Goal: Task Accomplishment & Management: Manage account settings

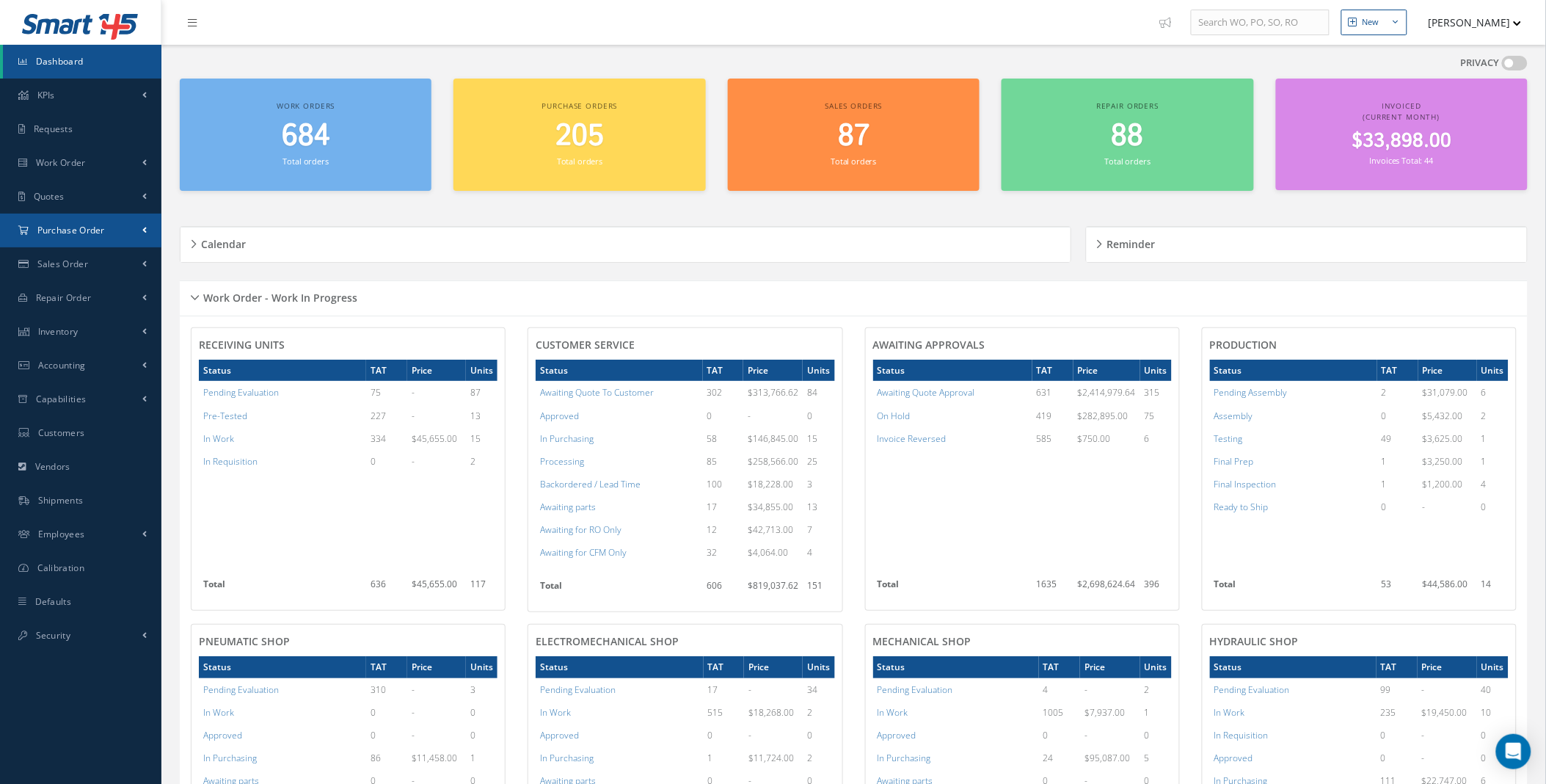
click at [108, 221] on link "Purchase Order" at bounding box center [81, 230] width 161 height 34
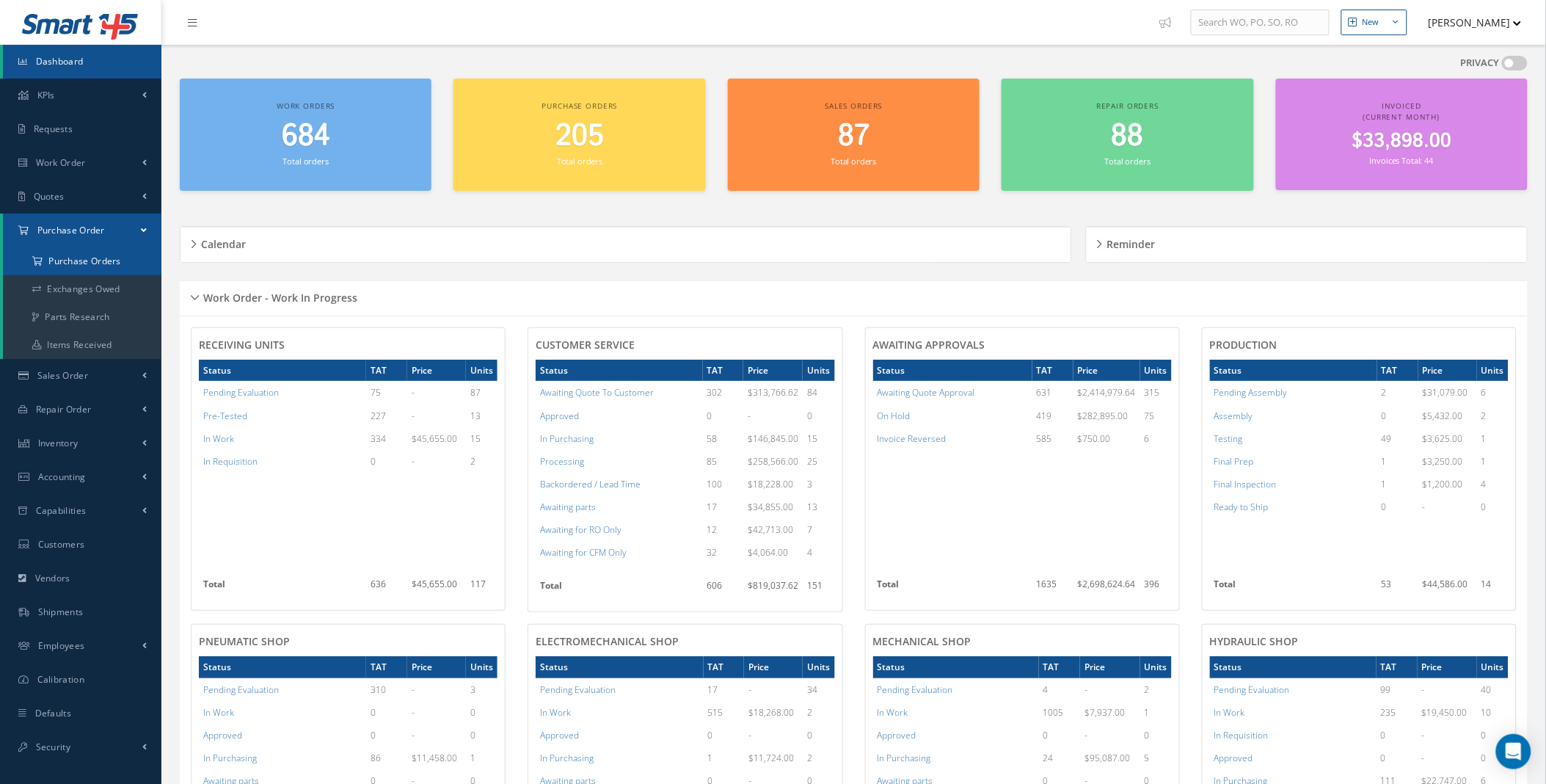
click at [89, 262] on a=1&status_id=2&status_id=3&status_id=5&collapsedFilters"] "Purchase Orders" at bounding box center [82, 261] width 158 height 28
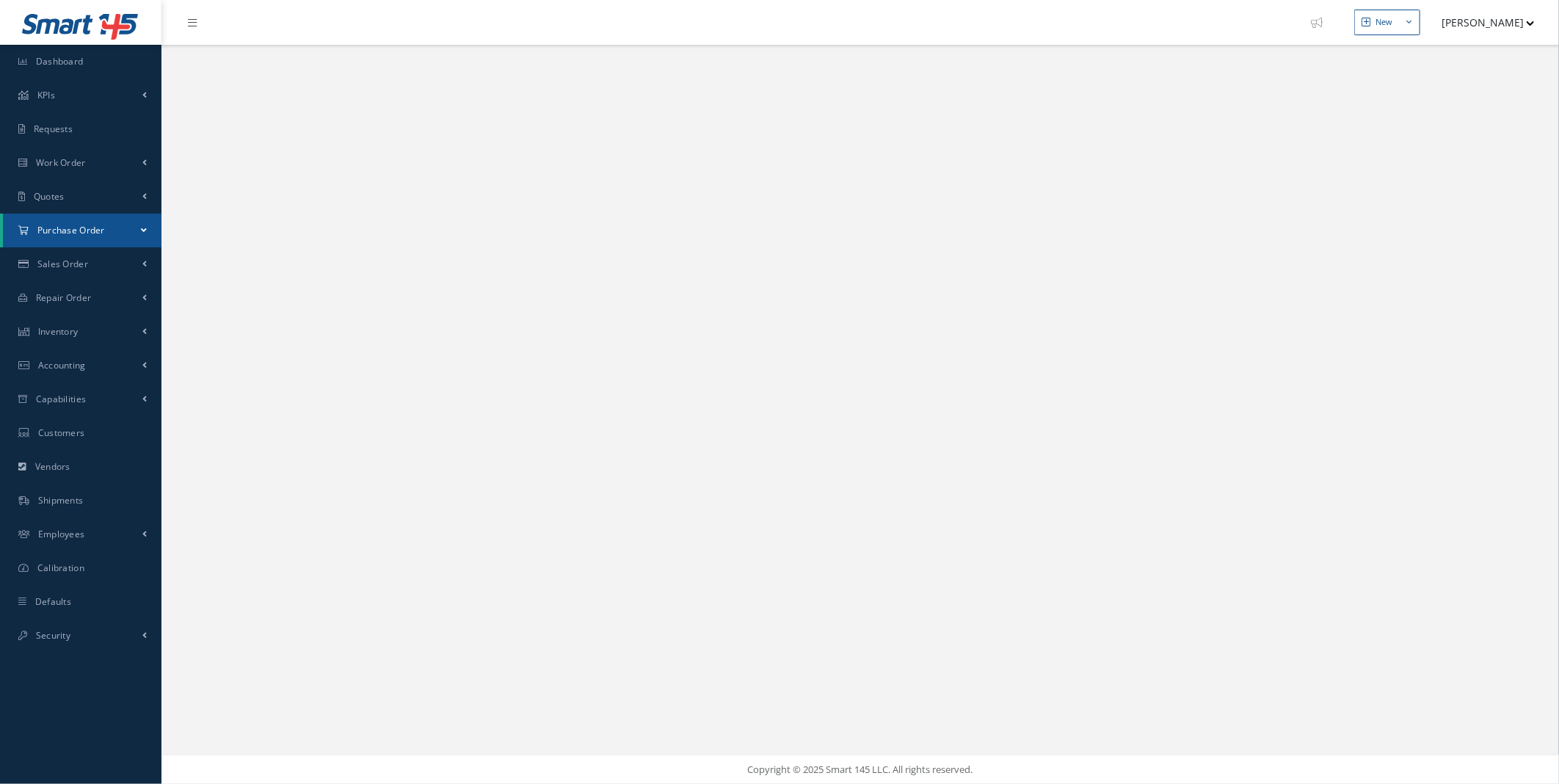
select select "25"
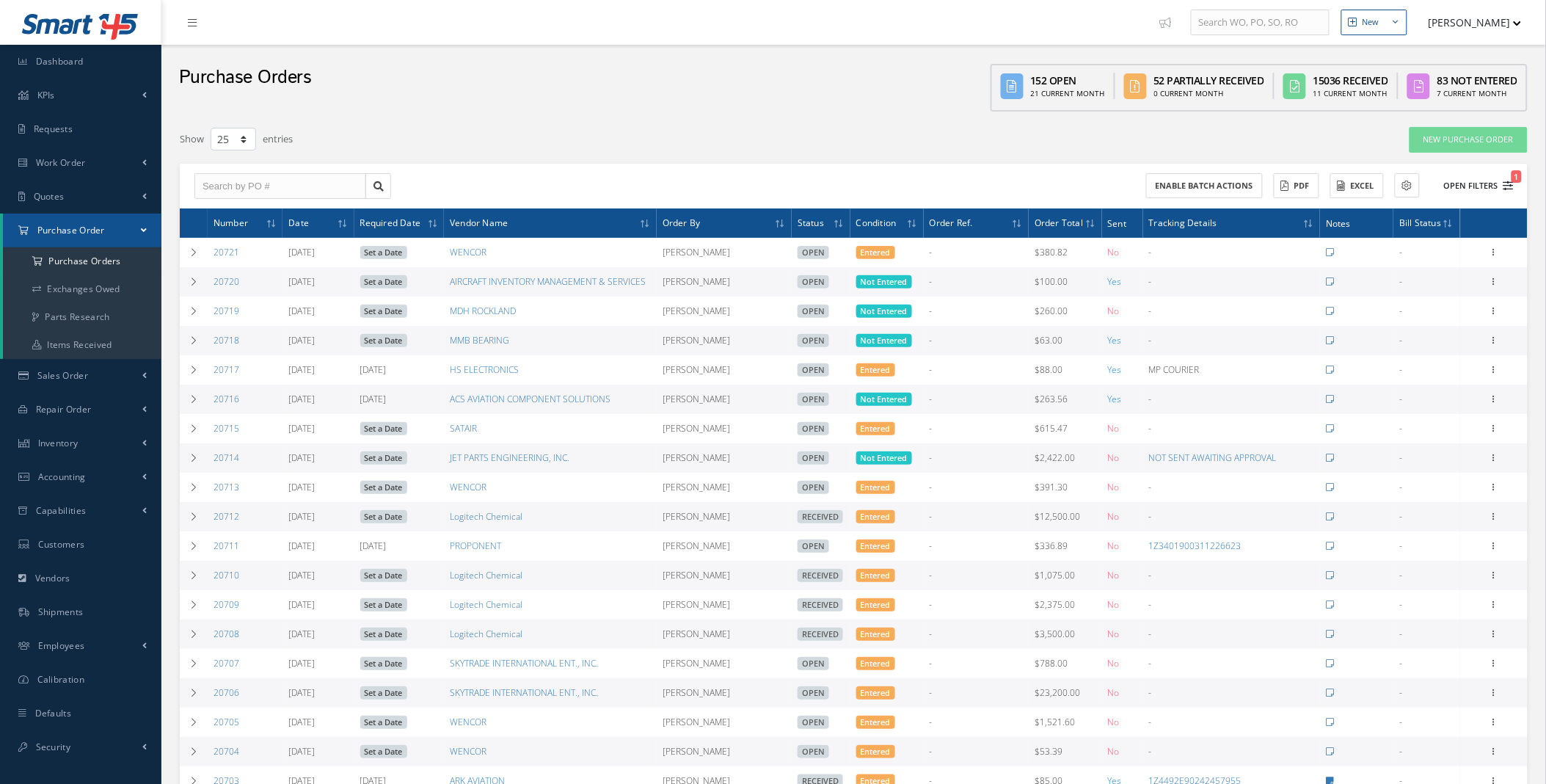
click at [1509, 186] on icon "1" at bounding box center [1508, 185] width 10 height 10
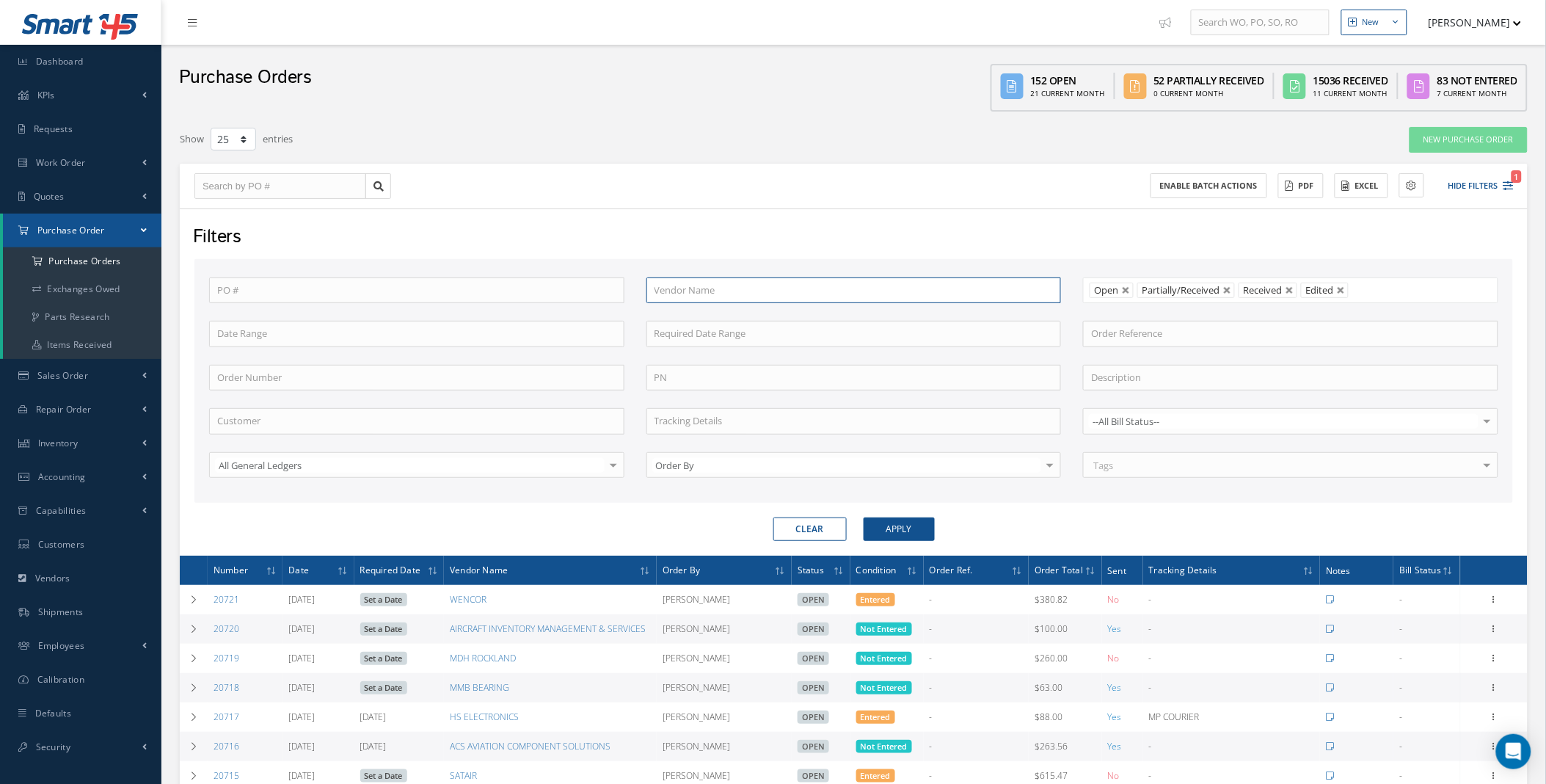
click at [687, 289] on input "text" at bounding box center [854, 290] width 415 height 26
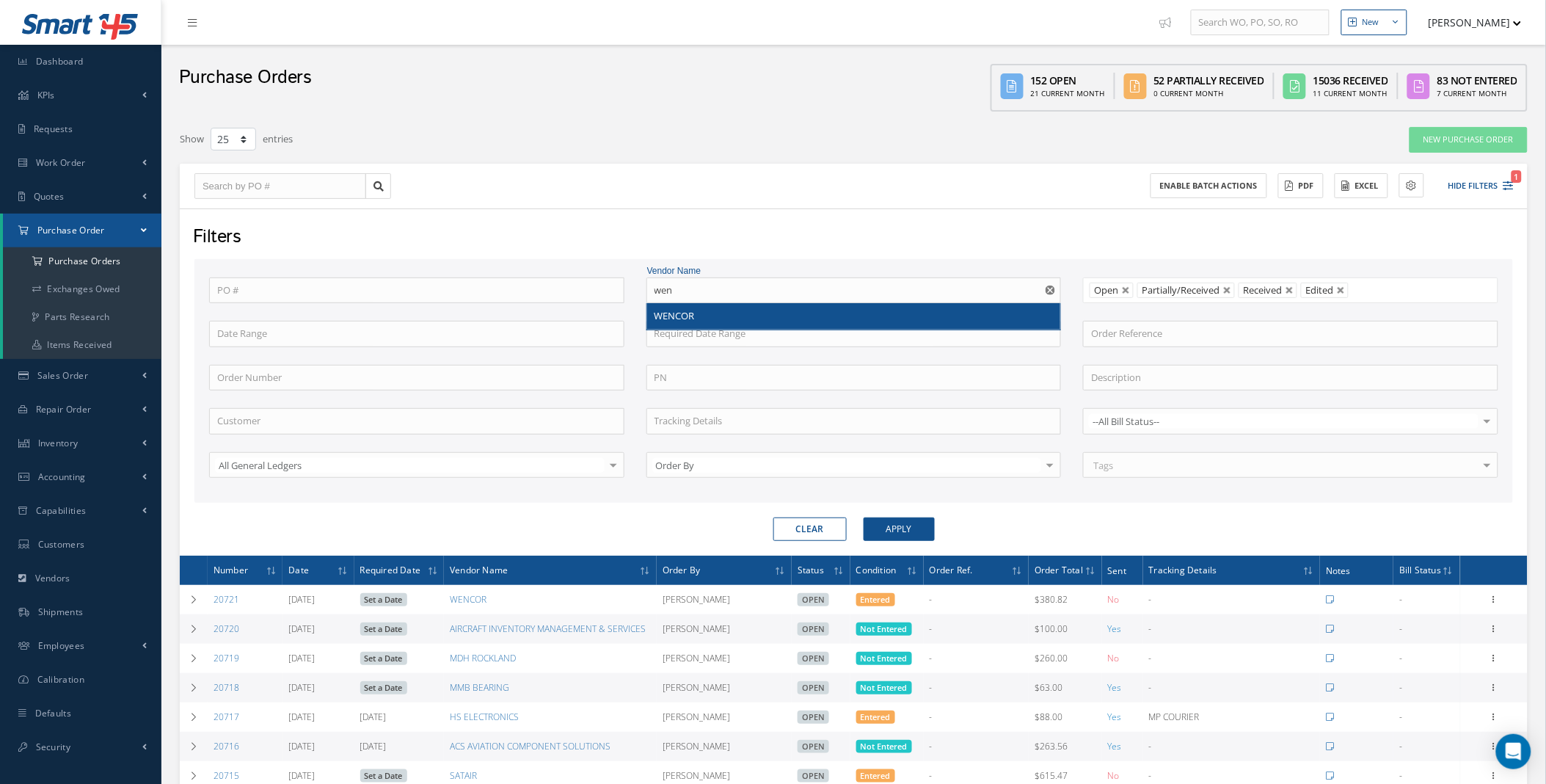
click at [669, 309] on span "WENCOR" at bounding box center [674, 315] width 41 height 13
type input "WENCOR"
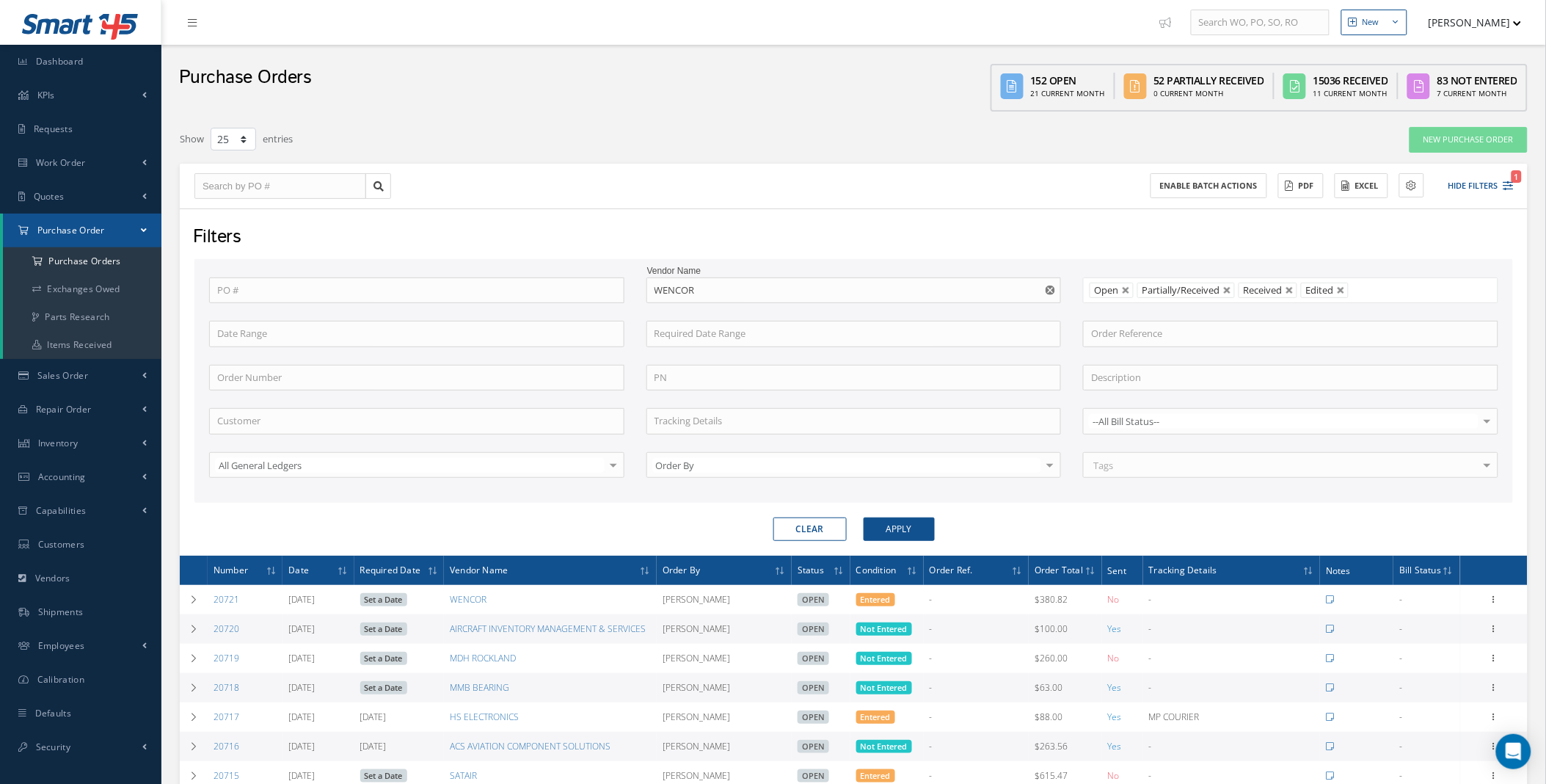
click at [893, 539] on div "Filters PO # Vendor Name WENCOR Open Partially/Received Received Canceled Edite…" at bounding box center [853, 382] width 1348 height 347
click at [901, 532] on button "Apply" at bounding box center [899, 529] width 71 height 24
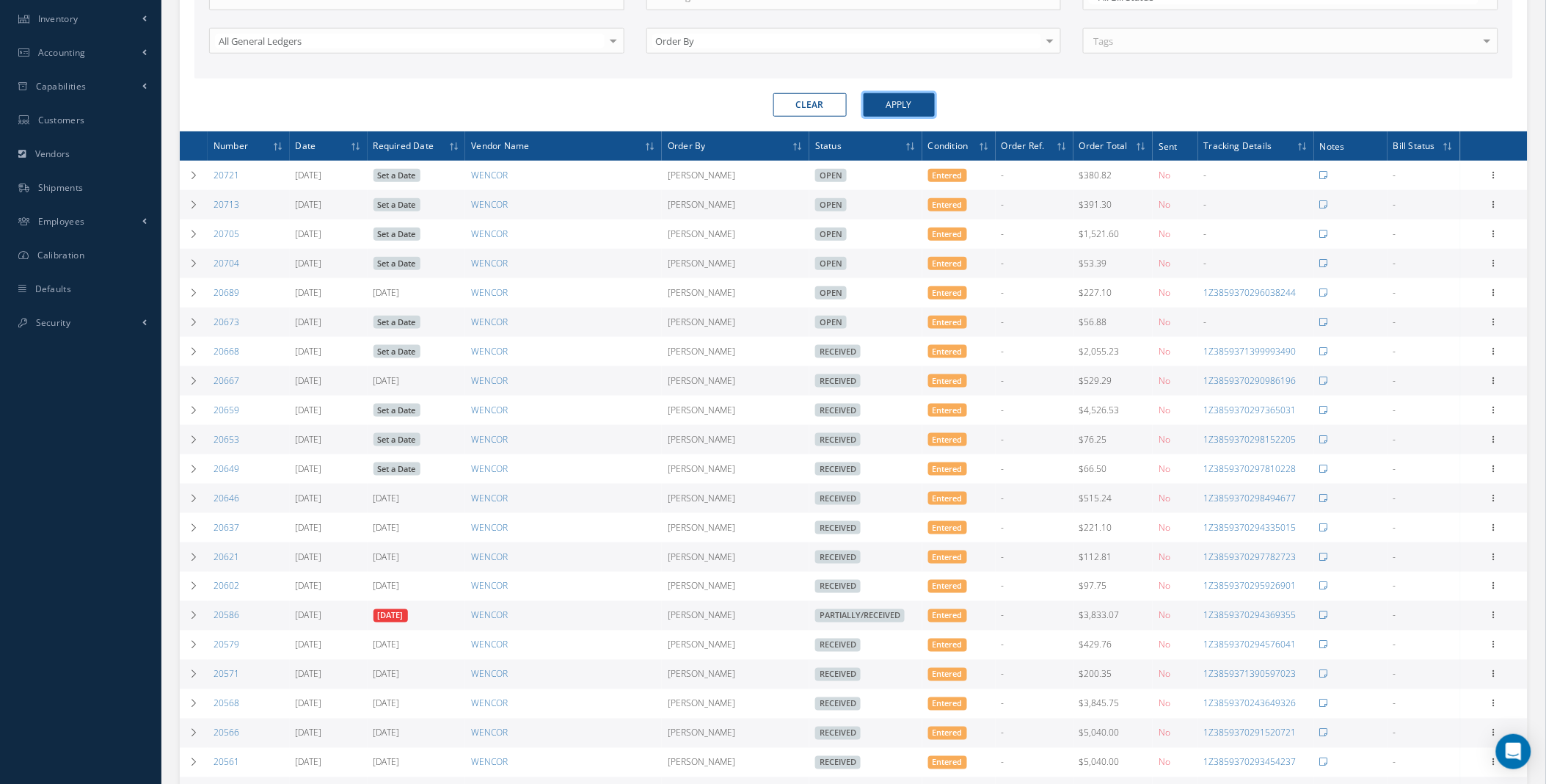
scroll to position [426, 0]
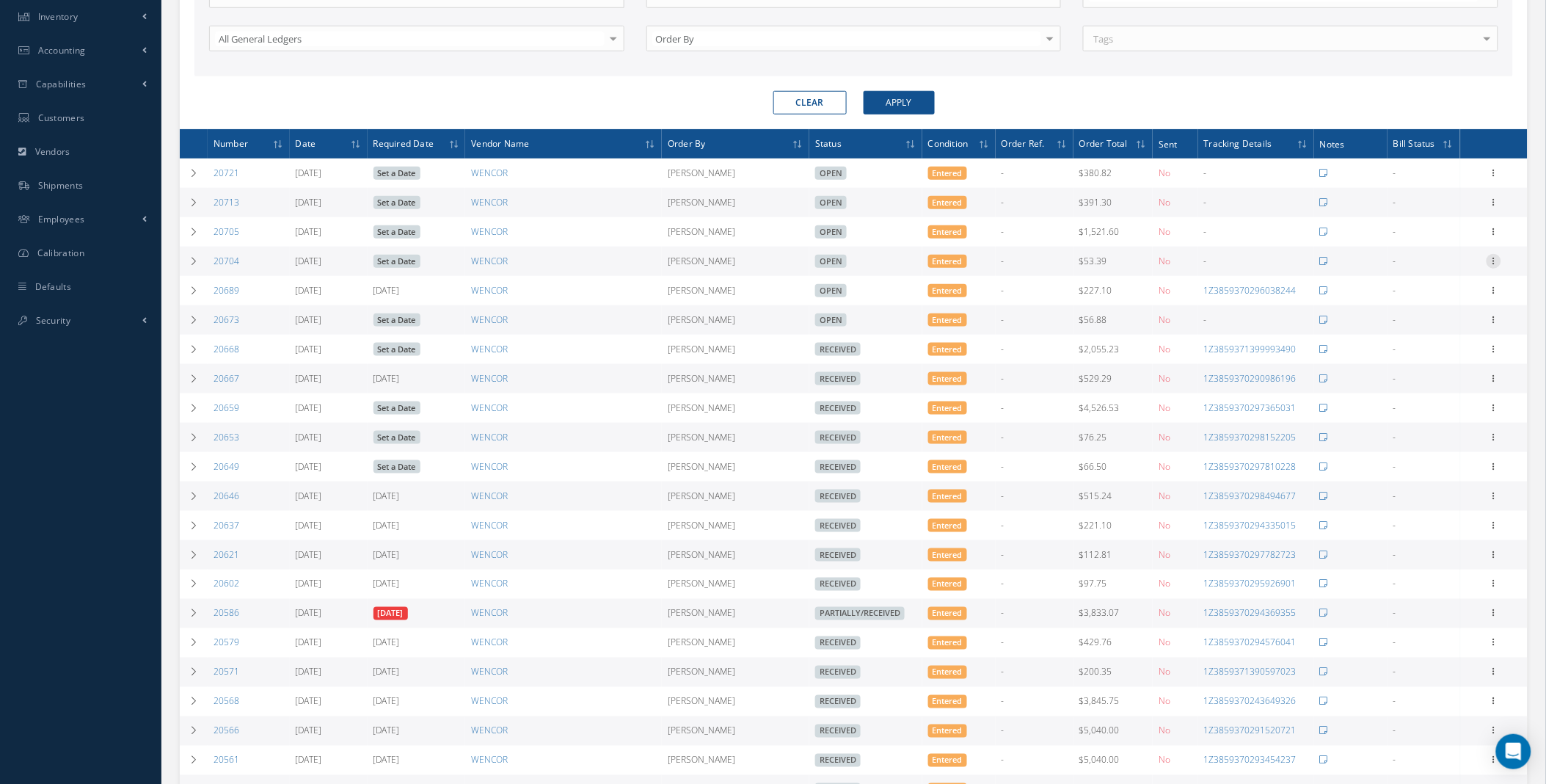
click at [1494, 258] on icon at bounding box center [1494, 260] width 15 height 12
click at [1414, 316] on link "Edit" at bounding box center [1426, 309] width 116 height 19
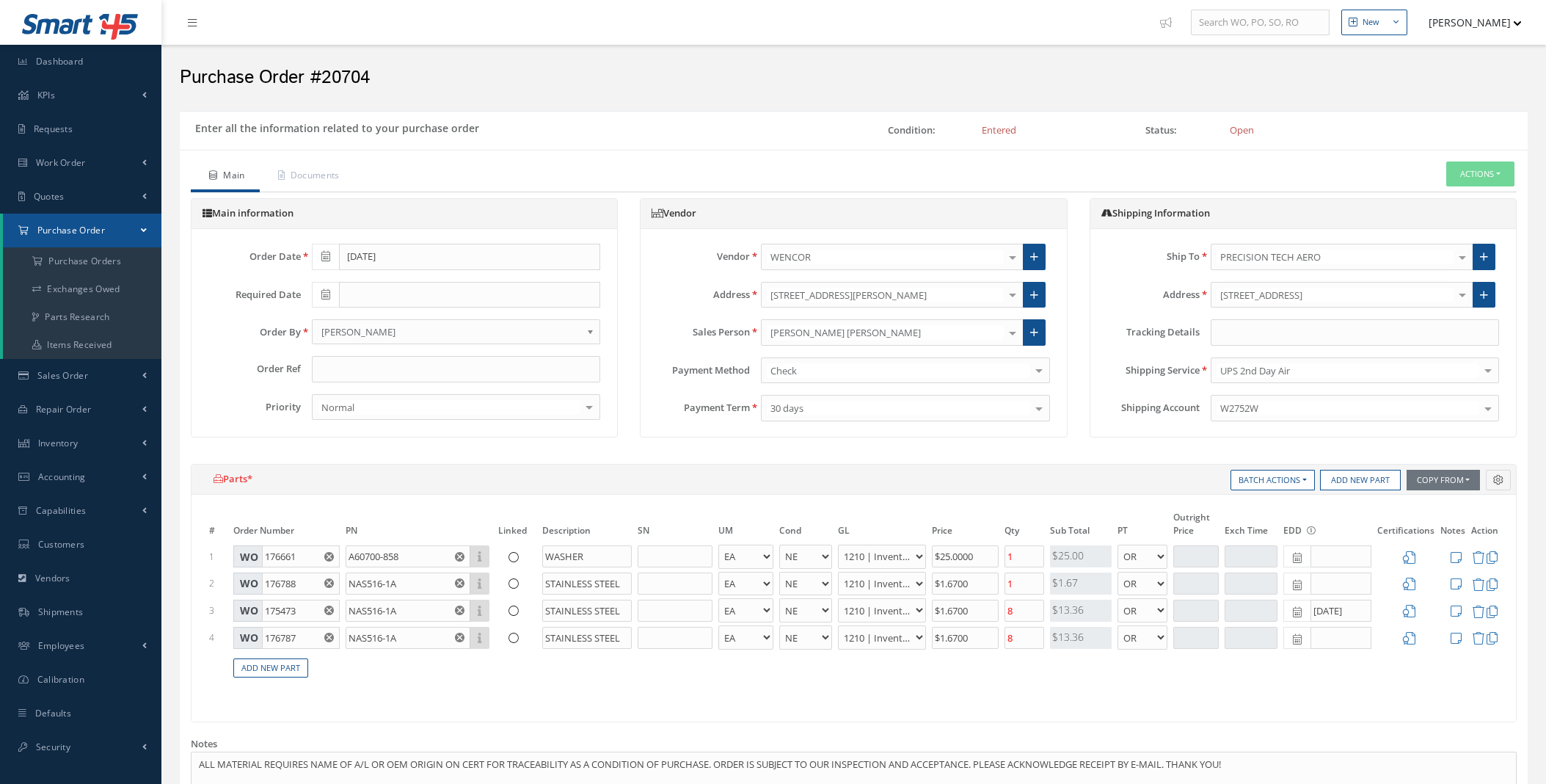
select select "5"
select select "7"
select select "1"
select select "5"
select select "7"
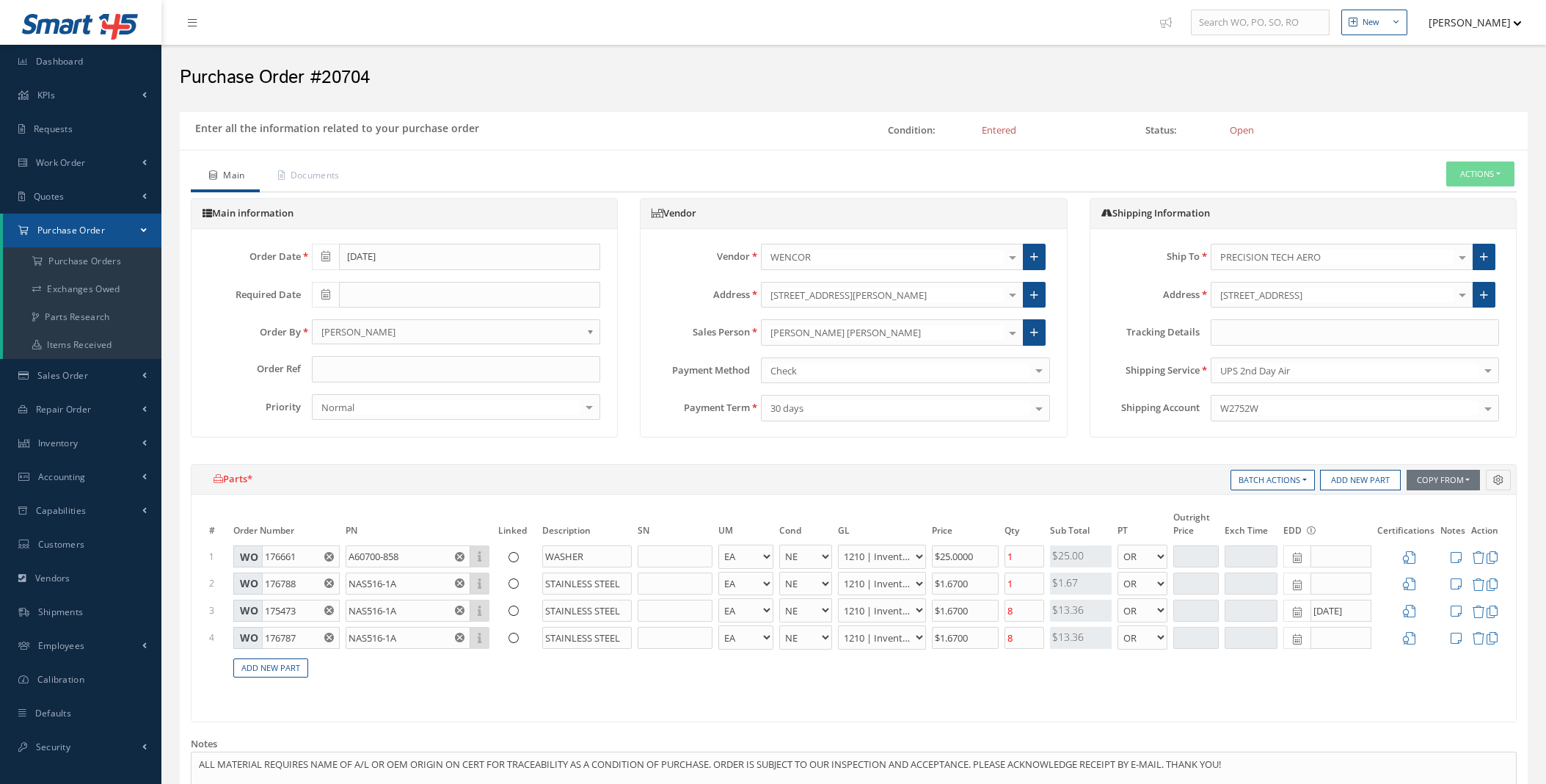
select select "1"
select select "5"
select select "7"
select select "1"
select select "5"
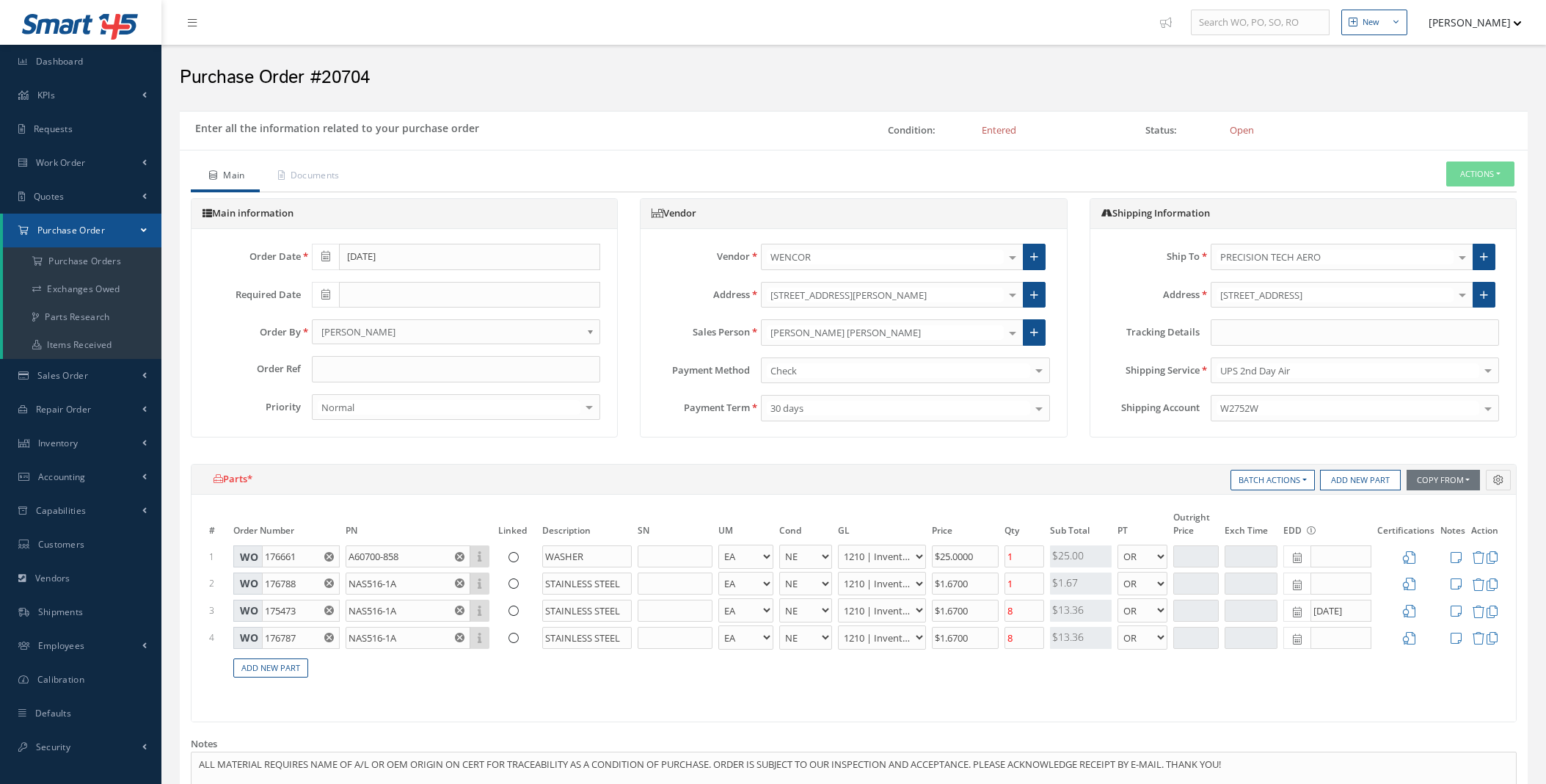
select select "7"
select select "1"
click at [1289, 330] on input "text" at bounding box center [1356, 332] width 289 height 26
paste input "1Z1673040447634095"
paste input "1Z3859370297431076"
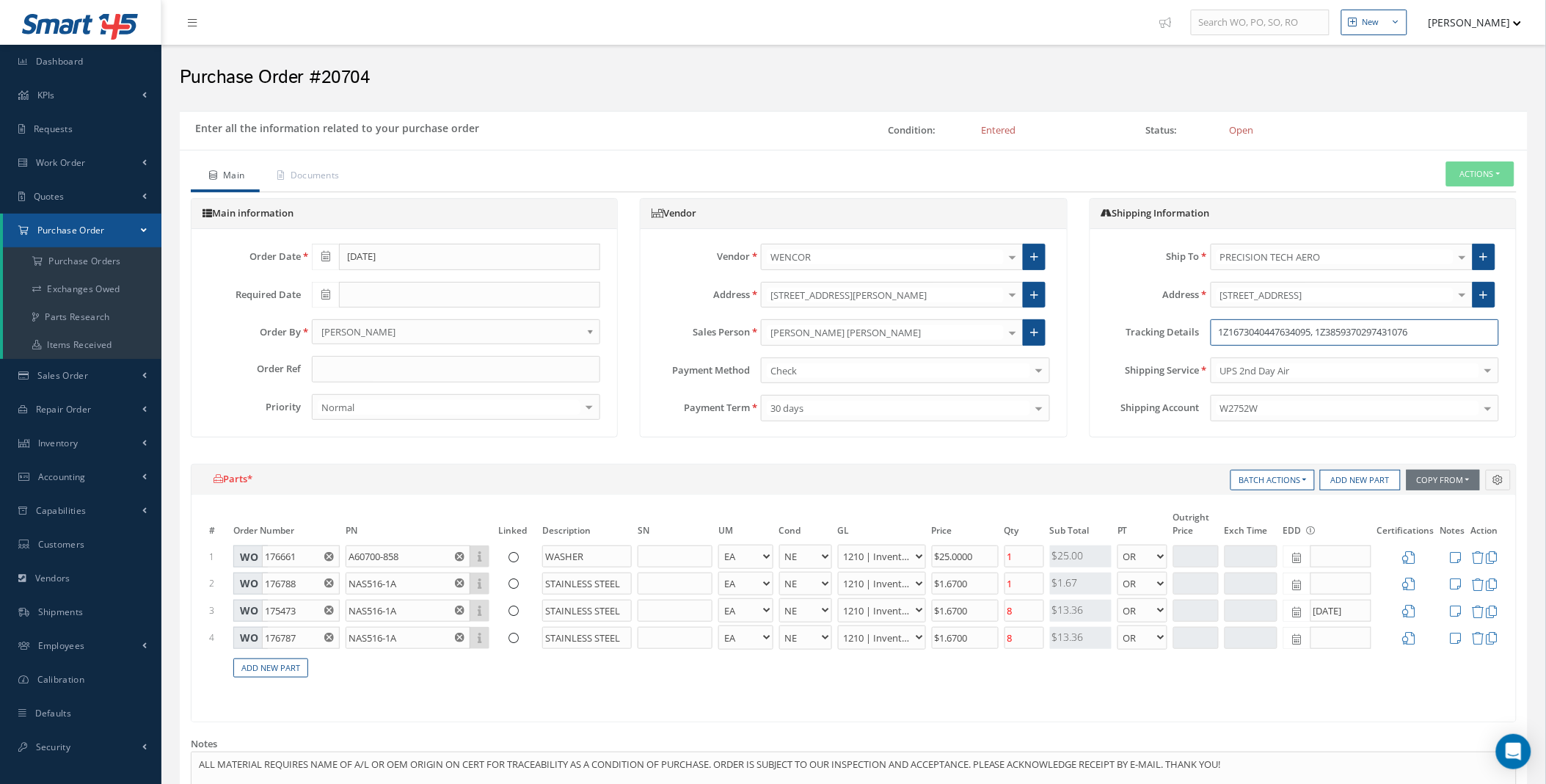
scroll to position [420, 0]
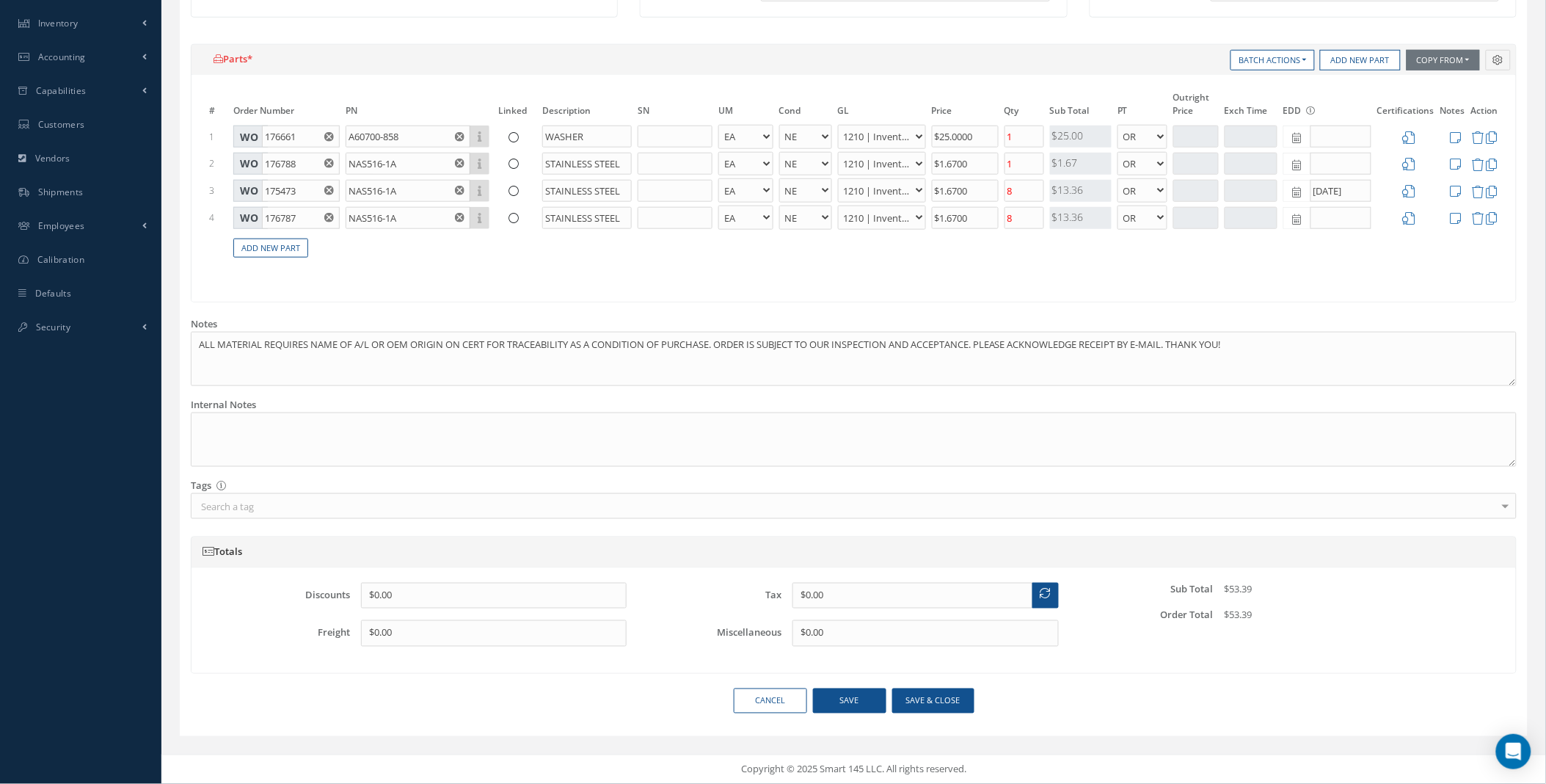
type input "1Z1673040447634095, 1Z3859370297431076"
click at [920, 703] on button "Save & close" at bounding box center [933, 700] width 82 height 25
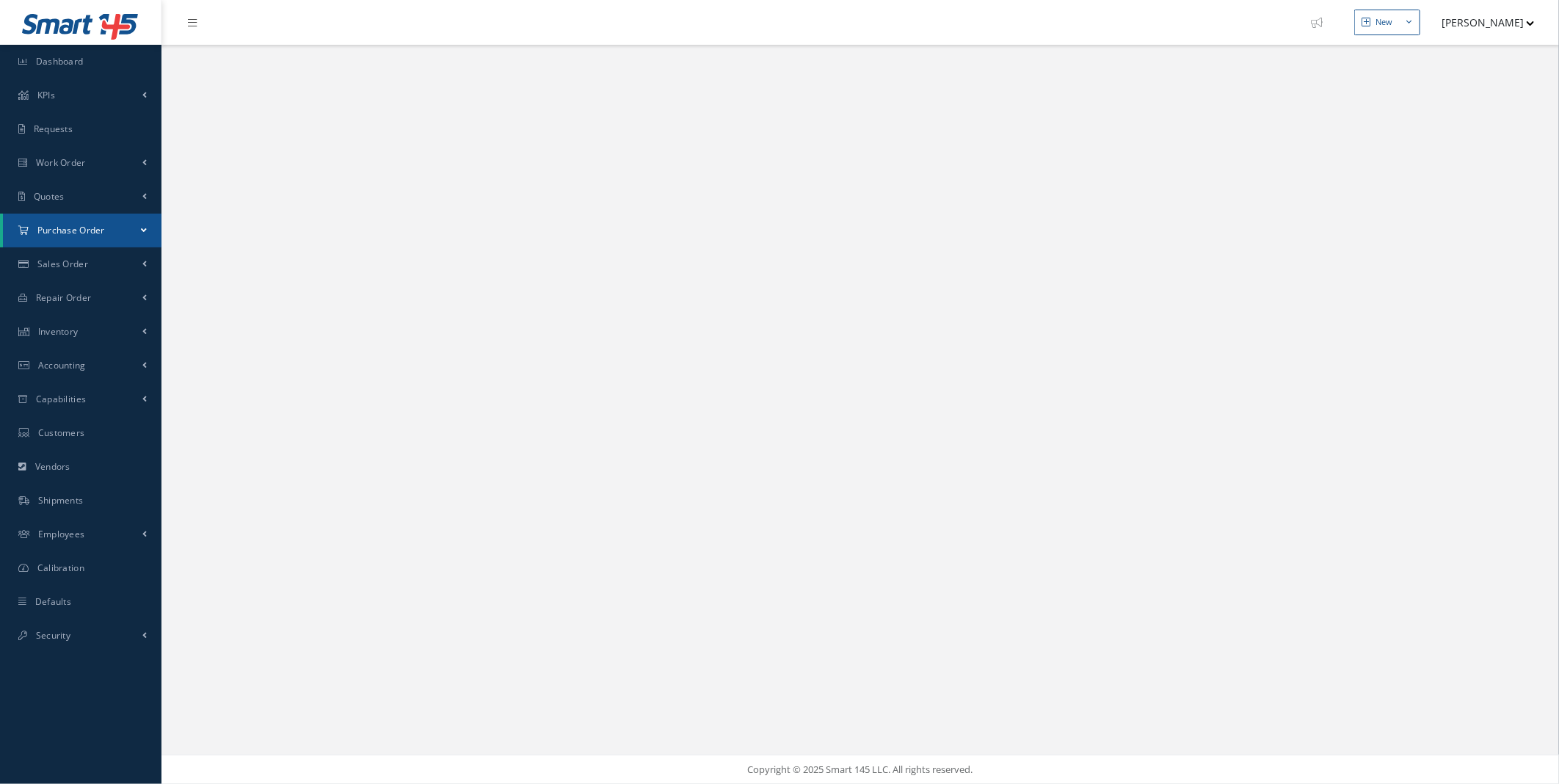
select select "25"
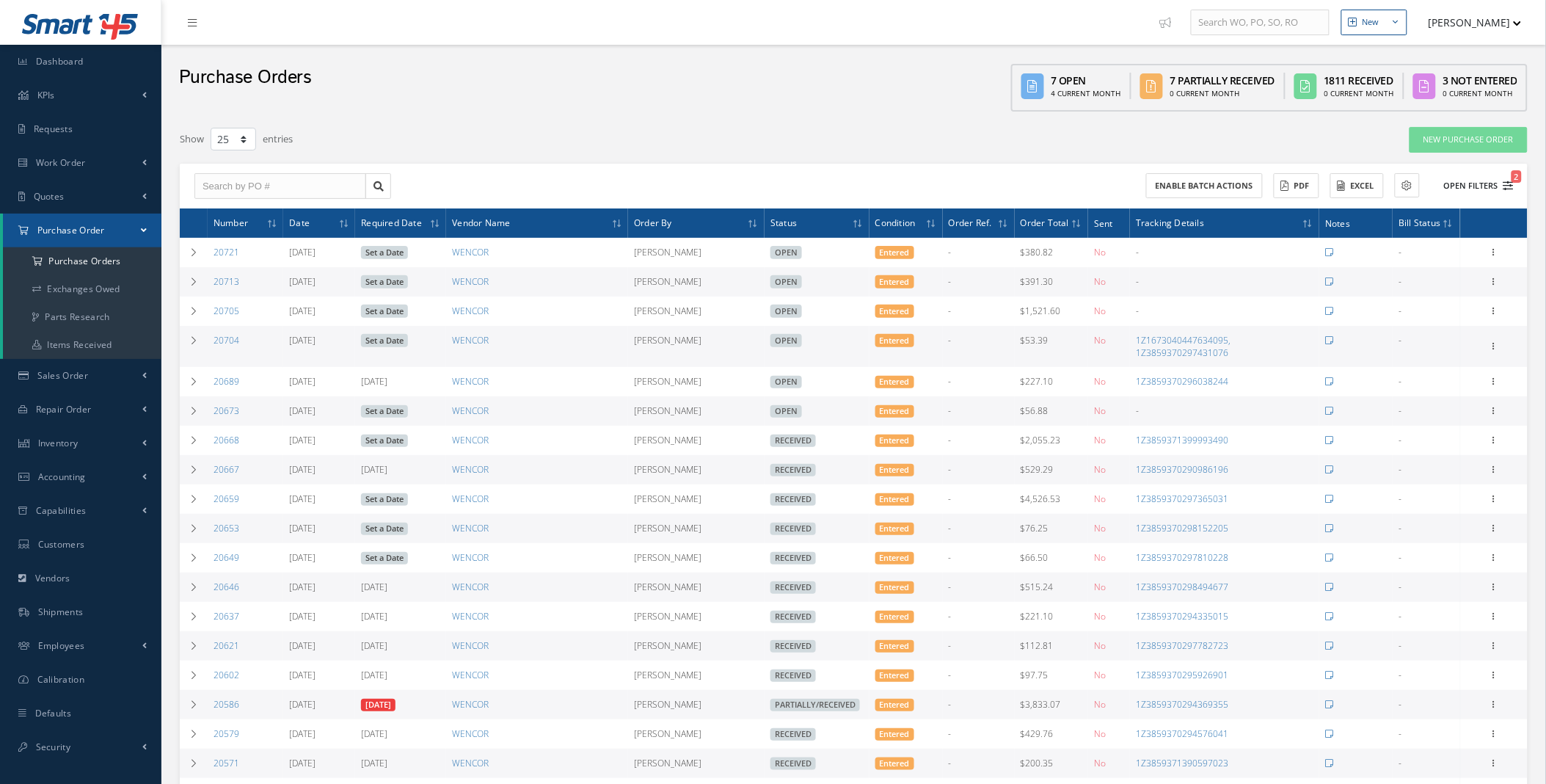
click at [1500, 184] on button "Open Filters 2" at bounding box center [1472, 186] width 83 height 25
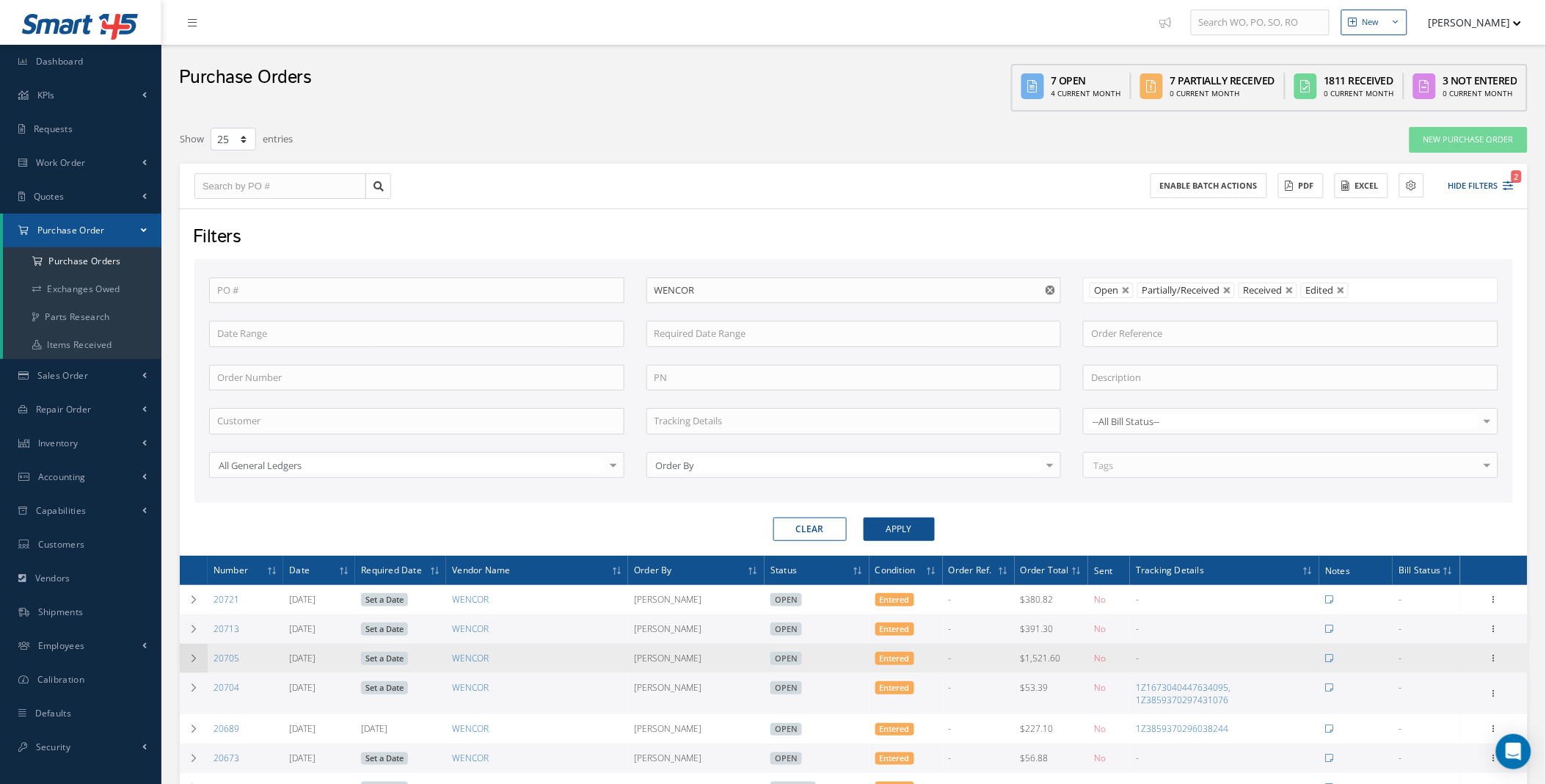
click at [190, 655] on icon at bounding box center [194, 657] width 10 height 8
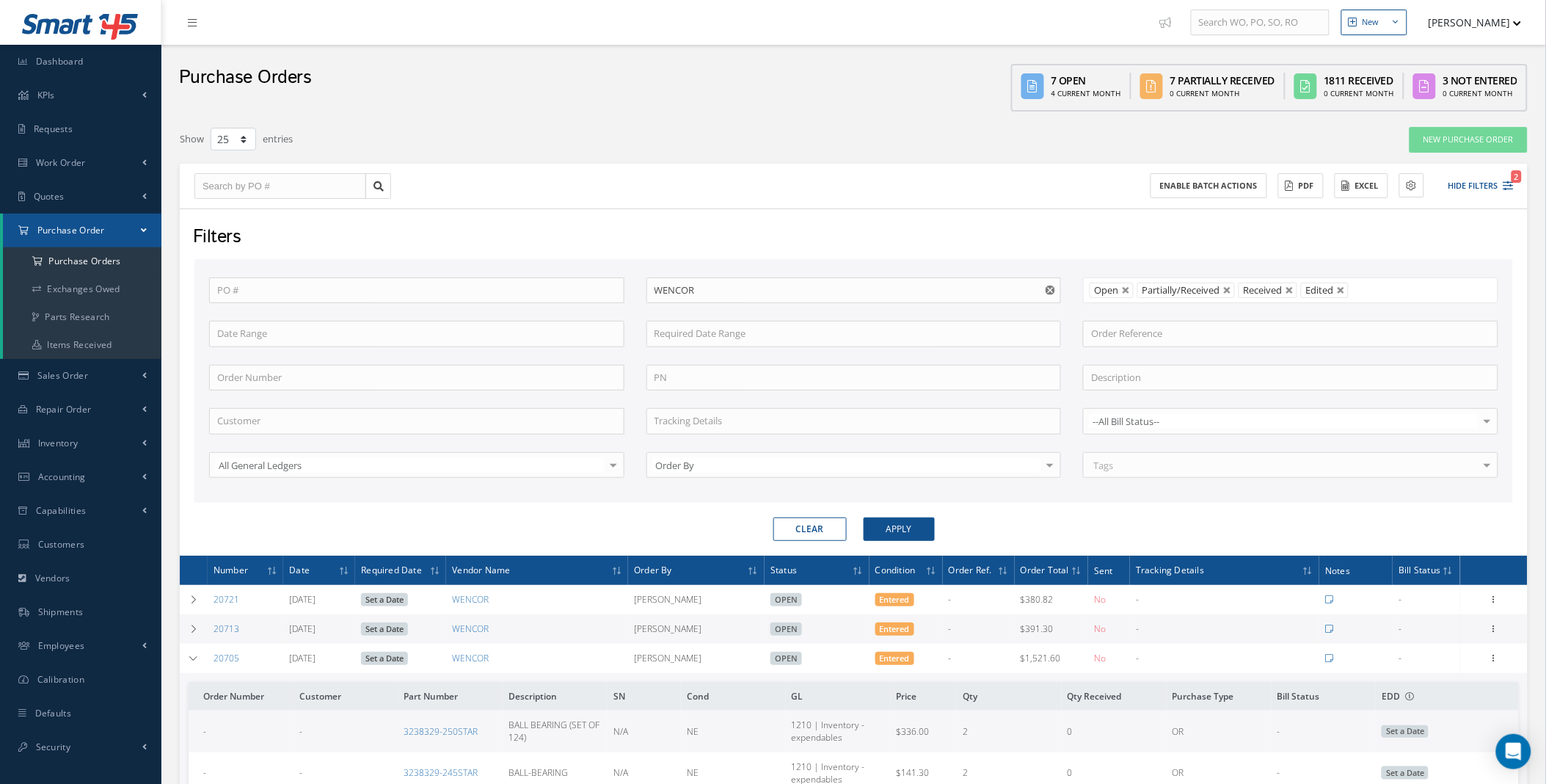
scroll to position [544, 0]
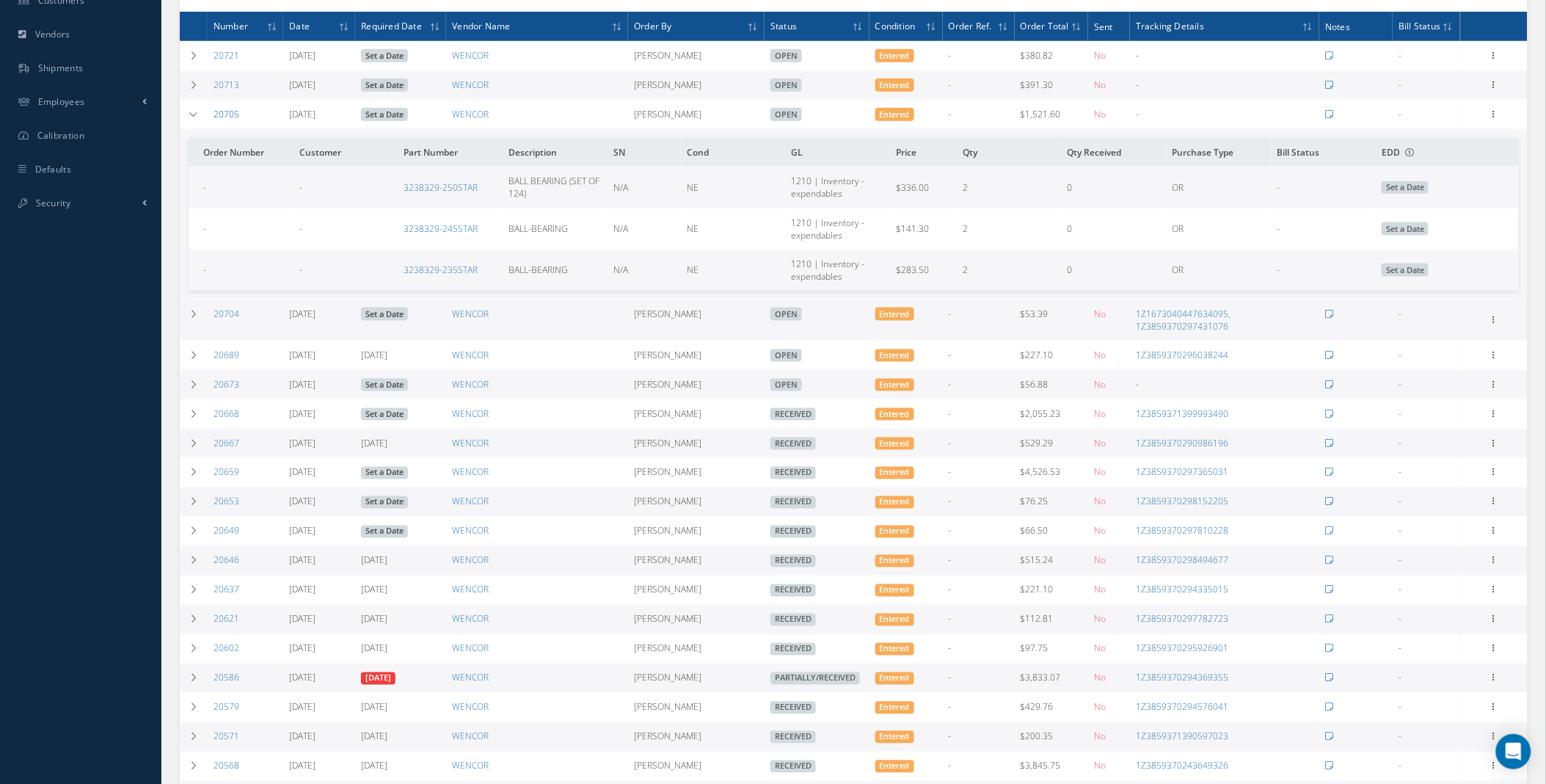
click at [228, 115] on link "20705" at bounding box center [226, 114] width 25 height 12
click at [192, 83] on icon at bounding box center [194, 84] width 10 height 8
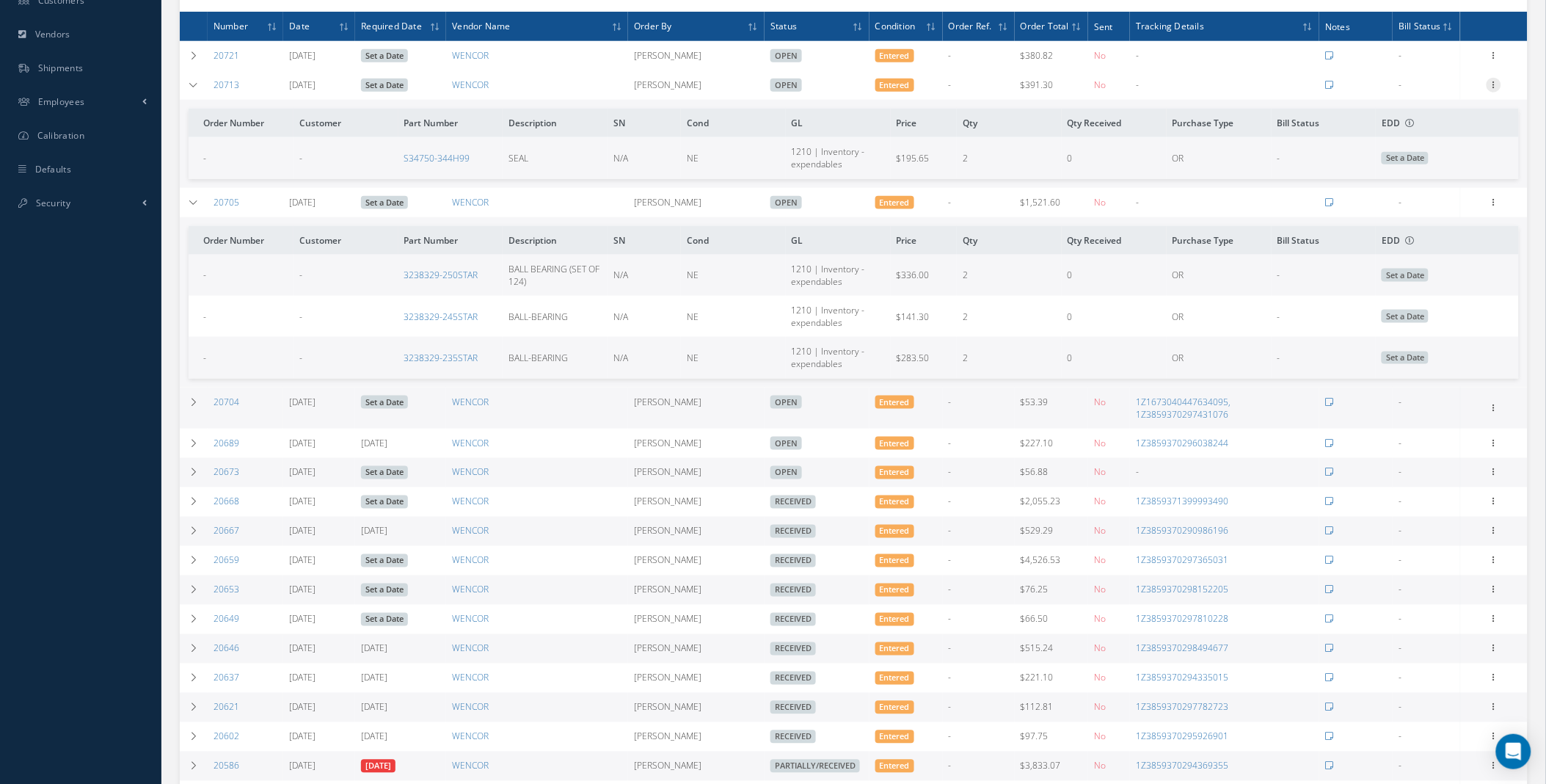
click at [1491, 83] on icon at bounding box center [1494, 83] width 15 height 12
click at [224, 87] on link "20713" at bounding box center [226, 84] width 25 height 12
click at [228, 475] on link "20673" at bounding box center [226, 472] width 25 height 12
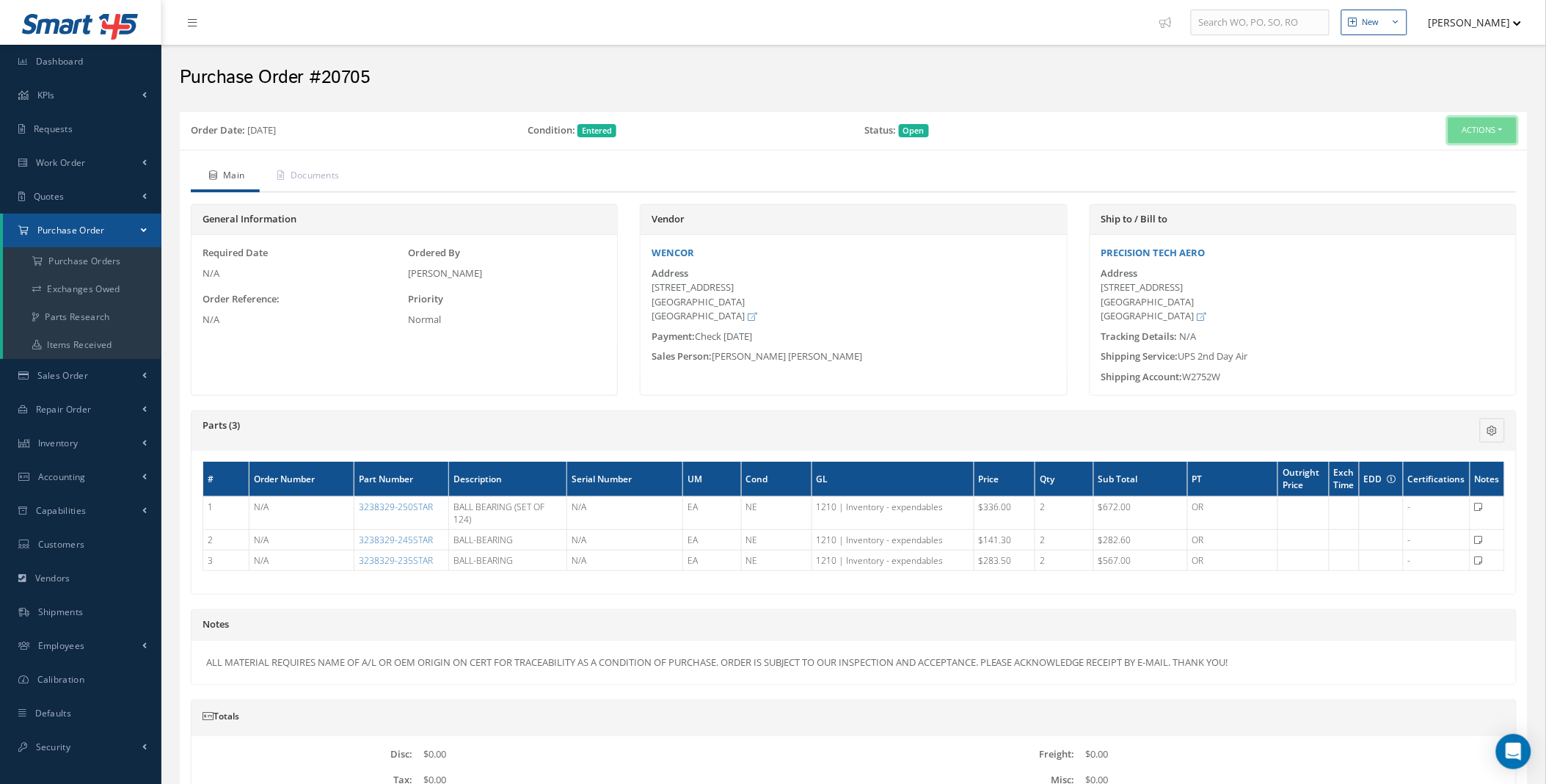
click at [1480, 132] on button "Actions" at bounding box center [1482, 130] width 68 height 25
click at [1427, 171] on link "Edit" at bounding box center [1458, 177] width 118 height 20
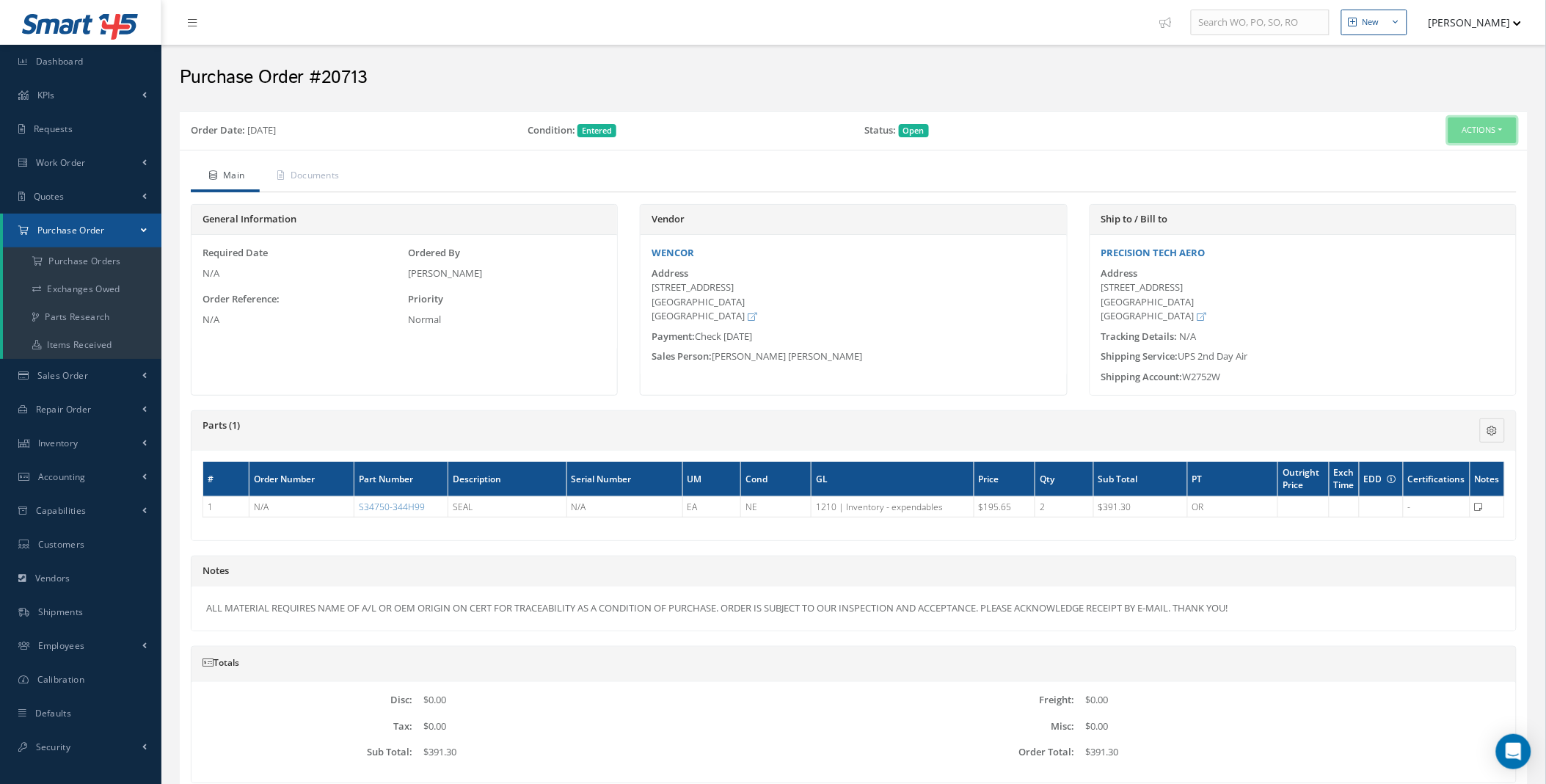
click at [1505, 123] on button "Actions" at bounding box center [1482, 130] width 68 height 25
click at [1438, 173] on link "Edit" at bounding box center [1458, 177] width 118 height 20
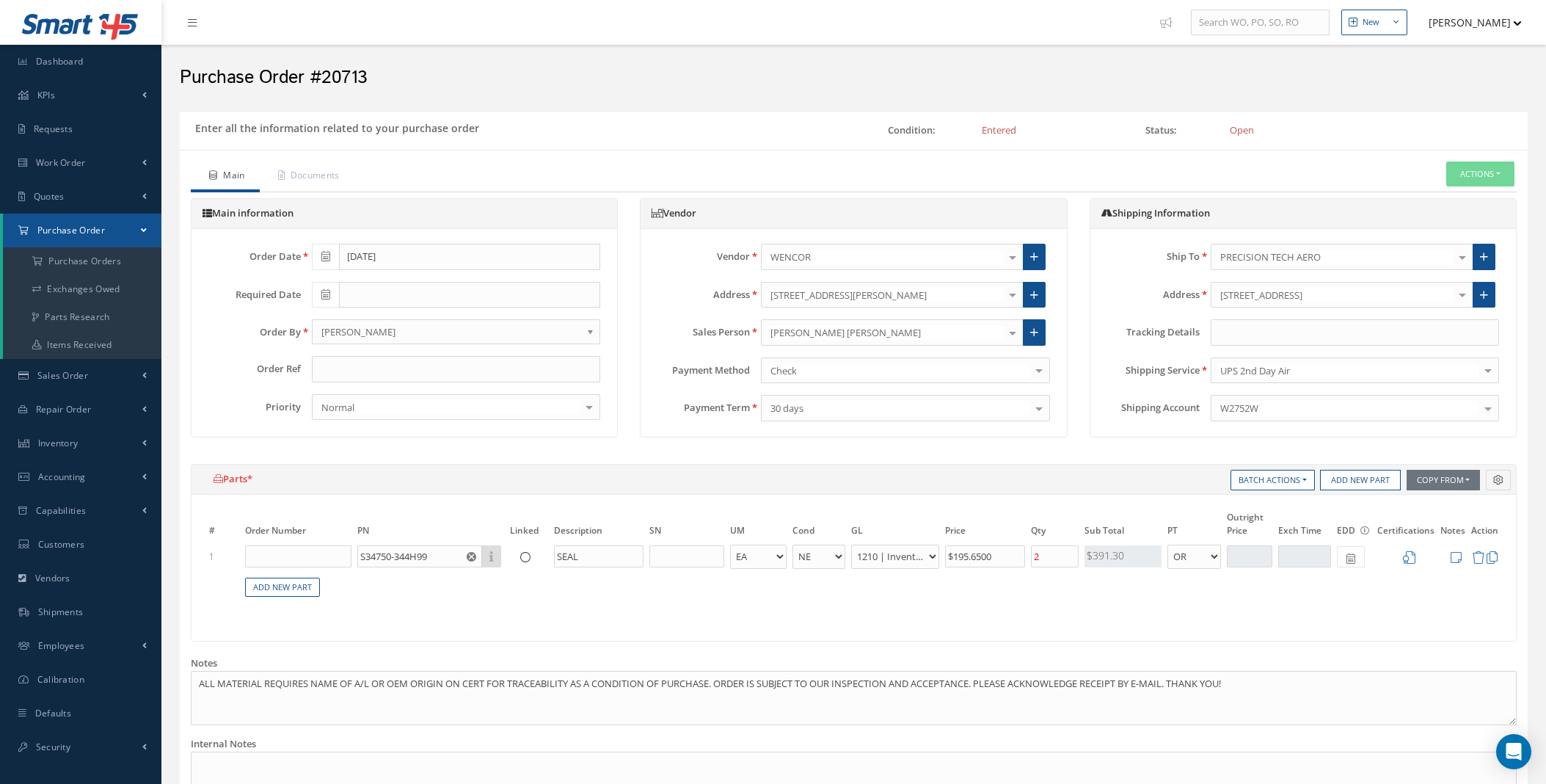
select select "5"
select select "7"
select select "1"
click at [1281, 327] on input "text" at bounding box center [1356, 332] width 289 height 26
paste input "1Z3859370299058904"
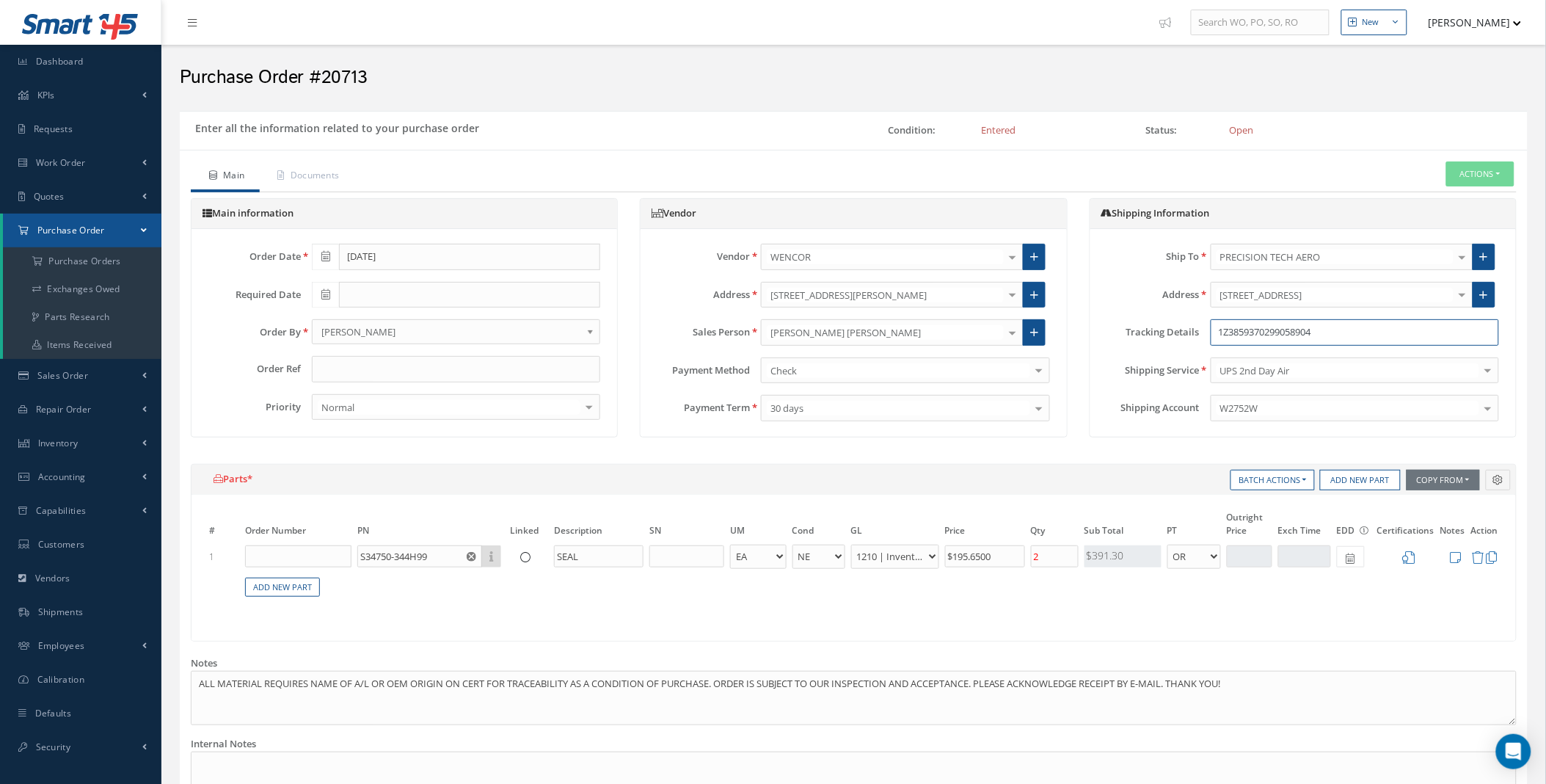
scroll to position [339, 0]
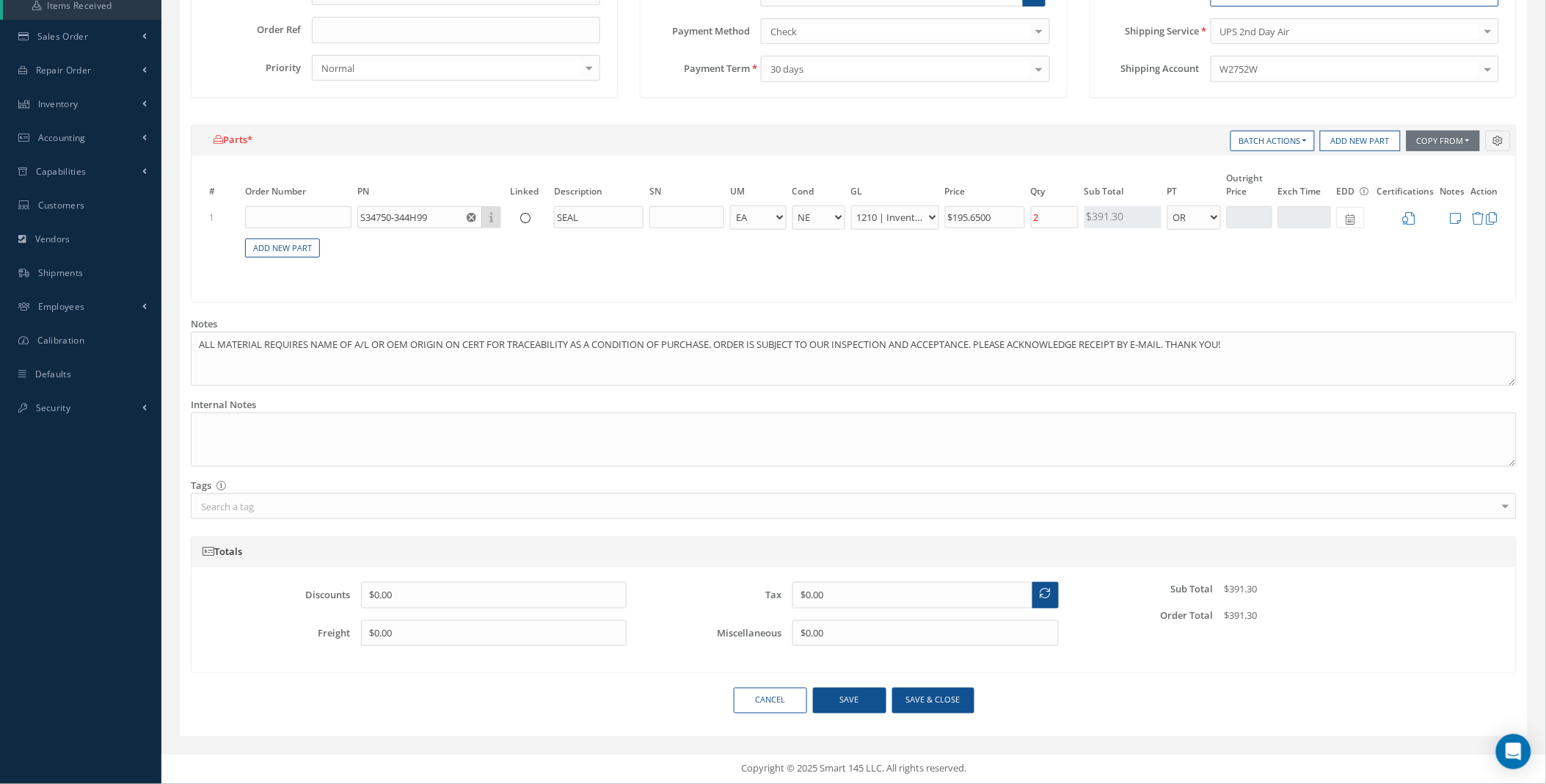
type input "1Z3859370299058904"
click at [849, 706] on button "Save" at bounding box center [850, 700] width 74 height 25
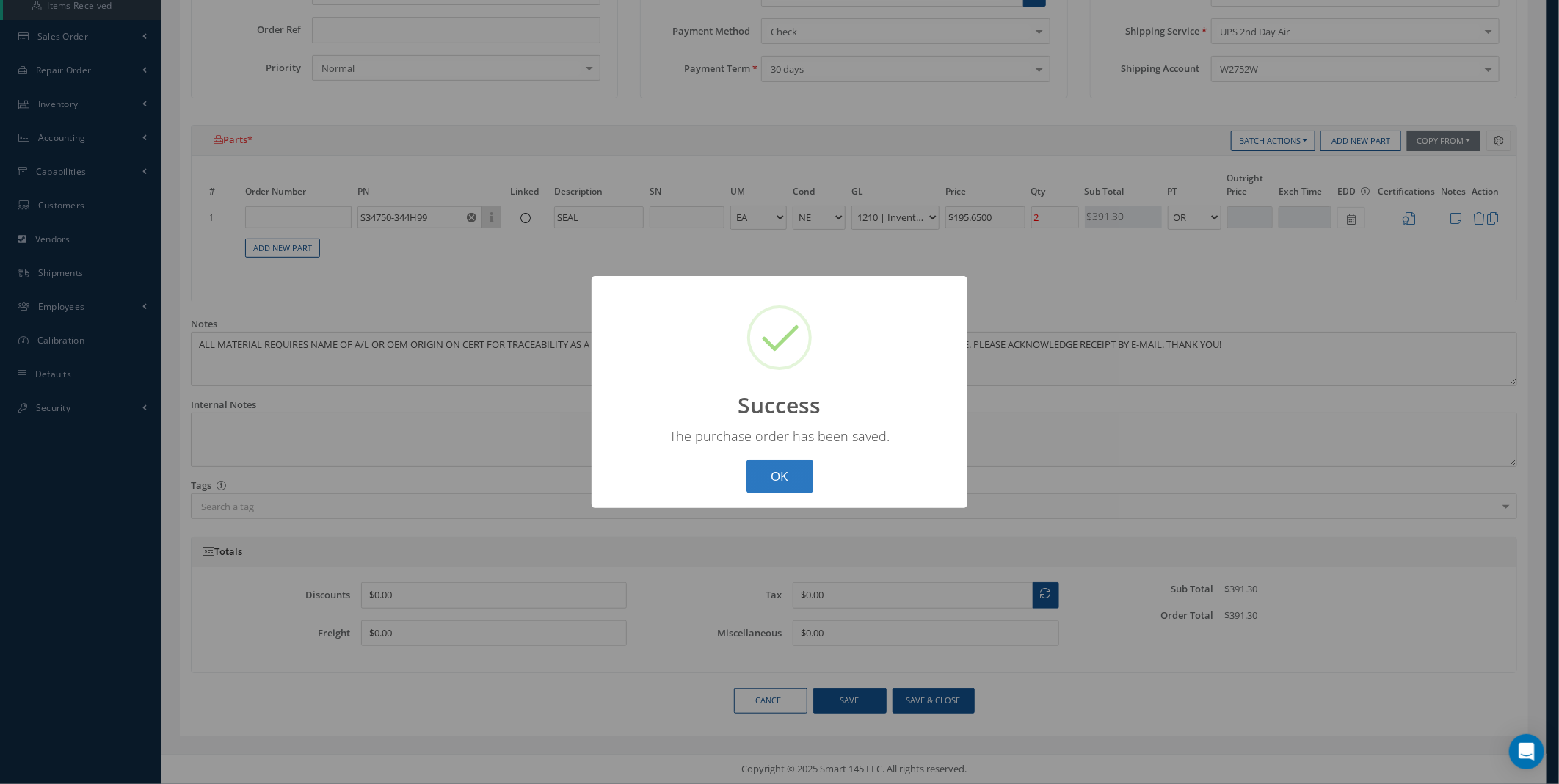
click at [772, 473] on button "OK" at bounding box center [780, 476] width 67 height 35
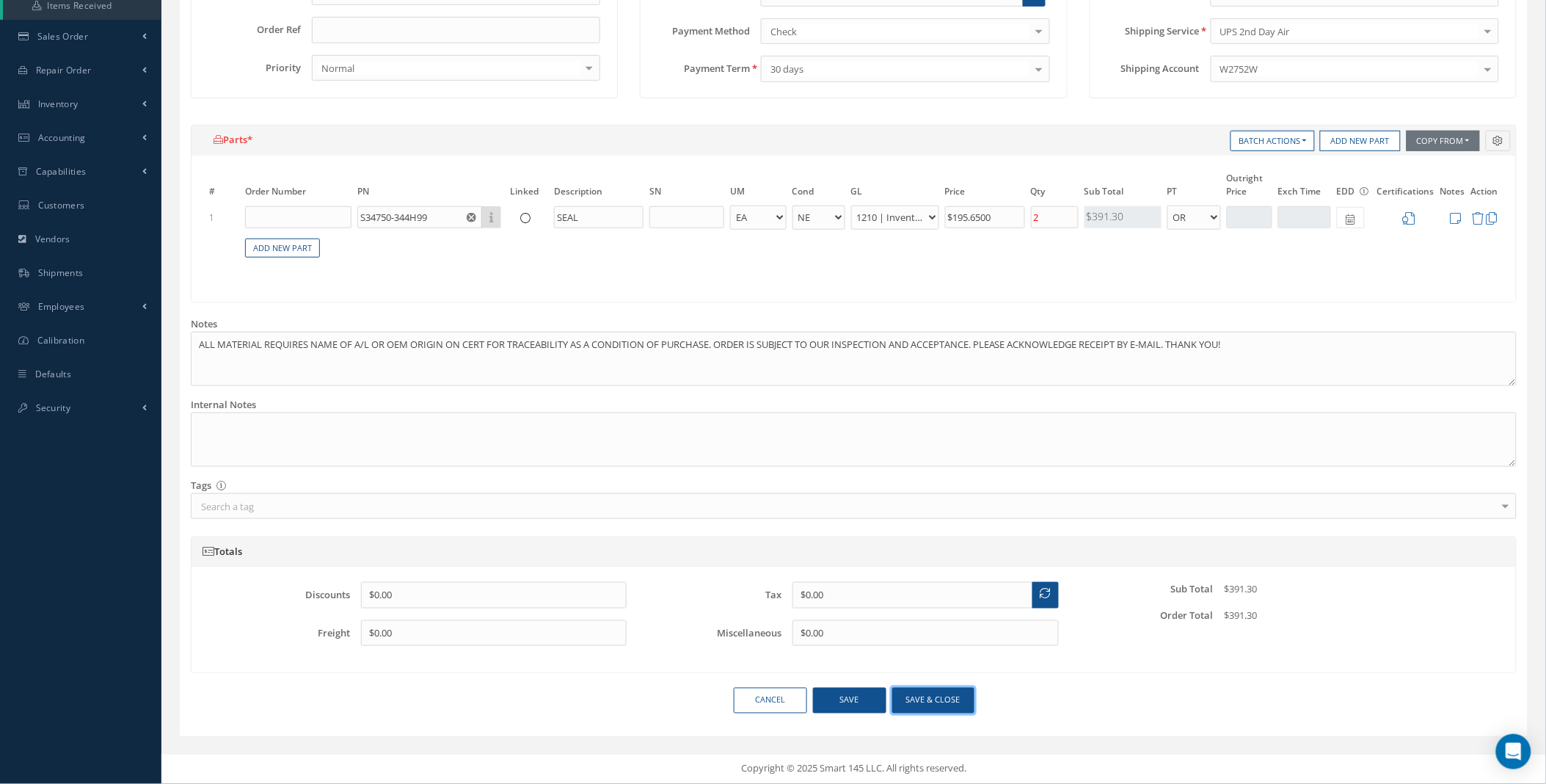
click at [923, 706] on button "Save & close" at bounding box center [933, 700] width 82 height 25
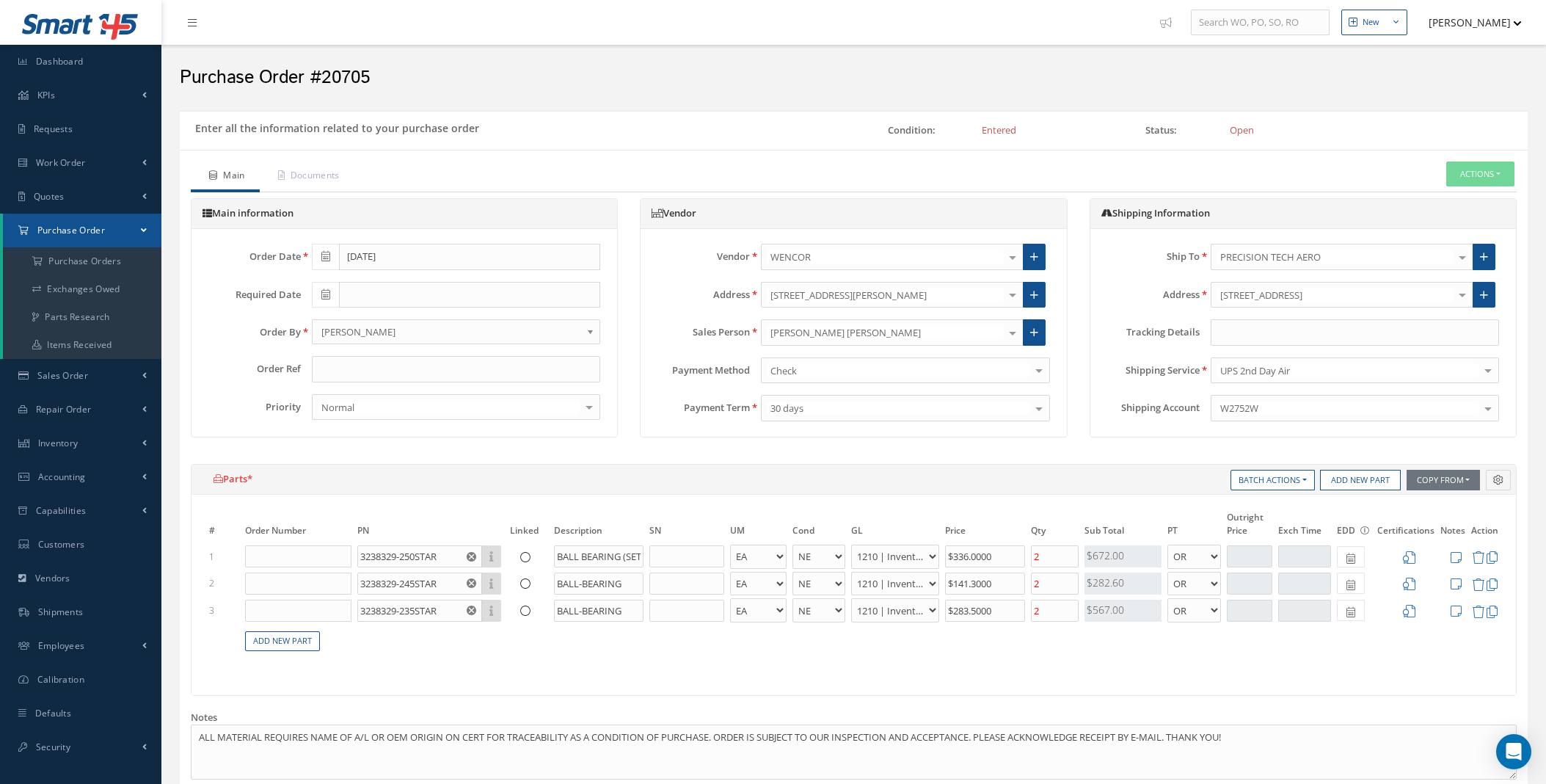
select select "5"
select select "7"
select select "1"
select select "5"
select select "7"
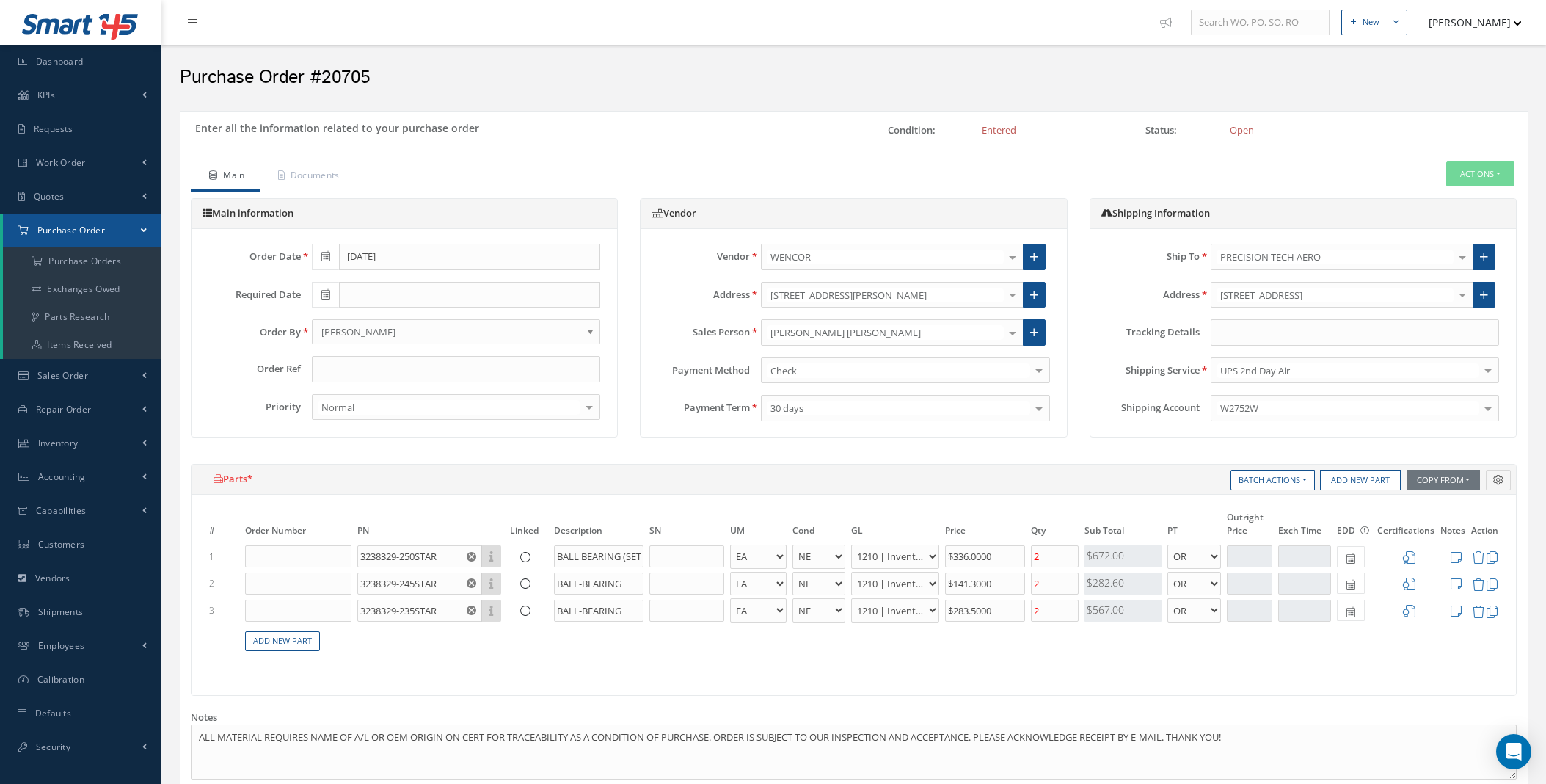
select select "1"
select select "5"
select select "7"
select select "1"
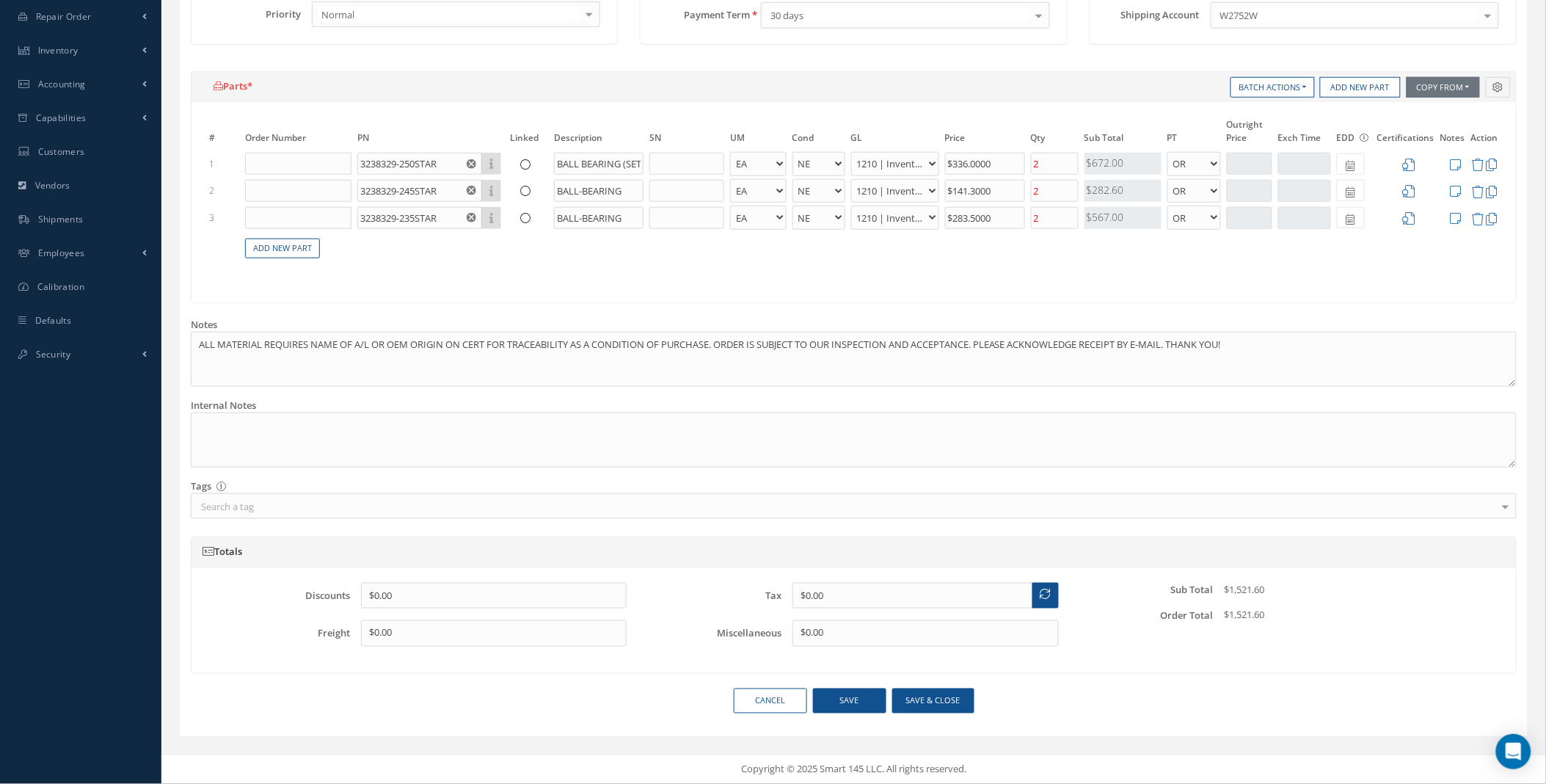
type input "1Z3859370297382174"
click at [933, 705] on button "Save & close" at bounding box center [933, 700] width 82 height 25
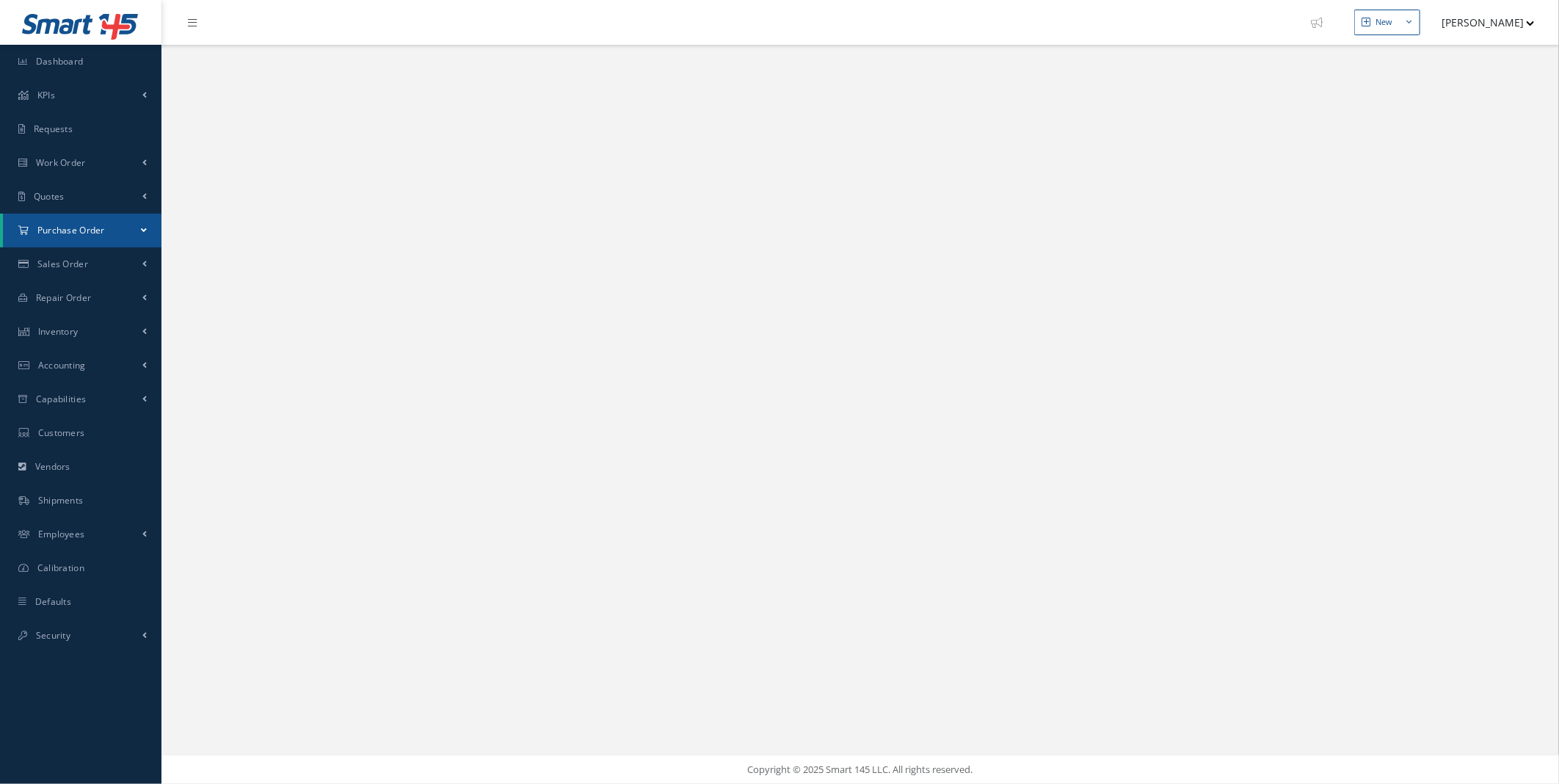
select select "25"
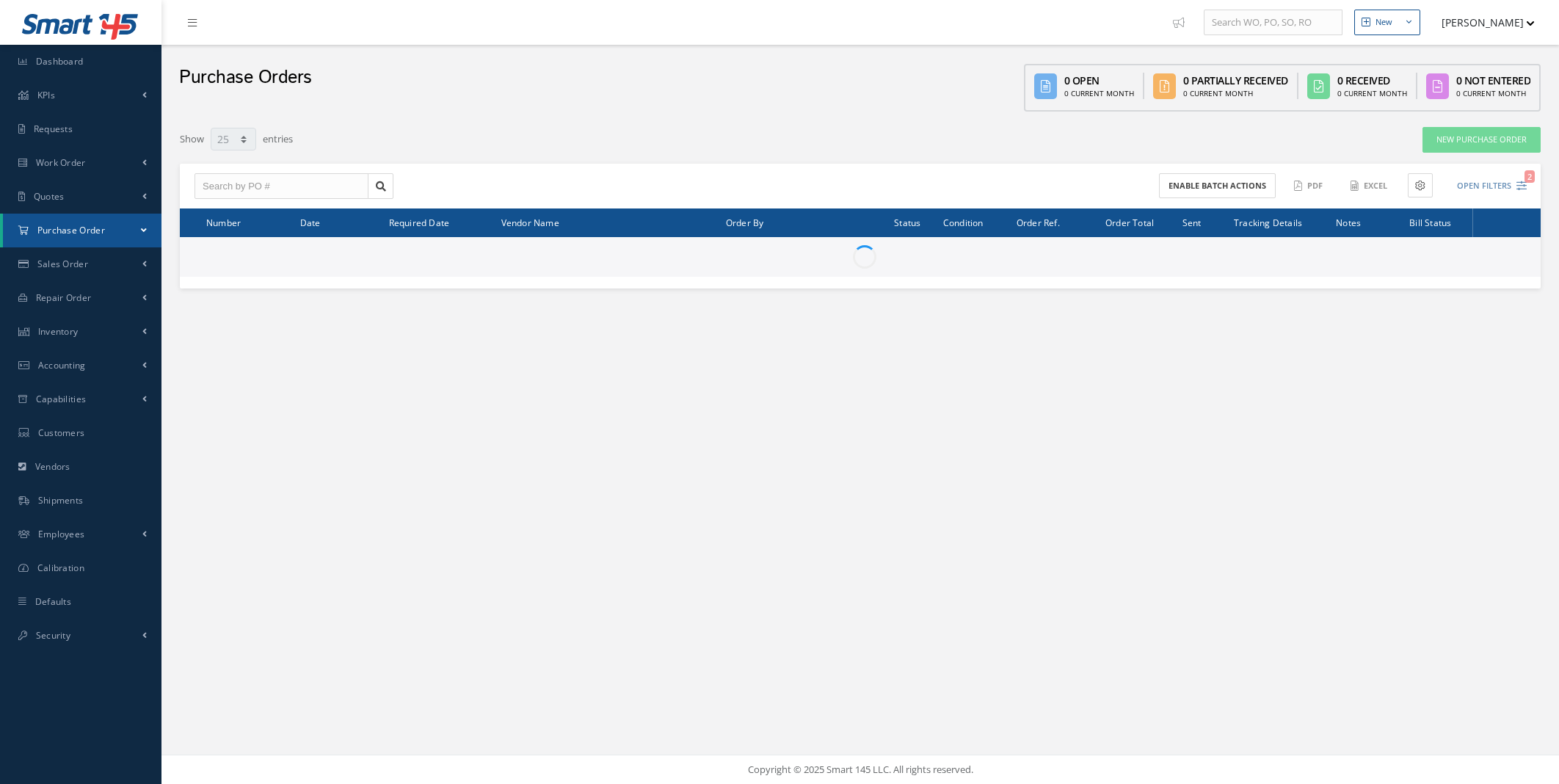
select select "25"
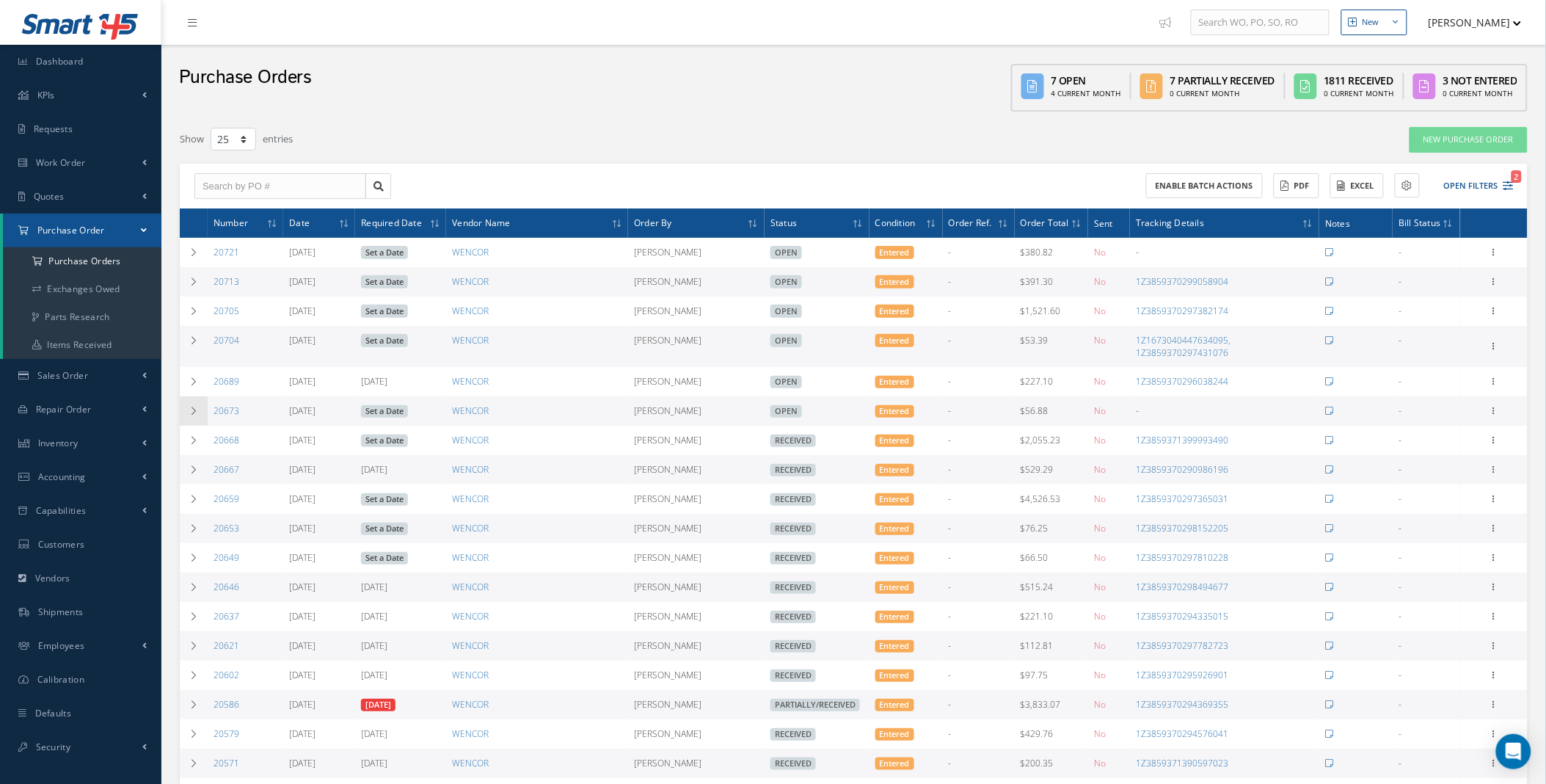
click at [187, 412] on td at bounding box center [194, 411] width 28 height 29
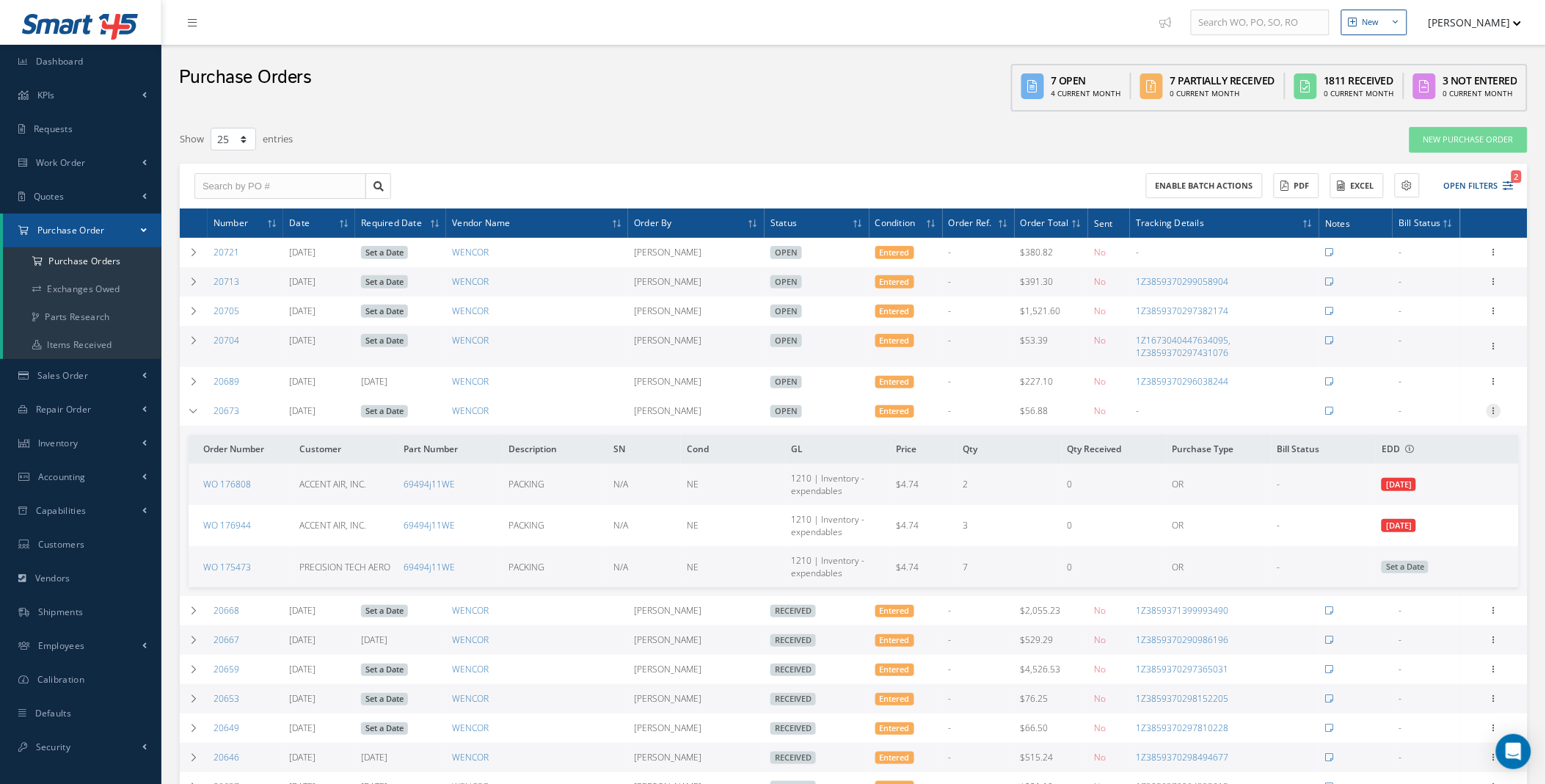
click at [1499, 415] on icon at bounding box center [1494, 409] width 15 height 12
click at [1402, 461] on link "Edit" at bounding box center [1426, 458] width 116 height 19
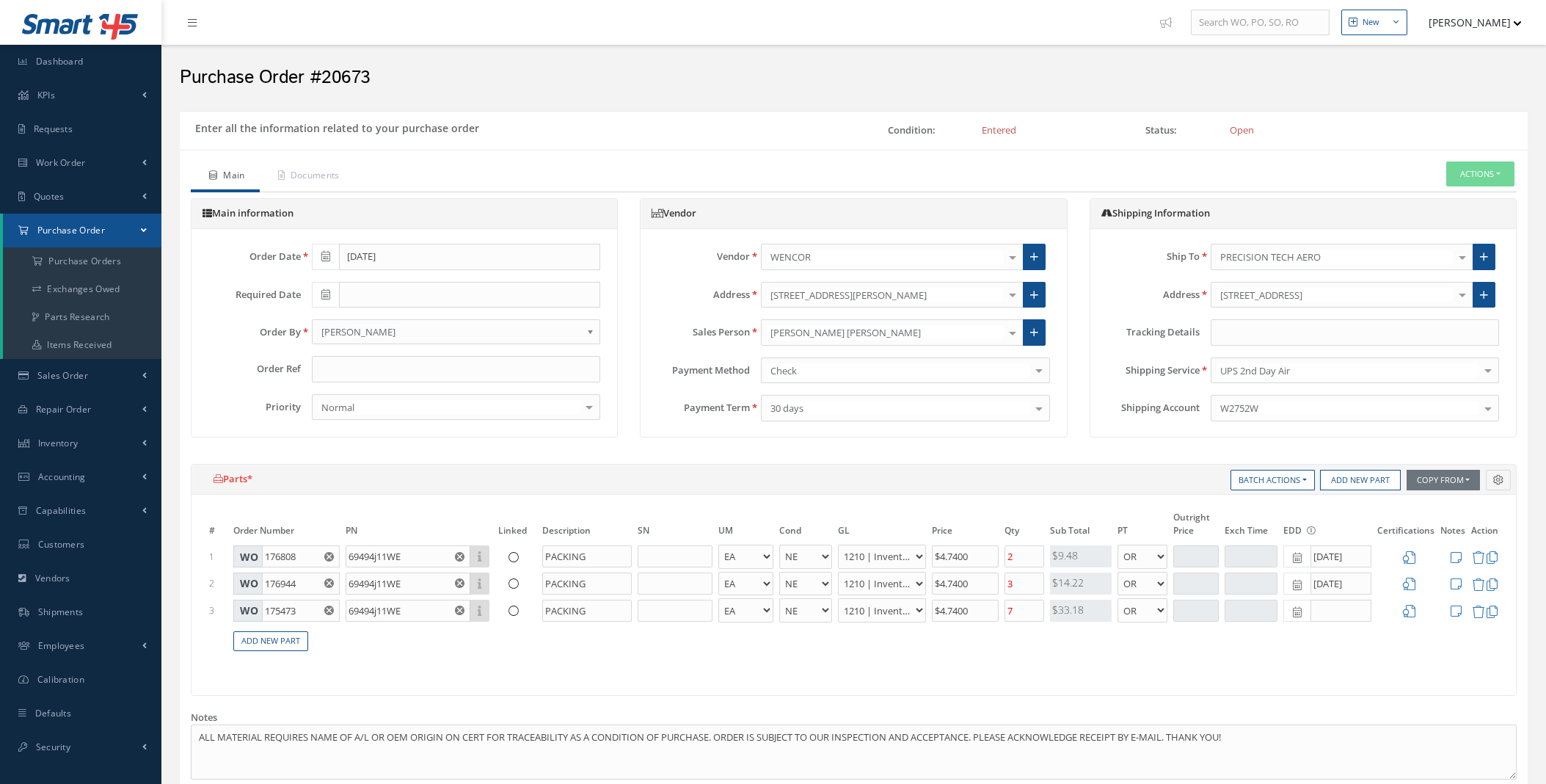
select select "5"
select select "7"
select select "1"
select select "5"
select select "7"
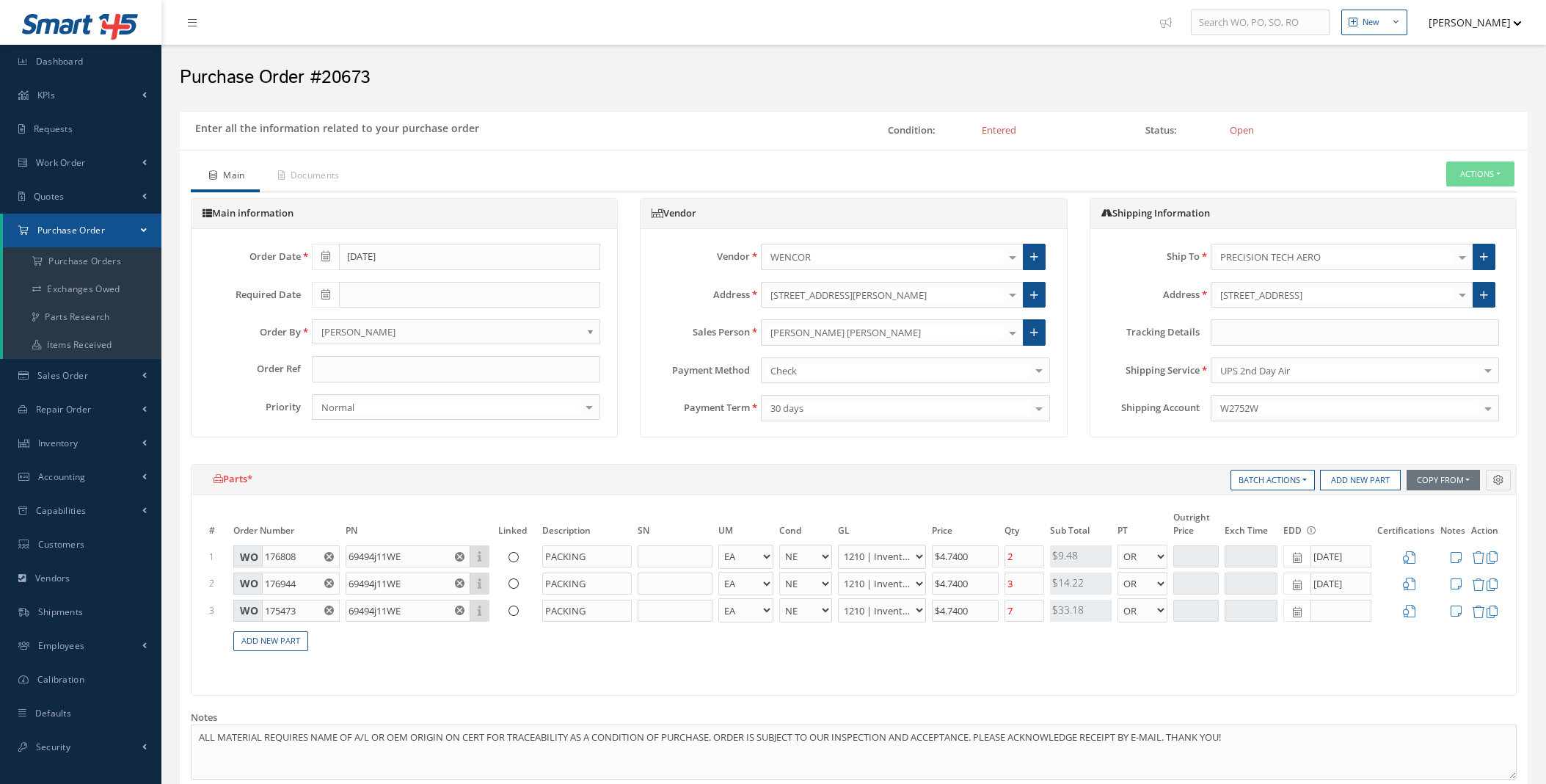
select select "1"
select select "5"
select select "7"
select select "1"
click at [1281, 326] on input "text" at bounding box center [1356, 332] width 289 height 26
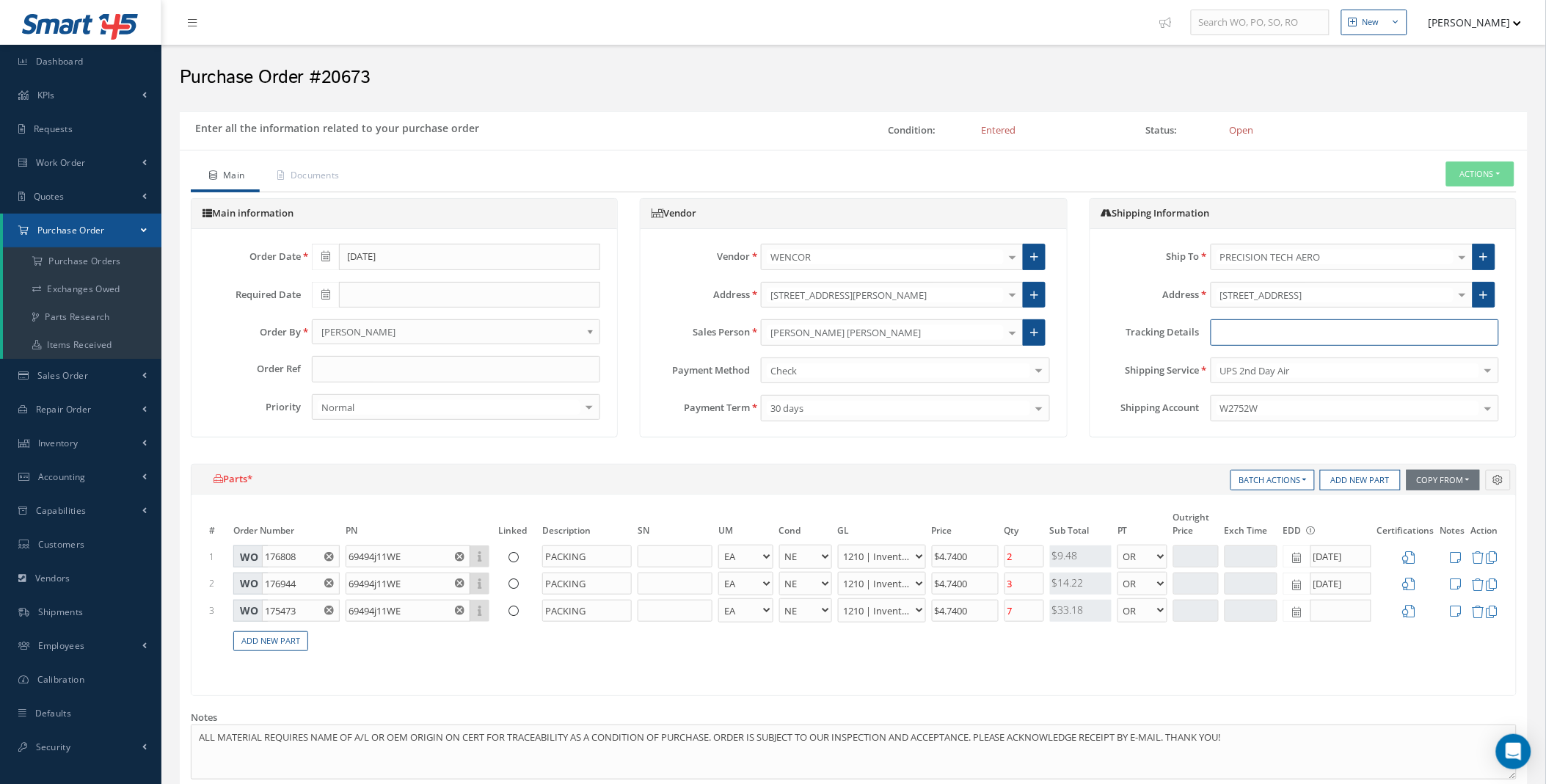
paste input "1Z3859370193254366"
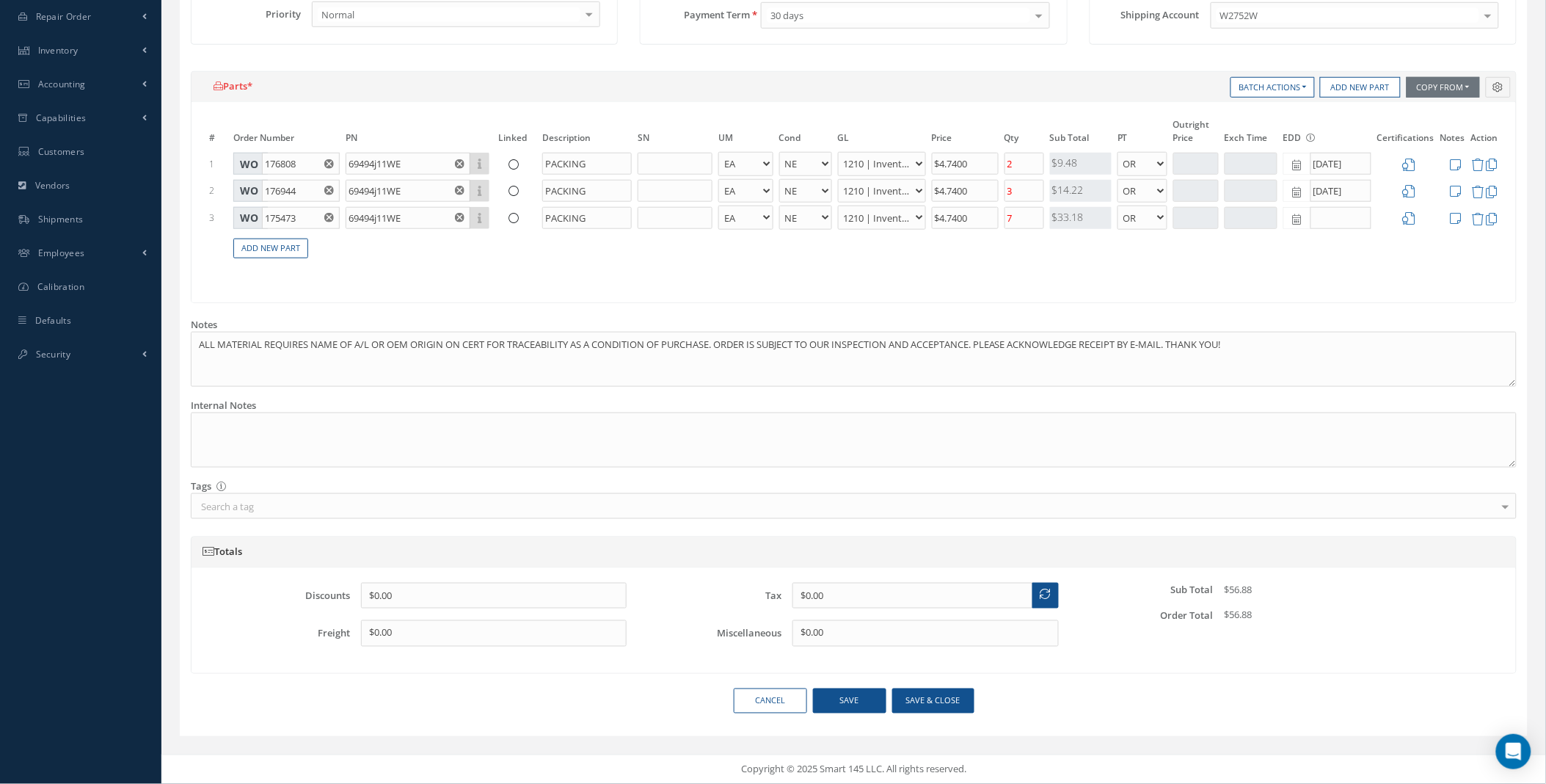
type input "1Z3859370193254366"
drag, startPoint x: 927, startPoint y: 700, endPoint x: 950, endPoint y: 693, distance: 24.0
click at [927, 700] on button "Save & close" at bounding box center [933, 700] width 82 height 25
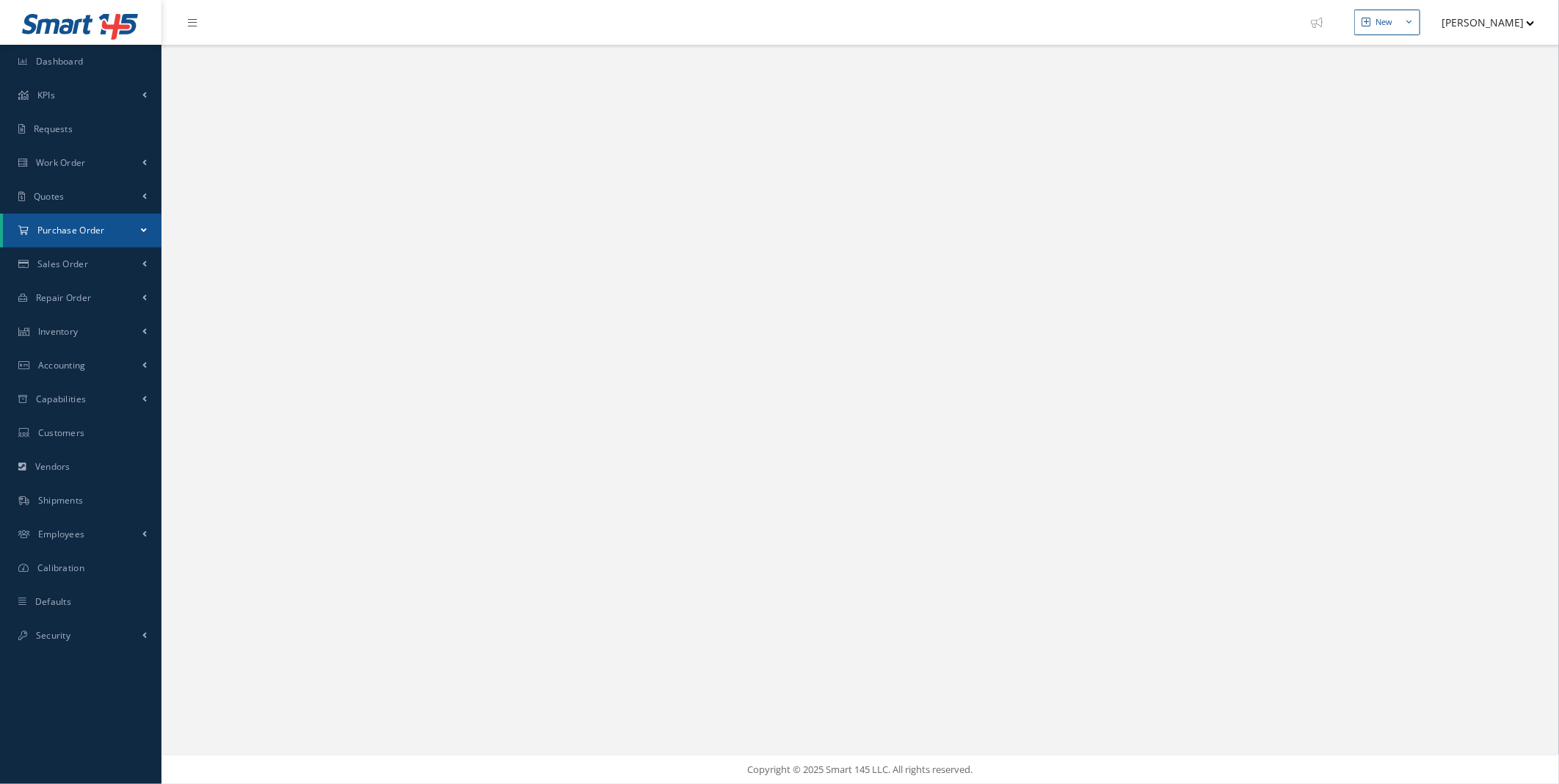
select select "25"
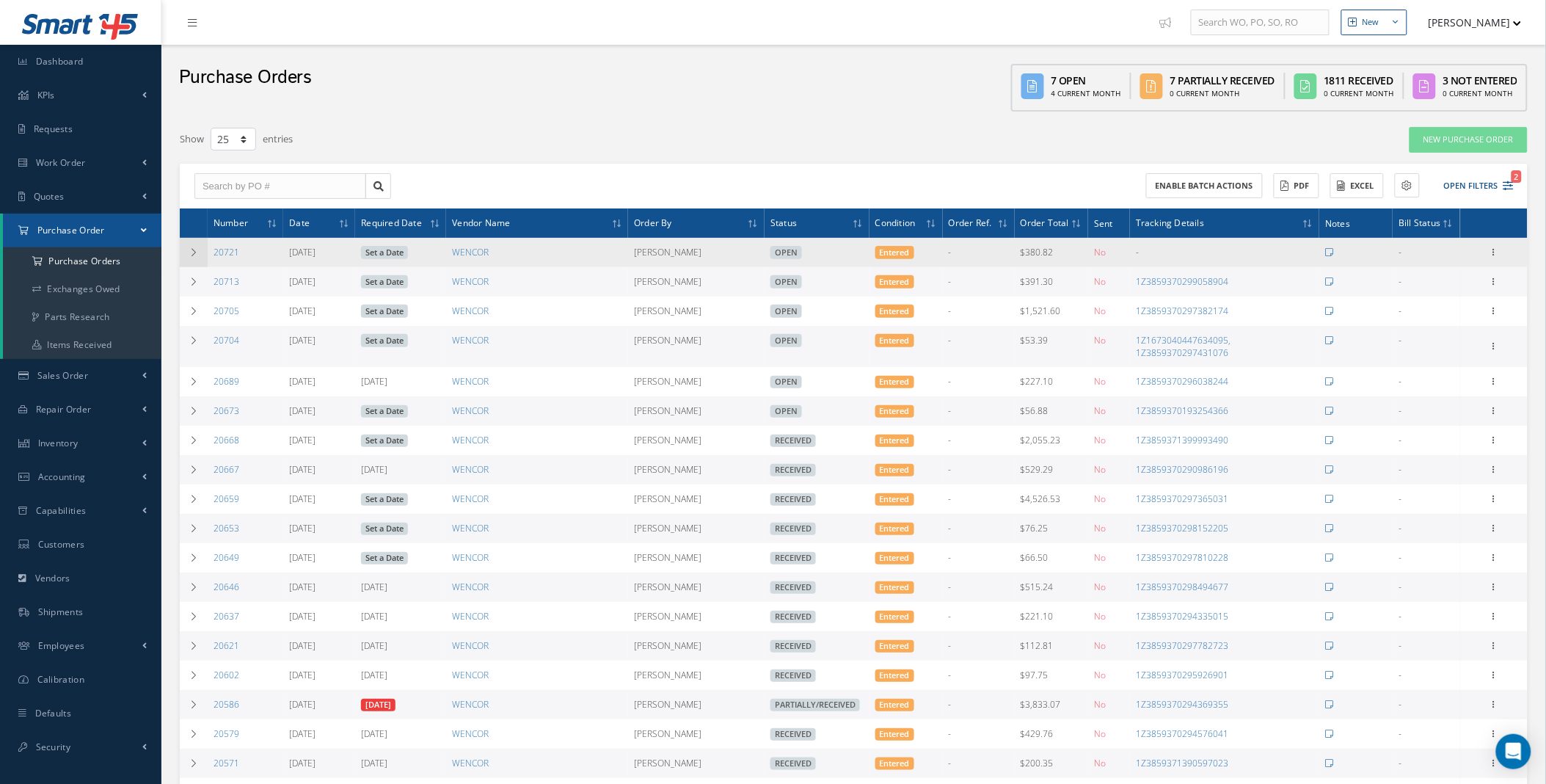
click at [190, 253] on icon at bounding box center [194, 252] width 10 height 8
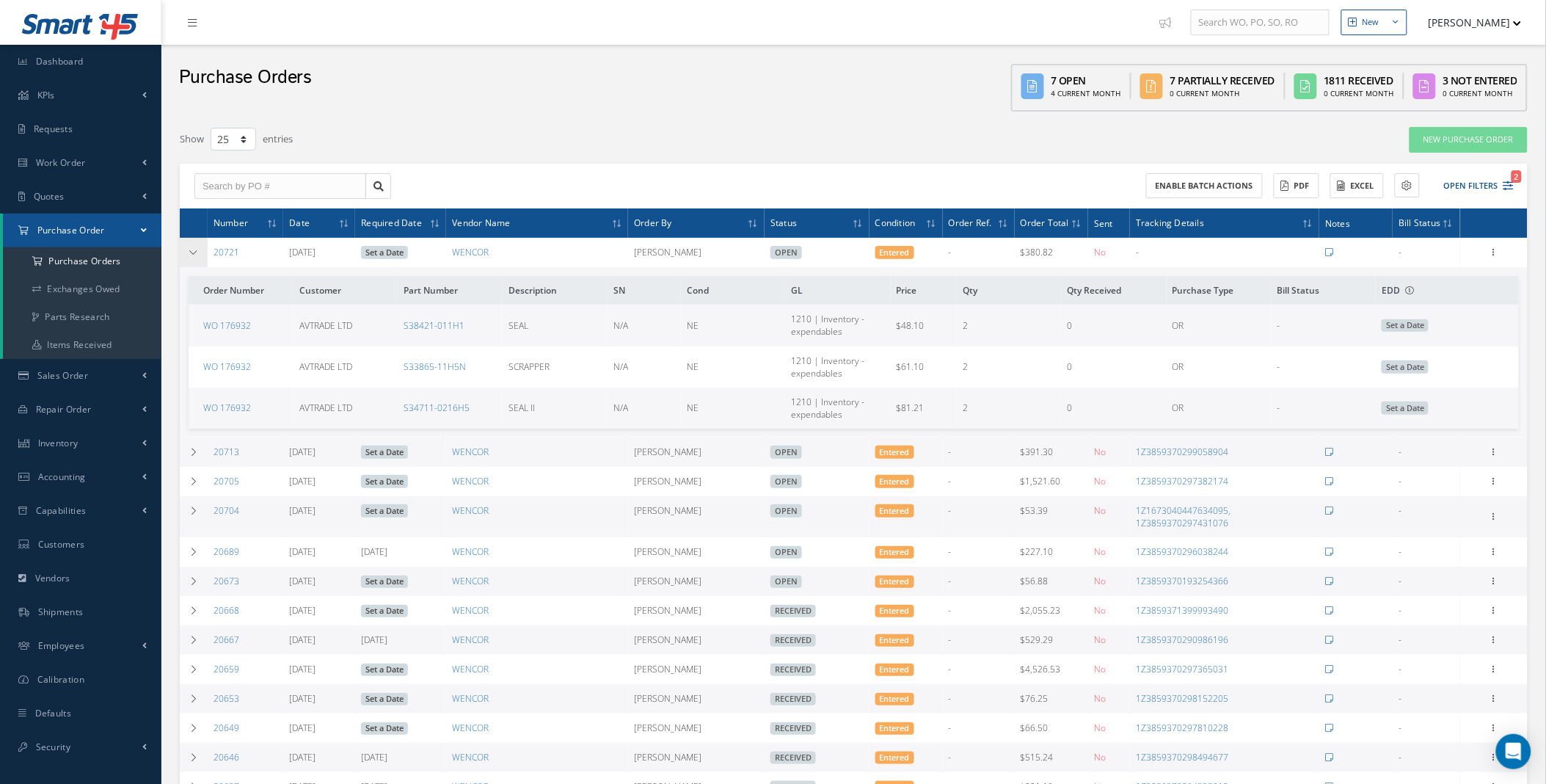
click at [200, 256] on td at bounding box center [194, 253] width 28 height 29
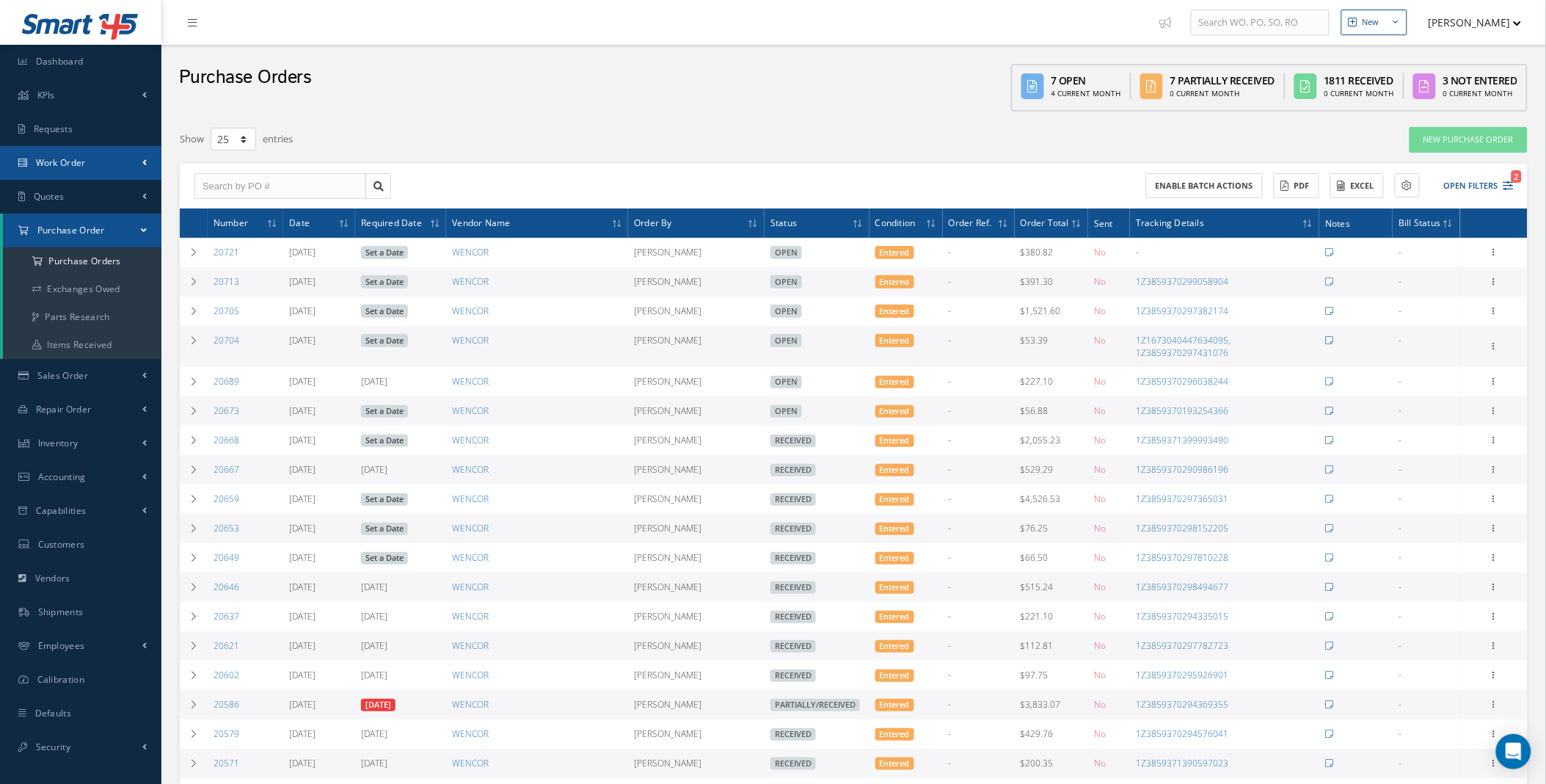
click at [134, 164] on link "Work Order" at bounding box center [81, 163] width 161 height 34
click at [81, 217] on link "Work Order" at bounding box center [82, 221] width 158 height 28
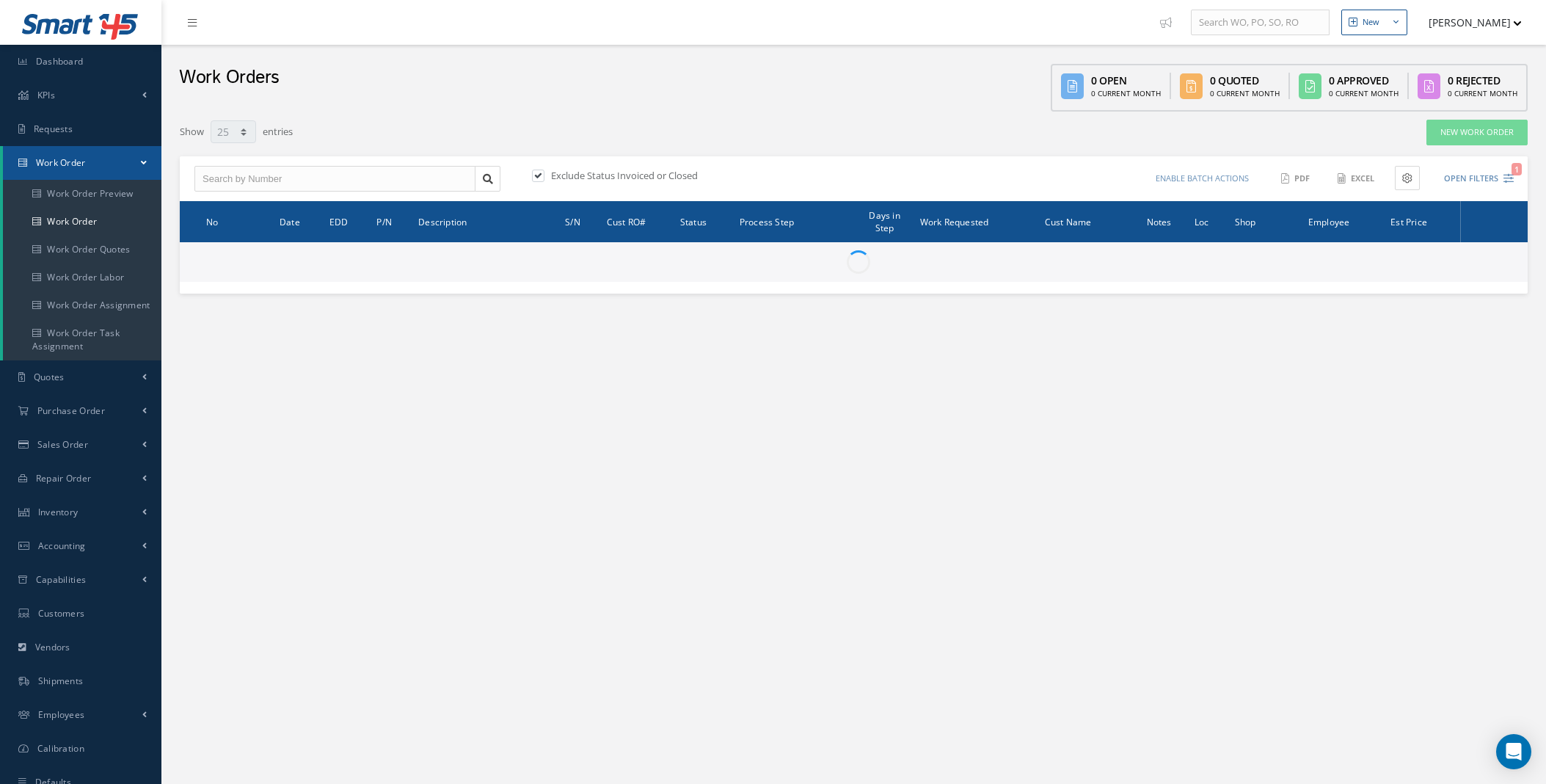
select select "25"
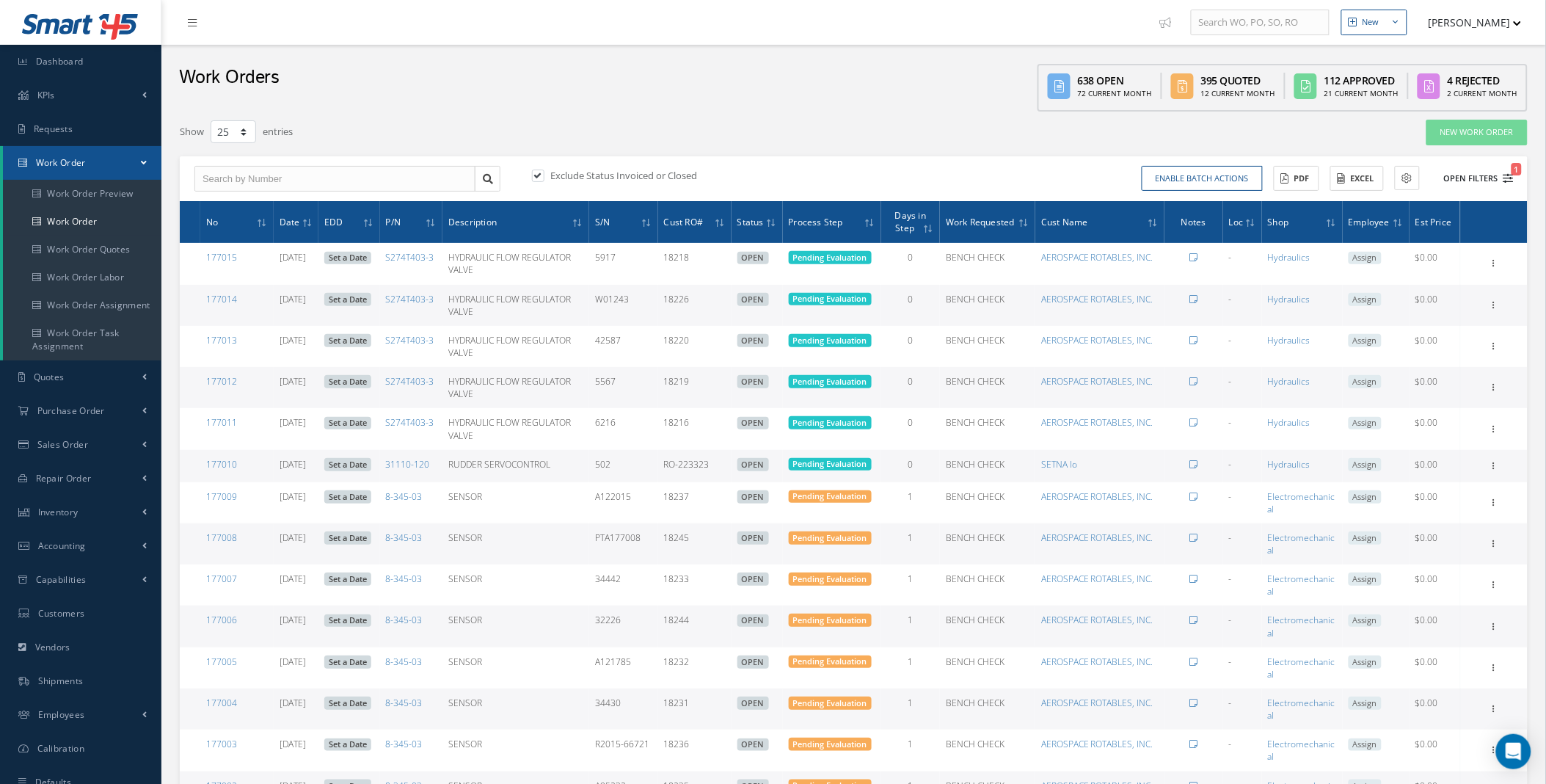
type input "All Work Request"
type input "All Work Performed"
type input "All Status"
type input "WO Part Status"
click at [1506, 176] on icon "1" at bounding box center [1508, 178] width 10 height 10
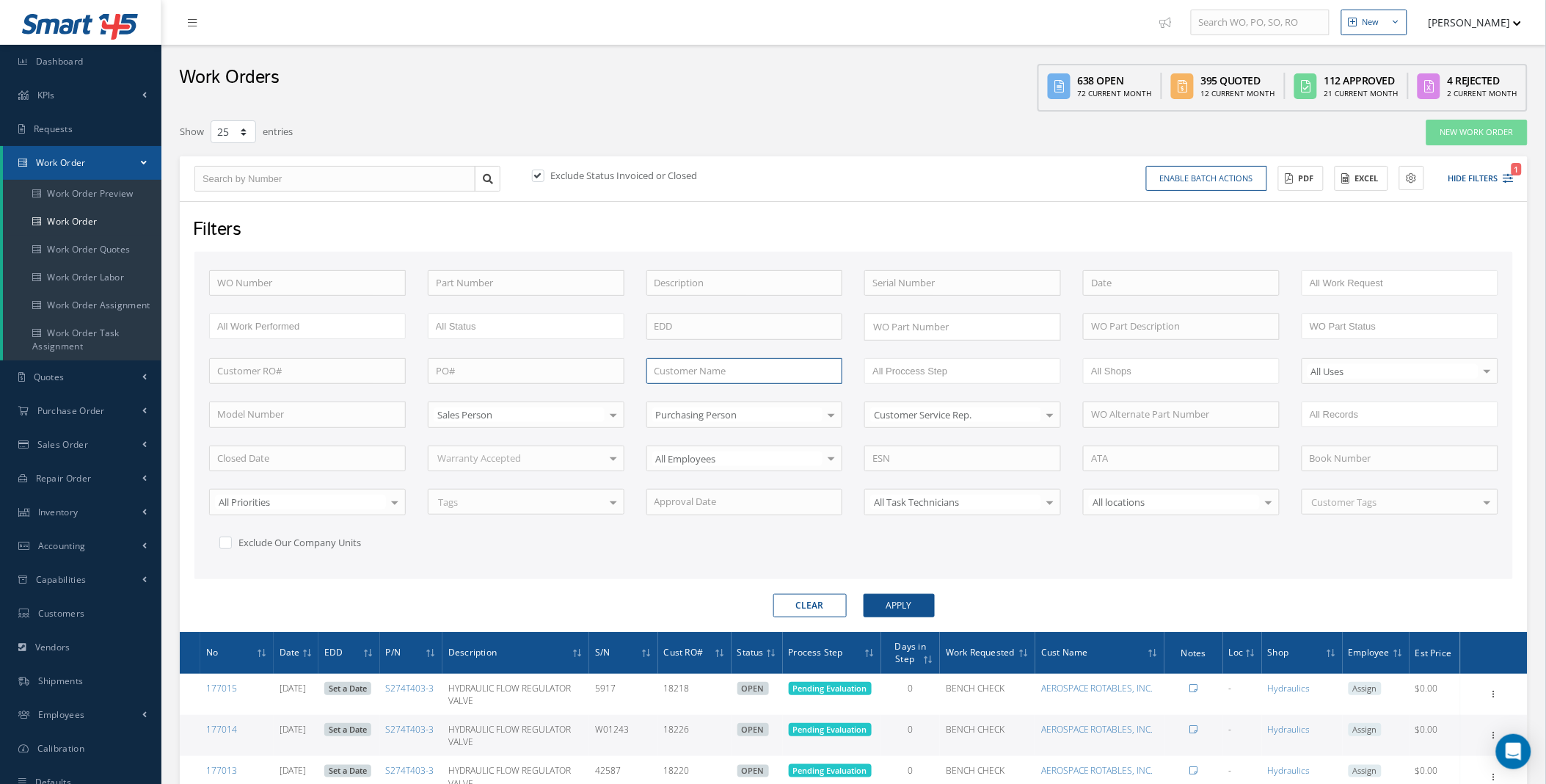
click at [698, 370] on input "text" at bounding box center [745, 371] width 197 height 26
click at [702, 392] on span "AEROSPACE ROTABLES, INC." at bounding box center [716, 395] width 123 height 13
type input "AEROSPACE ROTABLES, INC."
click at [901, 600] on button "Apply" at bounding box center [899, 605] width 71 height 24
click at [242, 372] on input "text" at bounding box center [307, 371] width 197 height 26
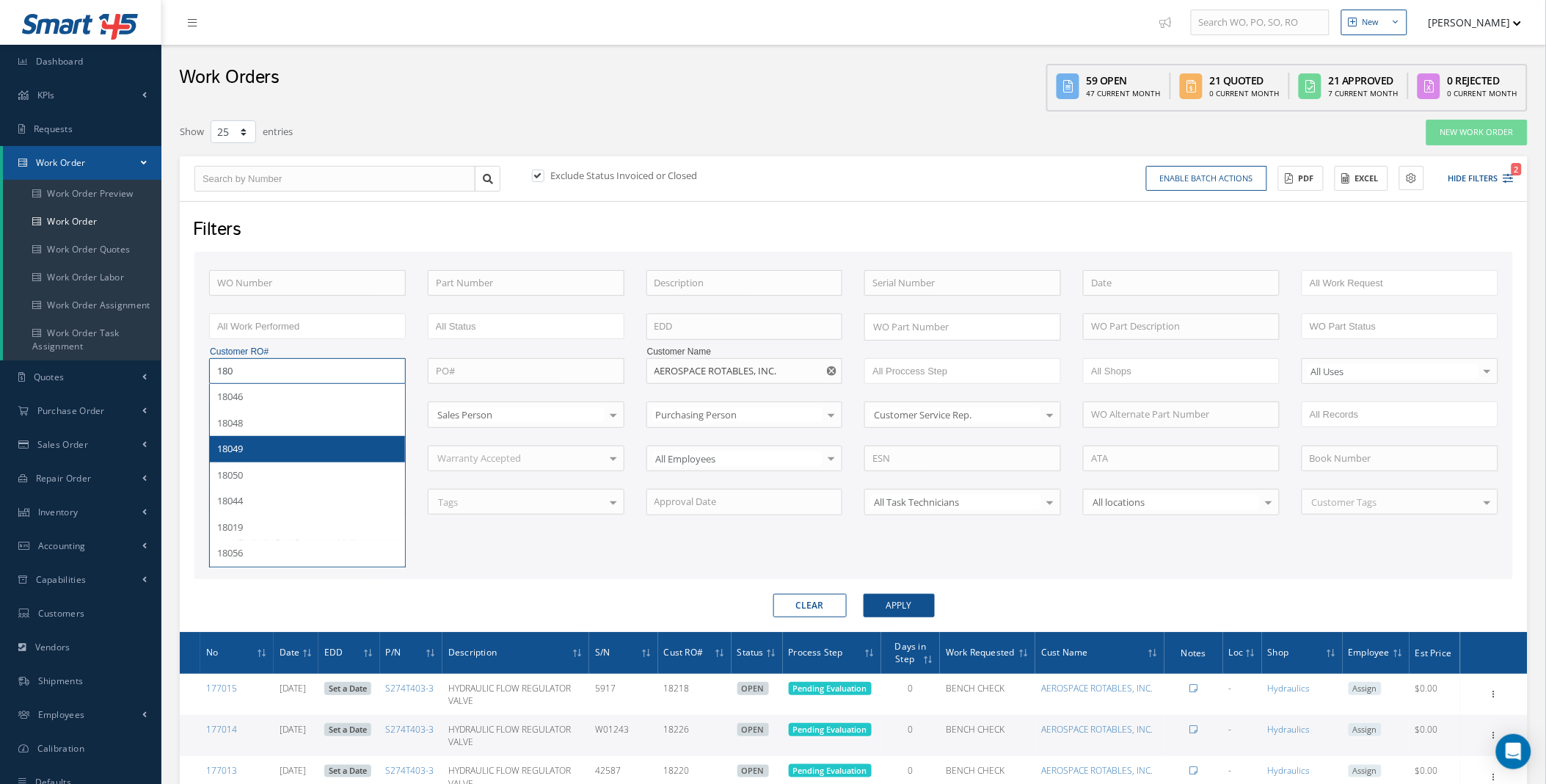
type input "180"
click at [908, 600] on button "Apply" at bounding box center [899, 605] width 71 height 24
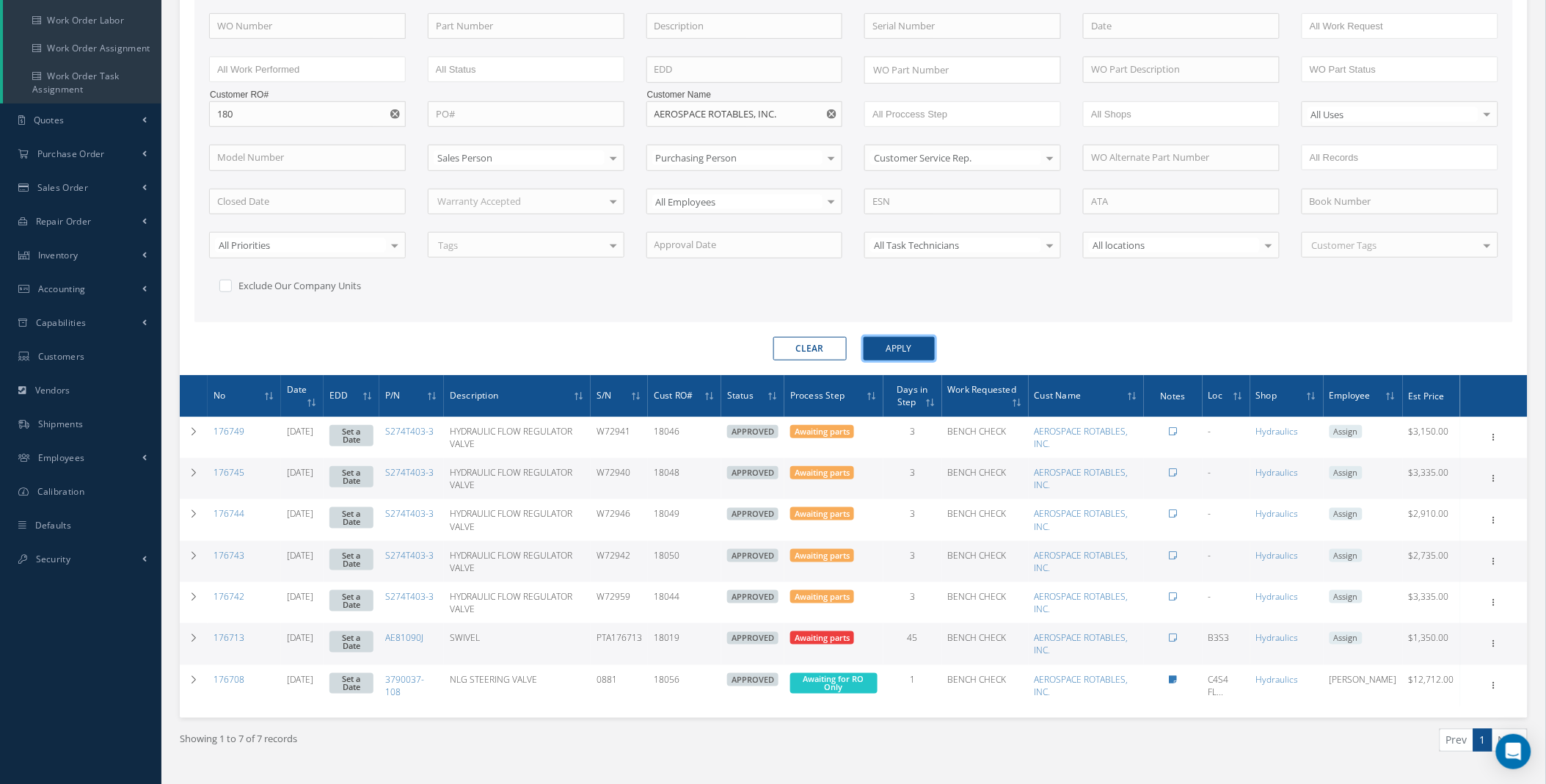
scroll to position [290, 0]
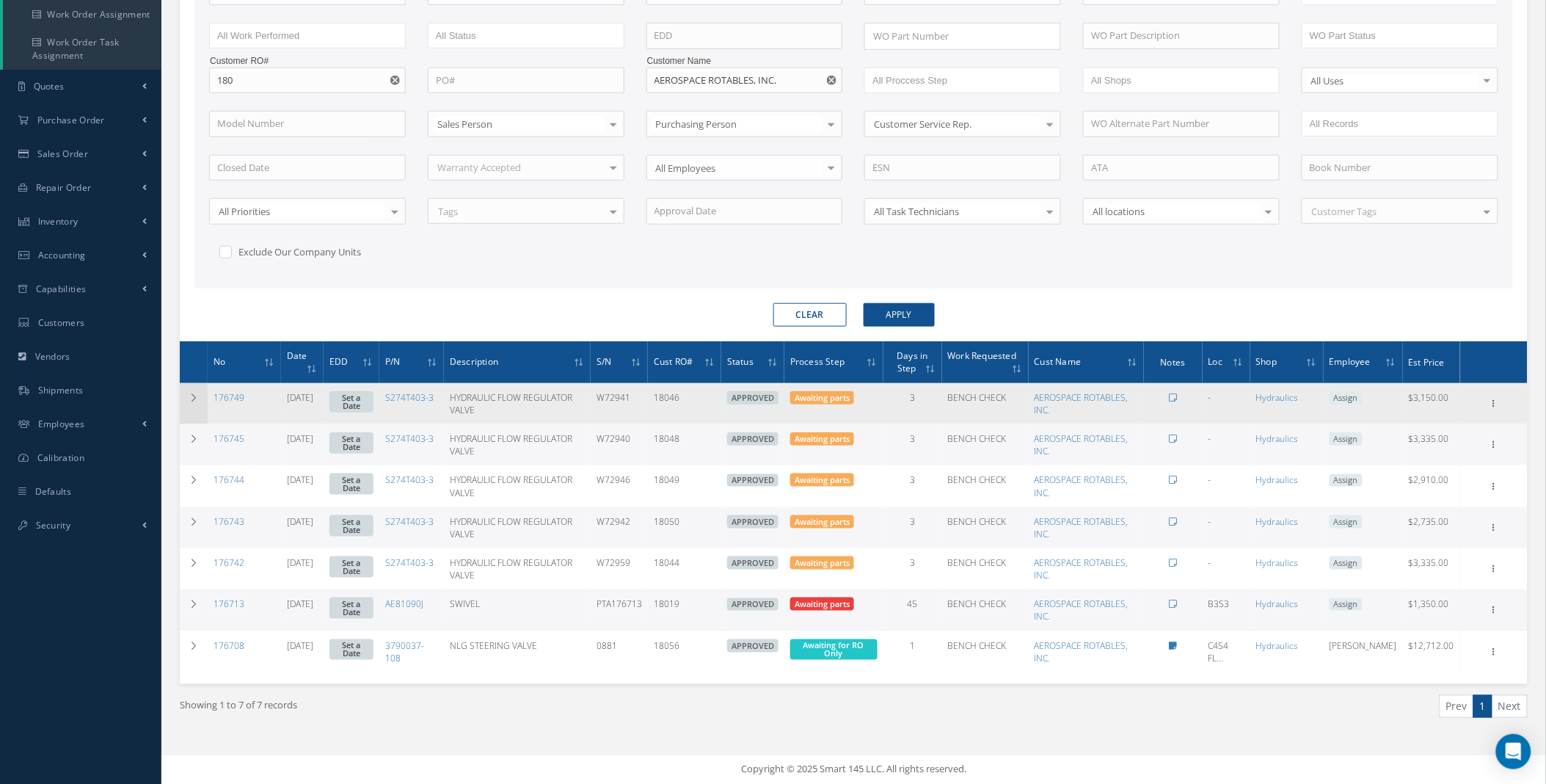
click at [192, 394] on icon at bounding box center [194, 397] width 10 height 8
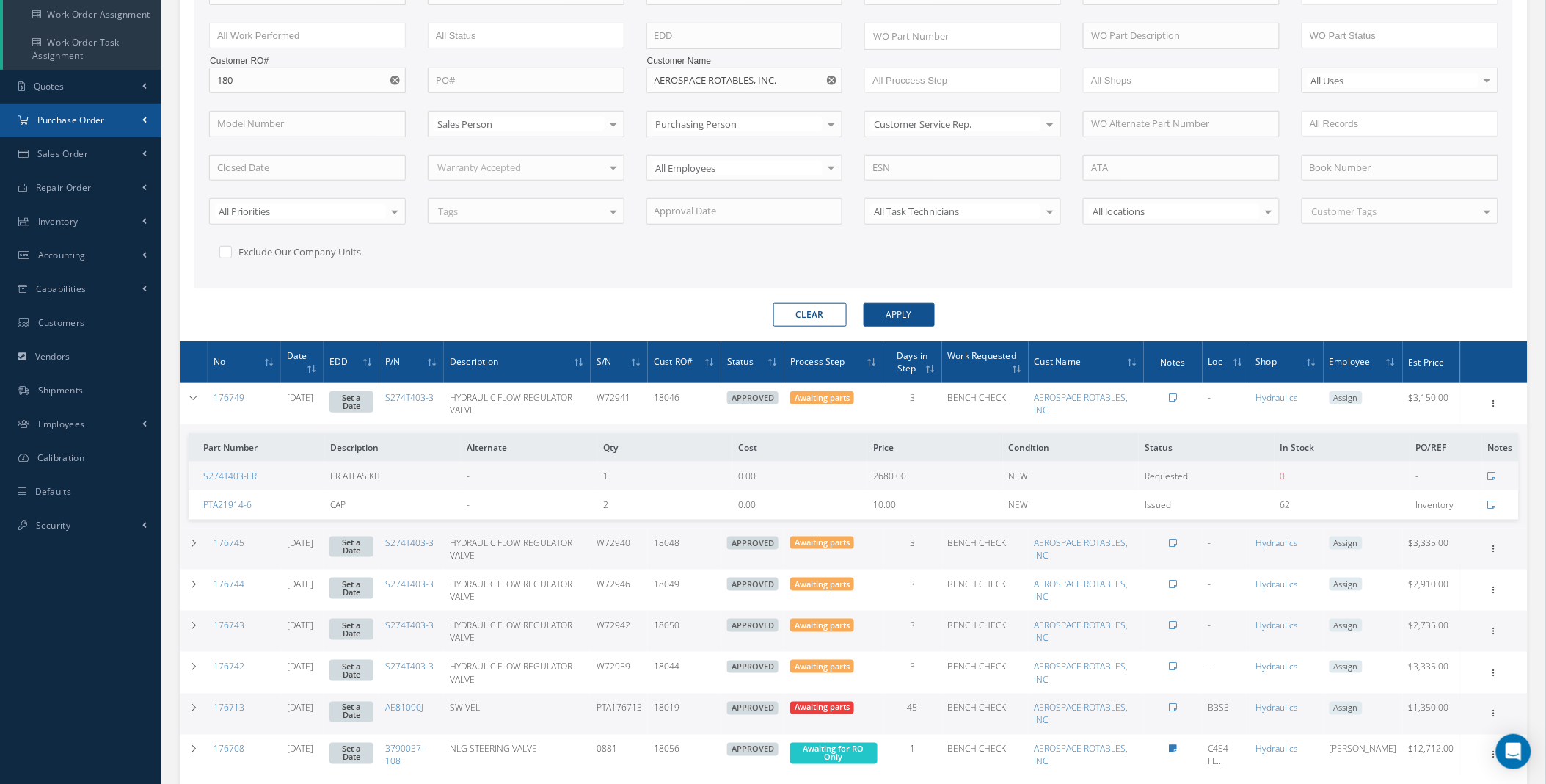
click at [134, 120] on link "Purchase Order" at bounding box center [81, 121] width 161 height 34
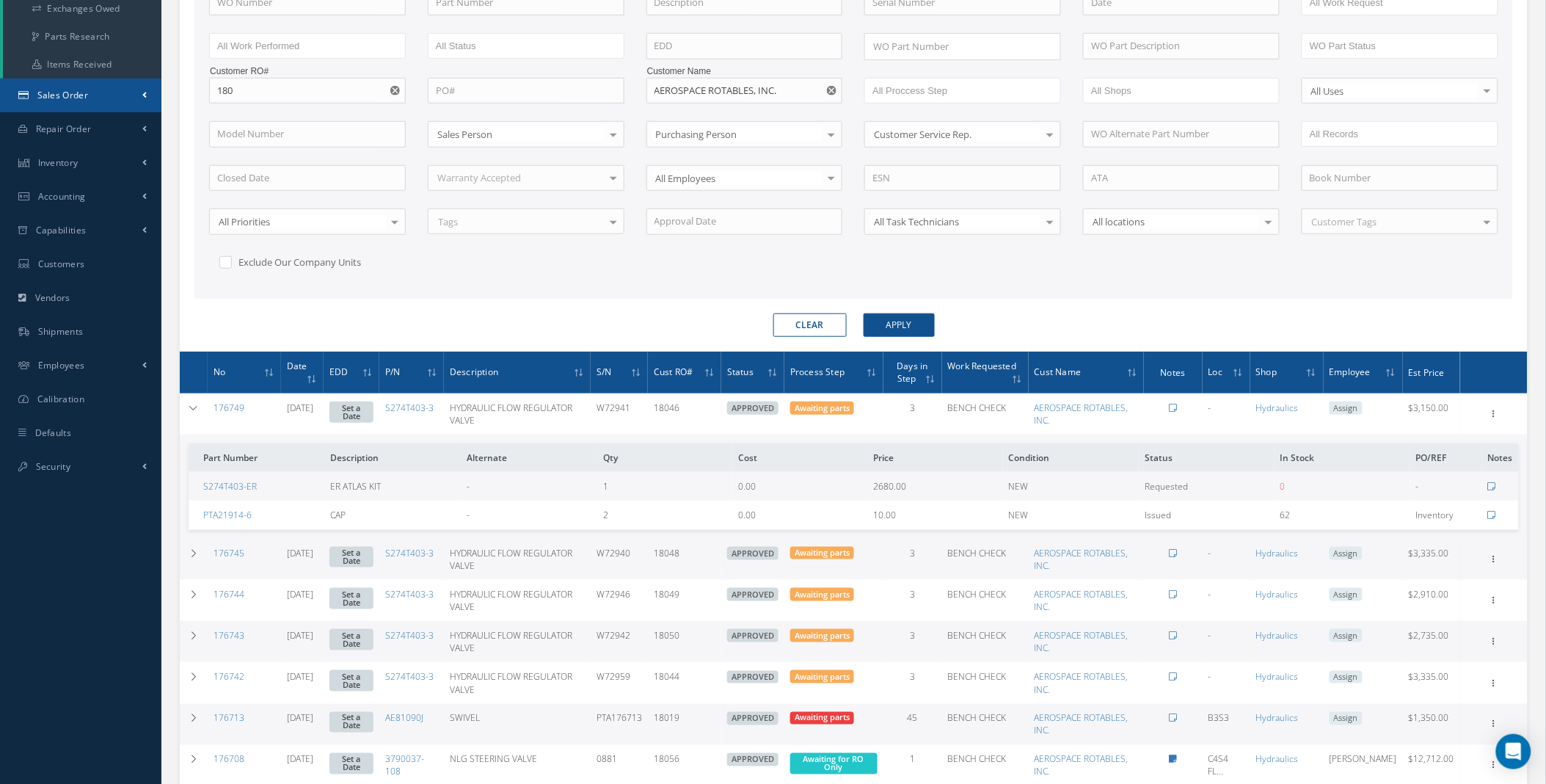
scroll to position [0, 0]
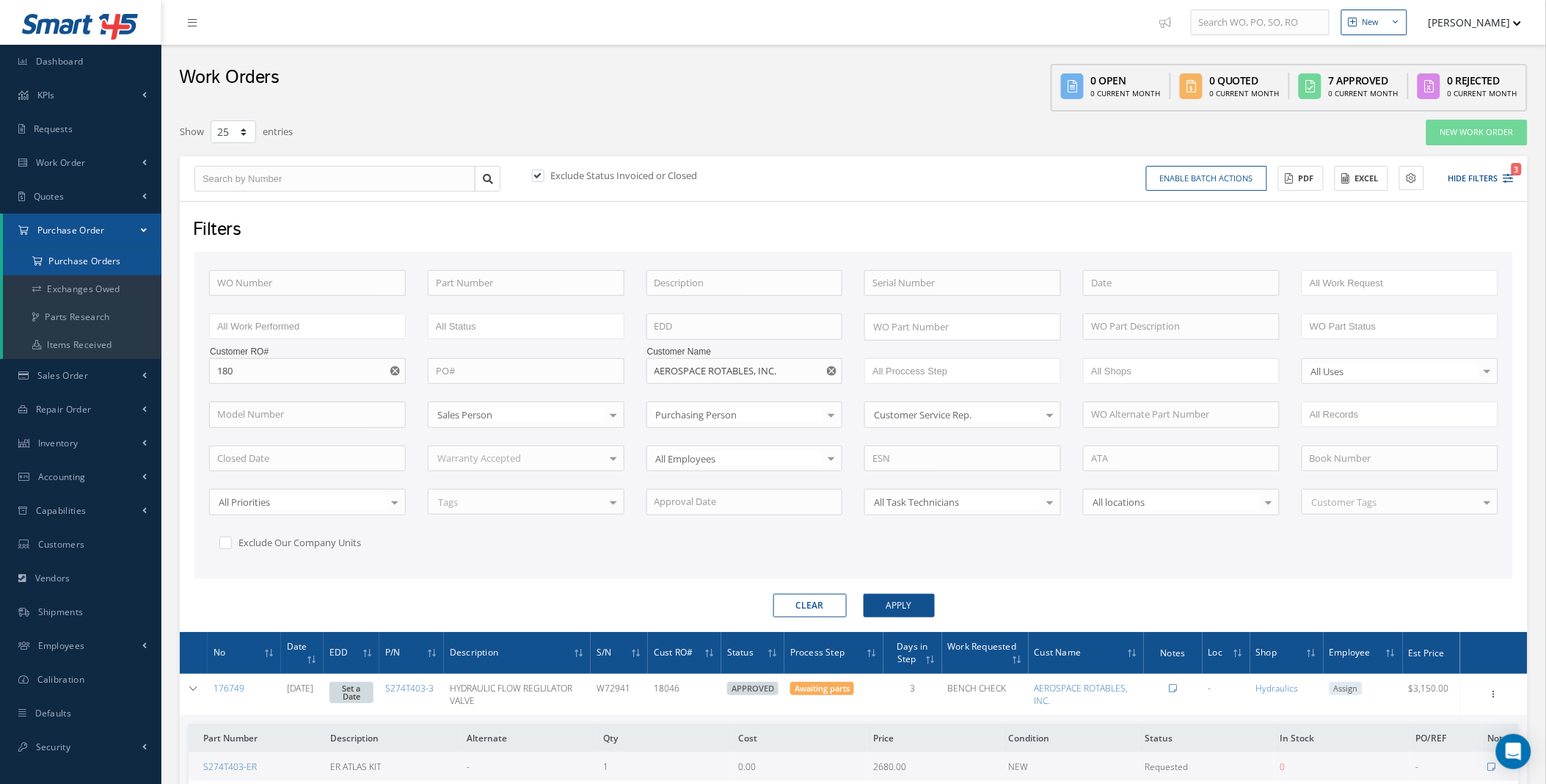
click at [90, 257] on a=1&status_id=2&status_id=3&status_id=5&collapsedFilters"] "Purchase Orders" at bounding box center [82, 261] width 158 height 28
click at [186, 686] on td at bounding box center [194, 694] width 28 height 41
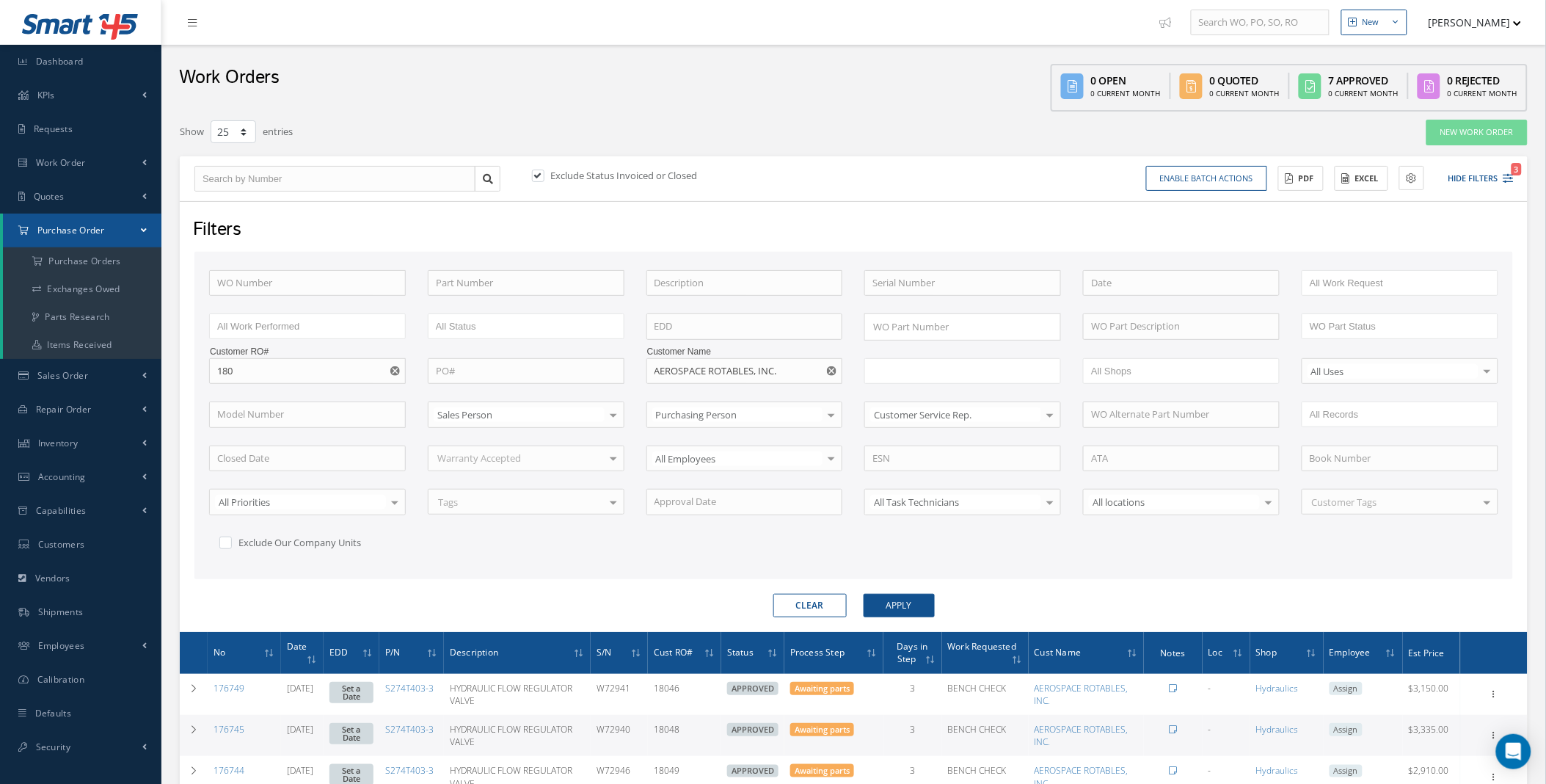
click at [1051, 375] on ul at bounding box center [963, 370] width 197 height 25
click at [1127, 541] on div "WO Number Part Number Description Serial Number ANODIZE BALANCE BENCH CHECK BER…" at bounding box center [854, 421] width 1312 height 302
type input "All Proccess Step"
click at [1373, 326] on input "text" at bounding box center [1352, 326] width 84 height 18
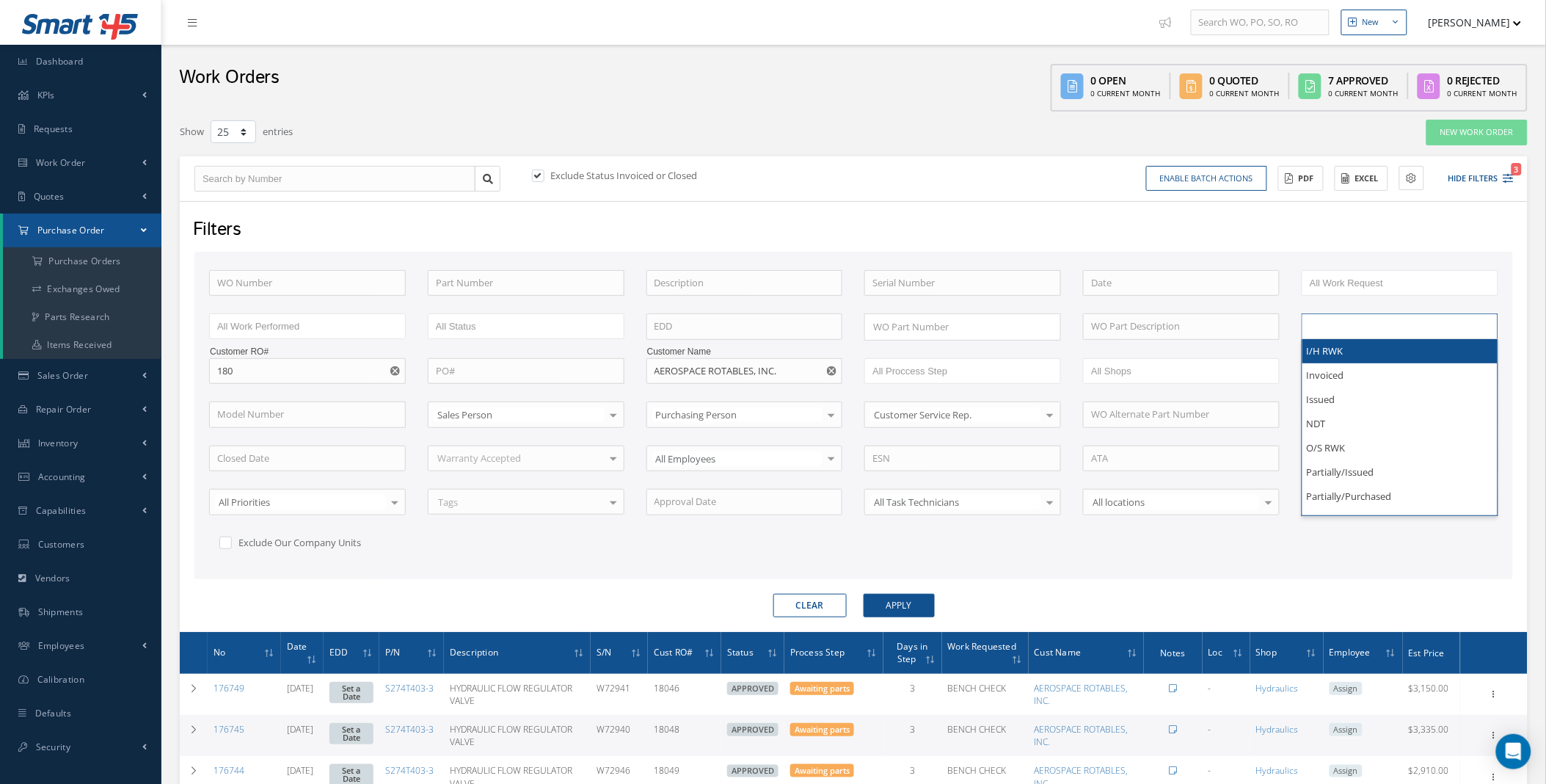
click at [1373, 326] on input "text" at bounding box center [1352, 326] width 84 height 18
click at [1073, 351] on div "WO Number Part Number Description Serial Number ANODIZE BALANCE BENCH CHECK BER…" at bounding box center [854, 421] width 1312 height 302
type input "WO Part Status"
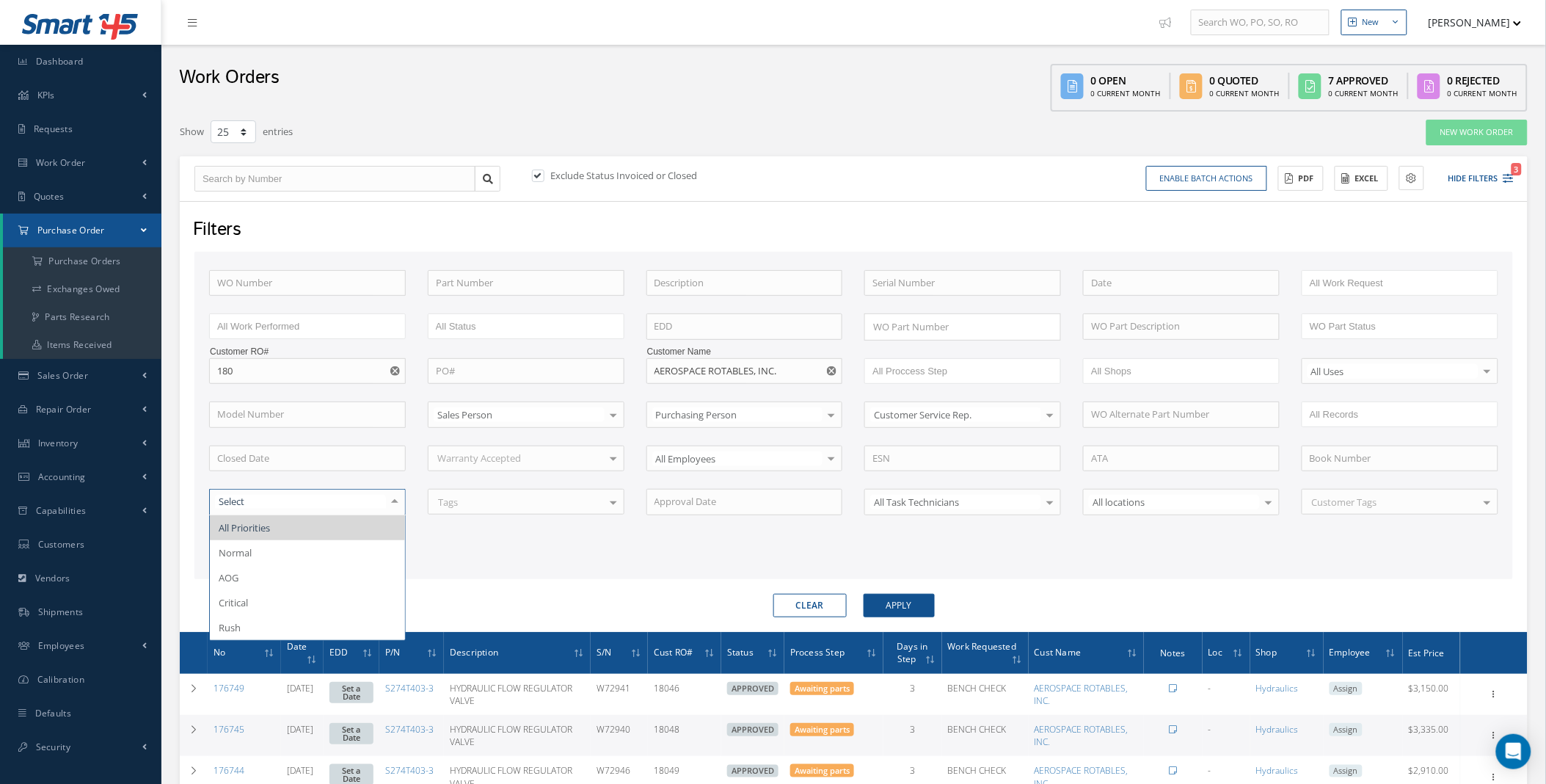
click at [509, 546] on div "WO Number Part Number Description Serial Number ANODIZE BALANCE BENCH CHECK BER…" at bounding box center [854, 421] width 1312 height 302
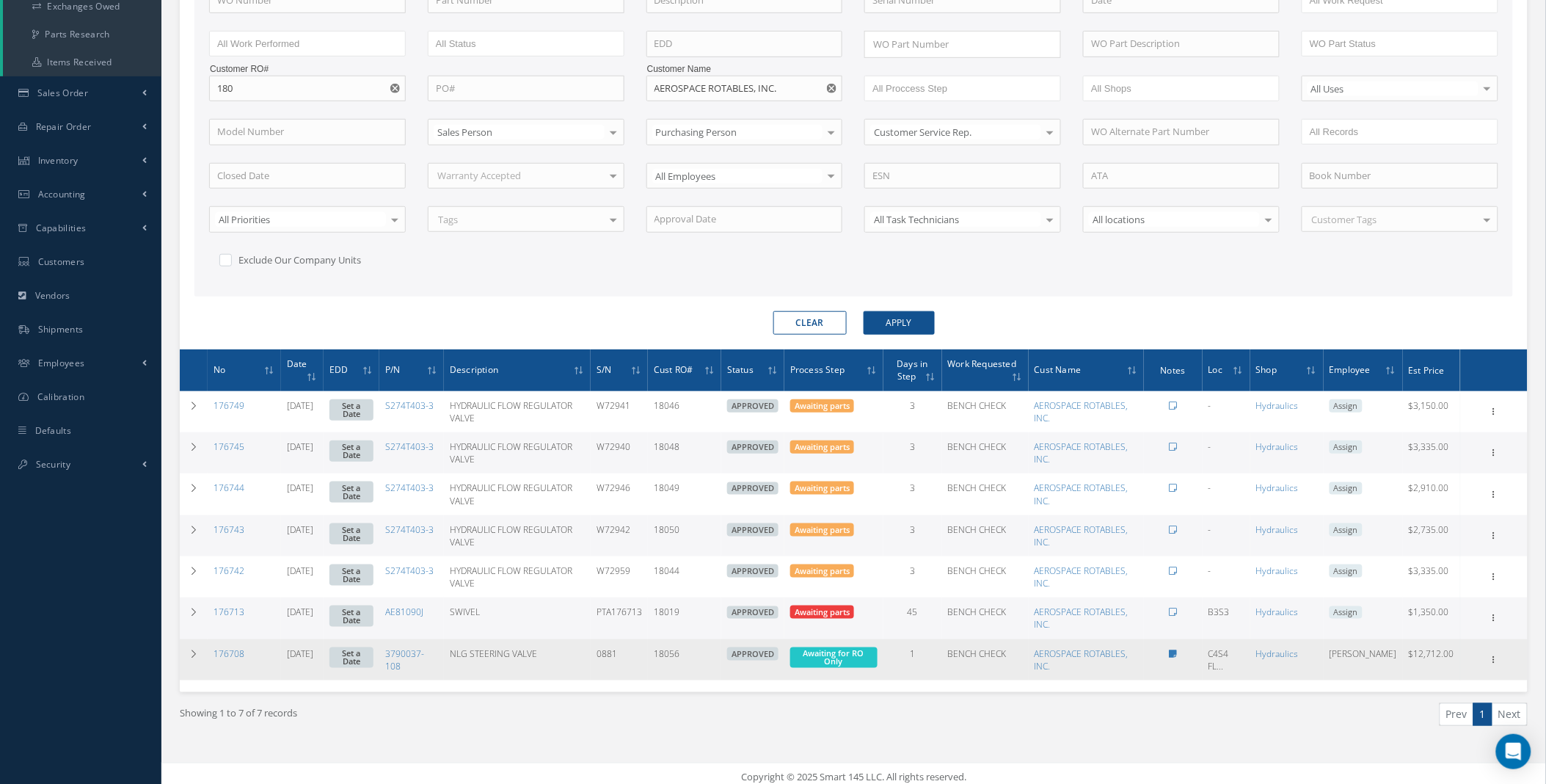
scroll to position [290, 0]
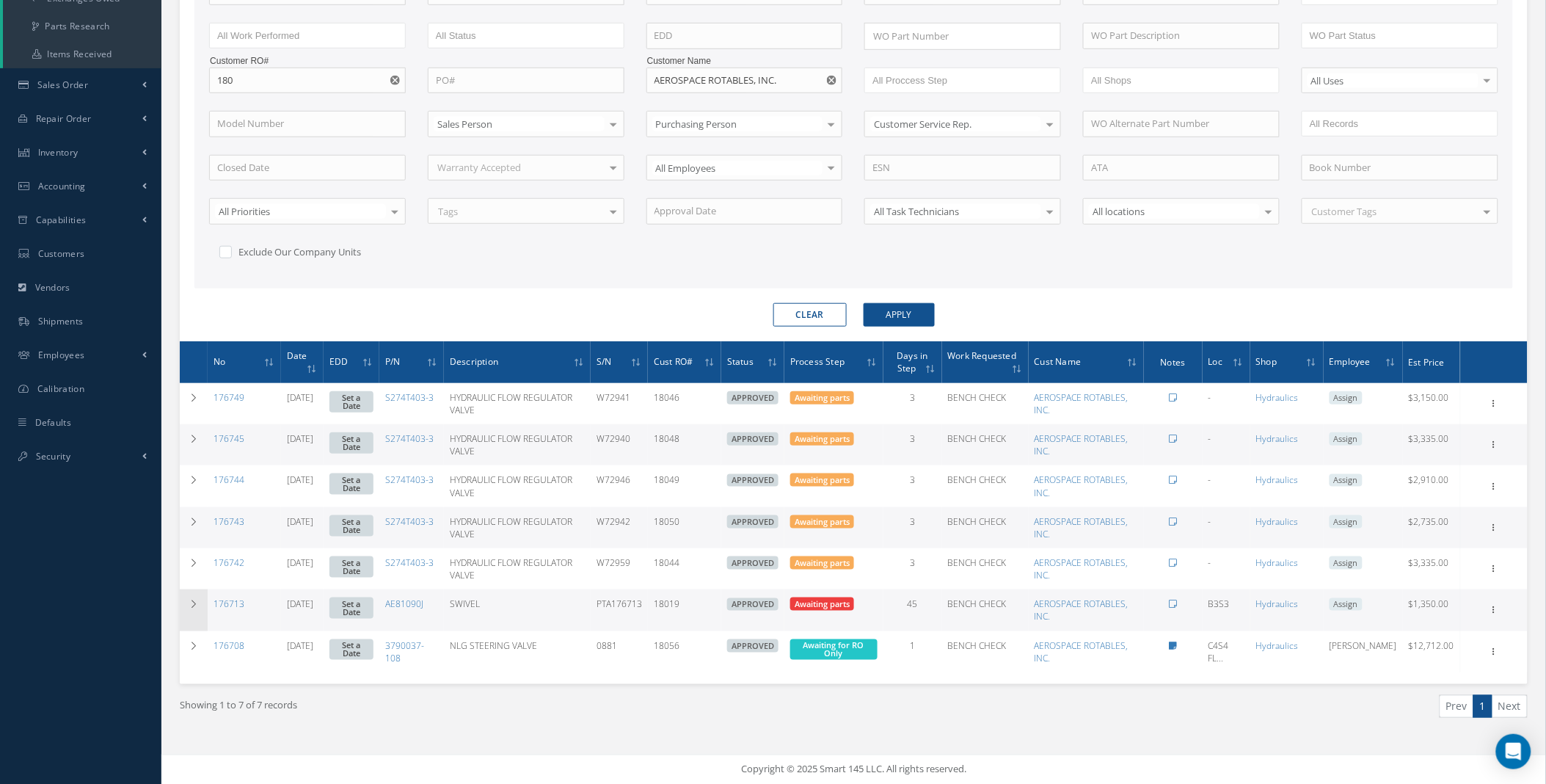
click at [187, 604] on td at bounding box center [194, 610] width 28 height 41
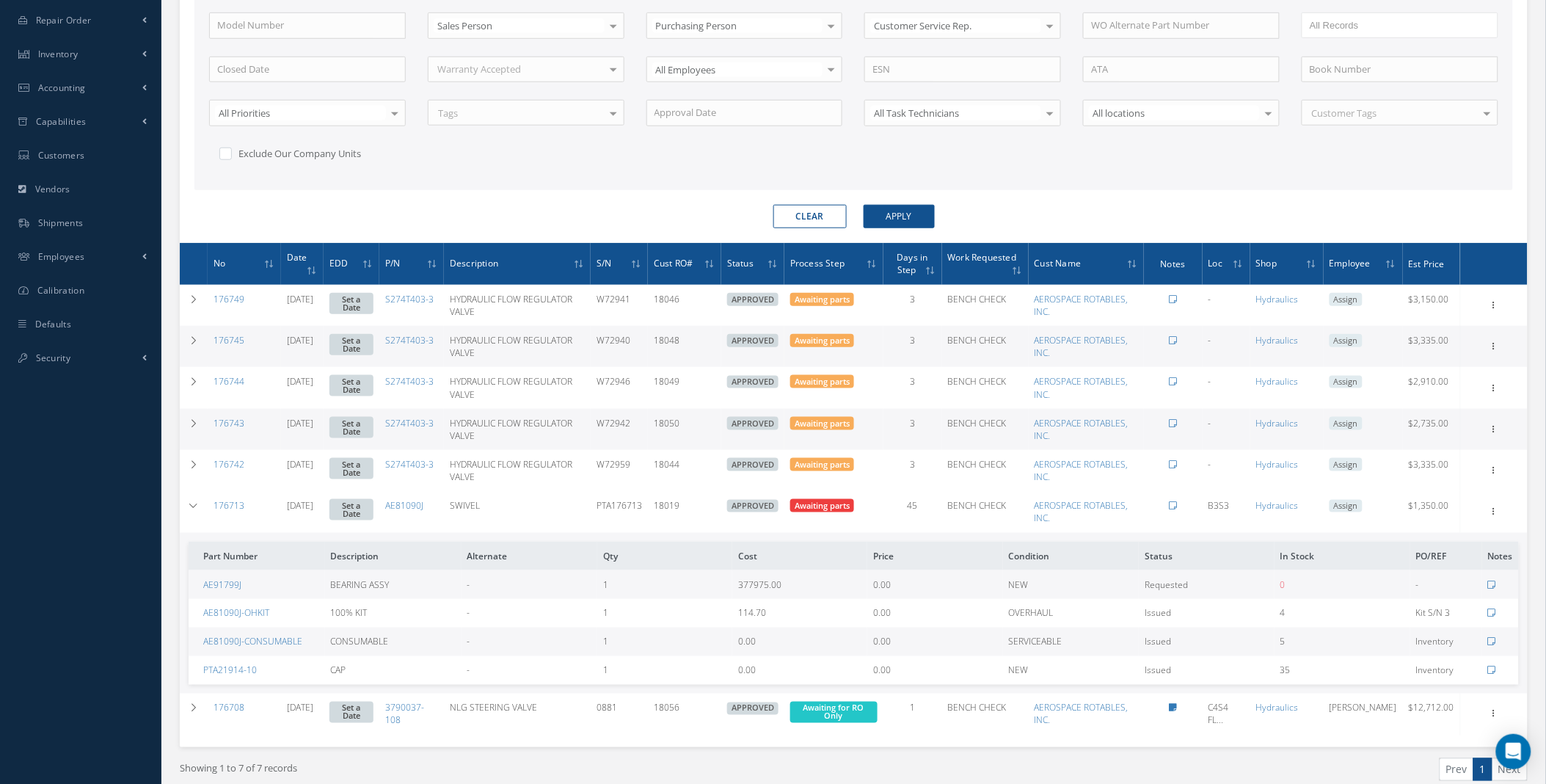
scroll to position [452, 0]
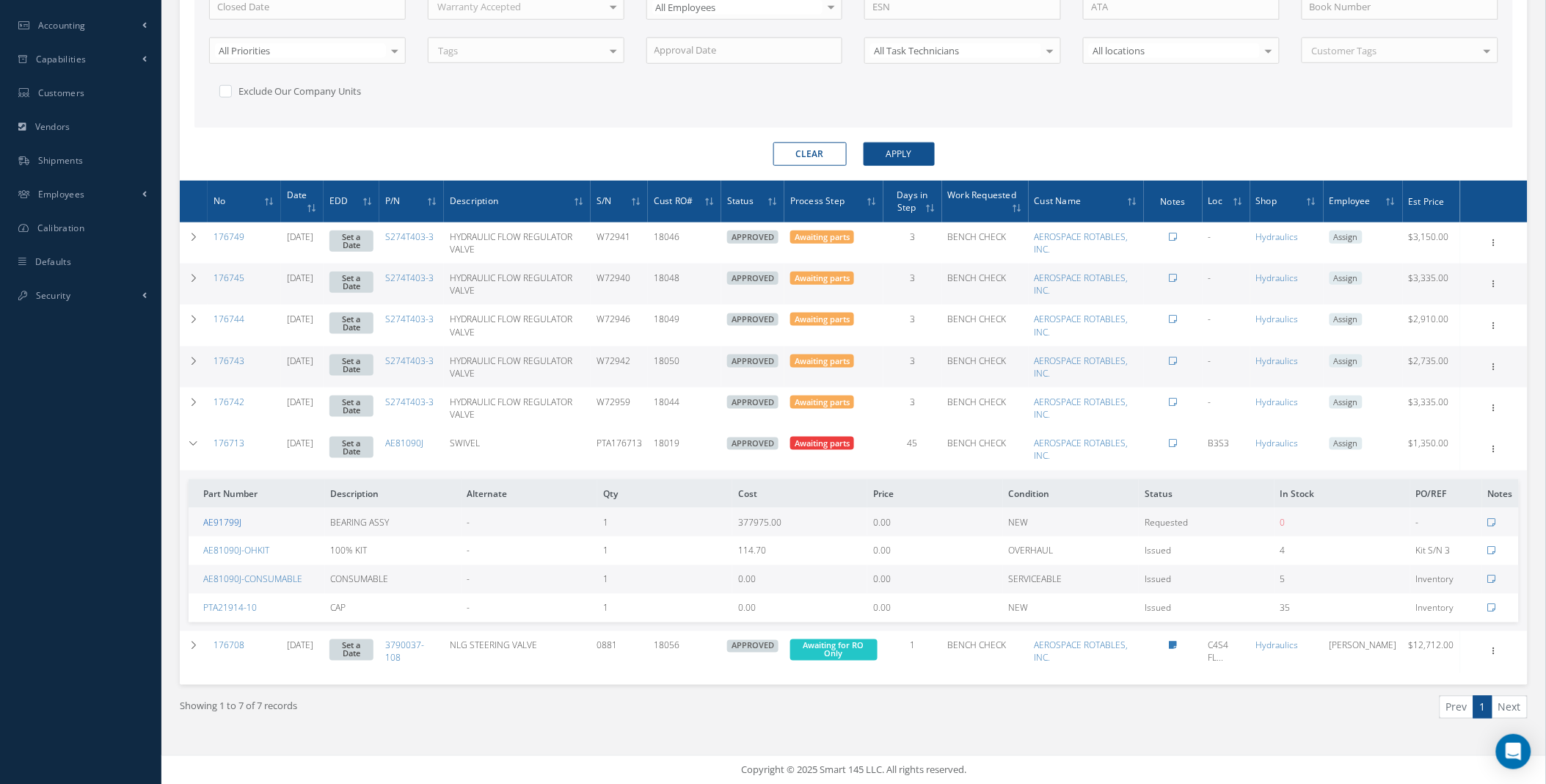
click at [225, 524] on link "AE91799J" at bounding box center [223, 522] width 38 height 12
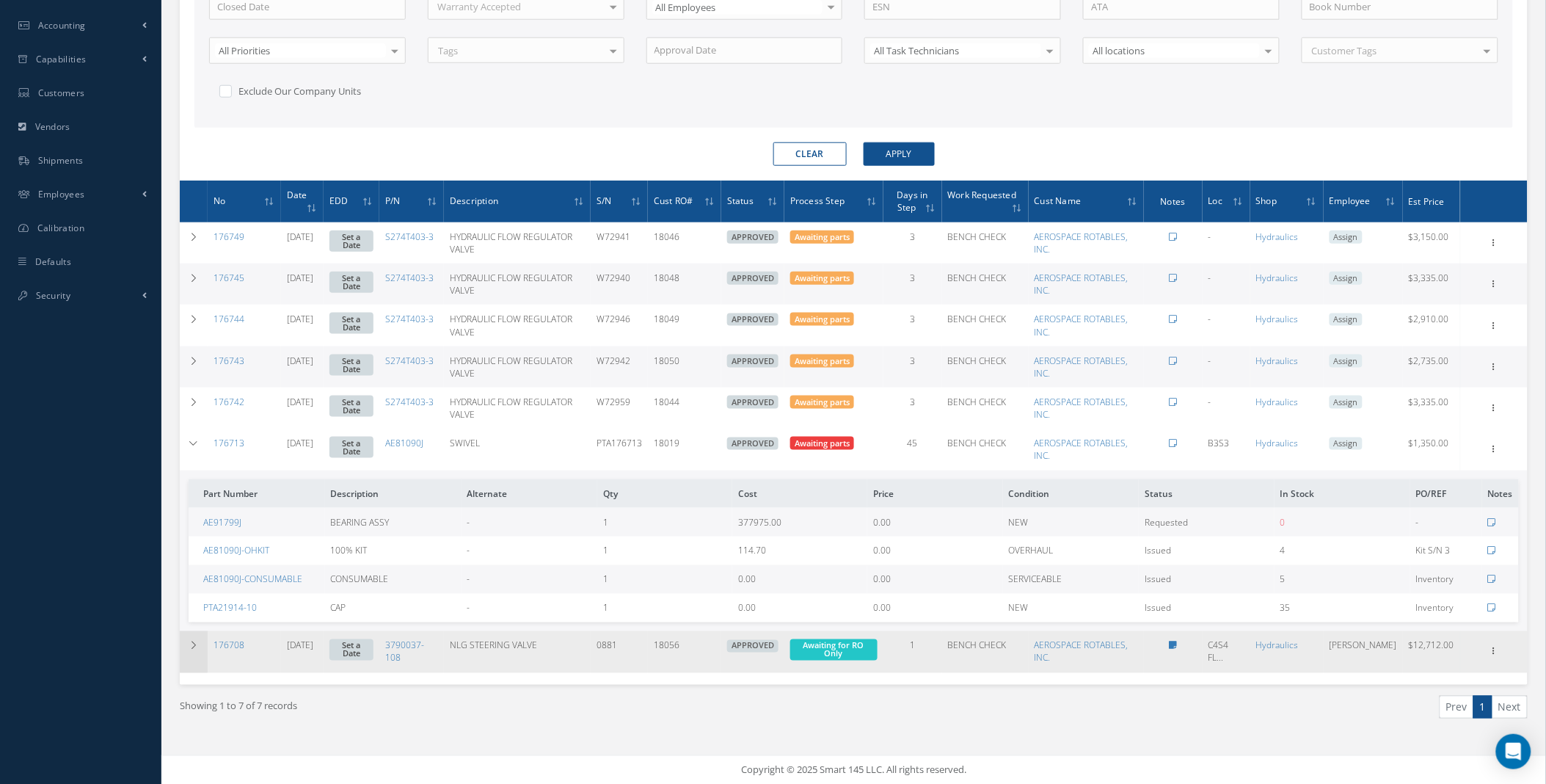
click at [192, 649] on icon at bounding box center [194, 645] width 10 height 8
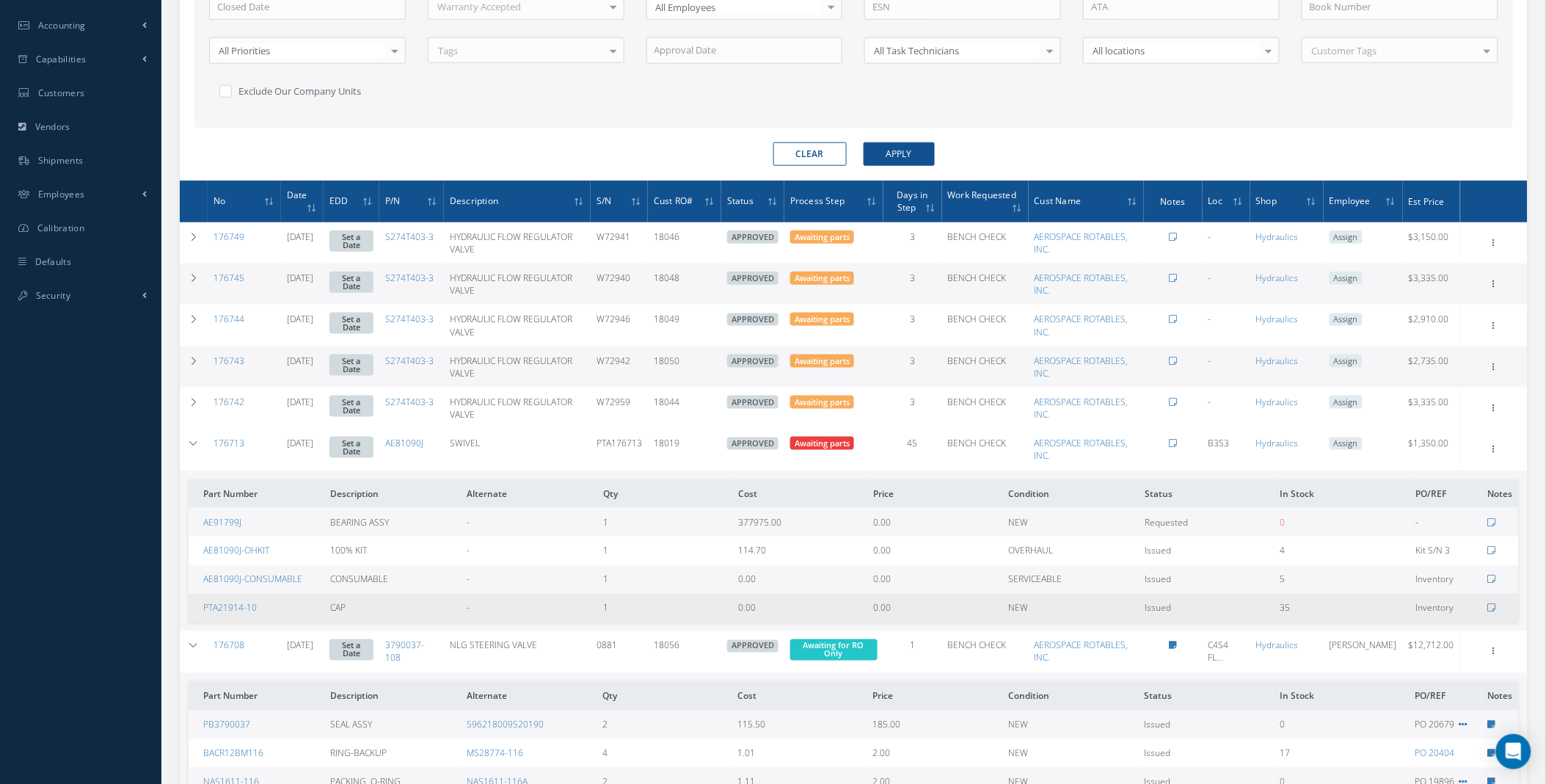
scroll to position [995, 0]
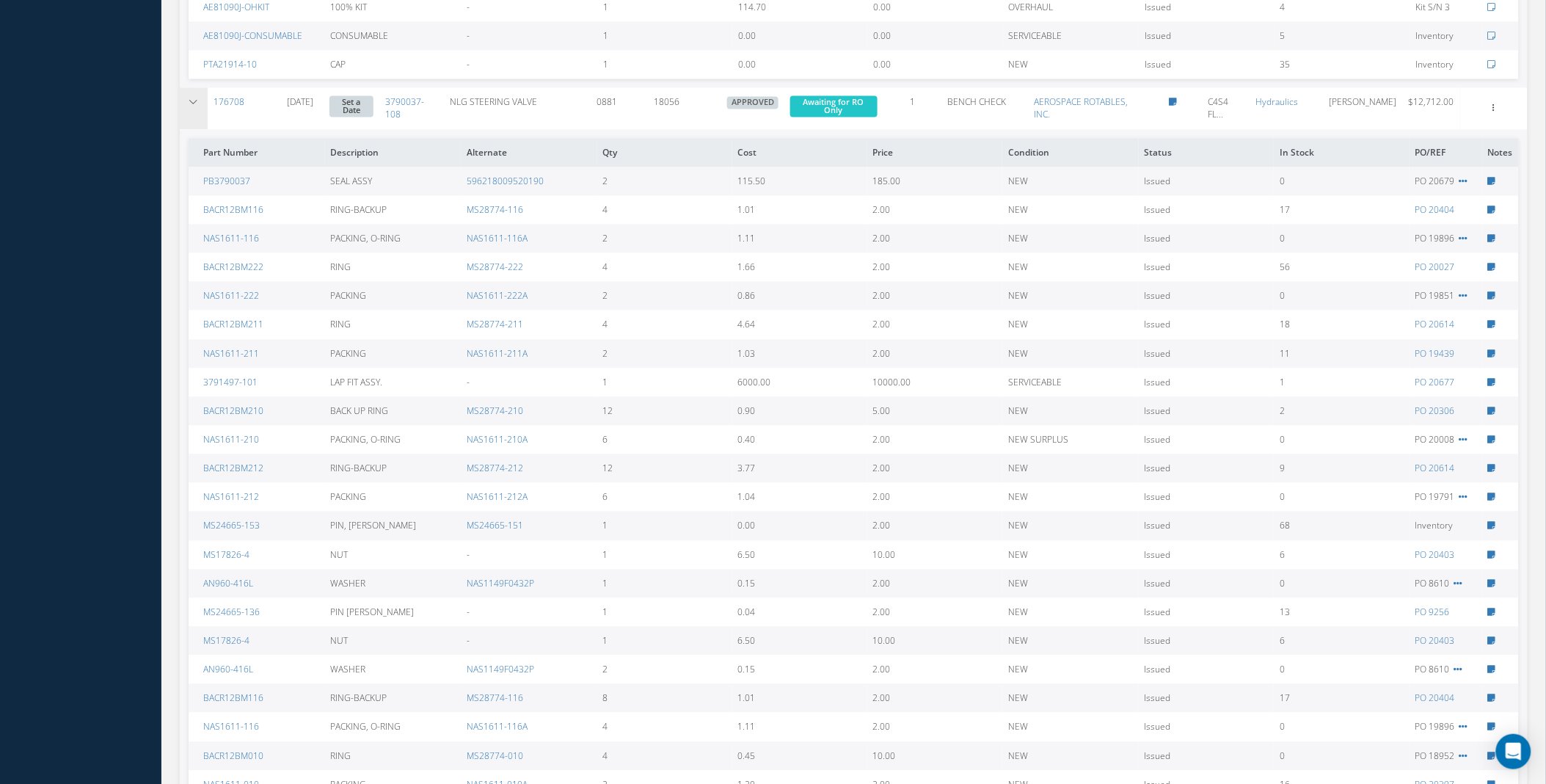
click at [191, 104] on icon at bounding box center [194, 101] width 10 height 8
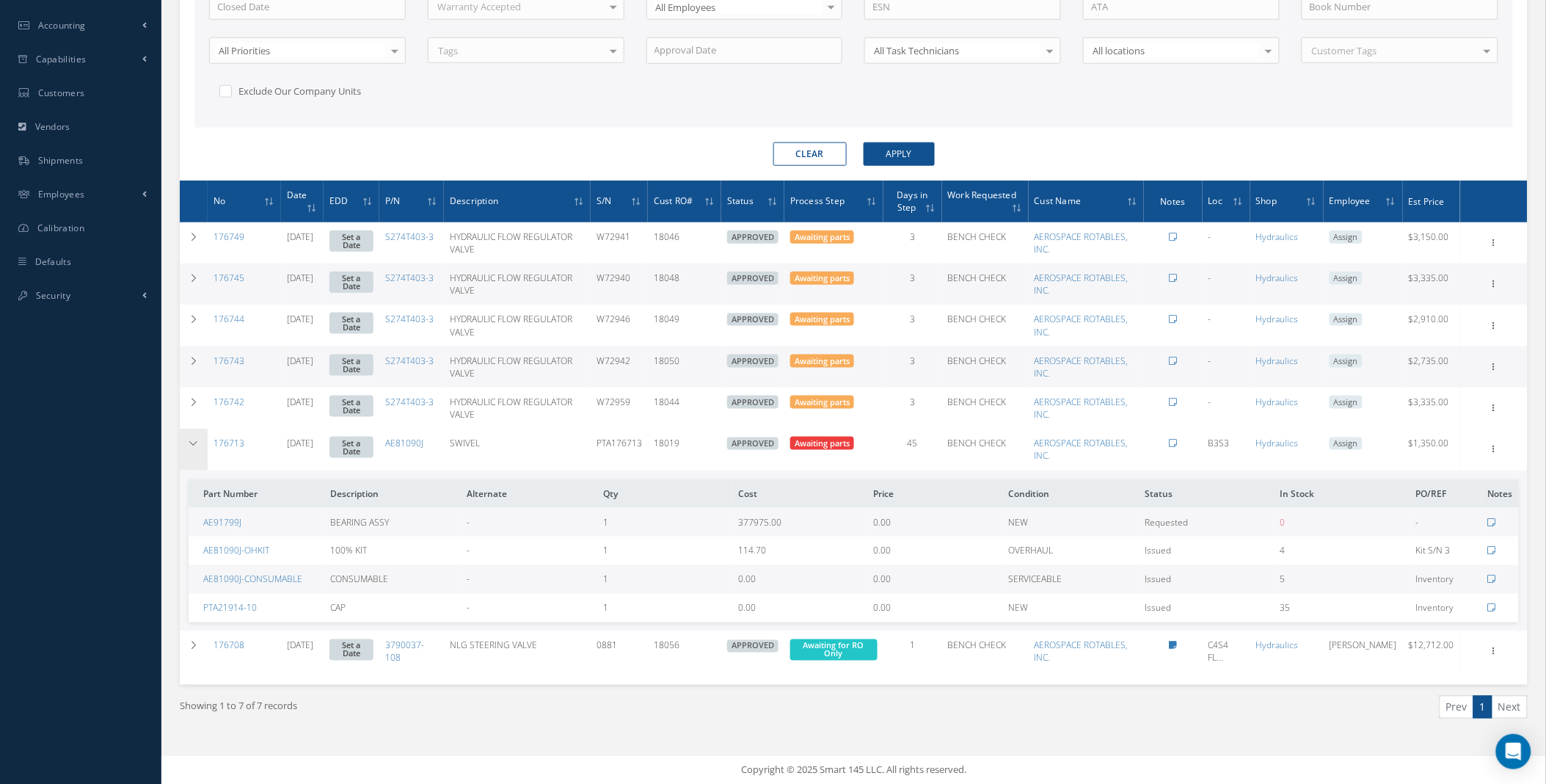
click at [191, 442] on icon at bounding box center [194, 442] width 10 height 8
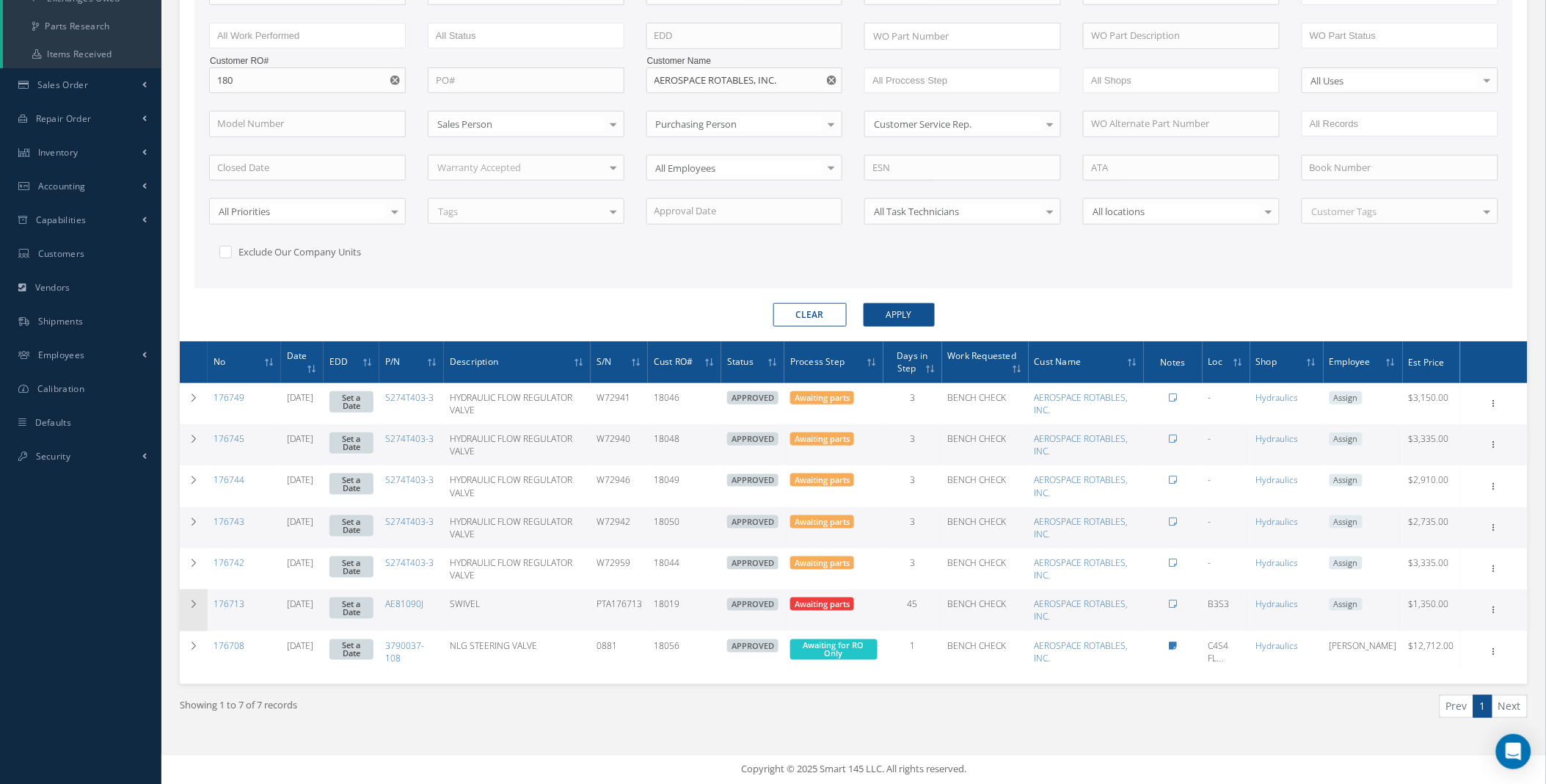
click at [182, 604] on td at bounding box center [194, 610] width 28 height 41
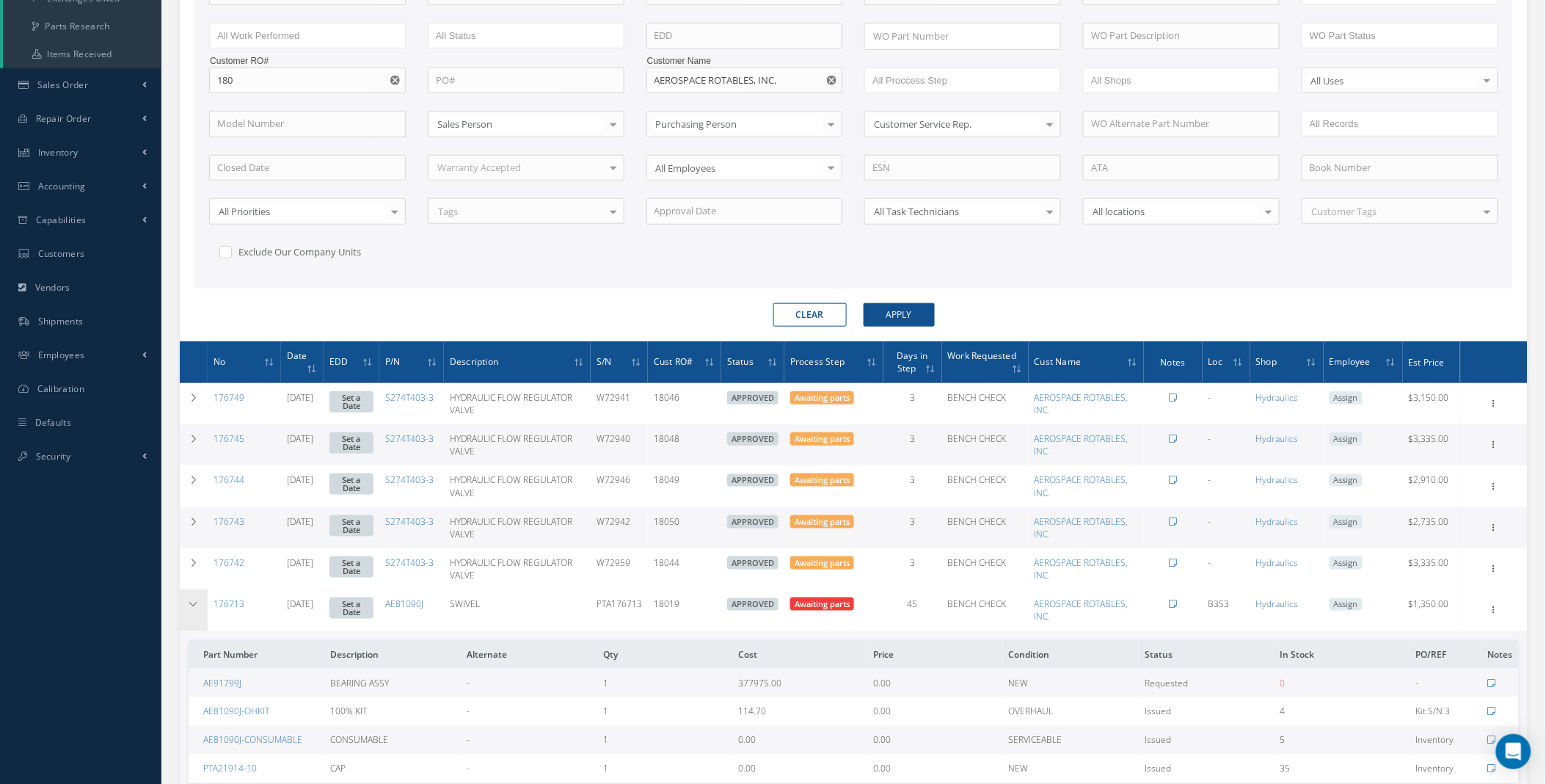
scroll to position [452, 0]
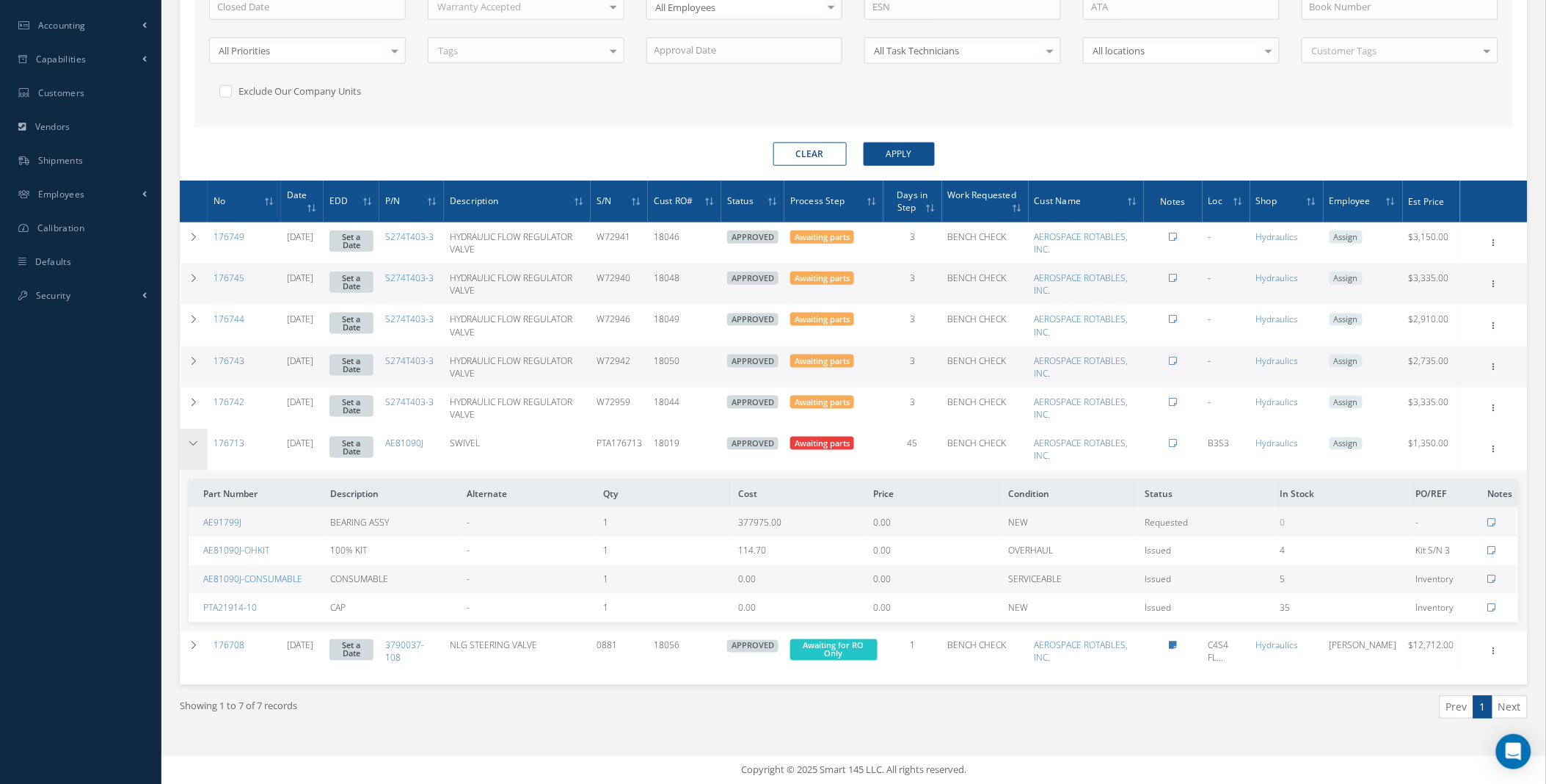
click at [186, 441] on td at bounding box center [194, 449] width 28 height 41
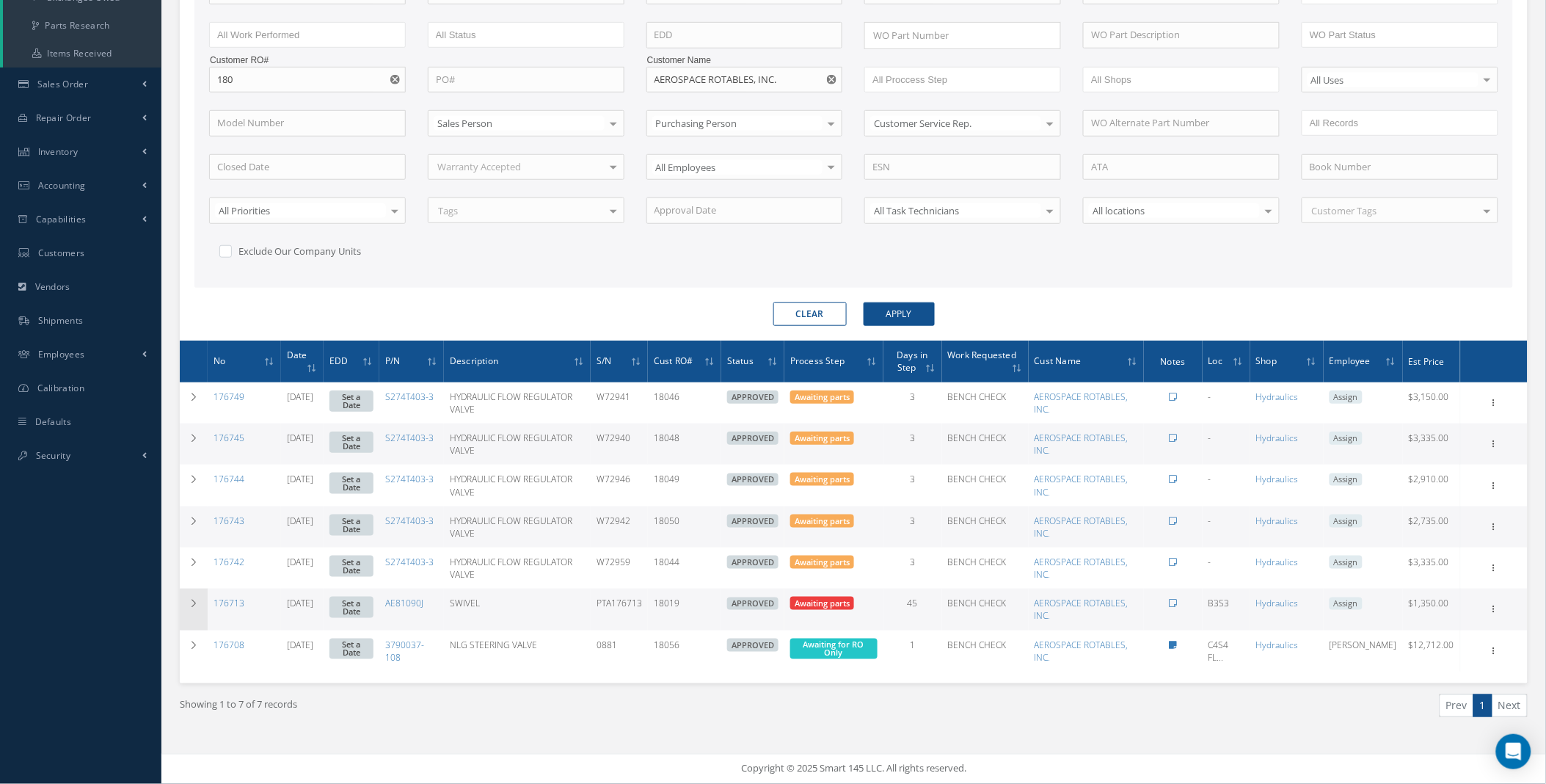
scroll to position [290, 0]
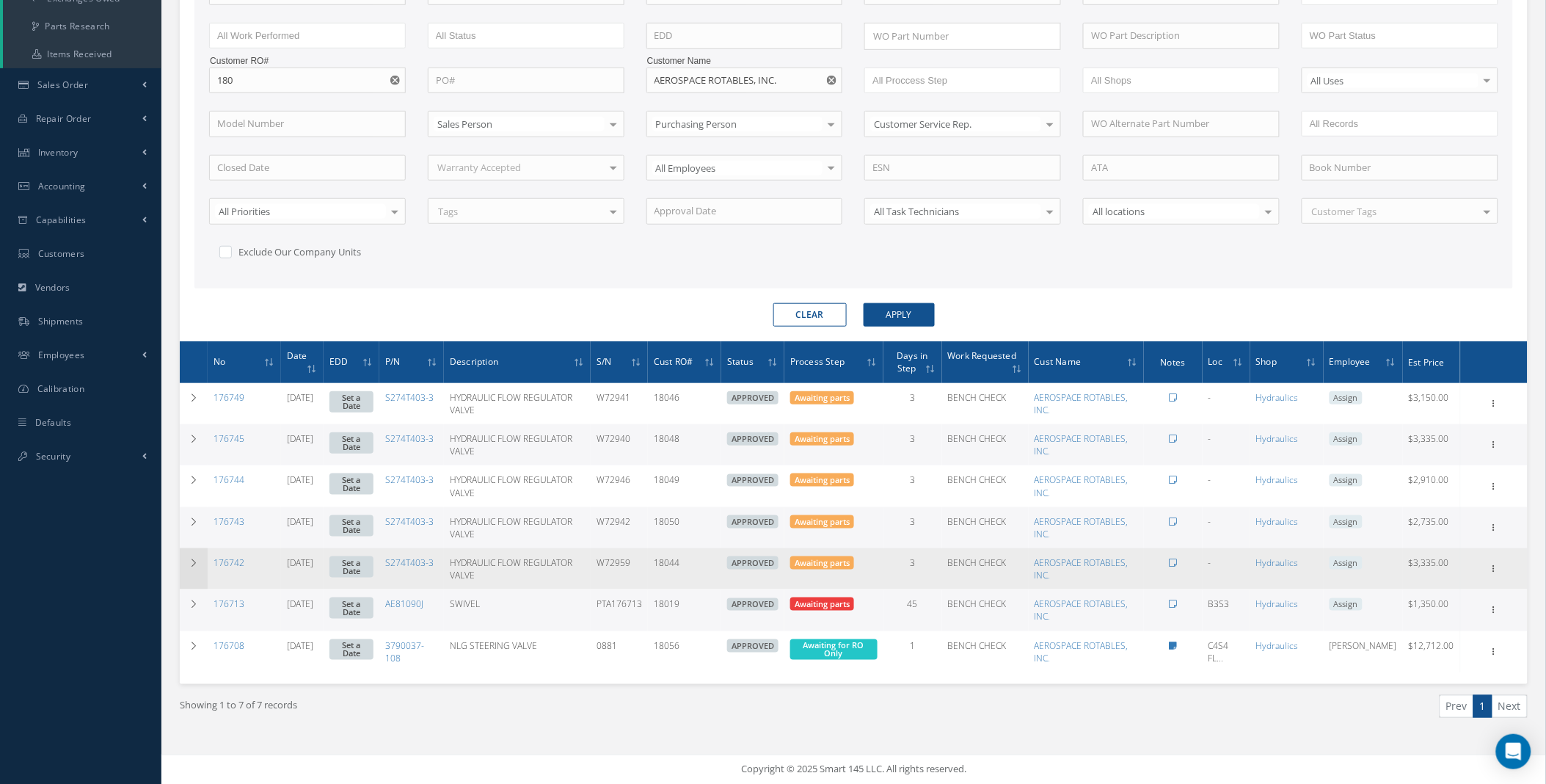
click at [187, 564] on td at bounding box center [194, 569] width 28 height 41
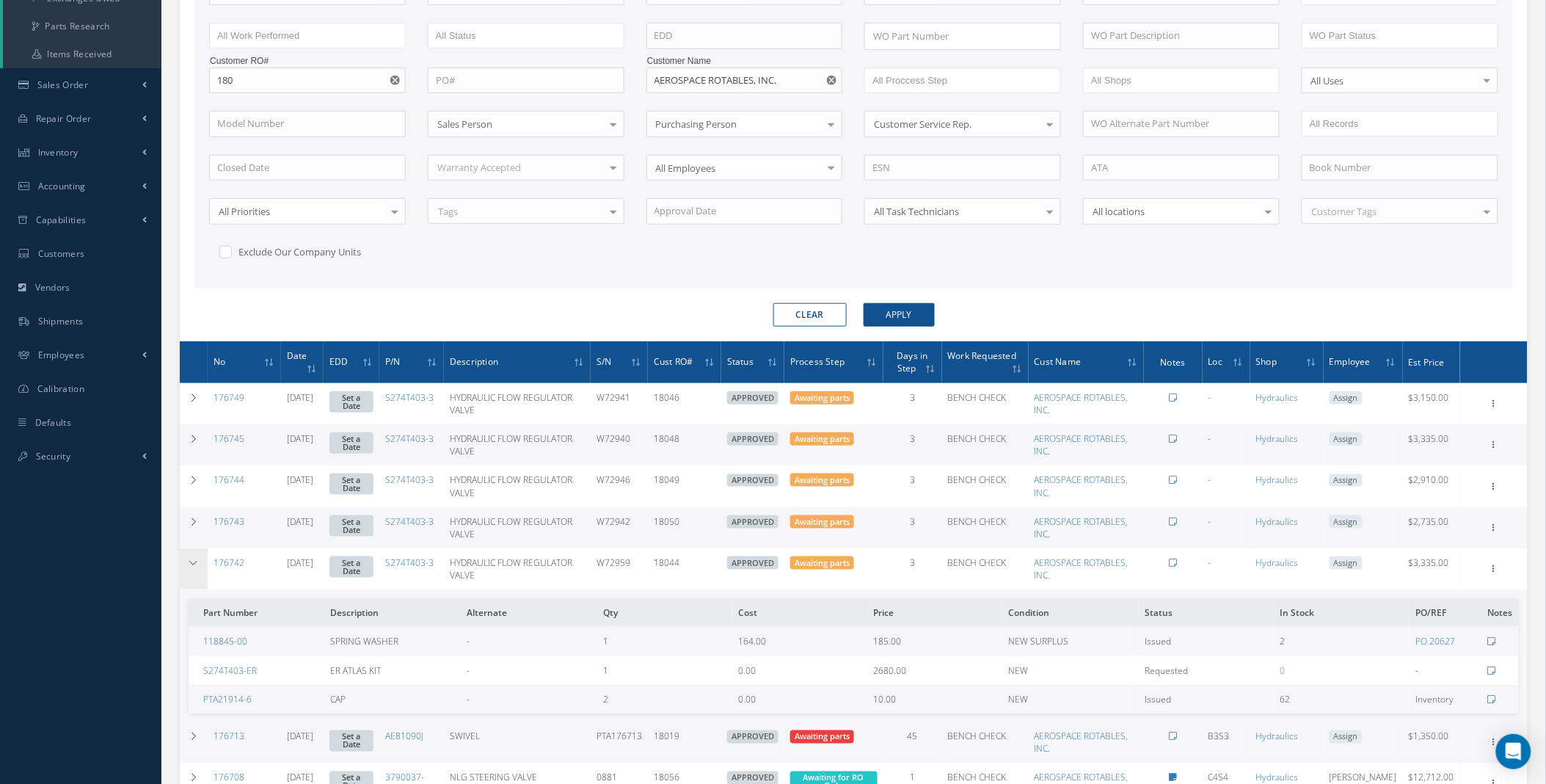
scroll to position [422, 0]
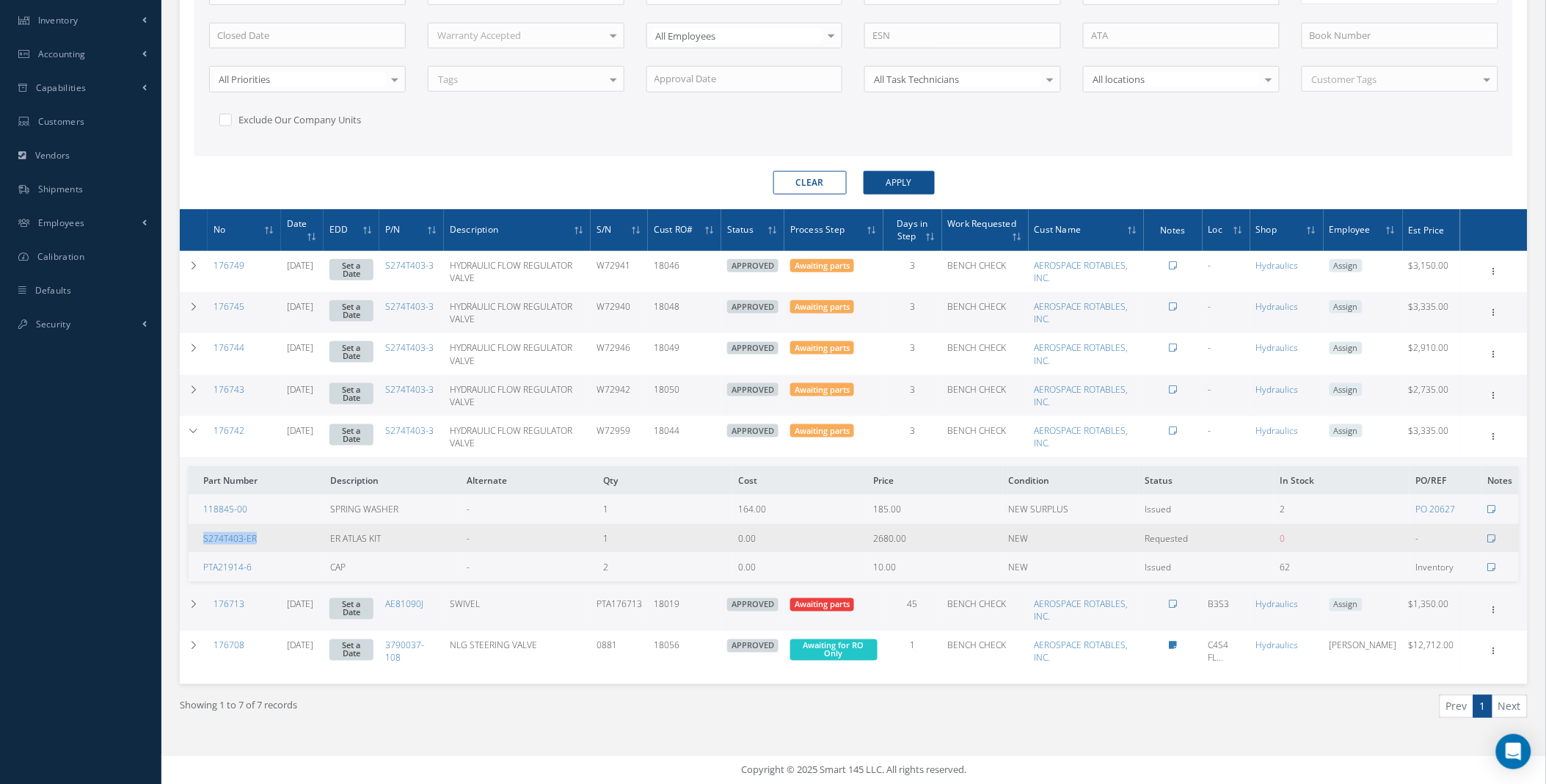
drag, startPoint x: 281, startPoint y: 541, endPoint x: 204, endPoint y: 544, distance: 77.1
click at [204, 544] on td "S274T403-ER" at bounding box center [257, 538] width 137 height 28
click at [231, 538] on link "S274T403-ER" at bounding box center [230, 538] width 54 height 12
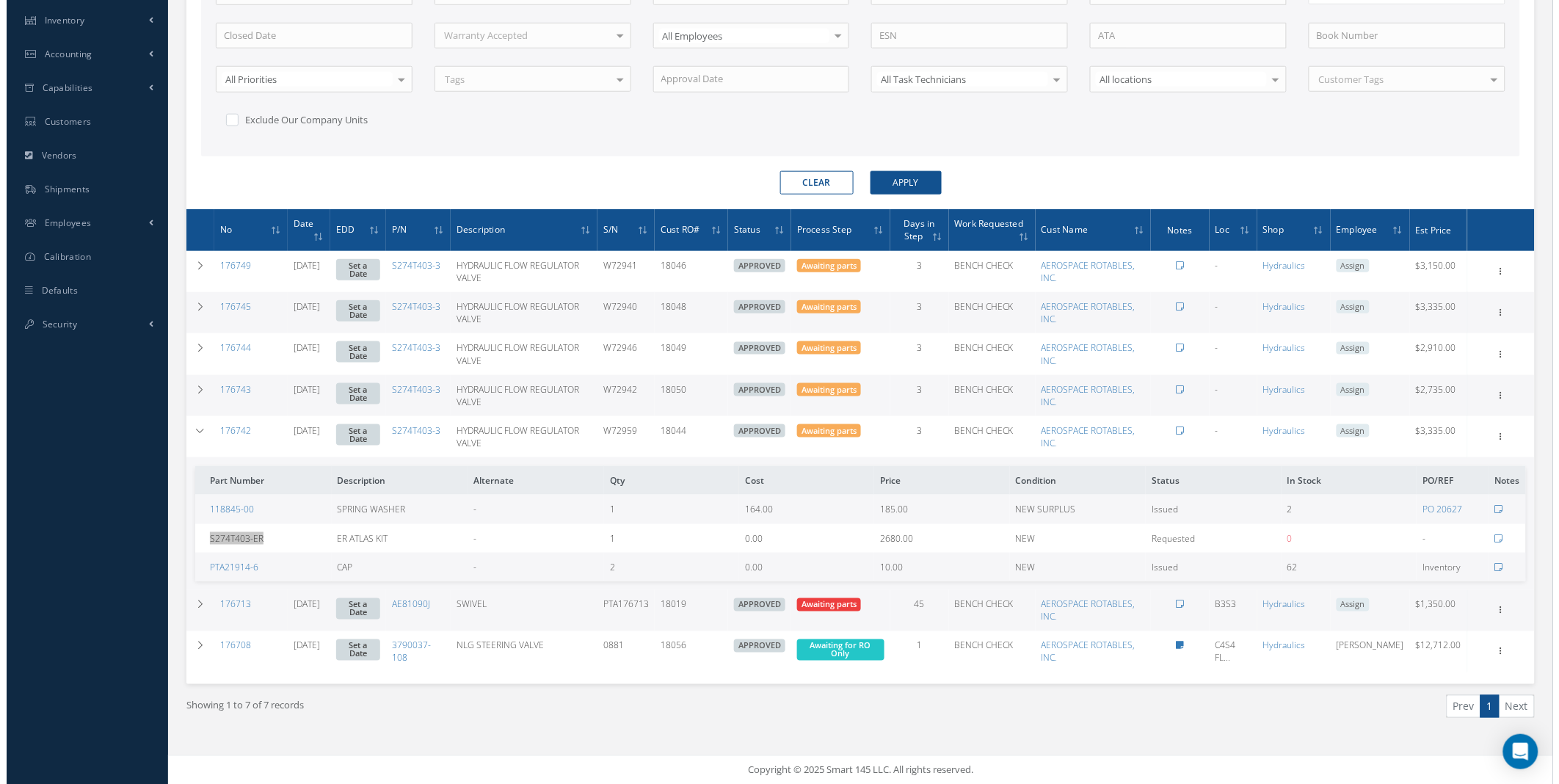
scroll to position [0, 0]
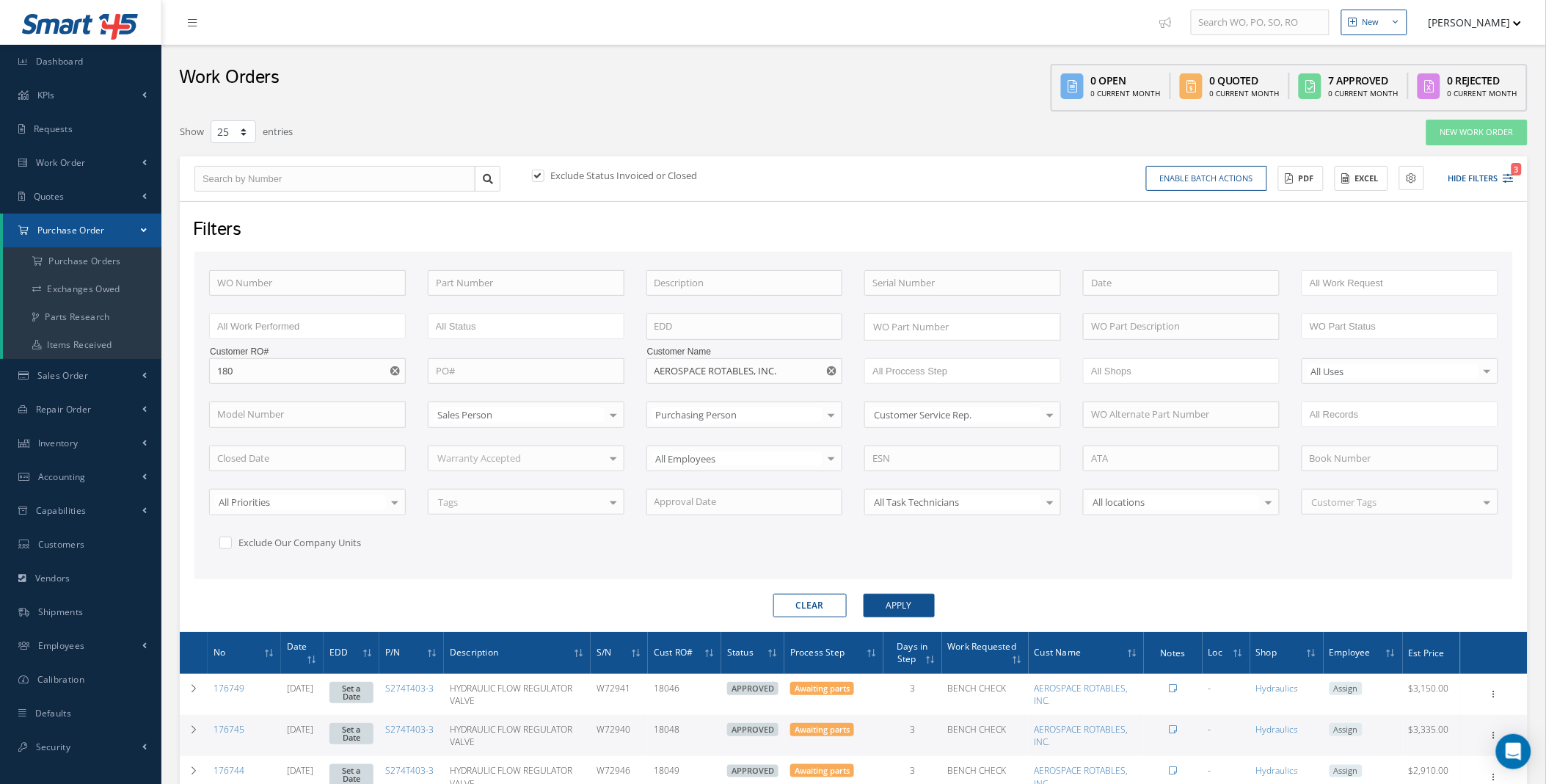
drag, startPoint x: 538, startPoint y: 174, endPoint x: 568, endPoint y: 224, distance: 58.3
click at [544, 174] on label at bounding box center [545, 175] width 4 height 13
click at [538, 174] on input "checkbox" at bounding box center [537, 177] width 9 height 9
checkbox input "false"
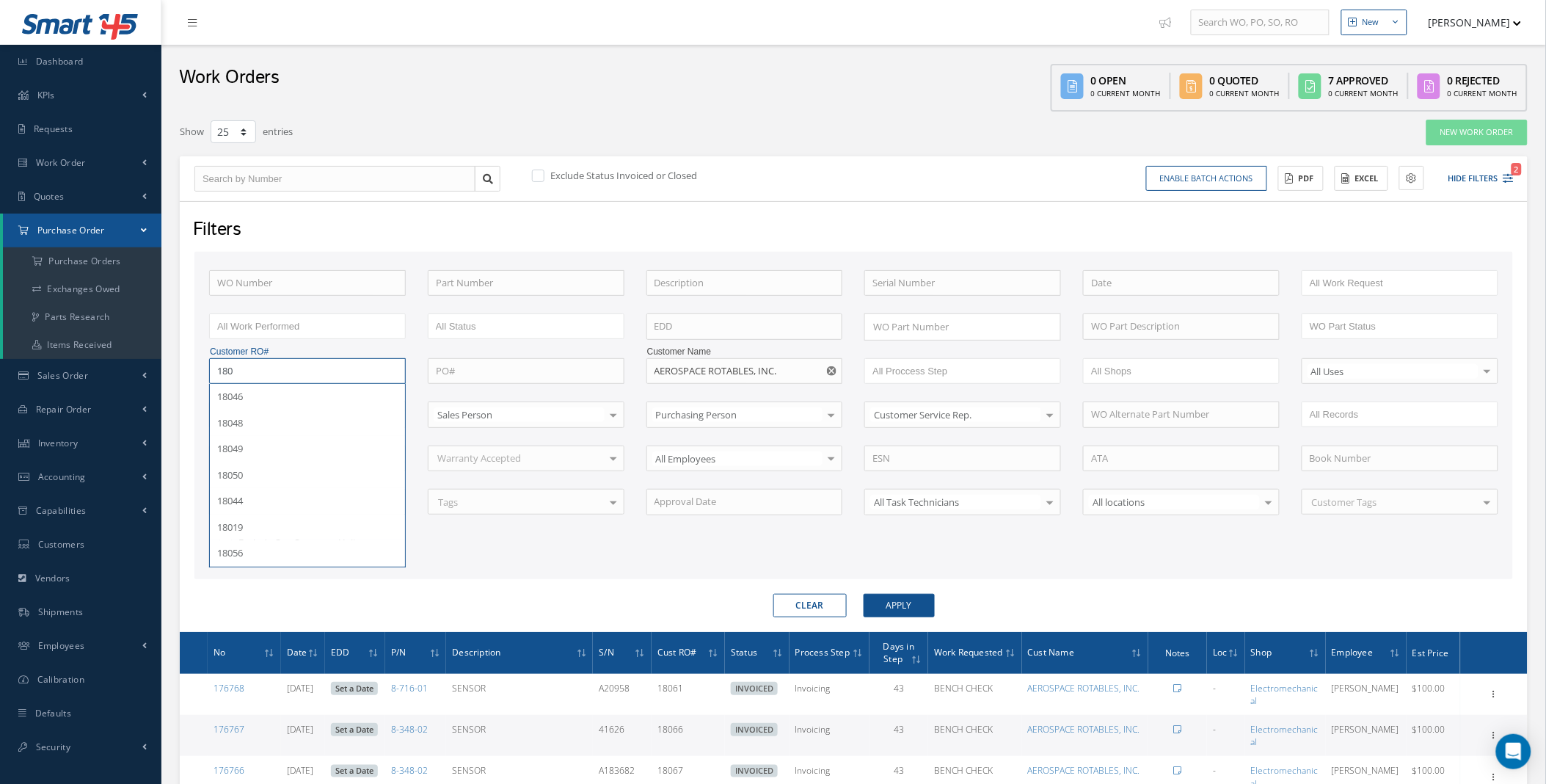
click at [256, 371] on input "180" at bounding box center [307, 371] width 197 height 26
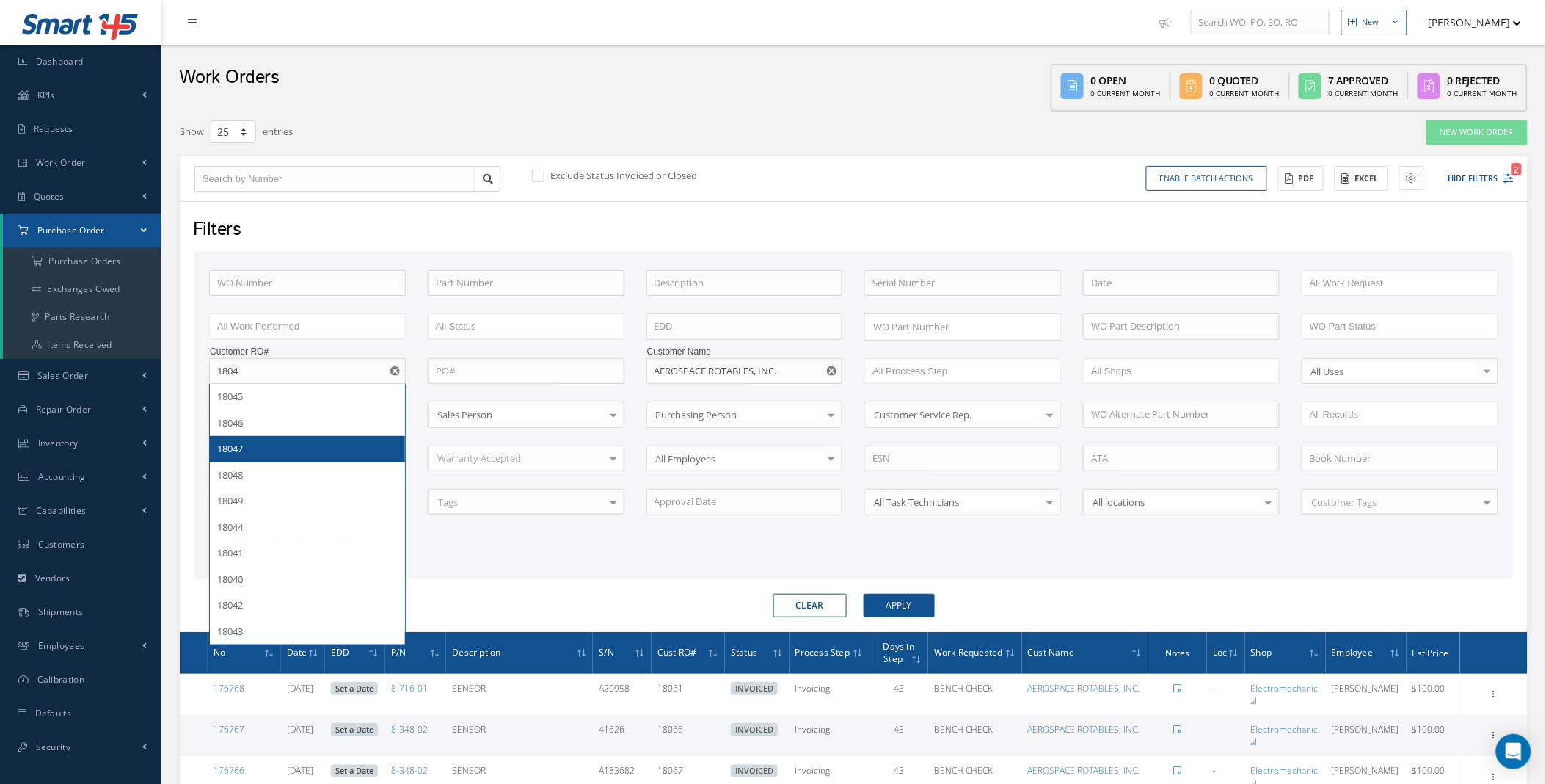
click at [303, 450] on div "18047" at bounding box center [307, 448] width 180 height 15
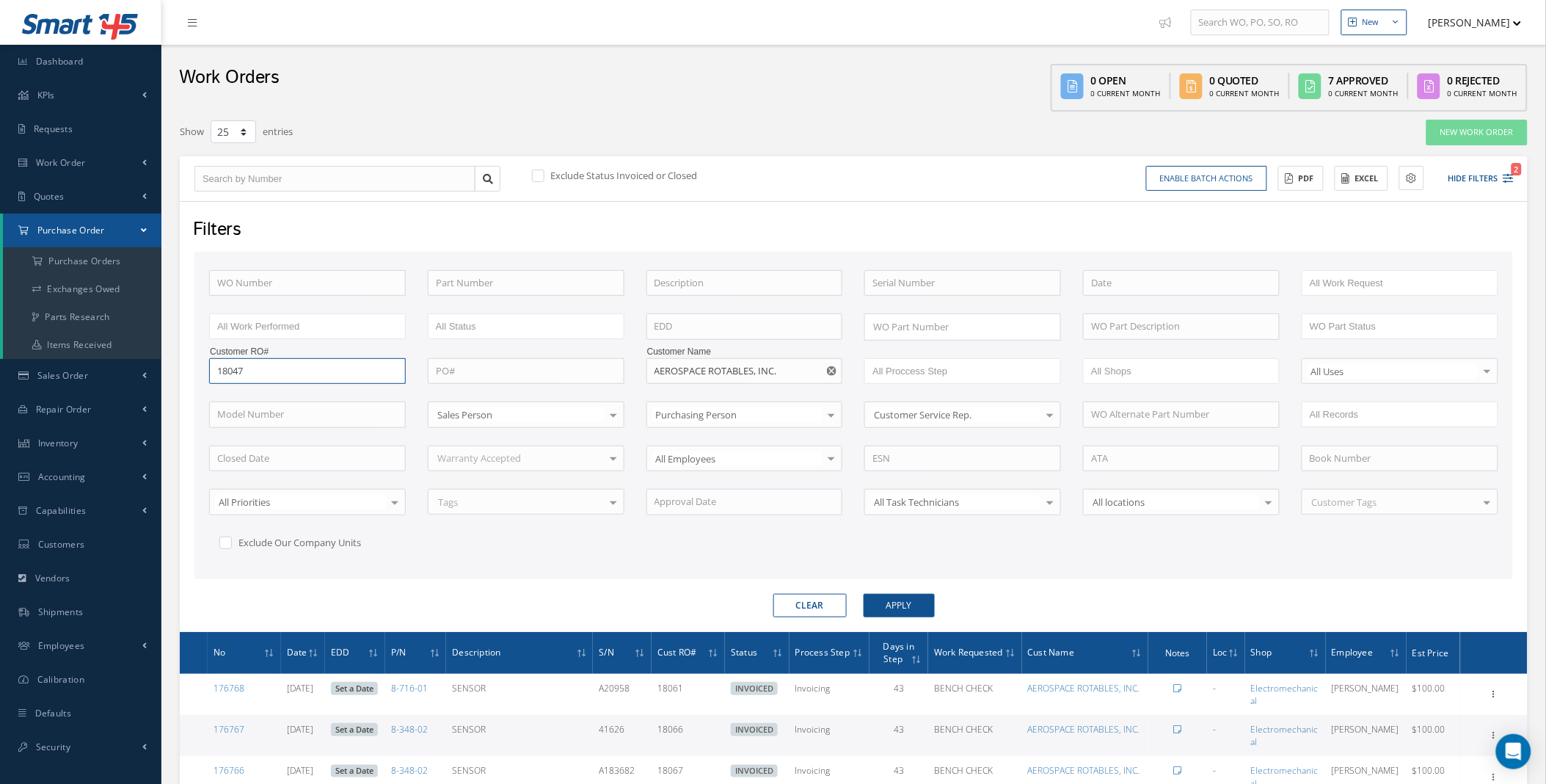
click at [301, 365] on input "18047" at bounding box center [307, 371] width 197 height 26
click at [864, 594] on button "Apply" at bounding box center [899, 605] width 71 height 24
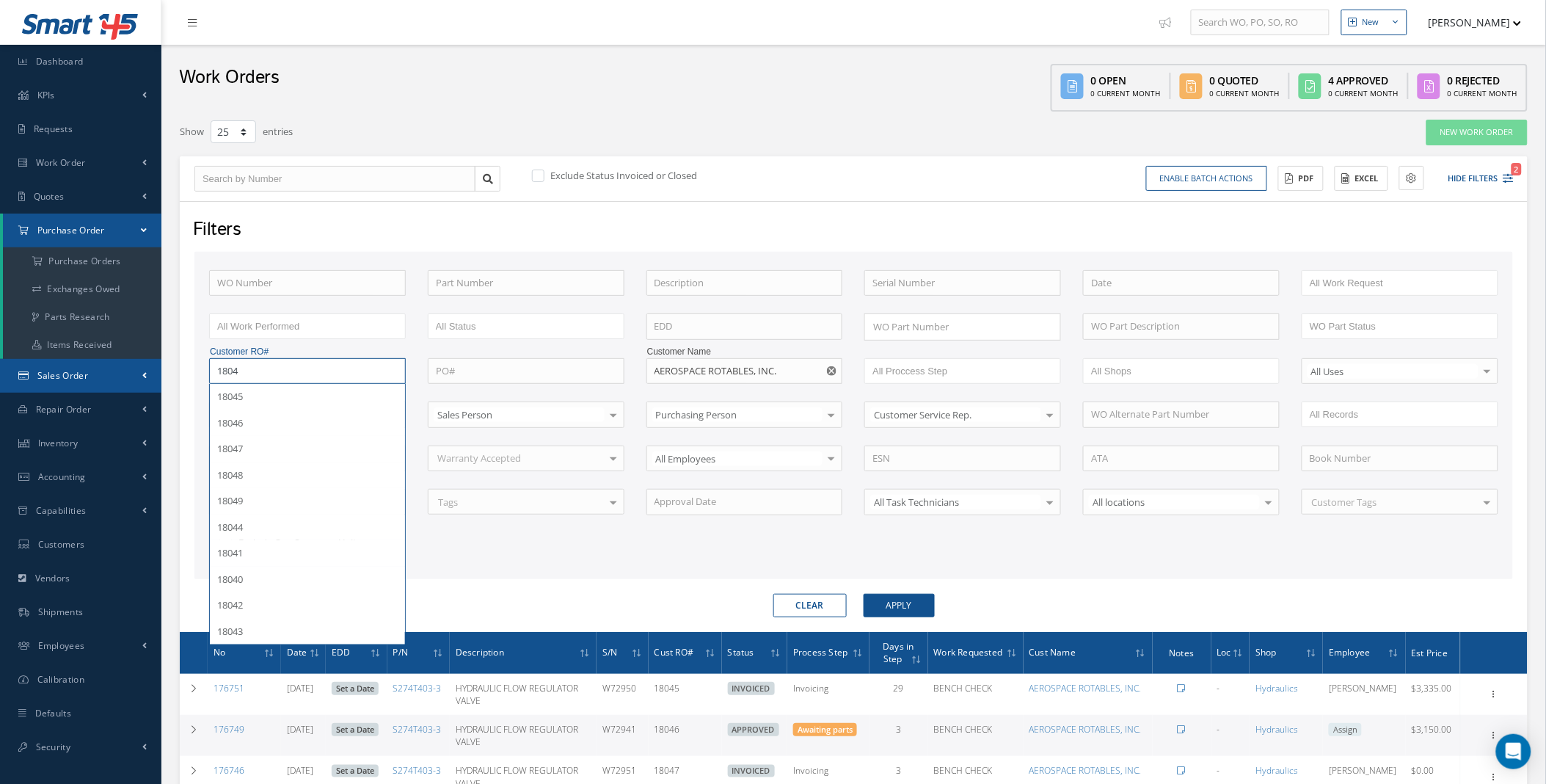
drag, startPoint x: 256, startPoint y: 364, endPoint x: 140, endPoint y: 372, distance: 116.3
click at [140, 372] on div "Smart 145 Dashboard KPIs Work Order Accounting Requests Work Order Work Order P…" at bounding box center [773, 641] width 1546 height 1283
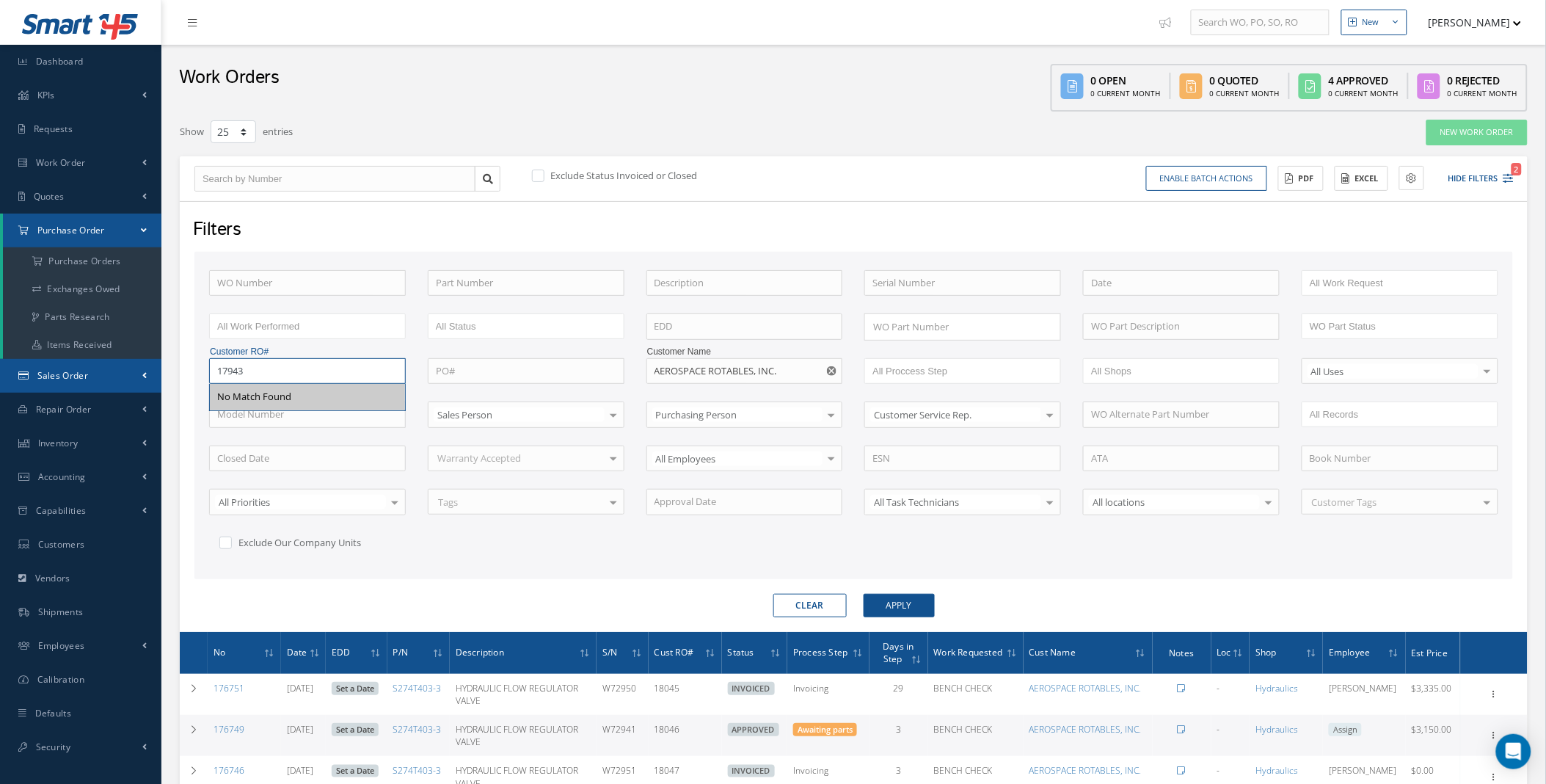
click at [864, 594] on button "Apply" at bounding box center [899, 605] width 71 height 24
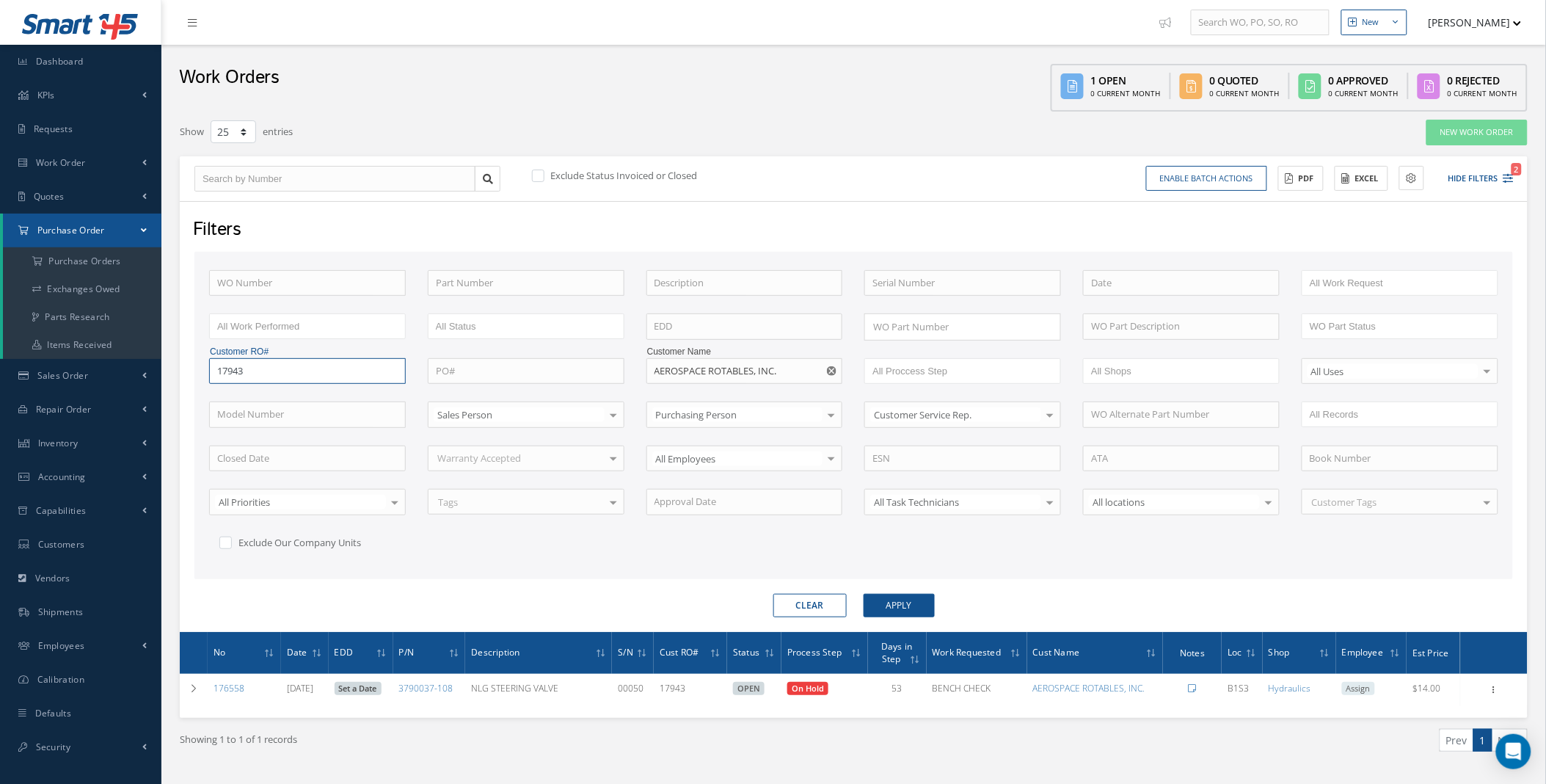
click at [253, 369] on input "17943" at bounding box center [307, 371] width 197 height 26
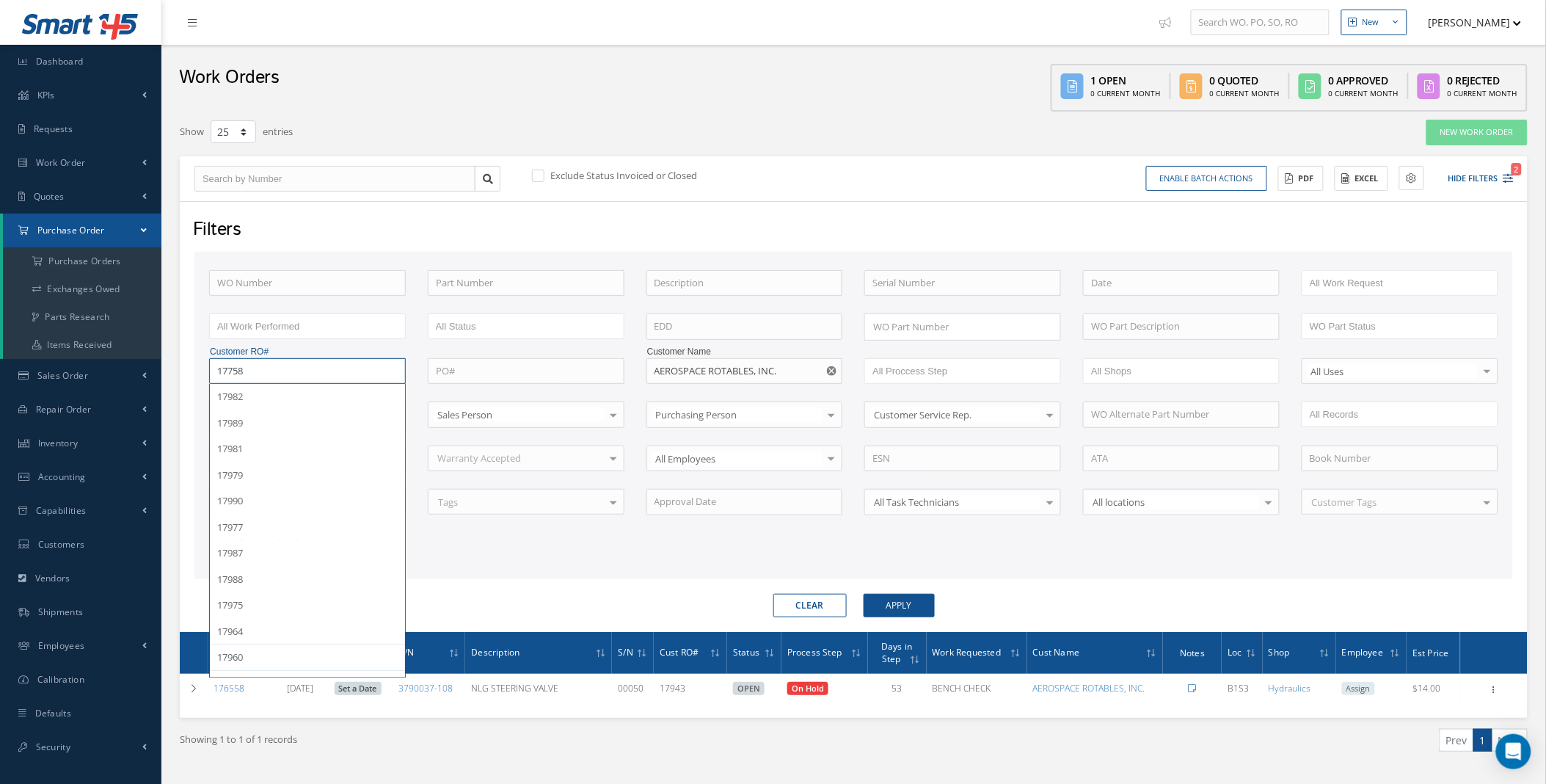
click at [864, 594] on button "Apply" at bounding box center [899, 605] width 71 height 24
drag, startPoint x: 267, startPoint y: 369, endPoint x: 174, endPoint y: 379, distance: 93.5
click at [174, 377] on div "Show 10 25 50 100 entries New Work Order Exclude Status Invoiced or Closed Enab…" at bounding box center [854, 454] width 1370 height 670
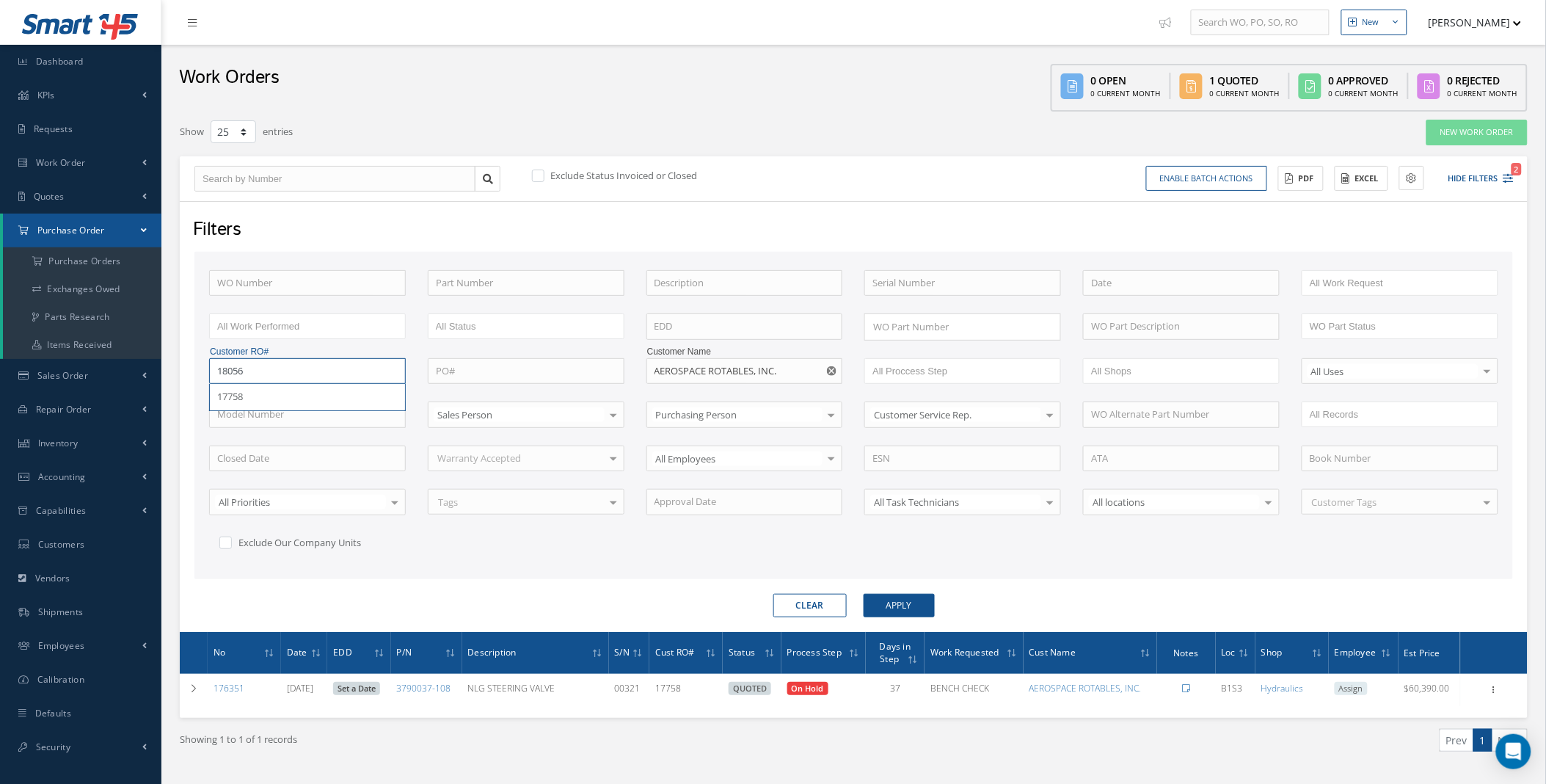
click at [864, 594] on button "Apply" at bounding box center [899, 605] width 71 height 24
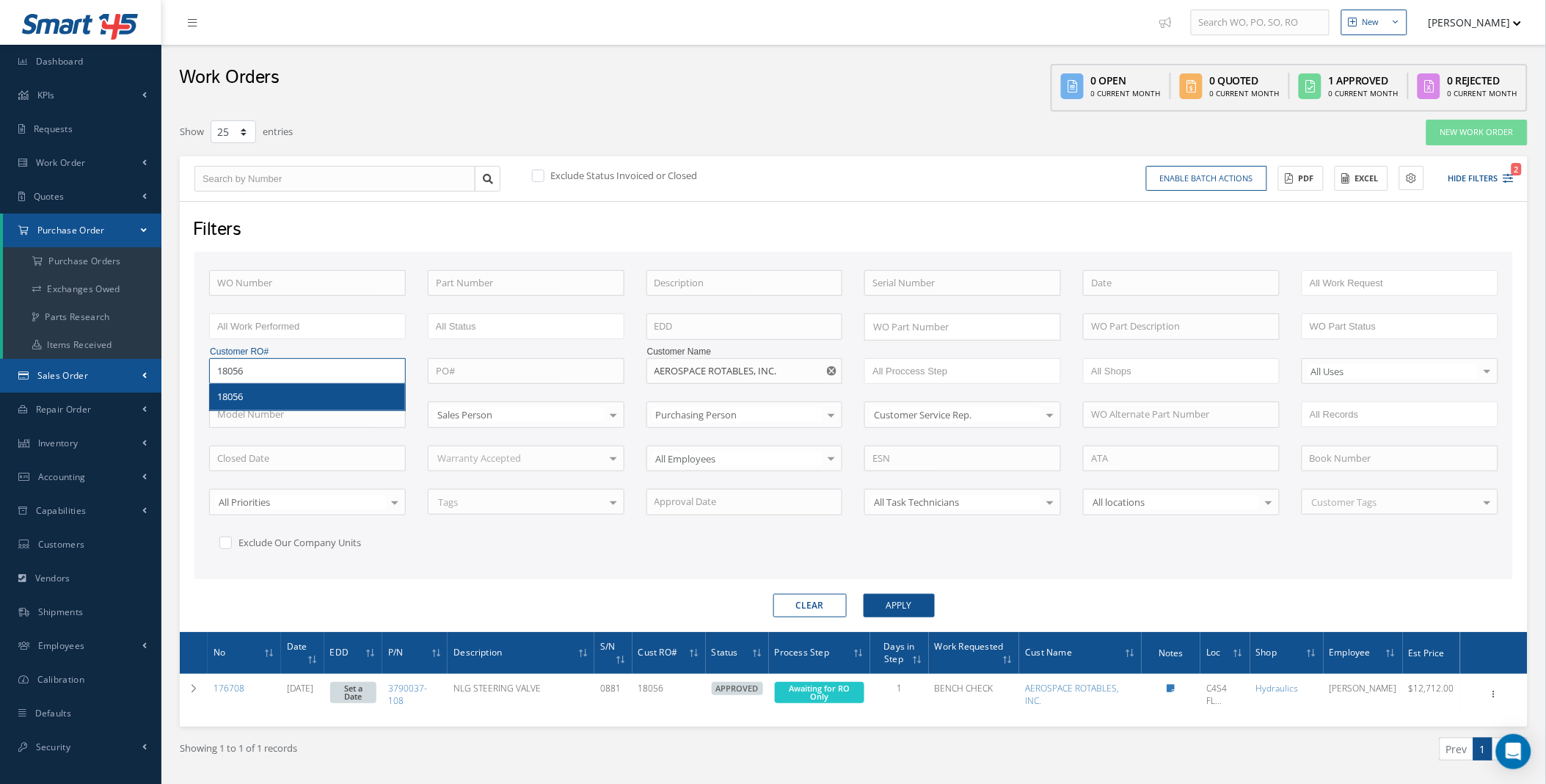
drag, startPoint x: 283, startPoint y: 363, endPoint x: 128, endPoint y: 360, distance: 155.0
click at [145, 362] on div "Smart 145 Dashboard KPIs Work Order Accounting Requests Work Order Work Order P…" at bounding box center [773, 413] width 1546 height 827
click at [290, 372] on input "18056" at bounding box center [307, 371] width 197 height 26
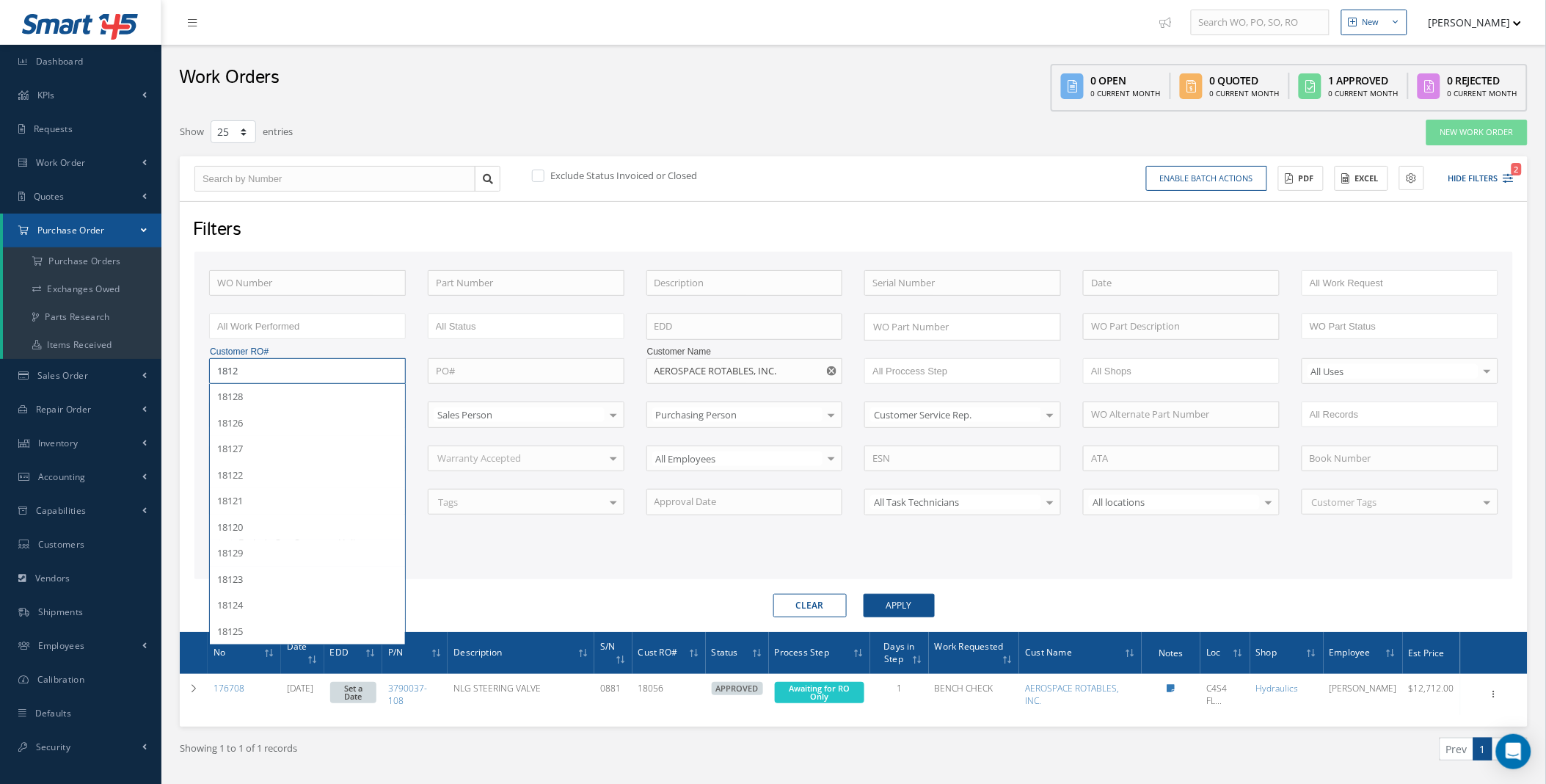
type input "1812"
click at [544, 173] on label at bounding box center [545, 175] width 4 height 13
click at [537, 173] on input "checkbox" at bounding box center [537, 177] width 9 height 9
checkbox input "true"
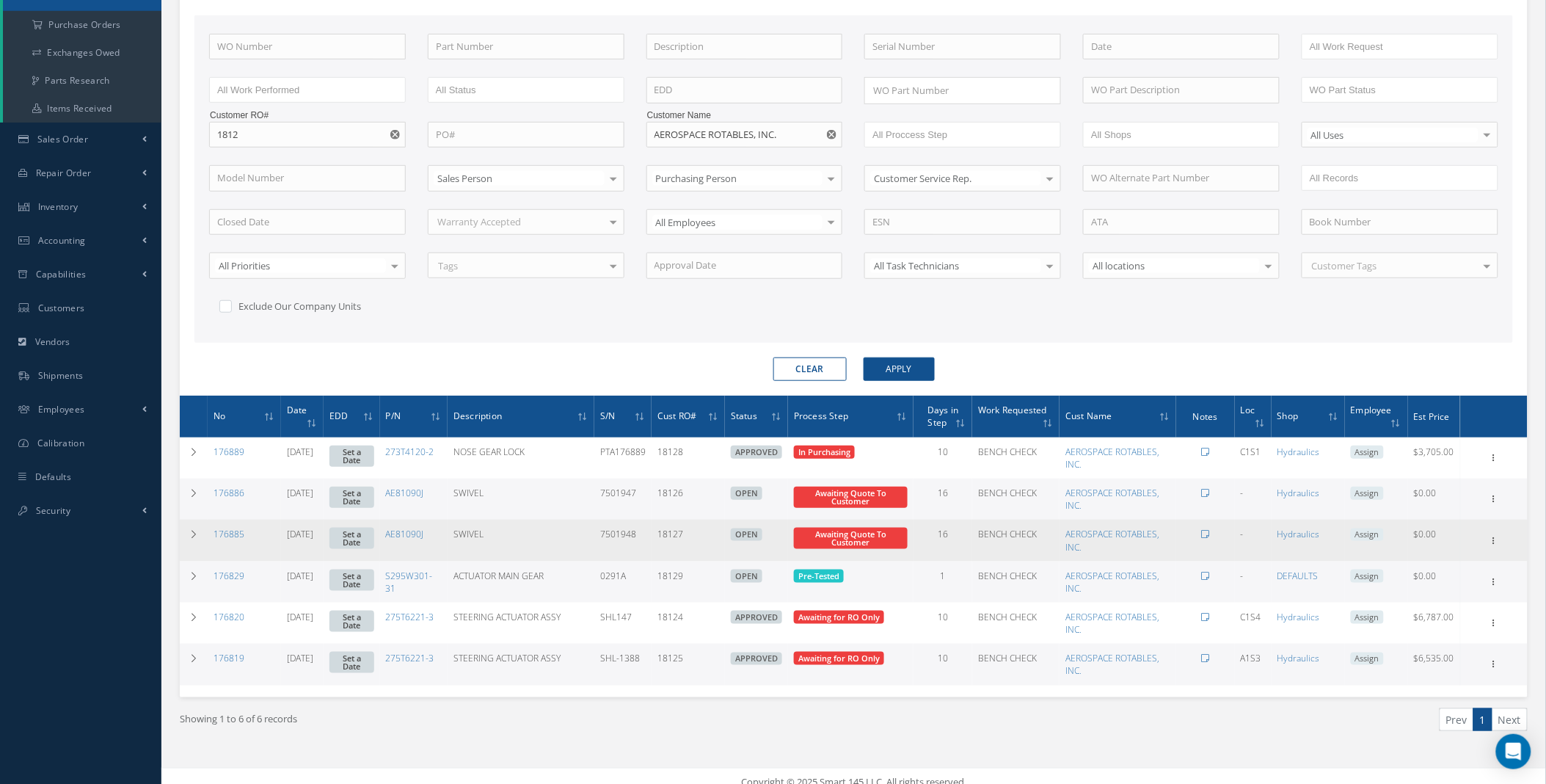
scroll to position [250, 0]
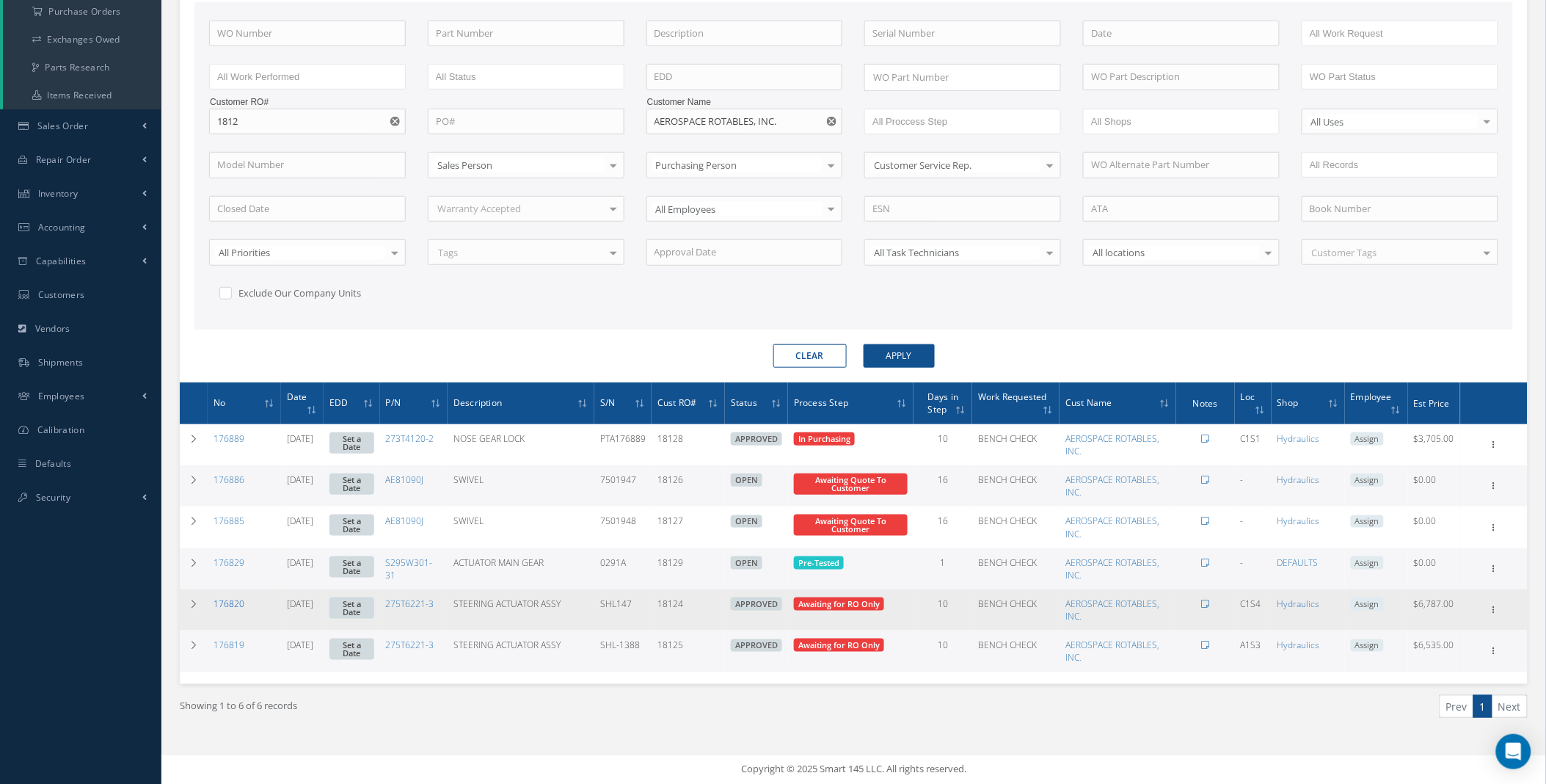
click at [231, 598] on link "176820" at bounding box center [229, 604] width 31 height 12
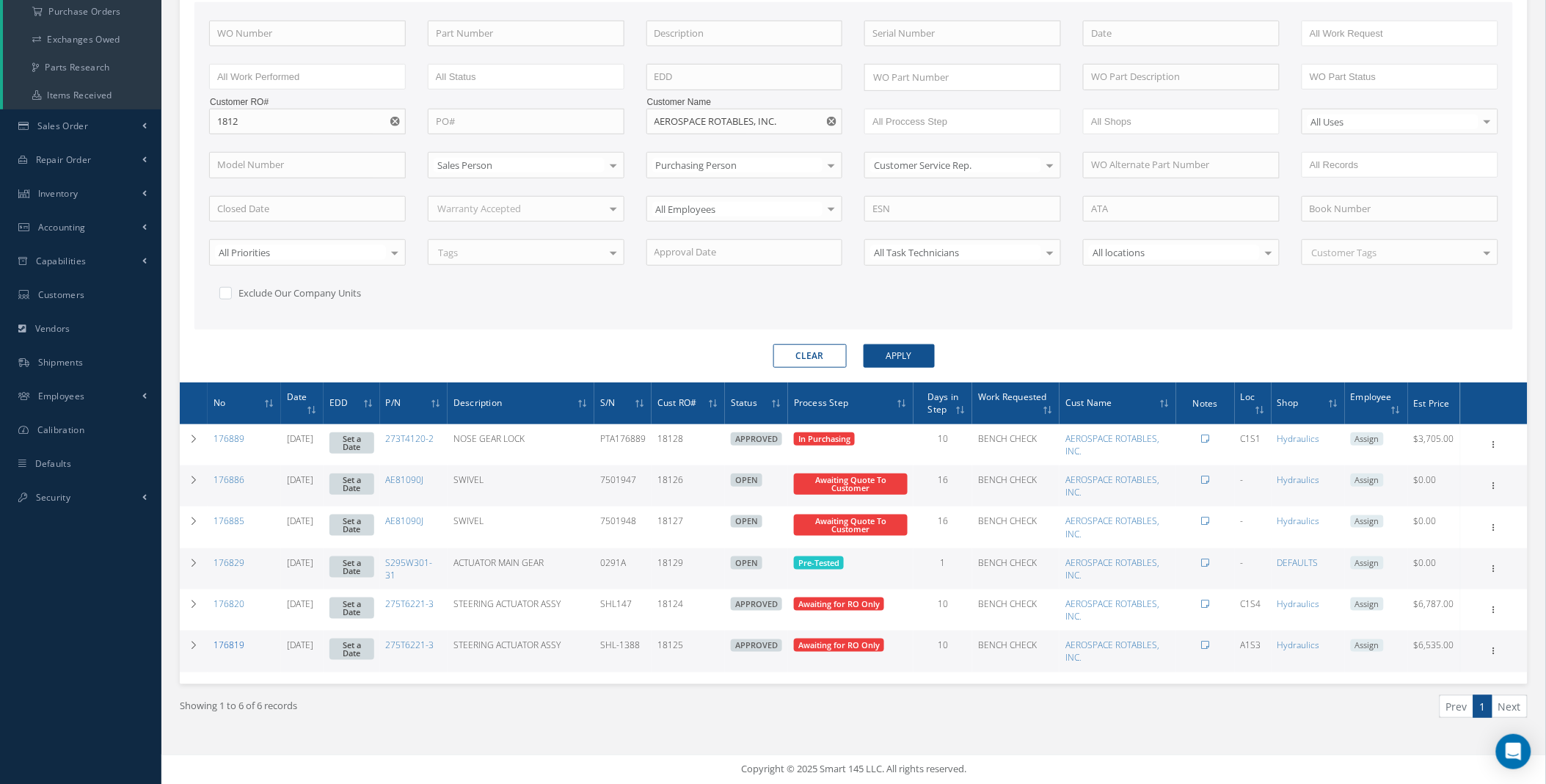
click at [225, 640] on link "176819" at bounding box center [229, 644] width 31 height 12
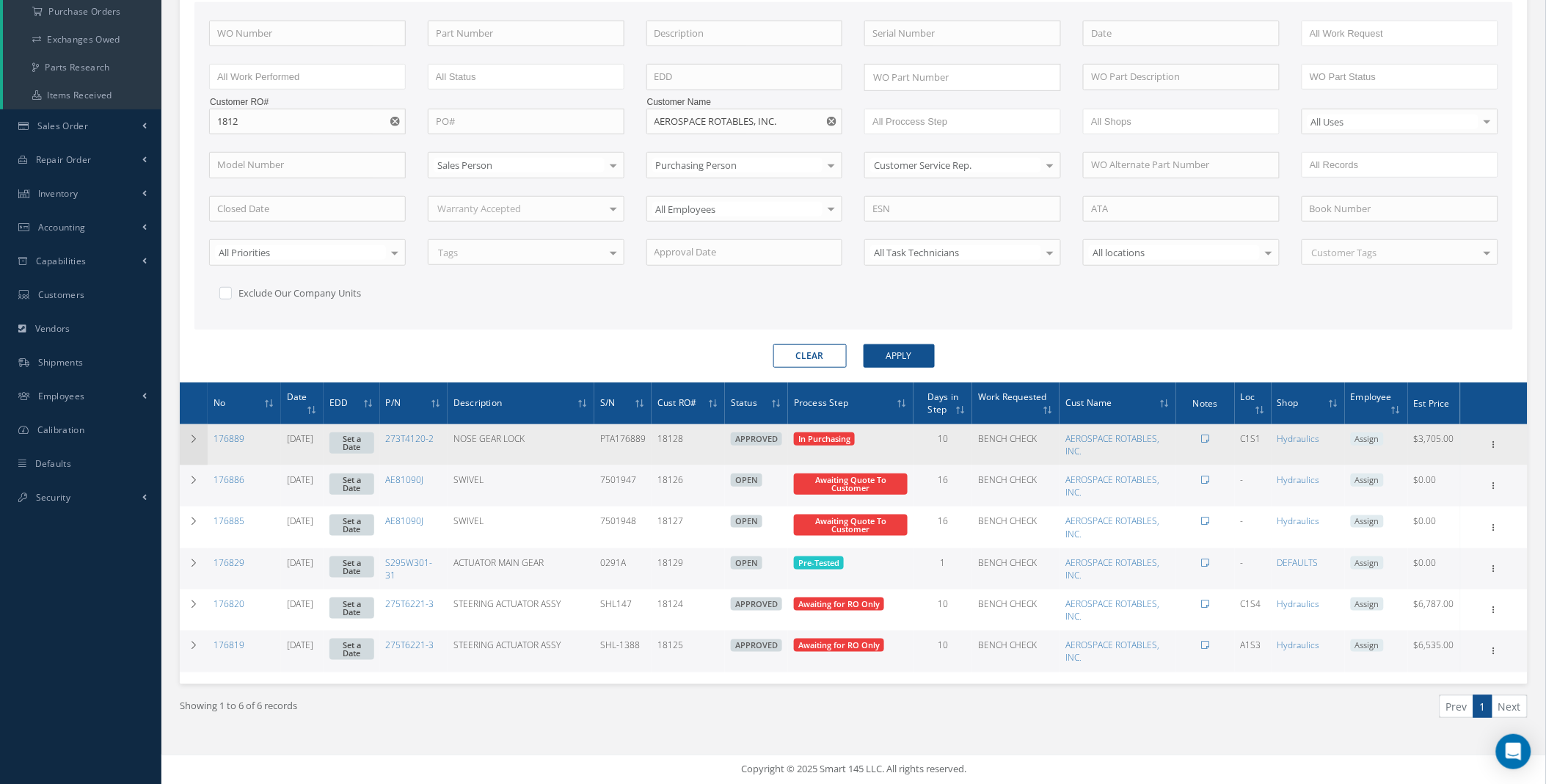
click at [206, 435] on td at bounding box center [194, 445] width 28 height 41
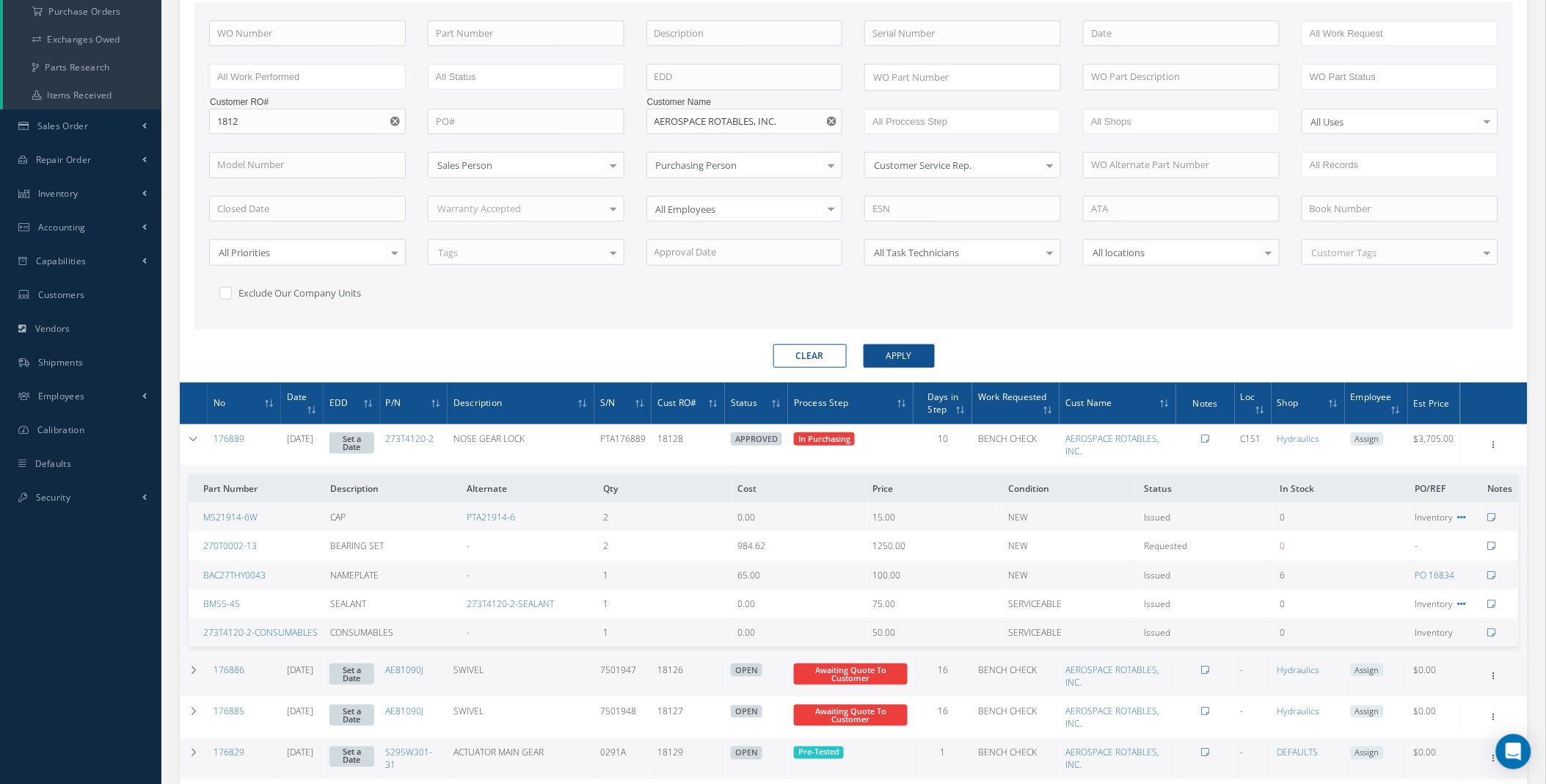
click at [157, 759] on div "Smart 145 Dashboard KPIs Work Order Accounting Requests Work Order Work Order P…" at bounding box center [773, 362] width 1546 height 1223
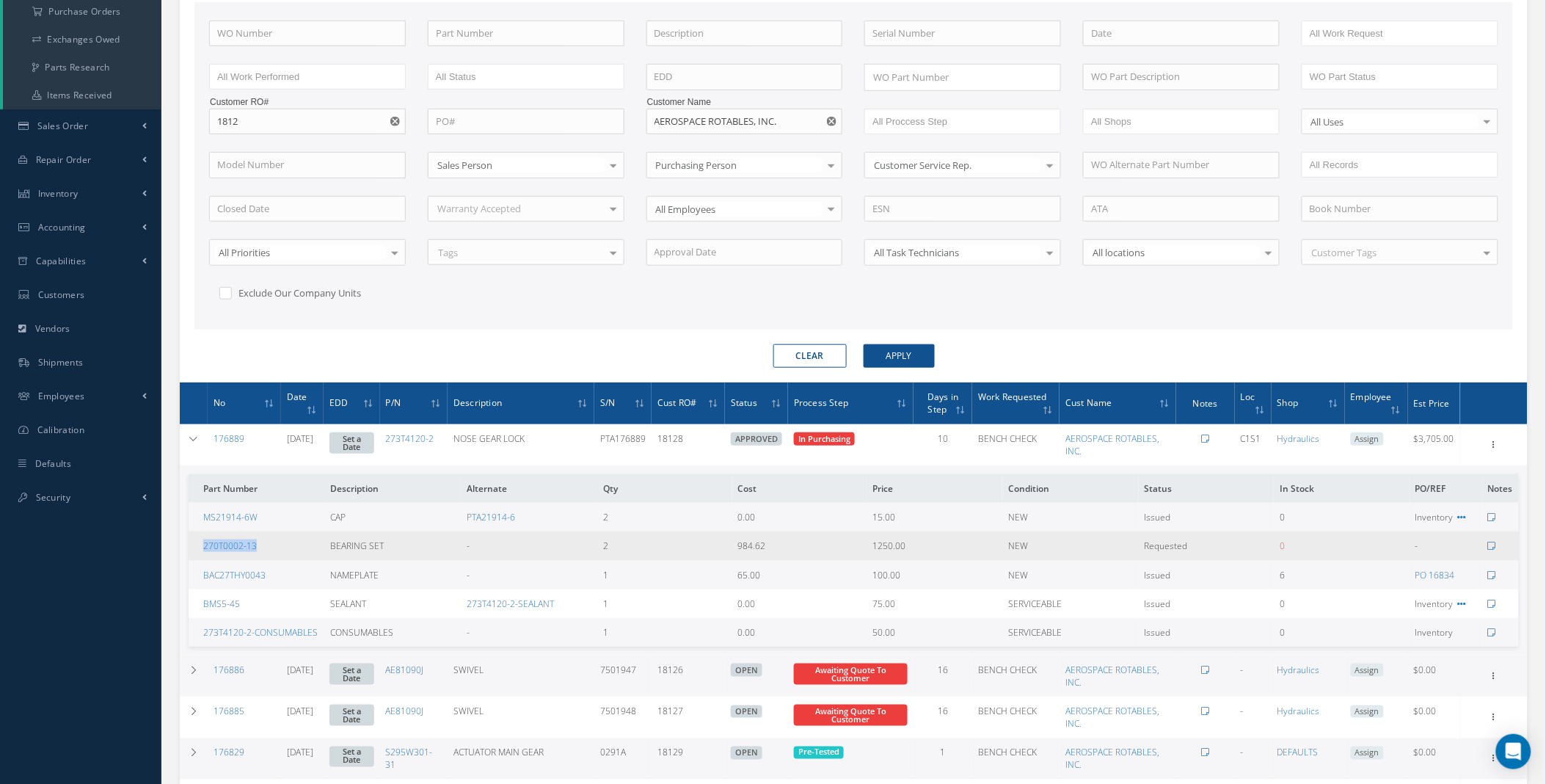
drag, startPoint x: 266, startPoint y: 541, endPoint x: 194, endPoint y: 547, distance: 72.2
click at [194, 547] on td "270T0002-13" at bounding box center [257, 545] width 137 height 28
drag, startPoint x: 194, startPoint y: 547, endPoint x: 221, endPoint y: 547, distance: 27.0
copy link "270T0002-13"
click at [236, 543] on link "270T0002-13" at bounding box center [230, 545] width 54 height 12
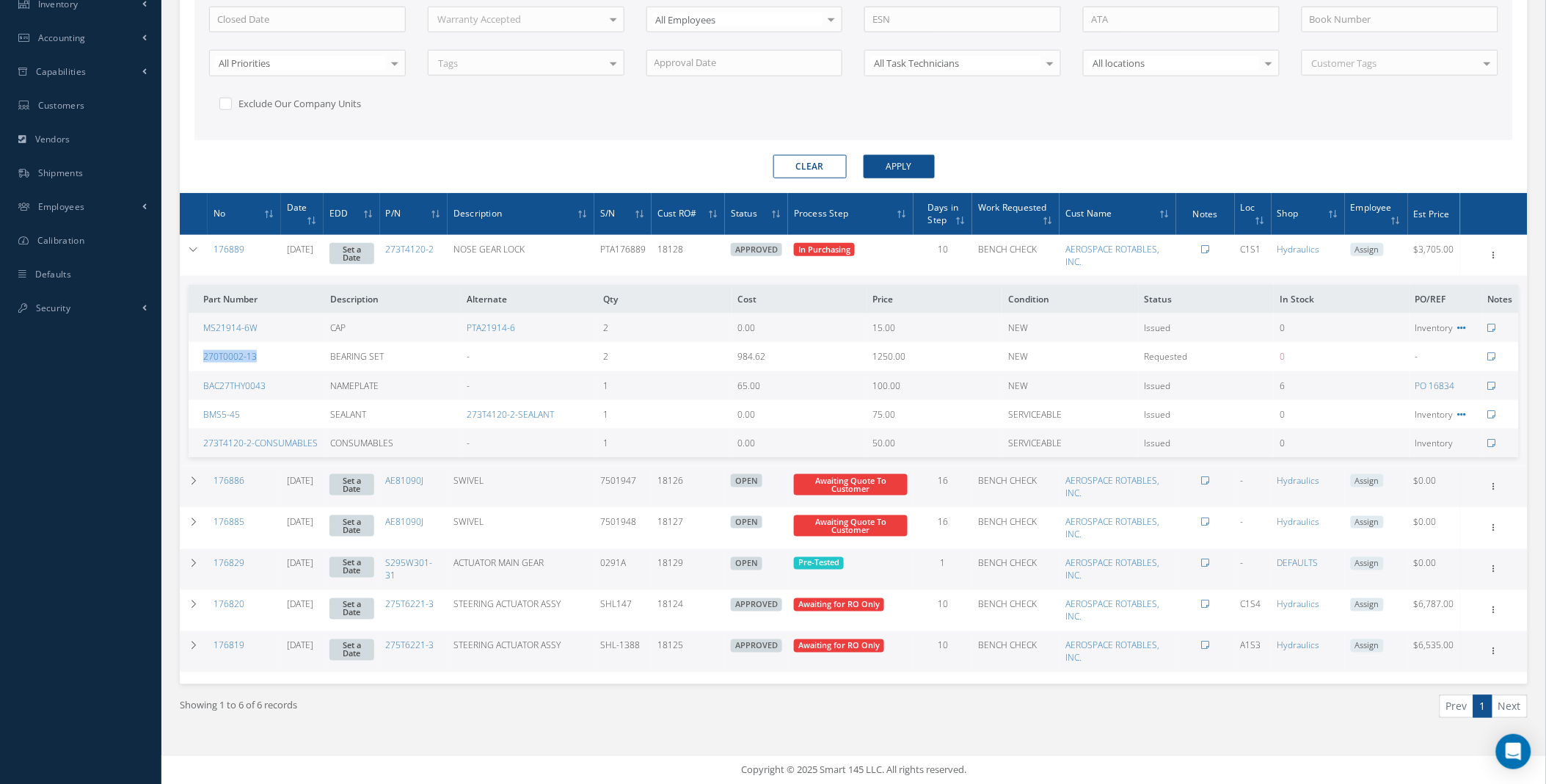
scroll to position [0, 0]
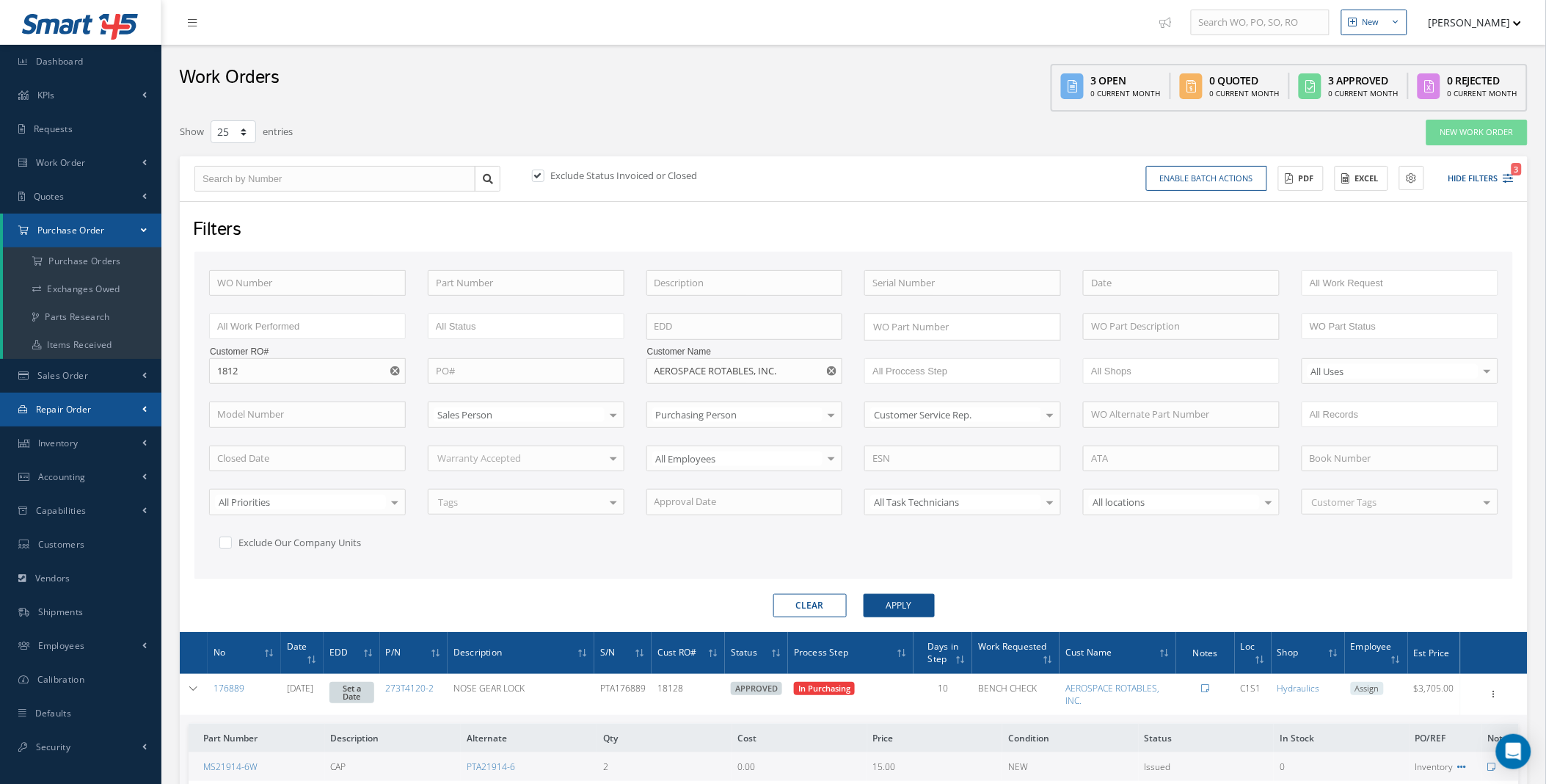
click at [127, 415] on link "Repair Order" at bounding box center [81, 409] width 161 height 34
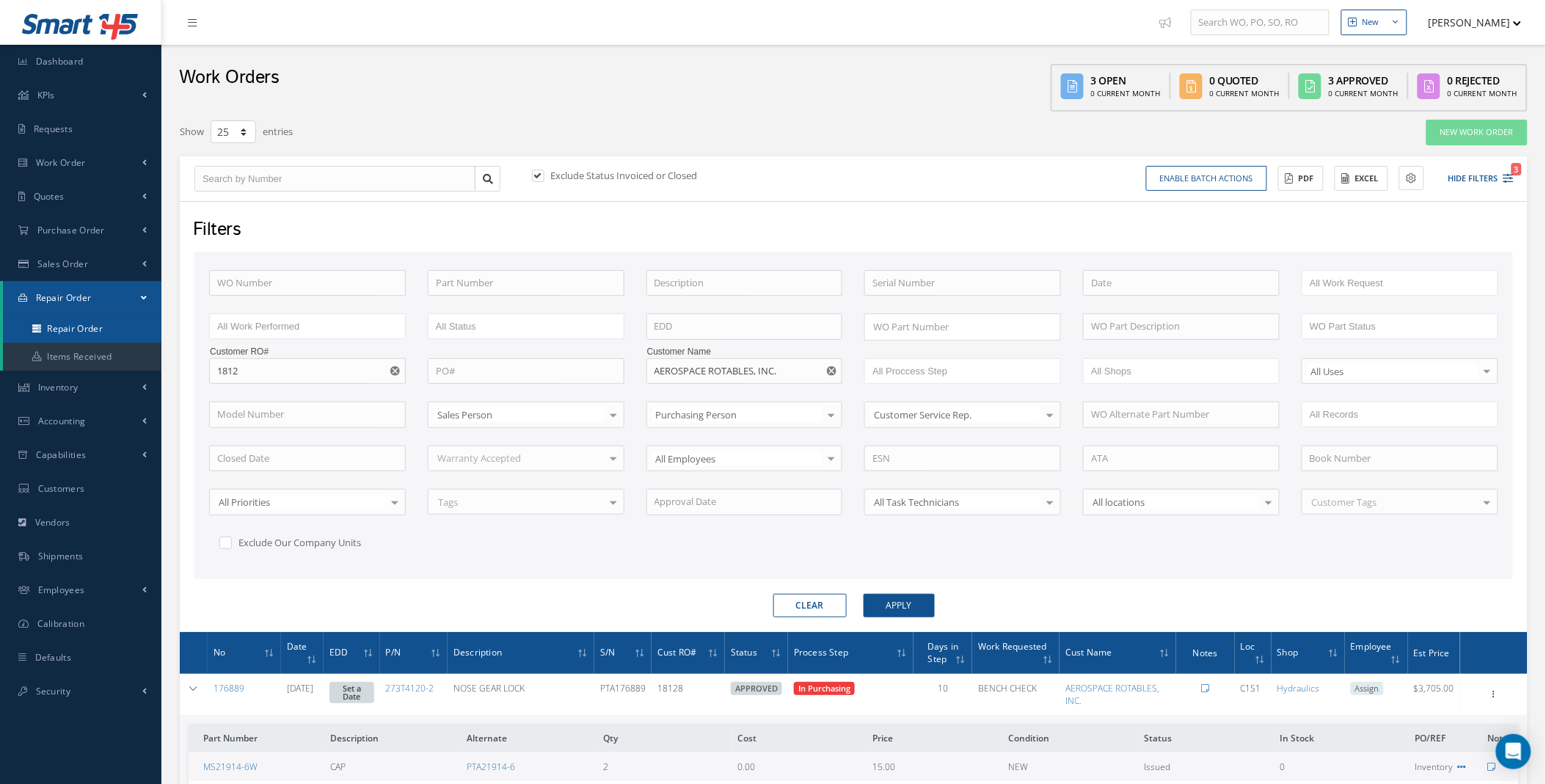
click at [84, 325] on link "Repair Order" at bounding box center [82, 329] width 158 height 28
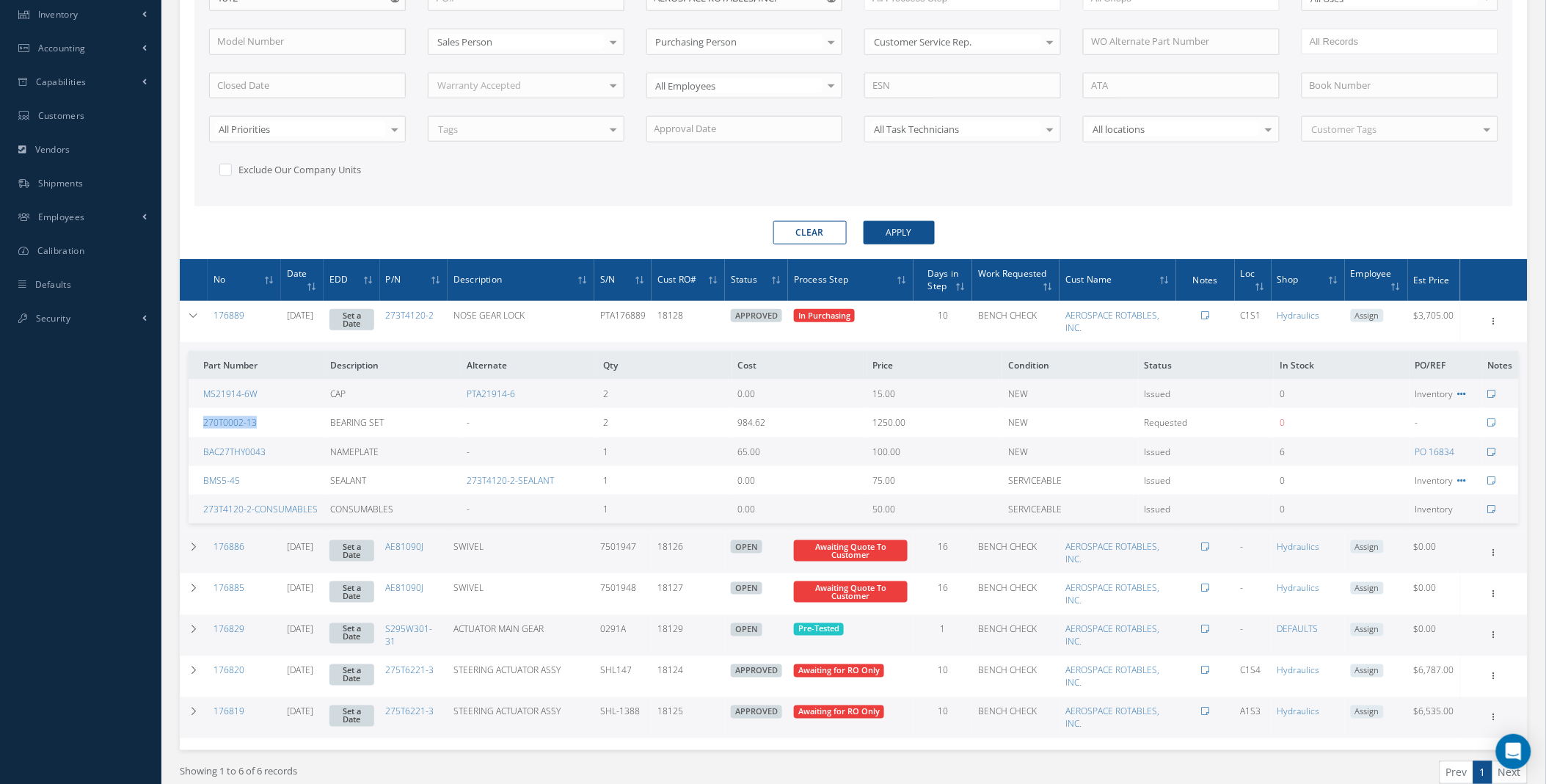
scroll to position [438, 0]
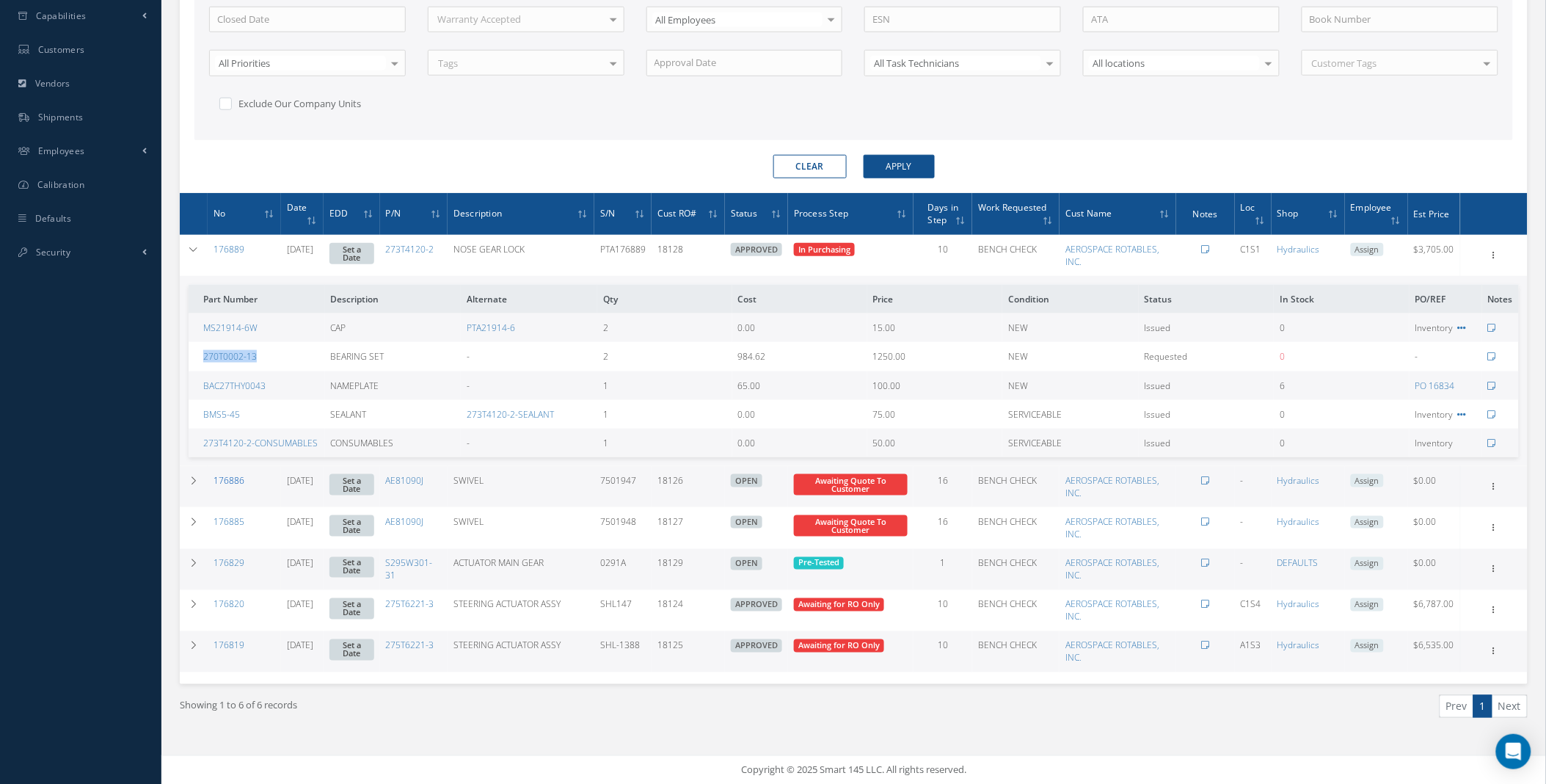
click at [235, 475] on link "176886" at bounding box center [229, 480] width 31 height 12
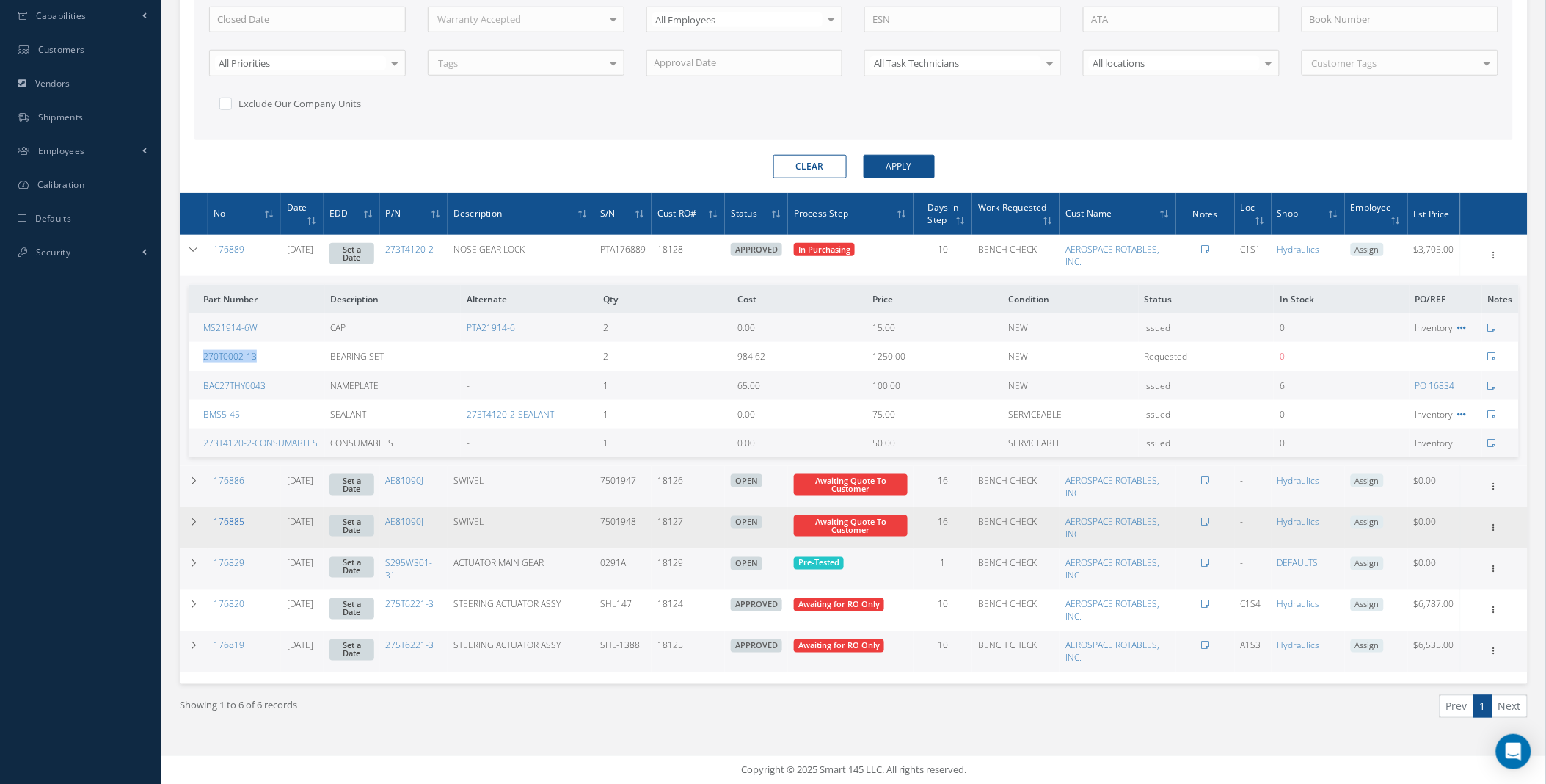
click at [233, 518] on link "176885" at bounding box center [229, 521] width 31 height 12
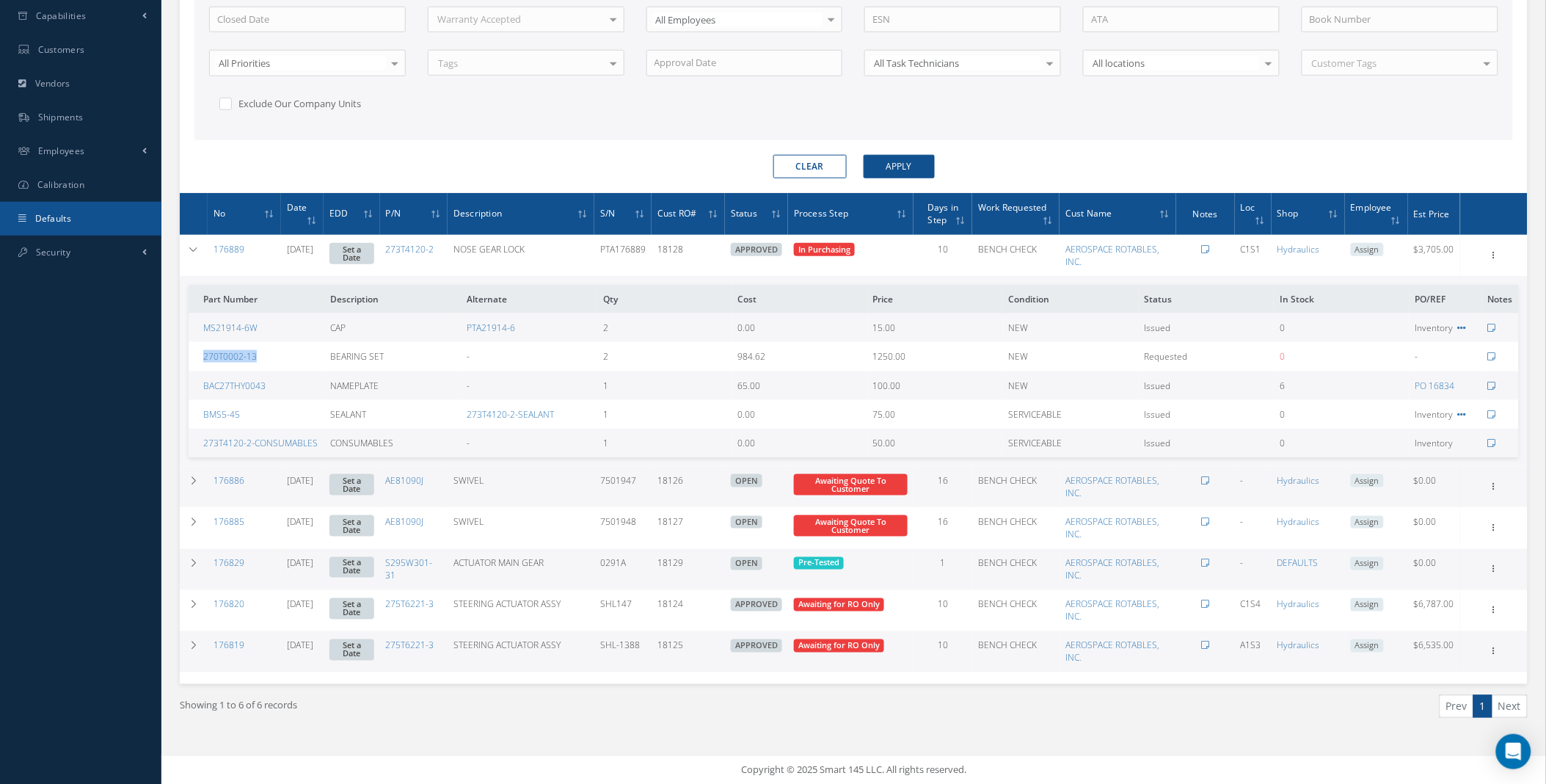
scroll to position [0, 0]
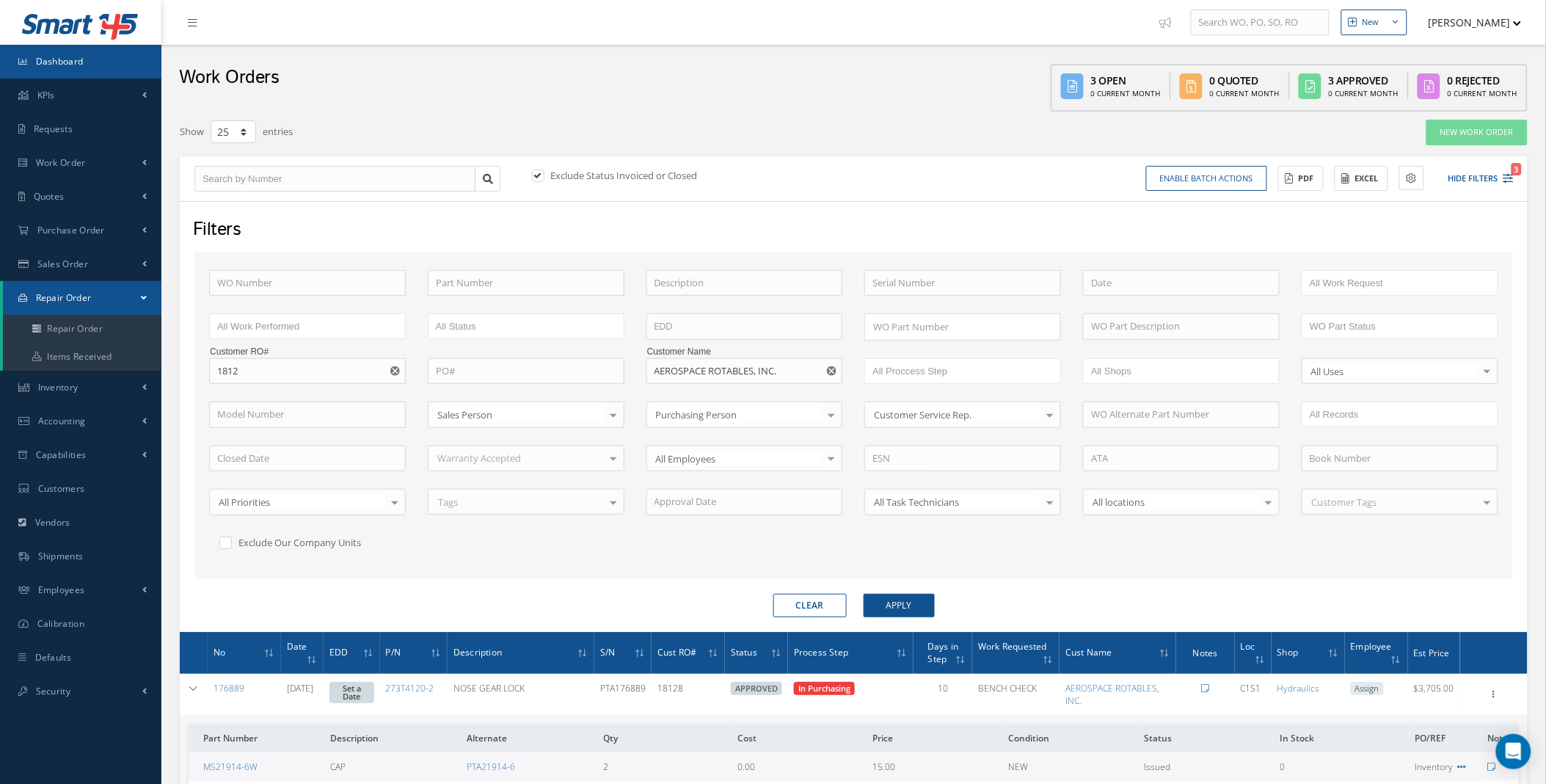
click at [46, 65] on span "Dashboard" at bounding box center [60, 61] width 48 height 12
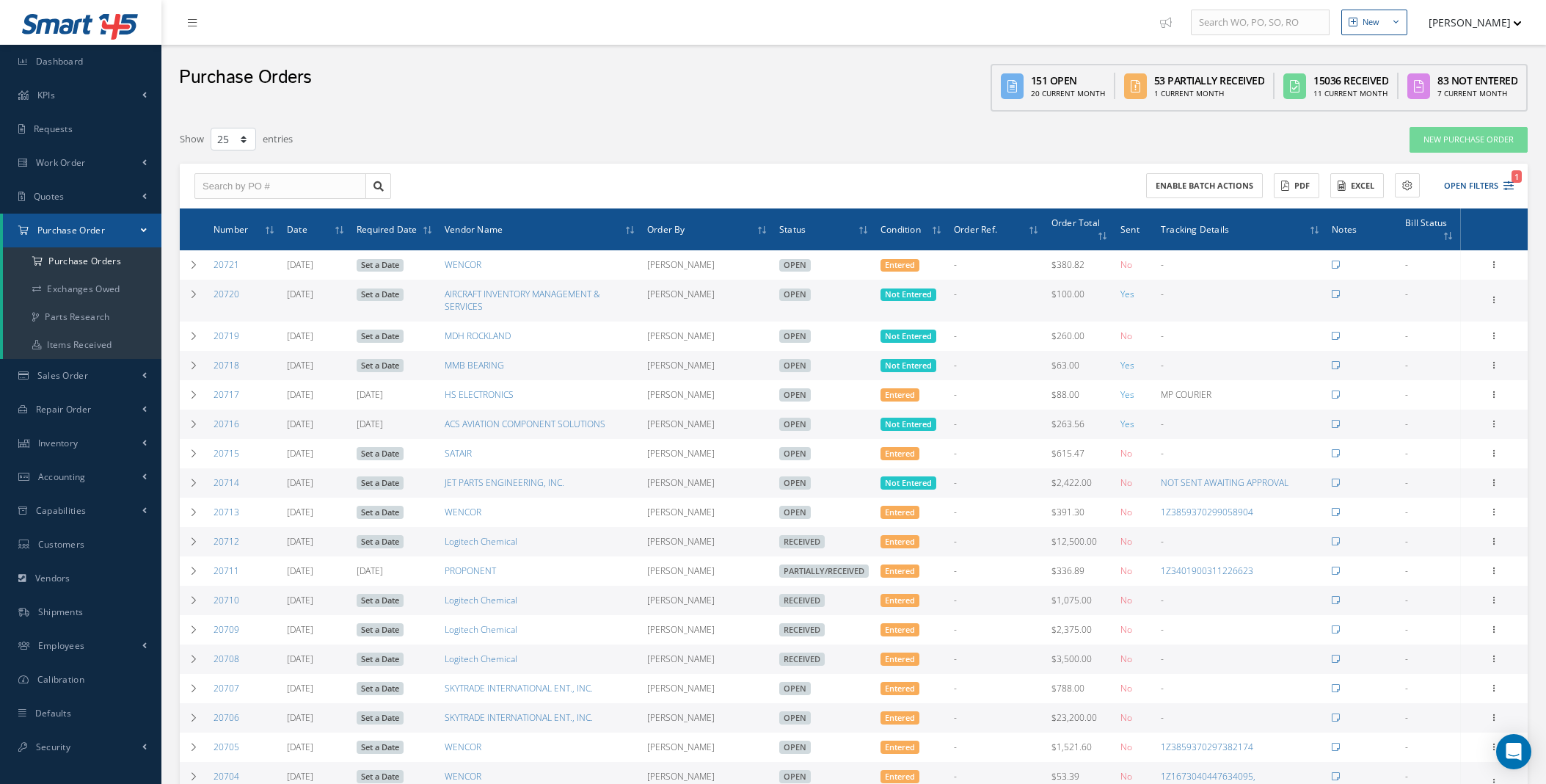
select select "25"
click at [1487, 181] on button "Open Filters 1" at bounding box center [1472, 186] width 83 height 25
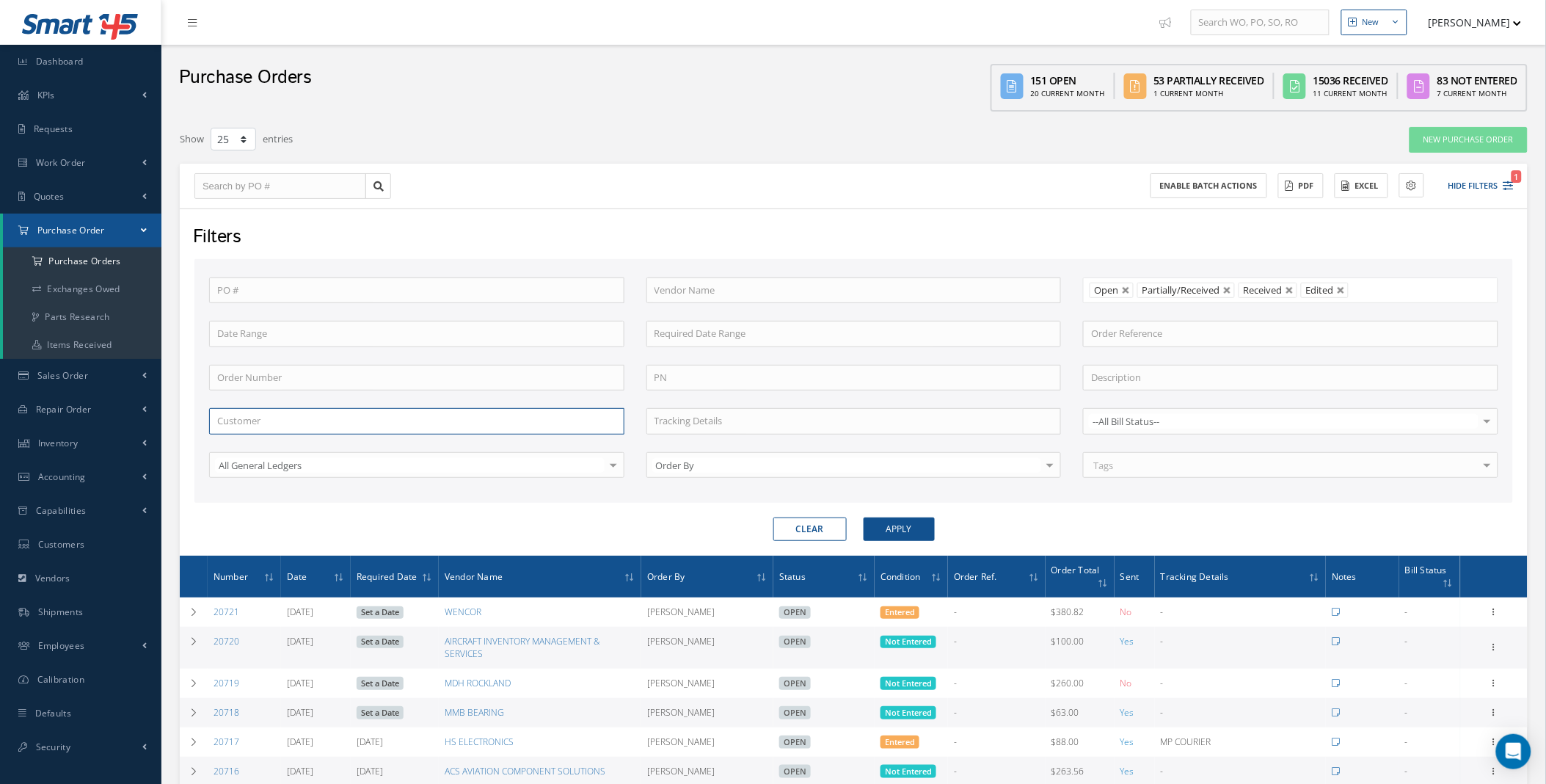
click at [250, 418] on input "Name:" at bounding box center [416, 421] width 415 height 26
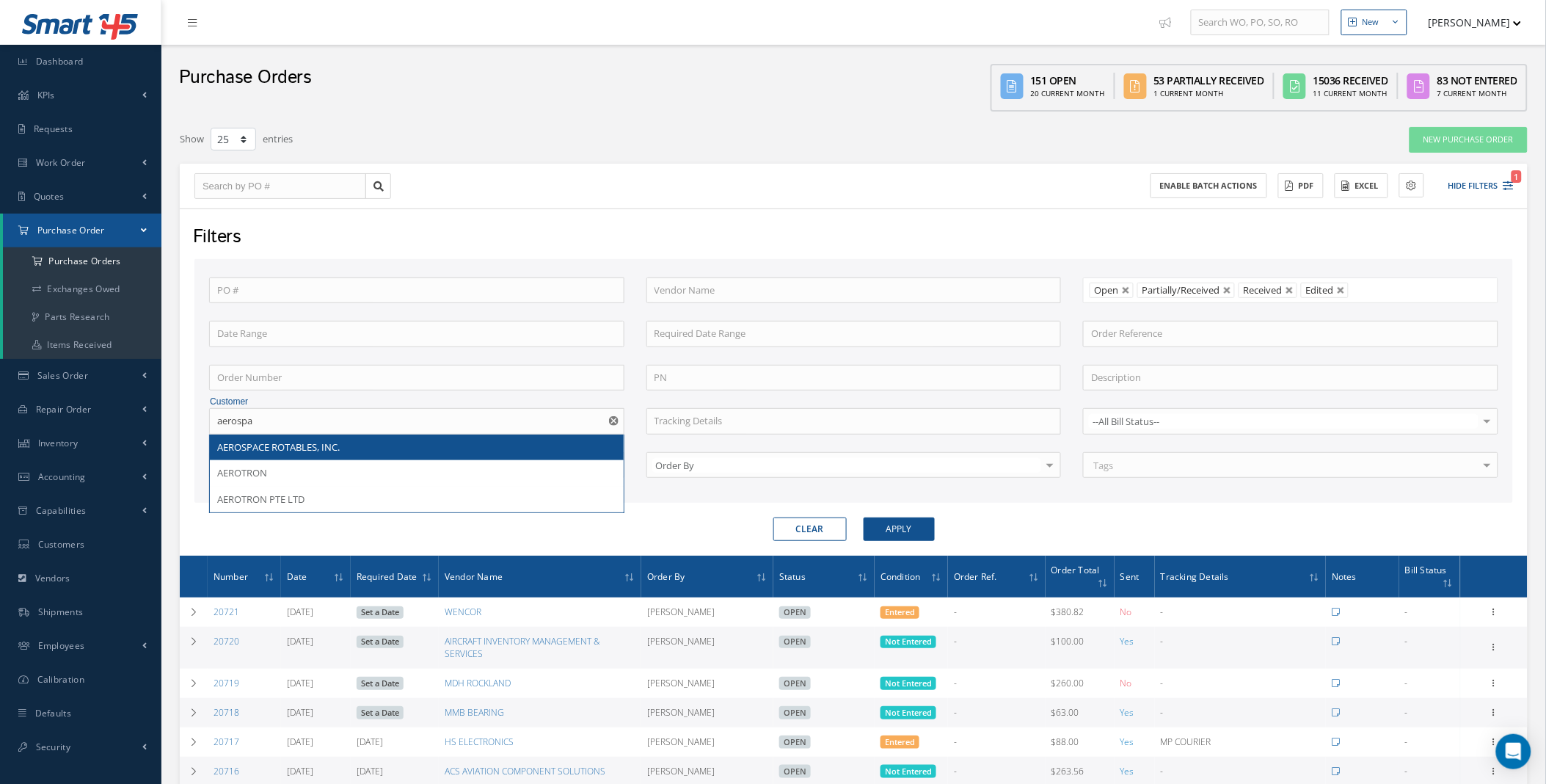
click at [272, 445] on span "AEROSPACE ROTABLES, INC." at bounding box center [279, 446] width 123 height 13
type input "AEROSPACE ROTABLES, INC."
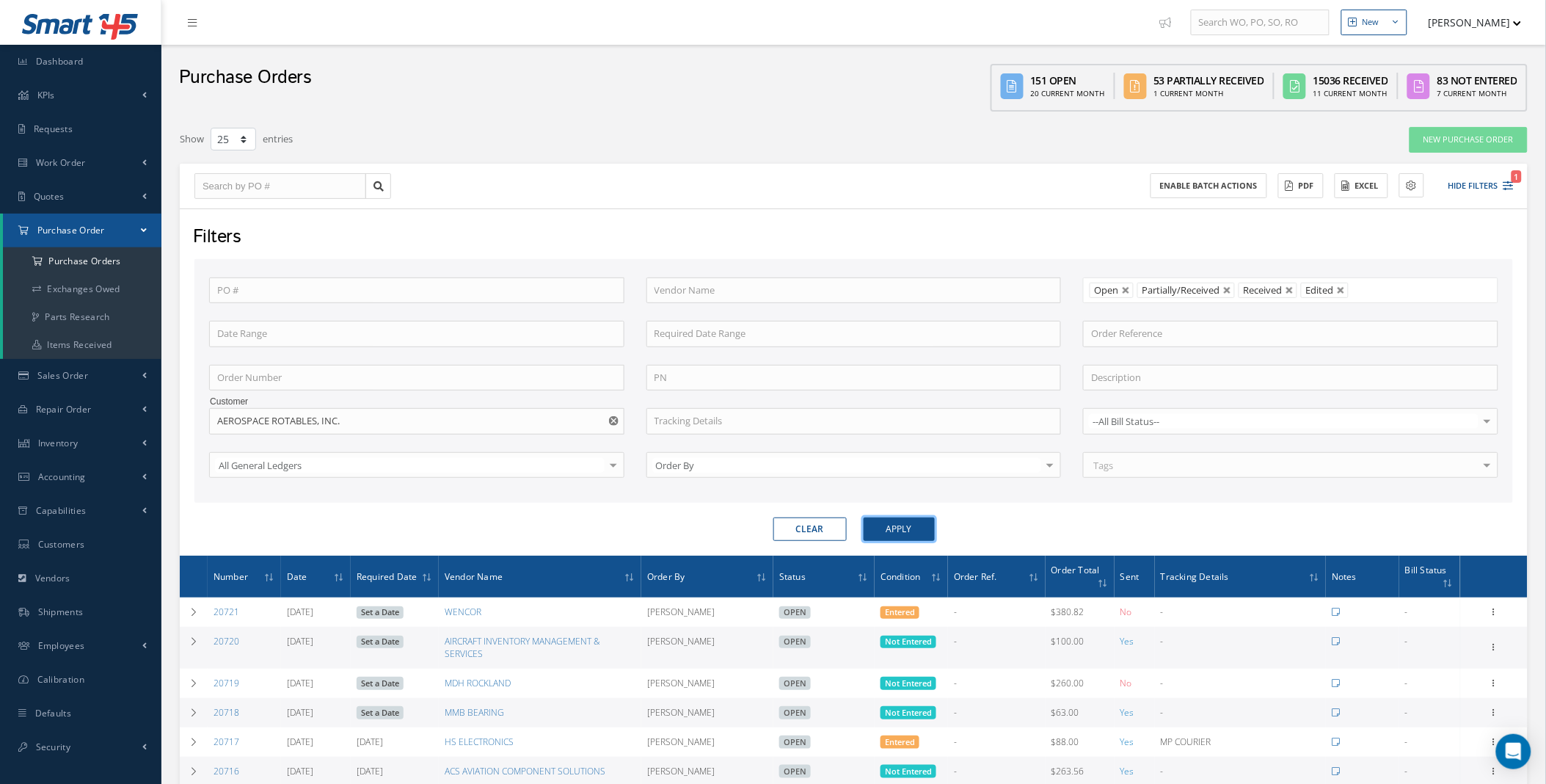
click at [896, 525] on button "Apply" at bounding box center [899, 529] width 71 height 24
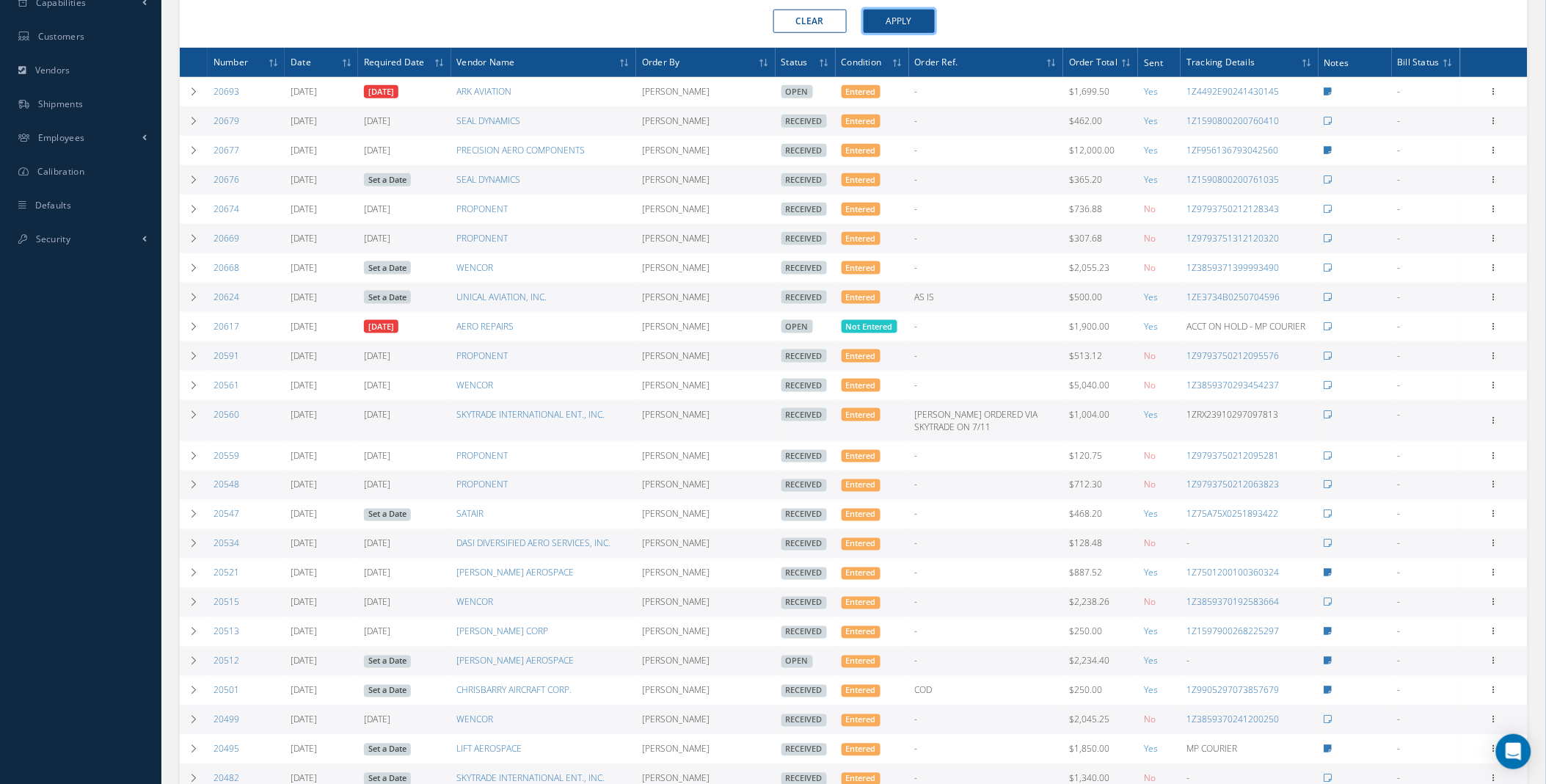
scroll to position [511, 0]
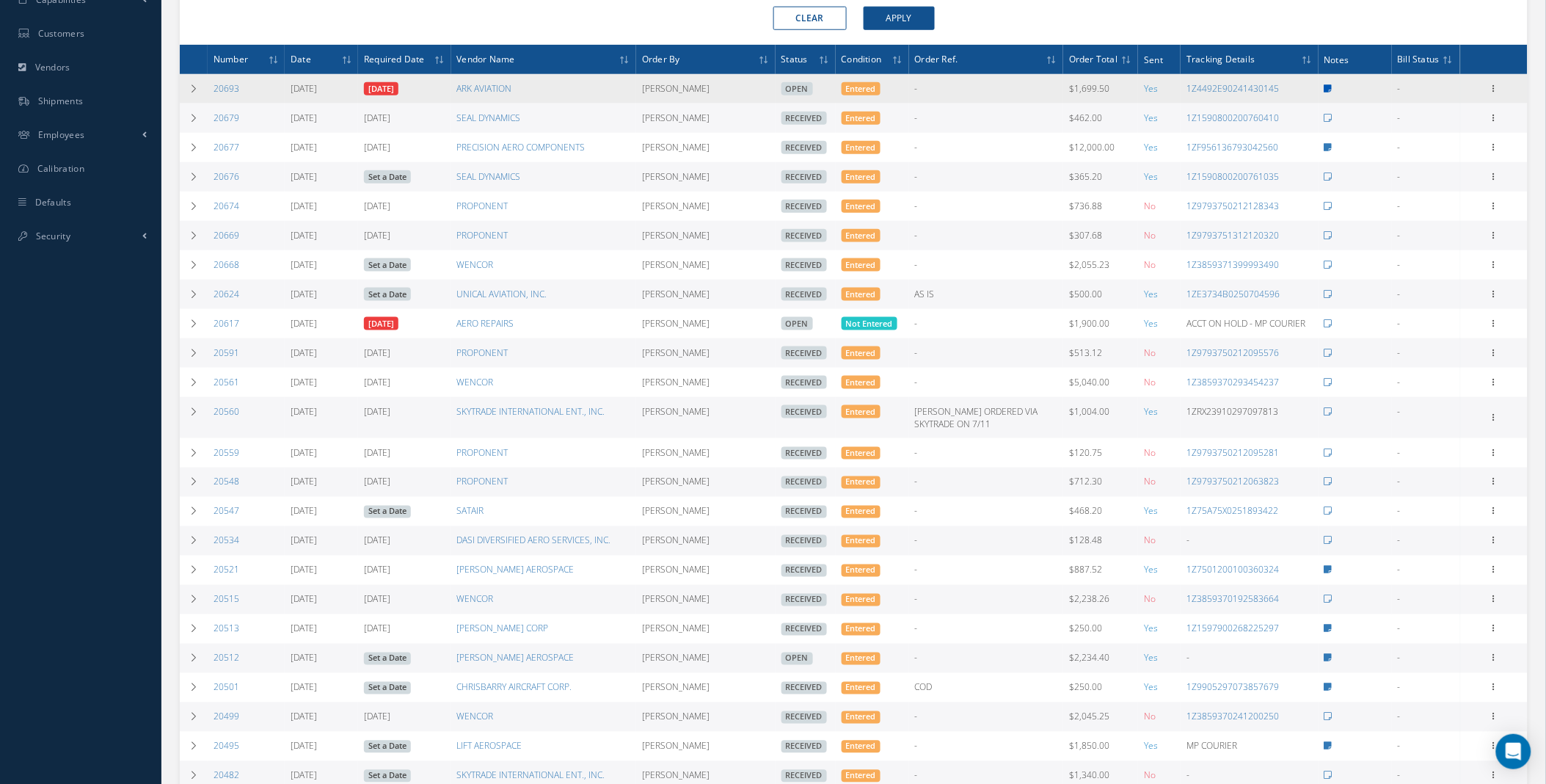
click at [1327, 87] on icon at bounding box center [1329, 88] width 8 height 8
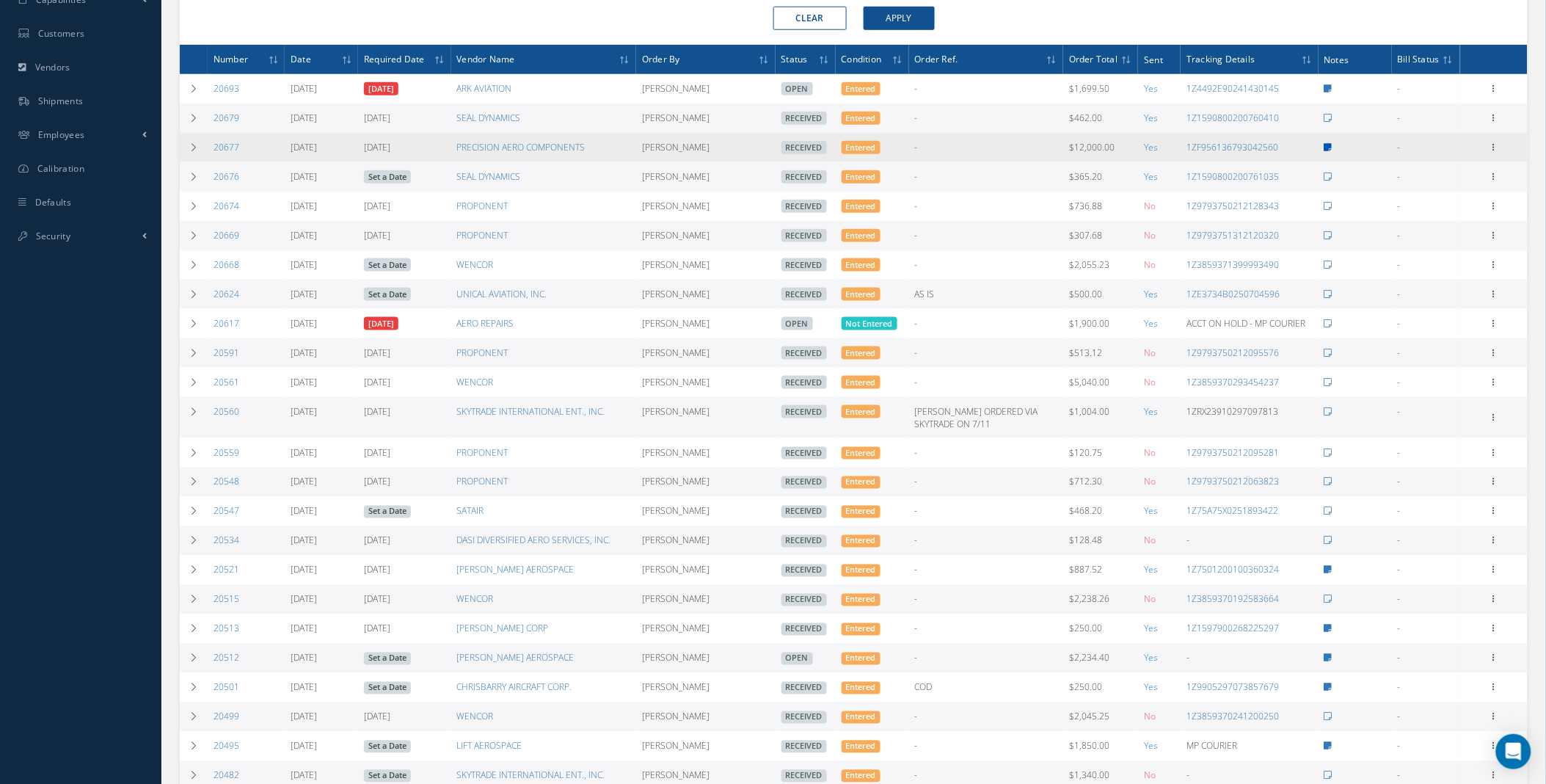
click at [1329, 148] on icon at bounding box center [1329, 147] width 8 height 8
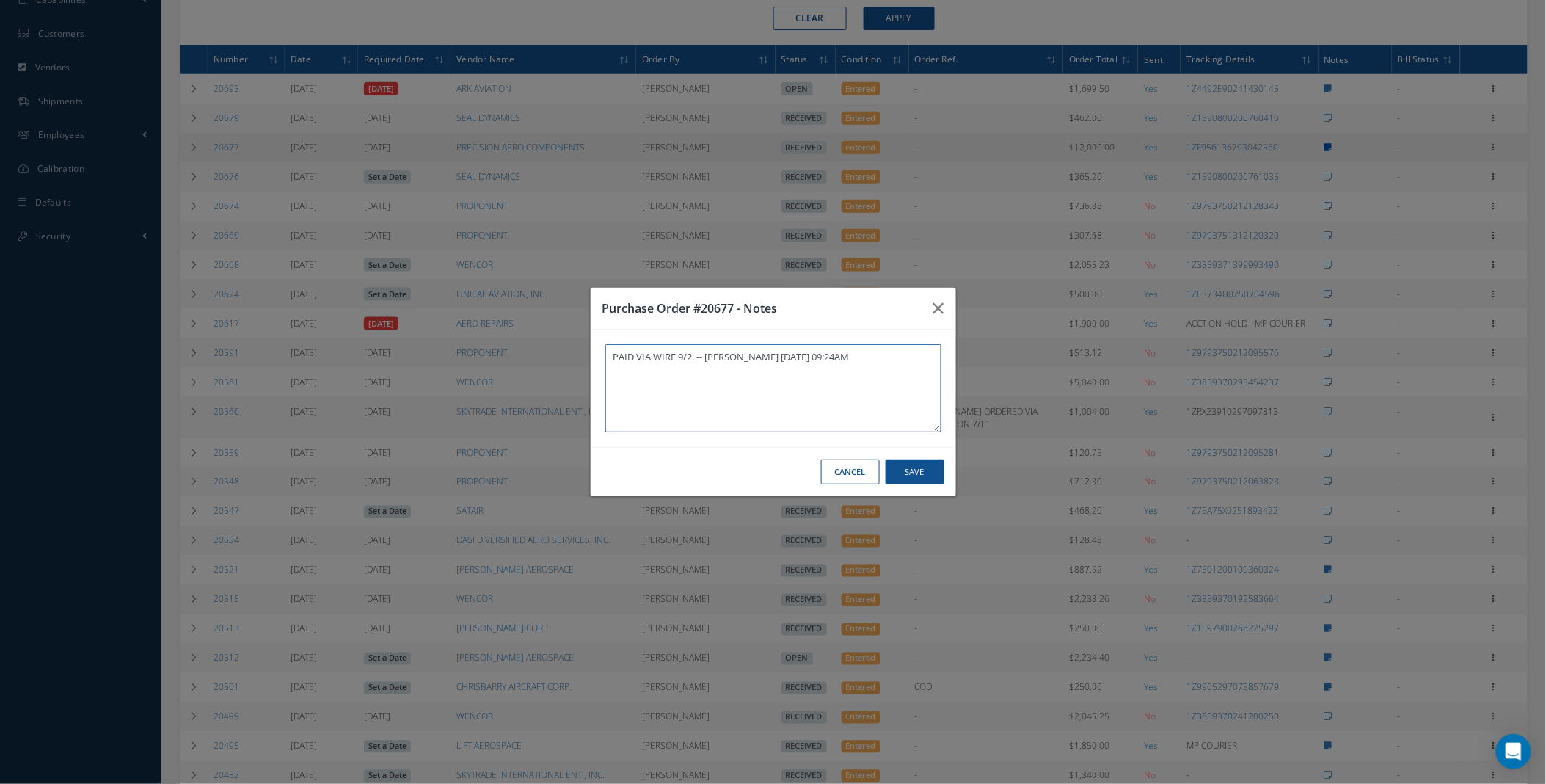
type textarea "PAID VIA WIRE 9/2. -- [PERSON_NAME] [DATE] 09:24AM"
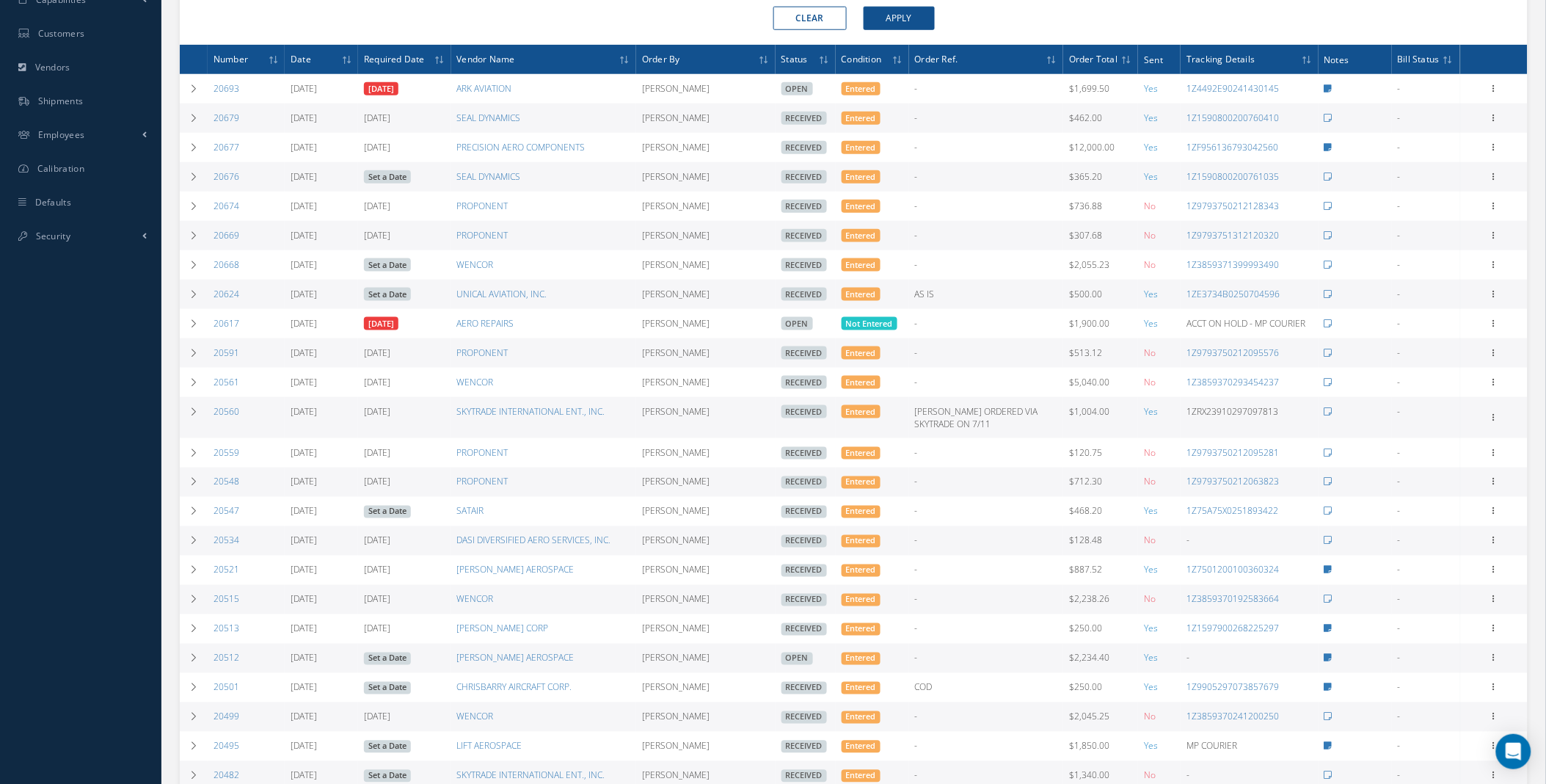
scroll to position [0, 0]
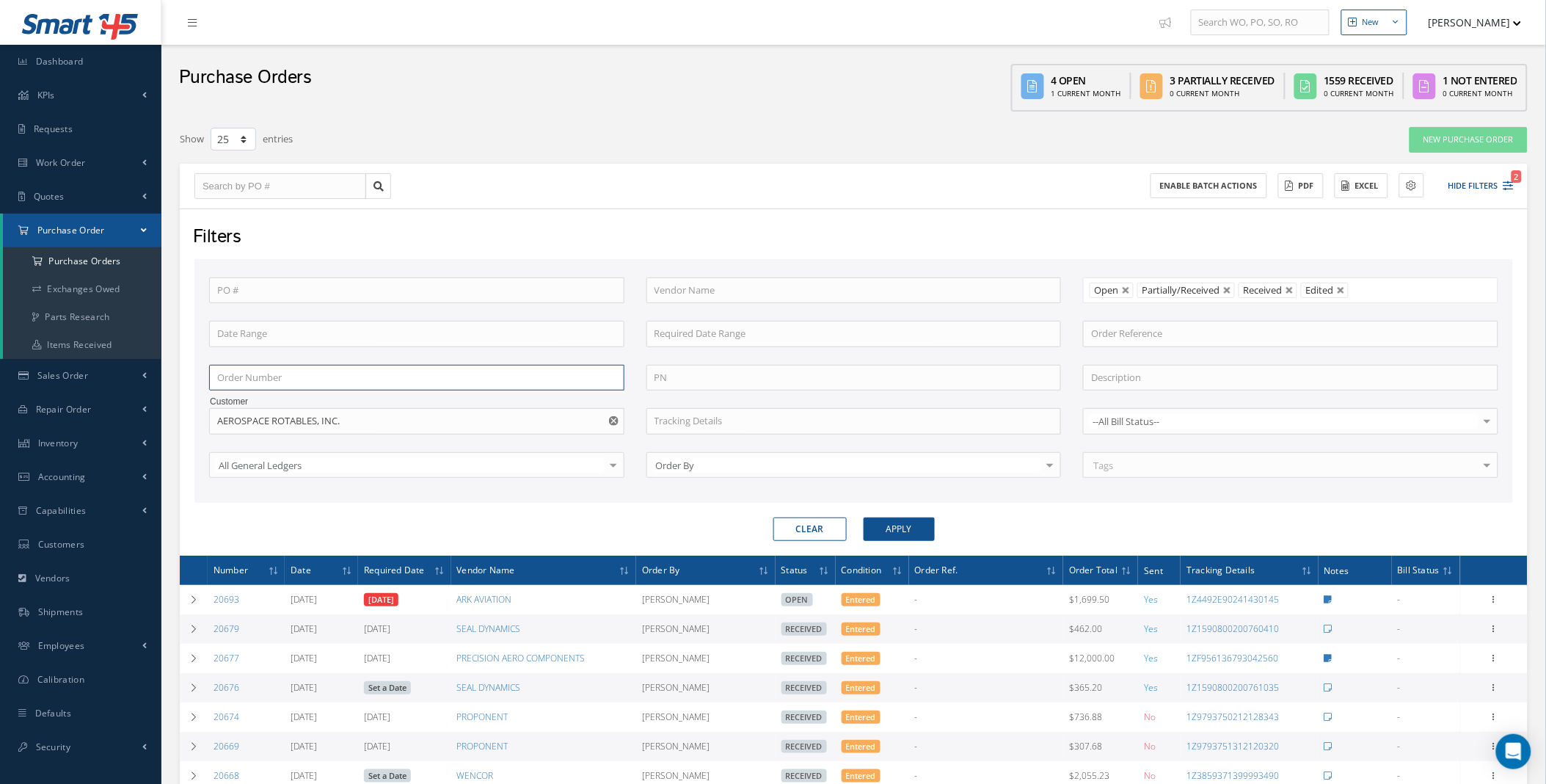
click at [303, 379] on input "text" at bounding box center [416, 378] width 415 height 26
click at [864, 518] on button "Apply" at bounding box center [899, 529] width 71 height 24
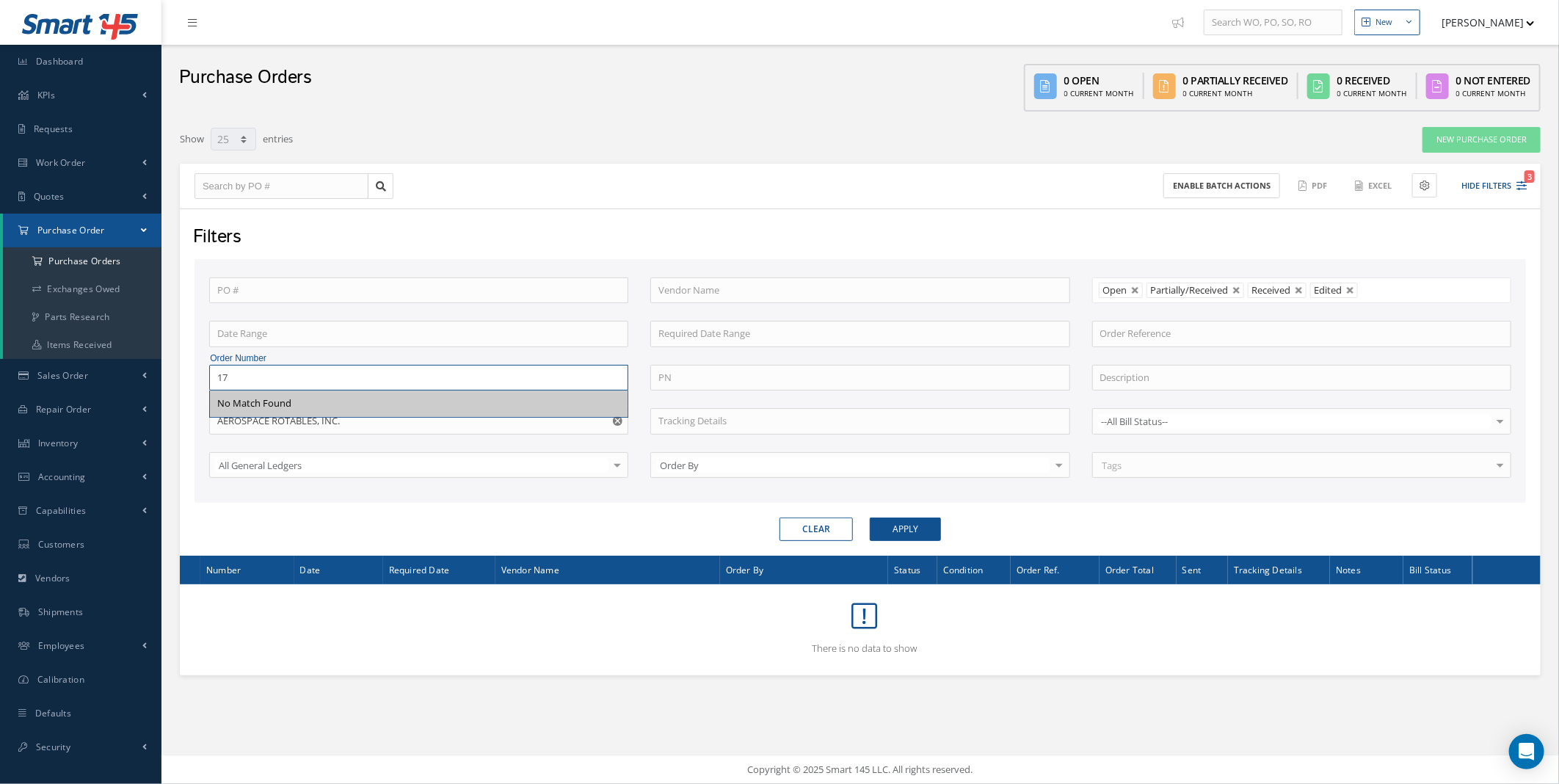
type input "1"
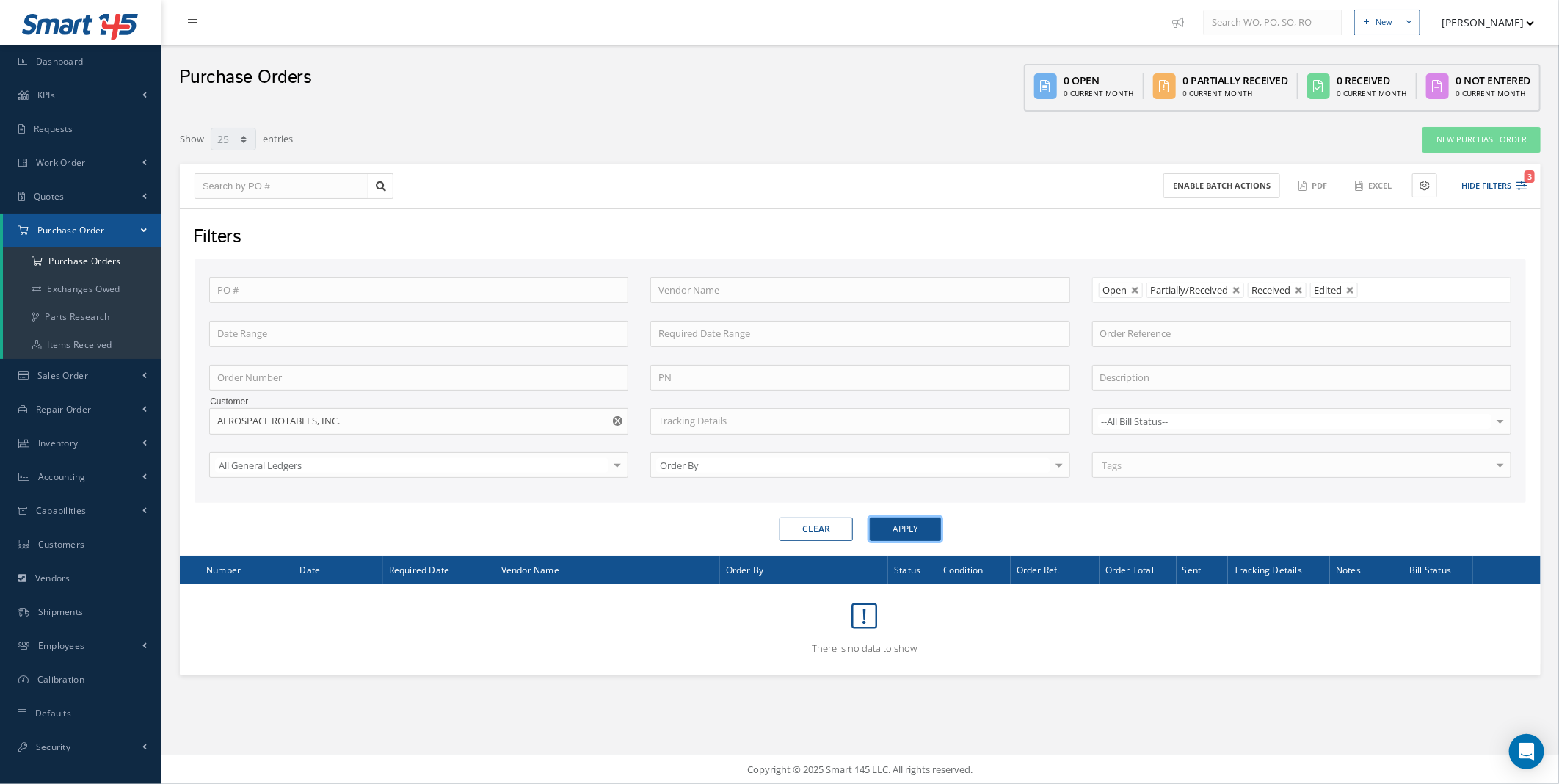
click at [919, 534] on button "Apply" at bounding box center [905, 529] width 71 height 24
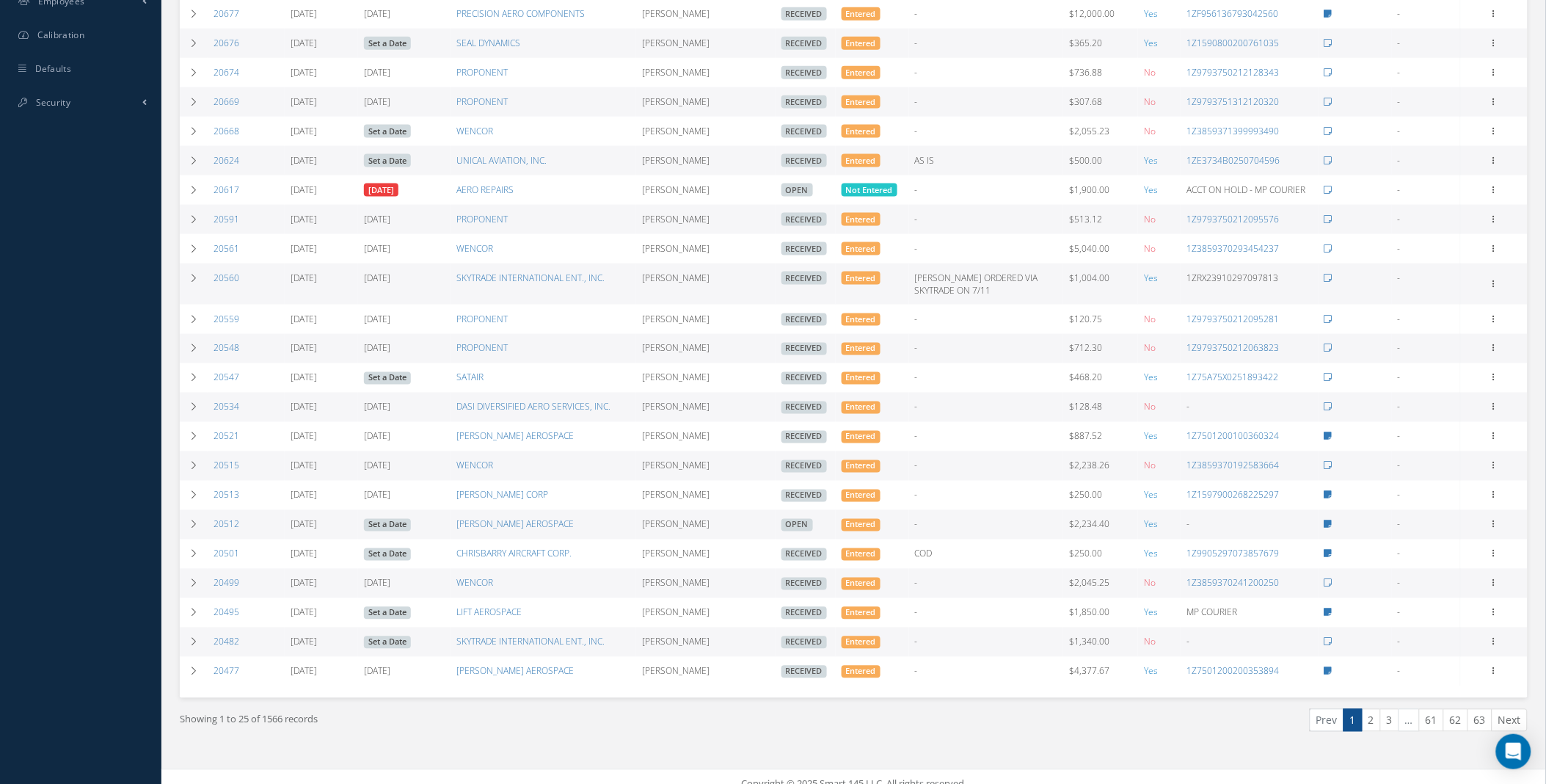
scroll to position [684, 0]
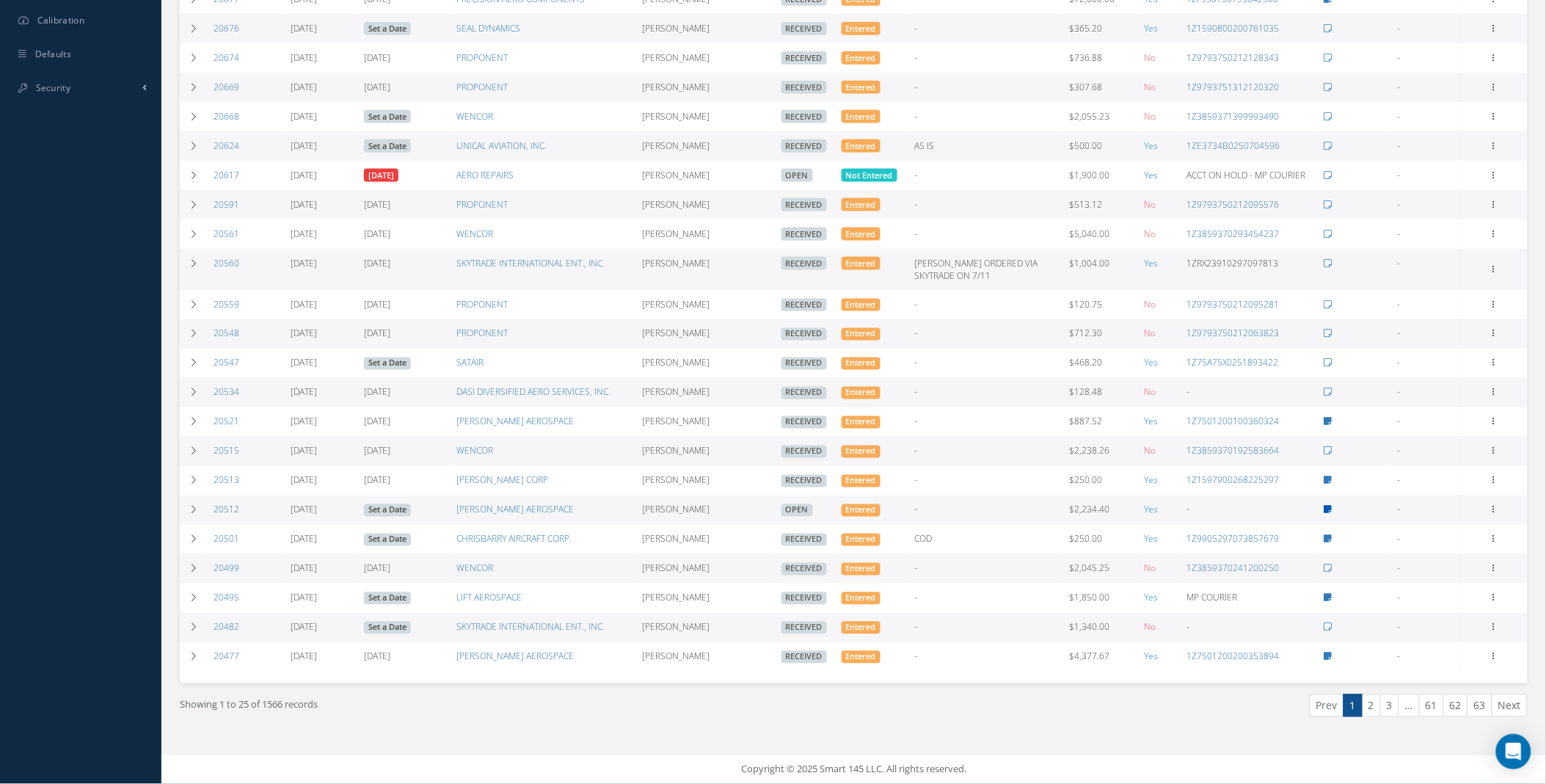
click at [1330, 505] on icon at bounding box center [1329, 509] width 8 height 8
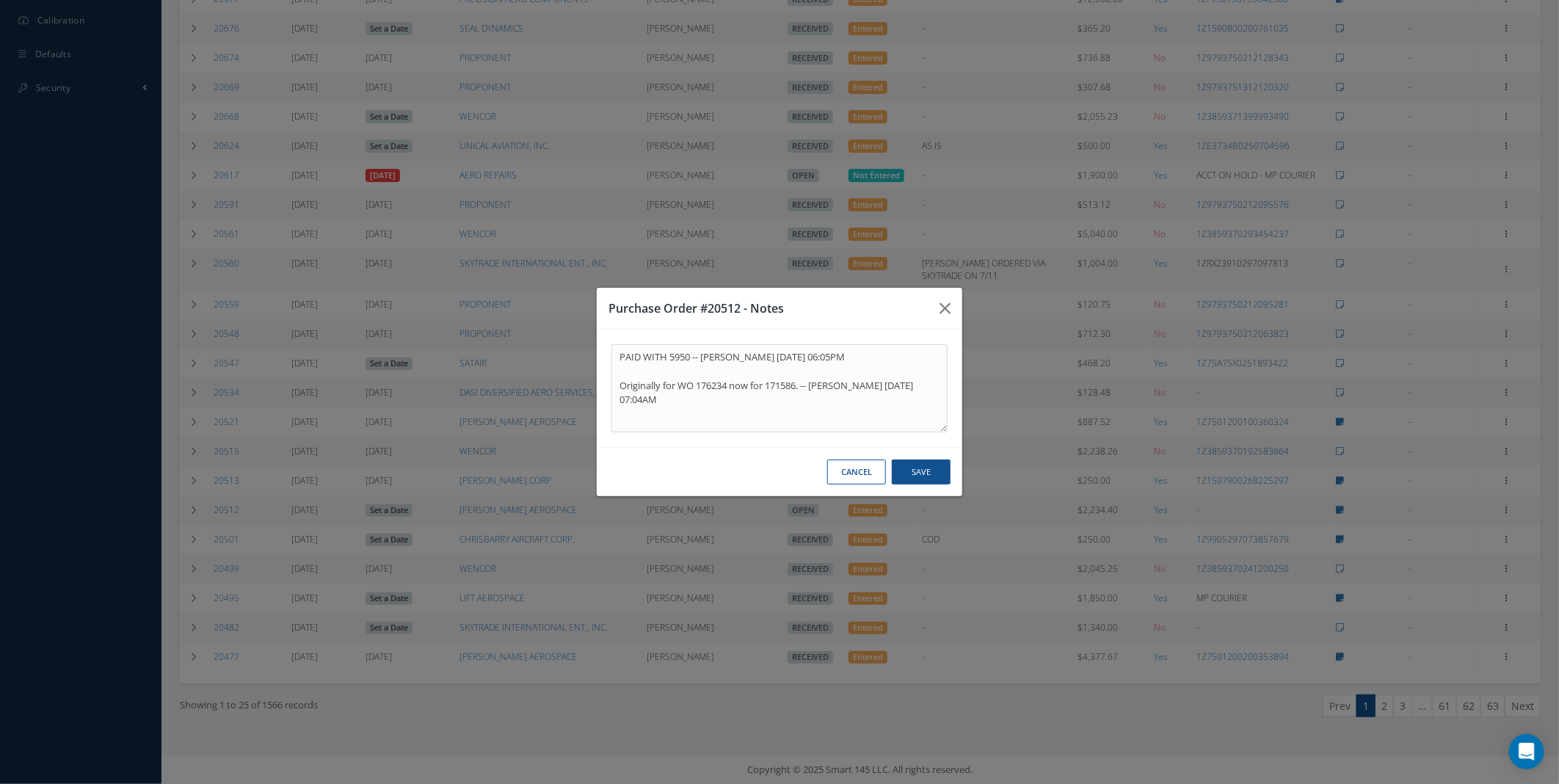
click at [841, 478] on button "Cancel" at bounding box center [856, 471] width 58 height 25
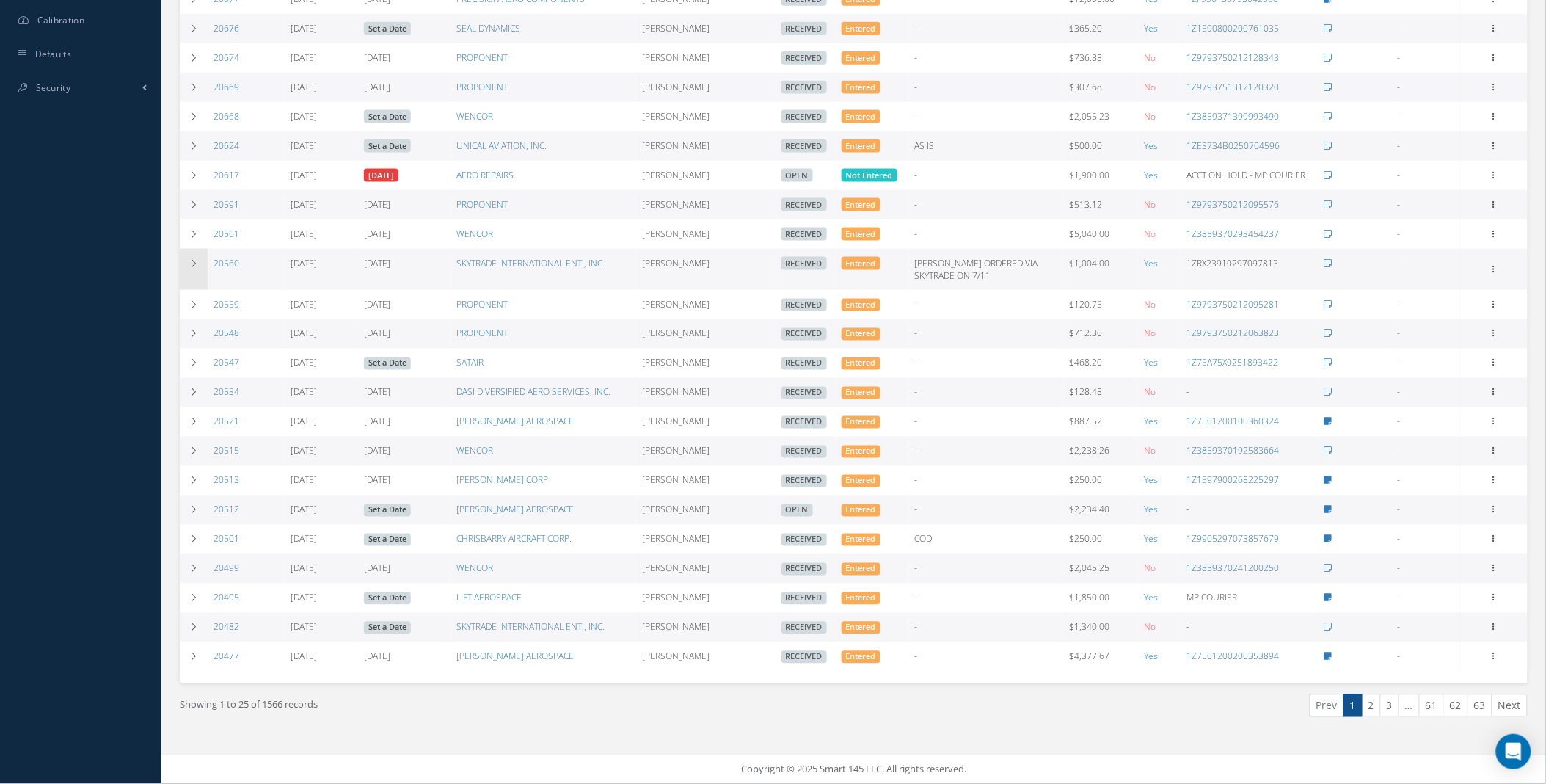
click at [189, 259] on icon at bounding box center [194, 263] width 10 height 8
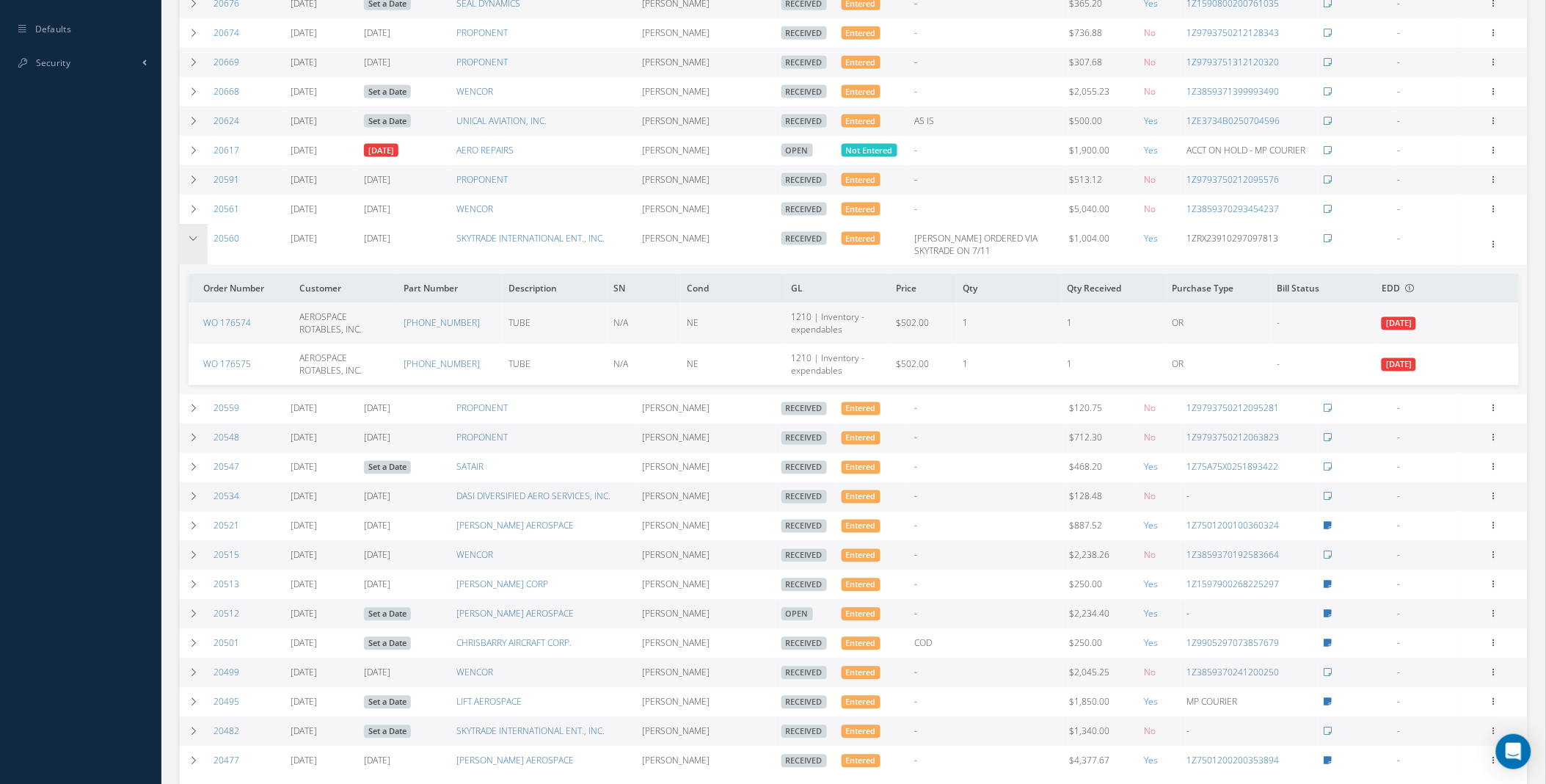
click at [189, 243] on icon at bounding box center [194, 238] width 10 height 8
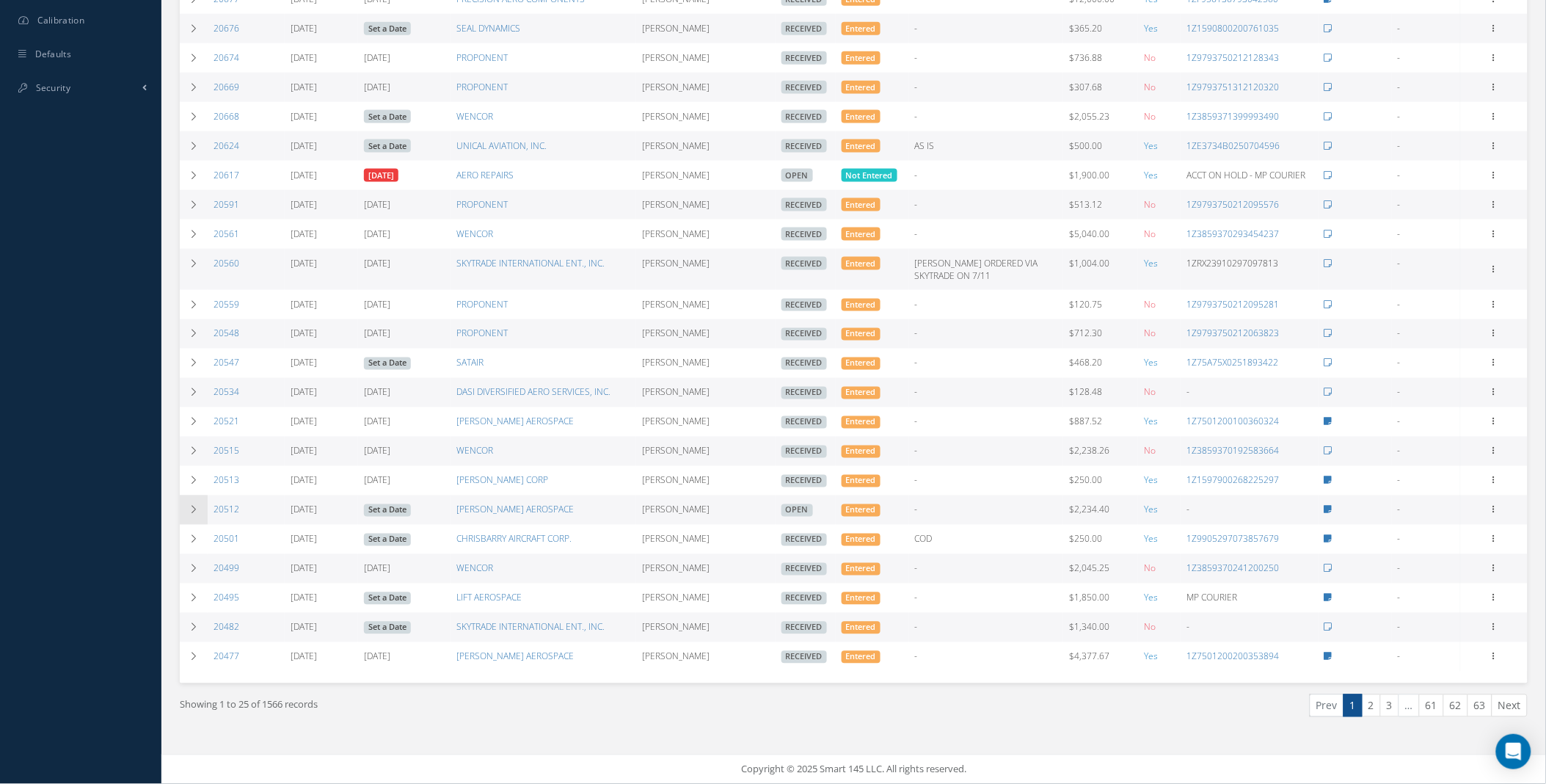
click at [193, 505] on icon at bounding box center [194, 509] width 10 height 8
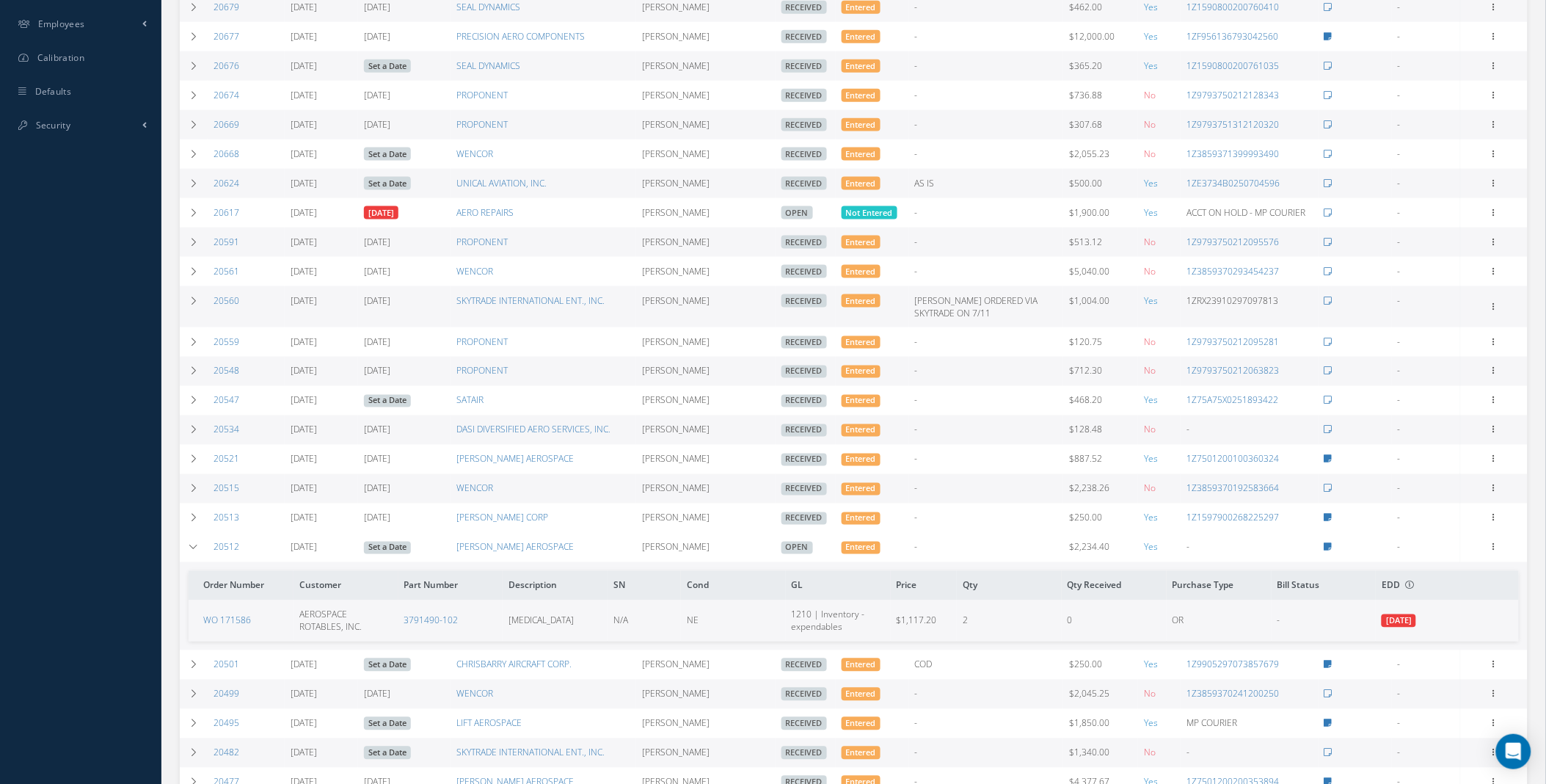
scroll to position [624, 0]
click at [1326, 550] on icon at bounding box center [1329, 544] width 8 height 8
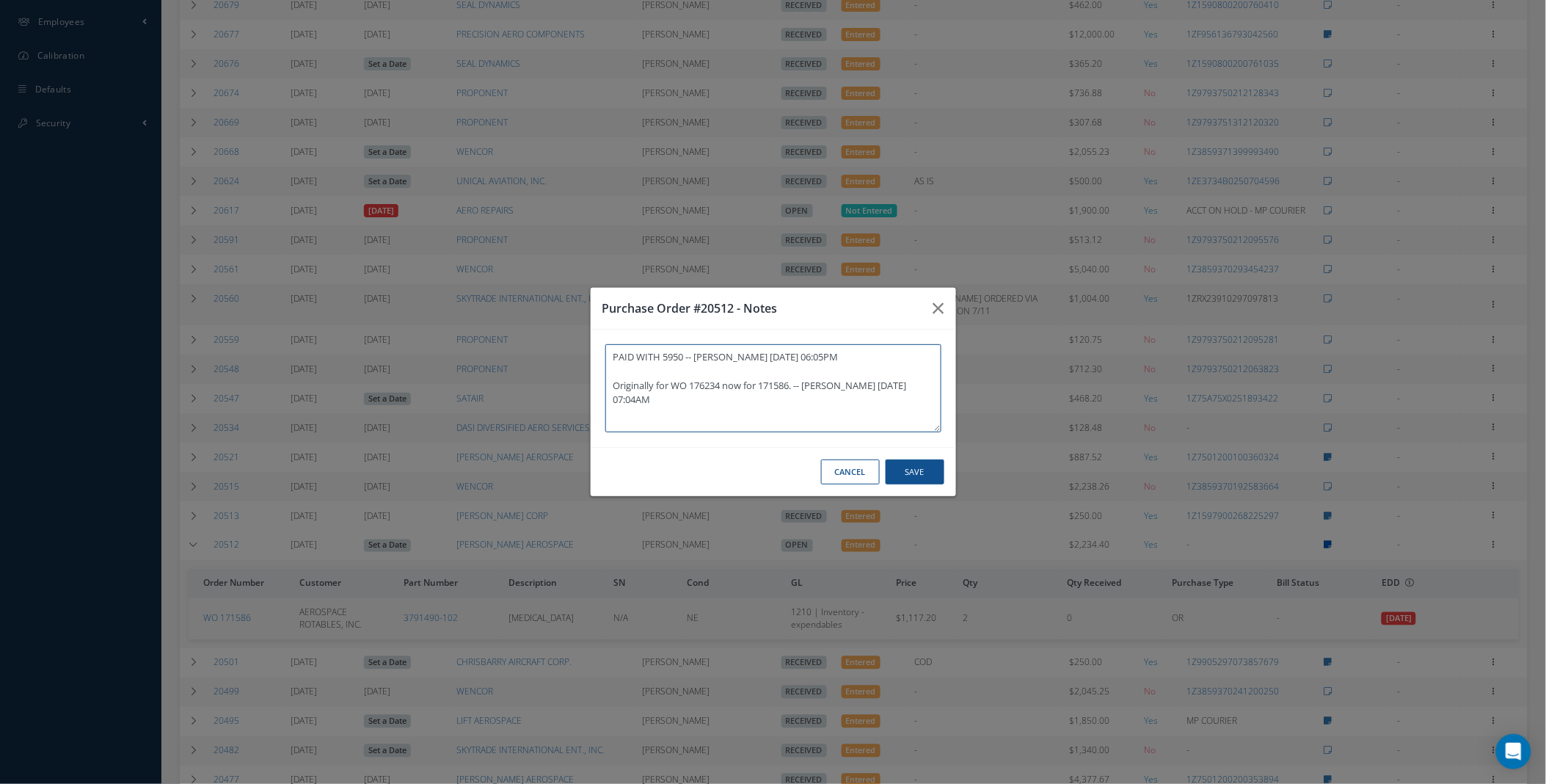
type textarea "PAID WITH 5950 -- [PERSON_NAME] [DATE] 06:05PM Originally for WO 176234 now for…"
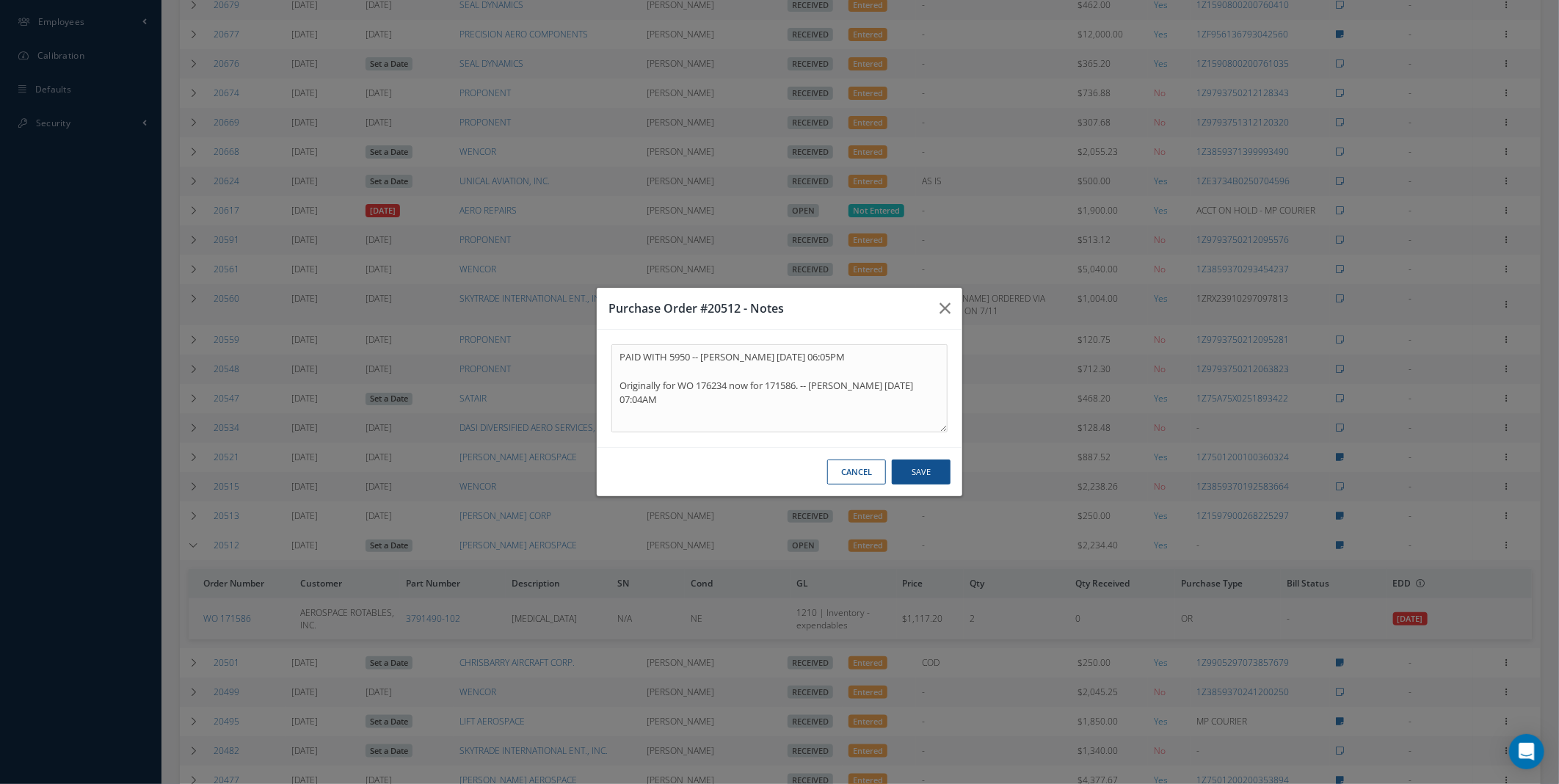
click at [868, 481] on button "Cancel" at bounding box center [856, 471] width 58 height 25
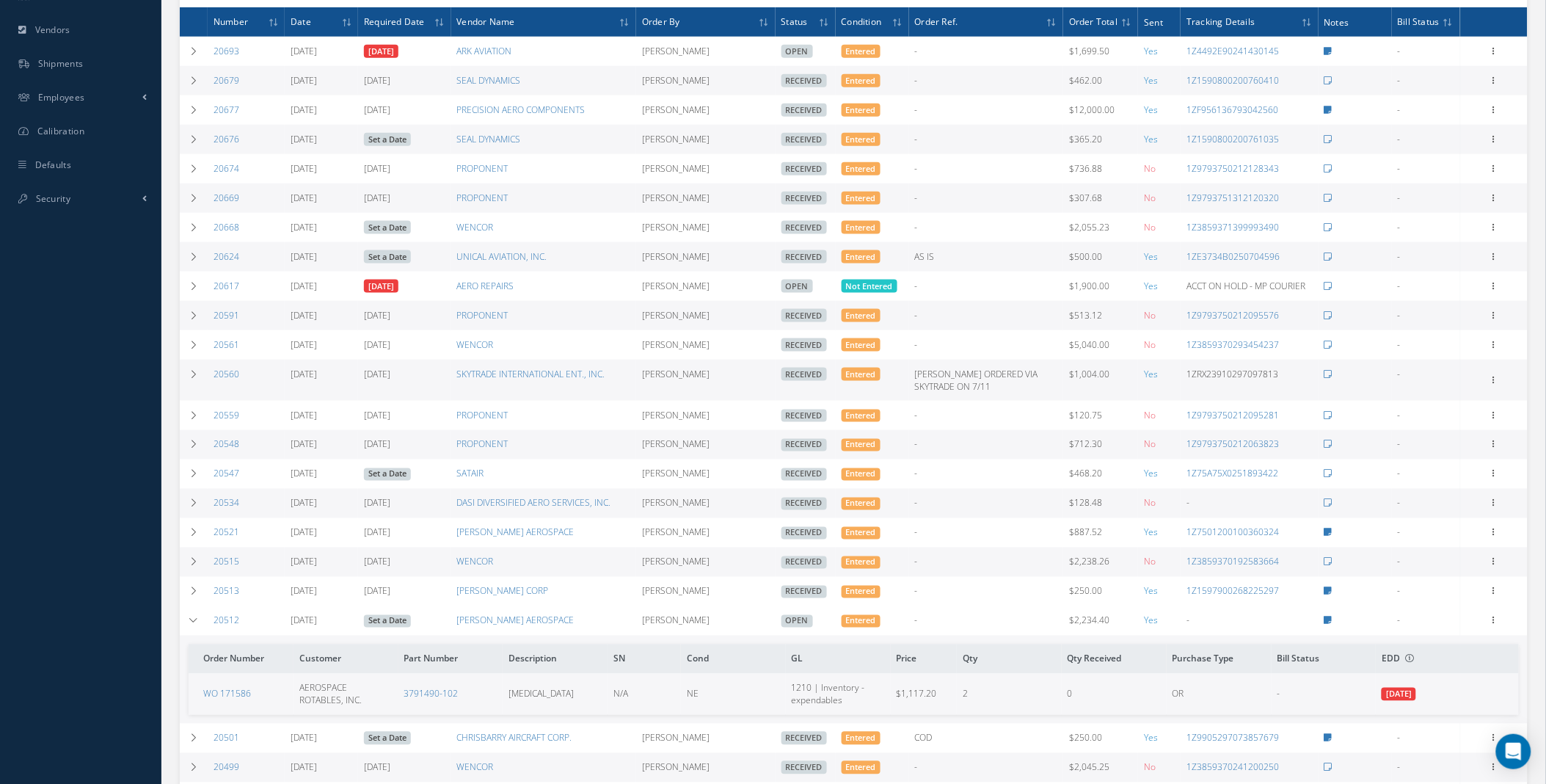
scroll to position [540, 0]
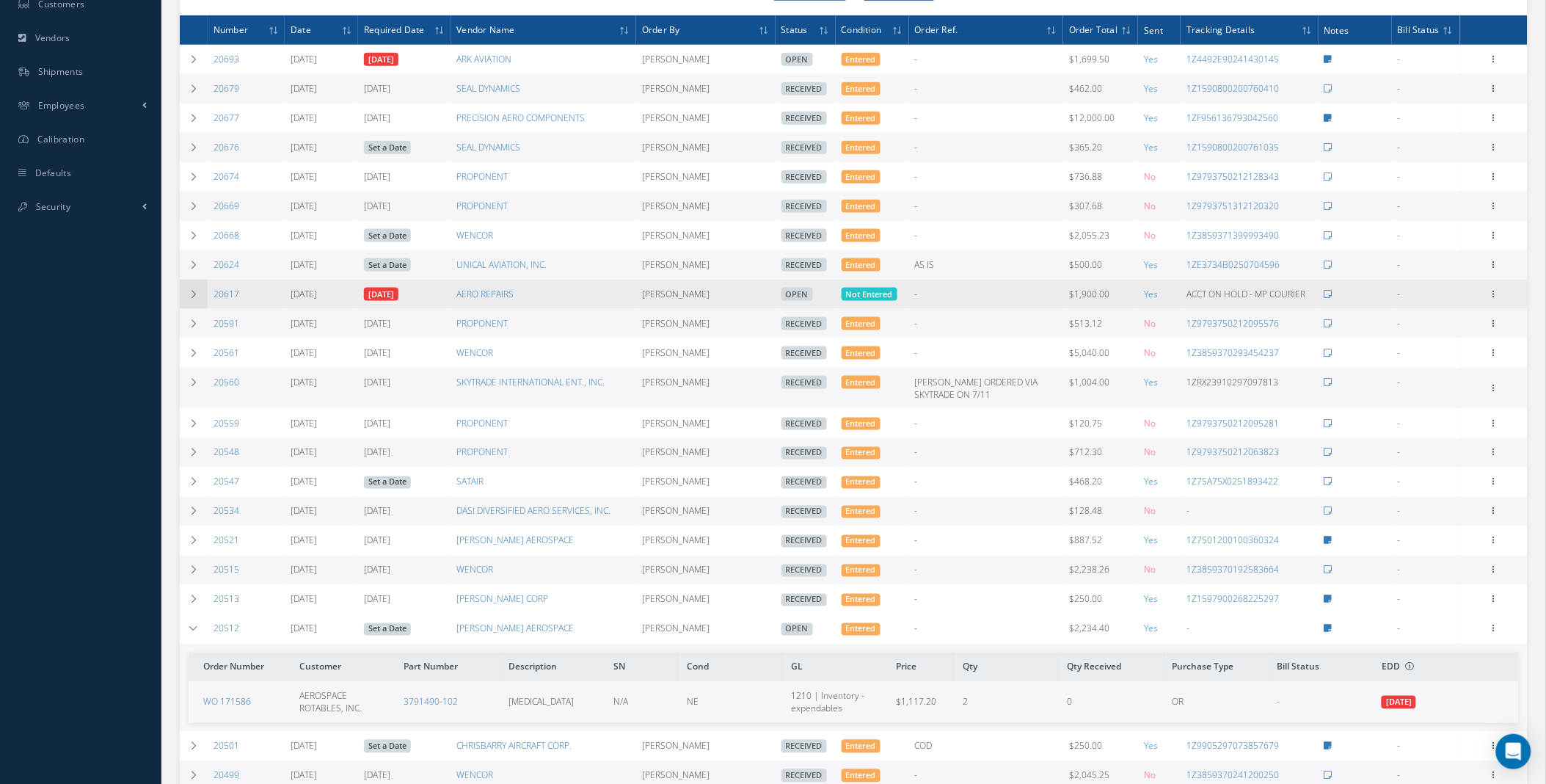
click at [190, 299] on icon at bounding box center [194, 293] width 10 height 8
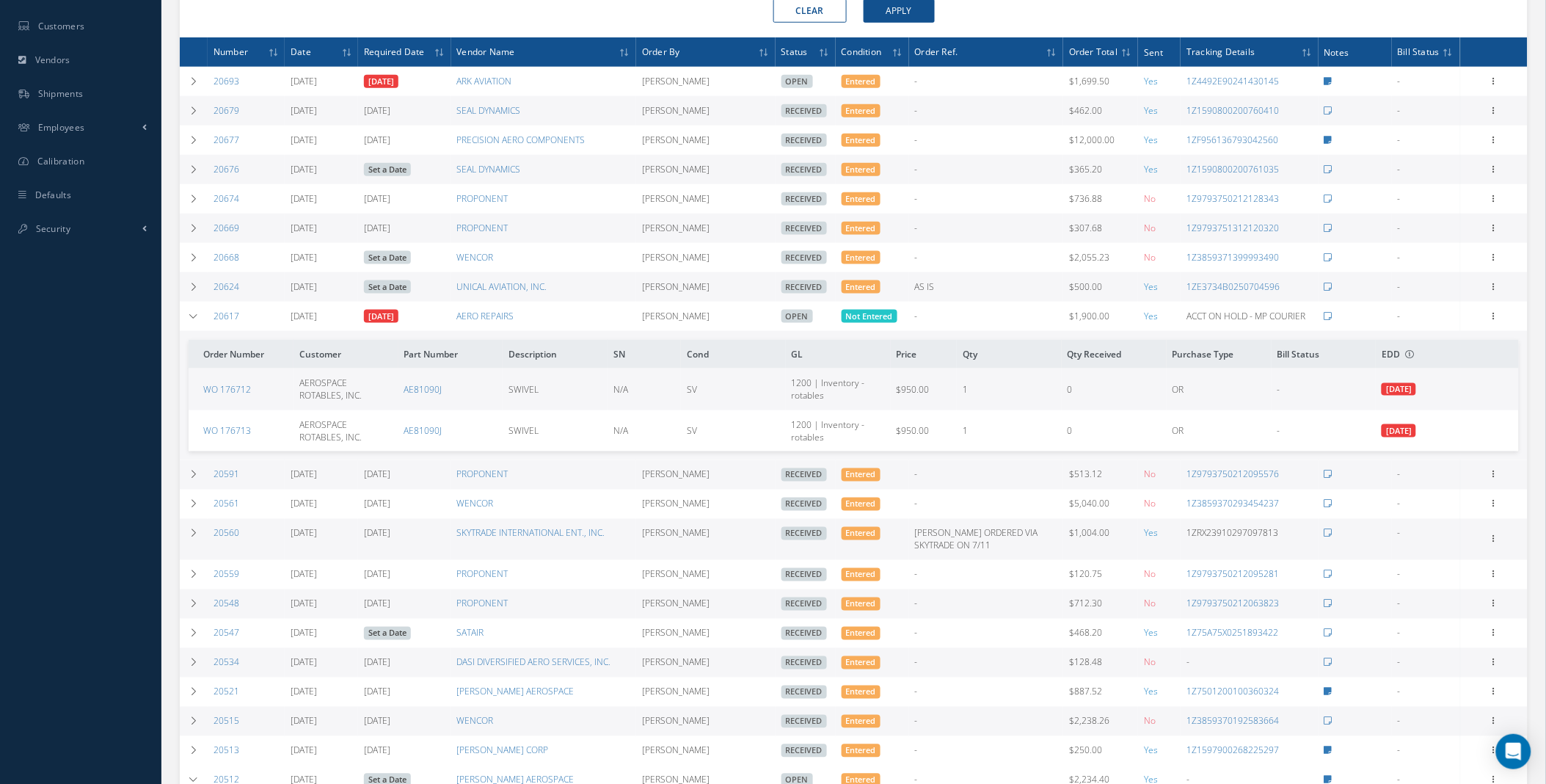
scroll to position [510, 0]
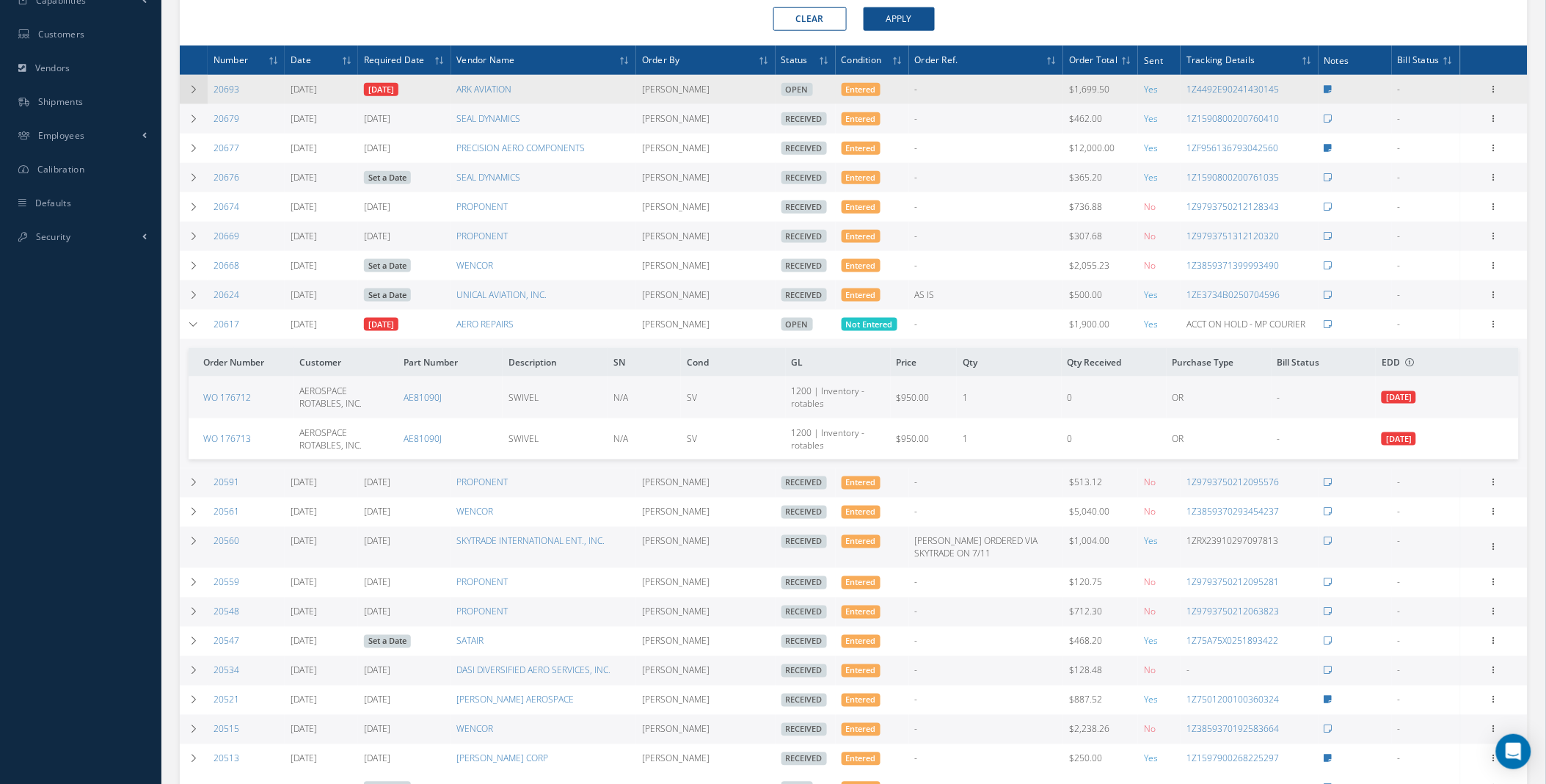
click at [194, 95] on td at bounding box center [194, 89] width 28 height 29
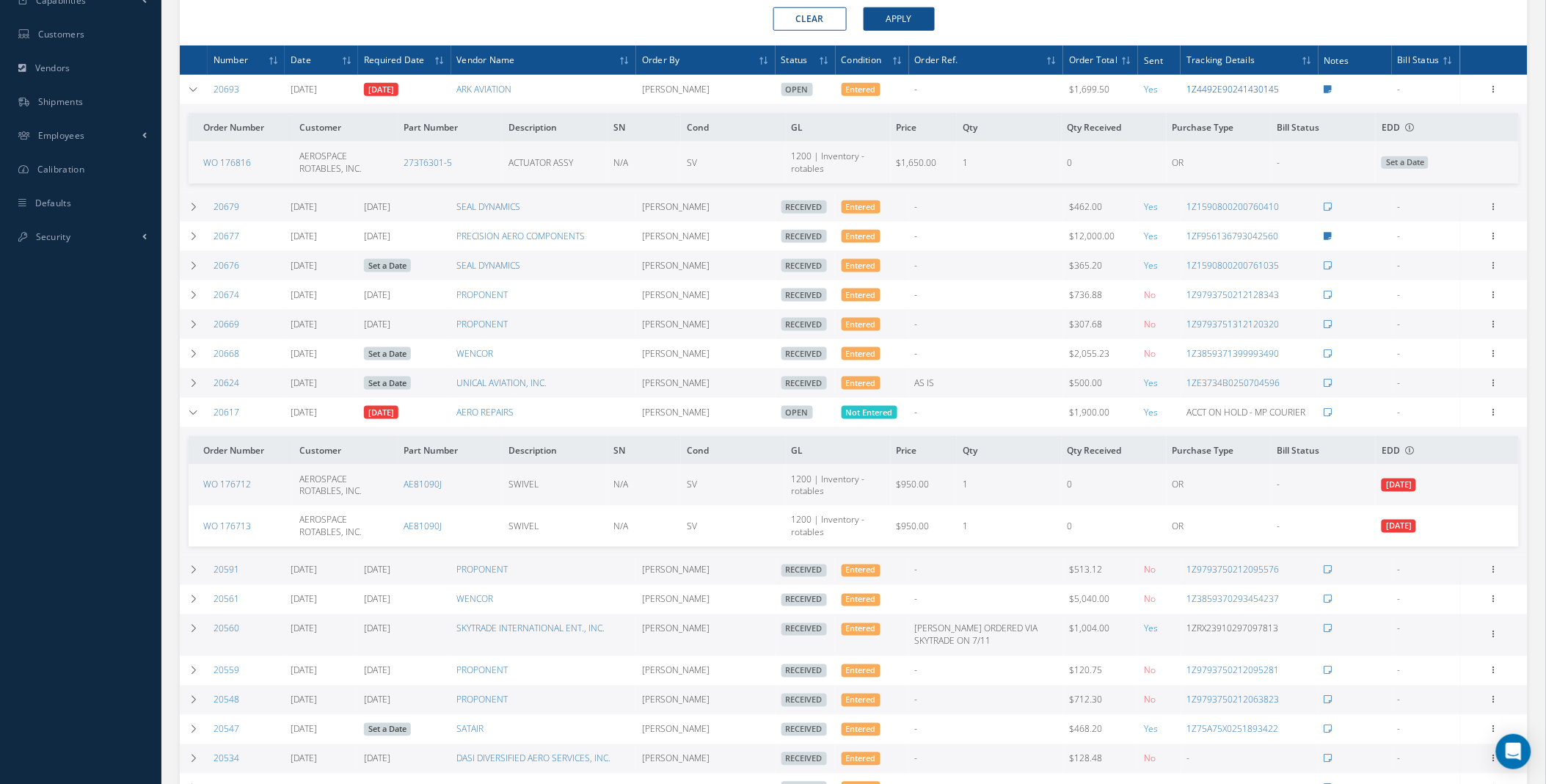
click at [1244, 91] on link "1Z4492E90241430145" at bounding box center [1233, 89] width 92 height 12
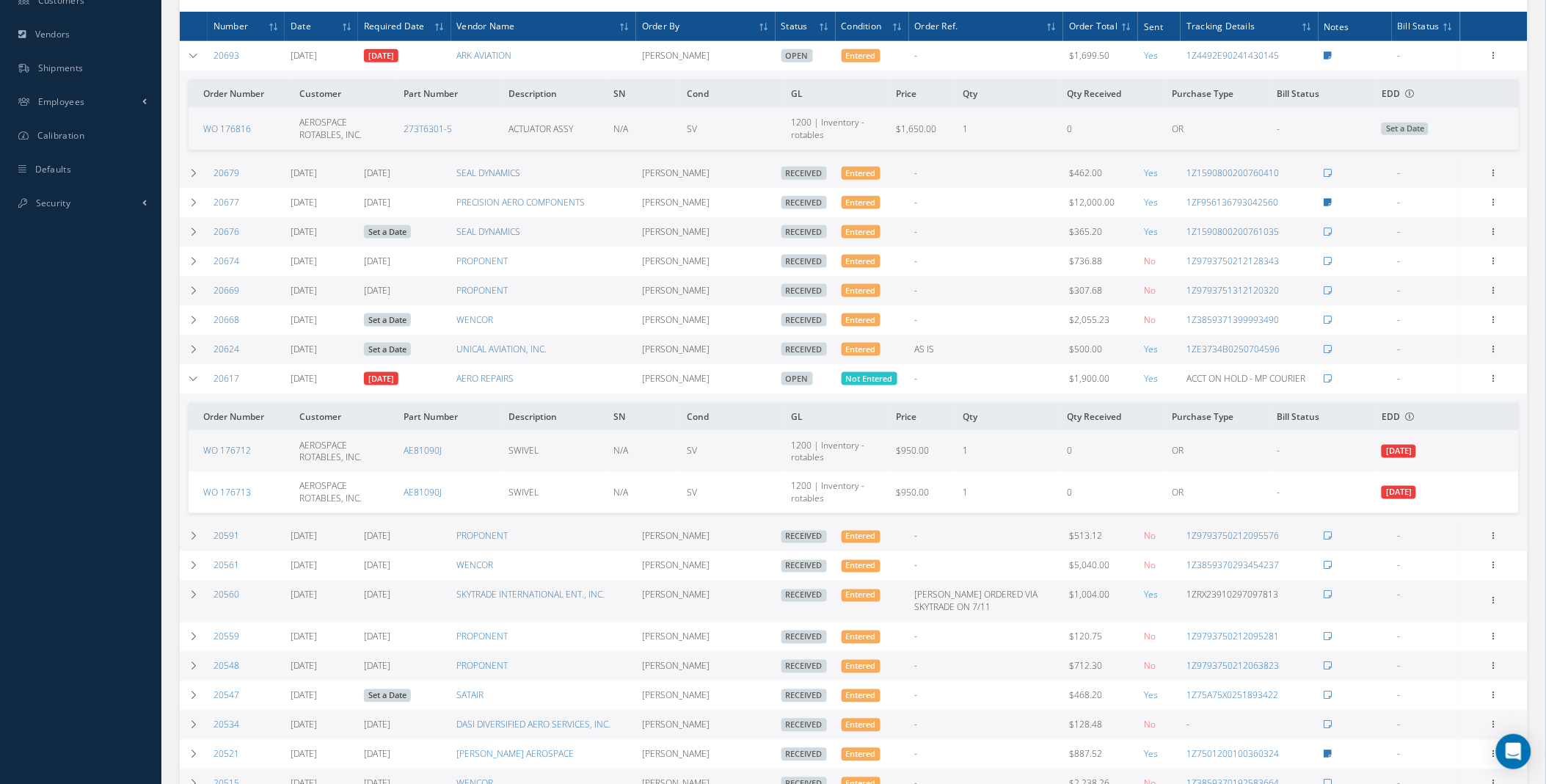
scroll to position [0, 0]
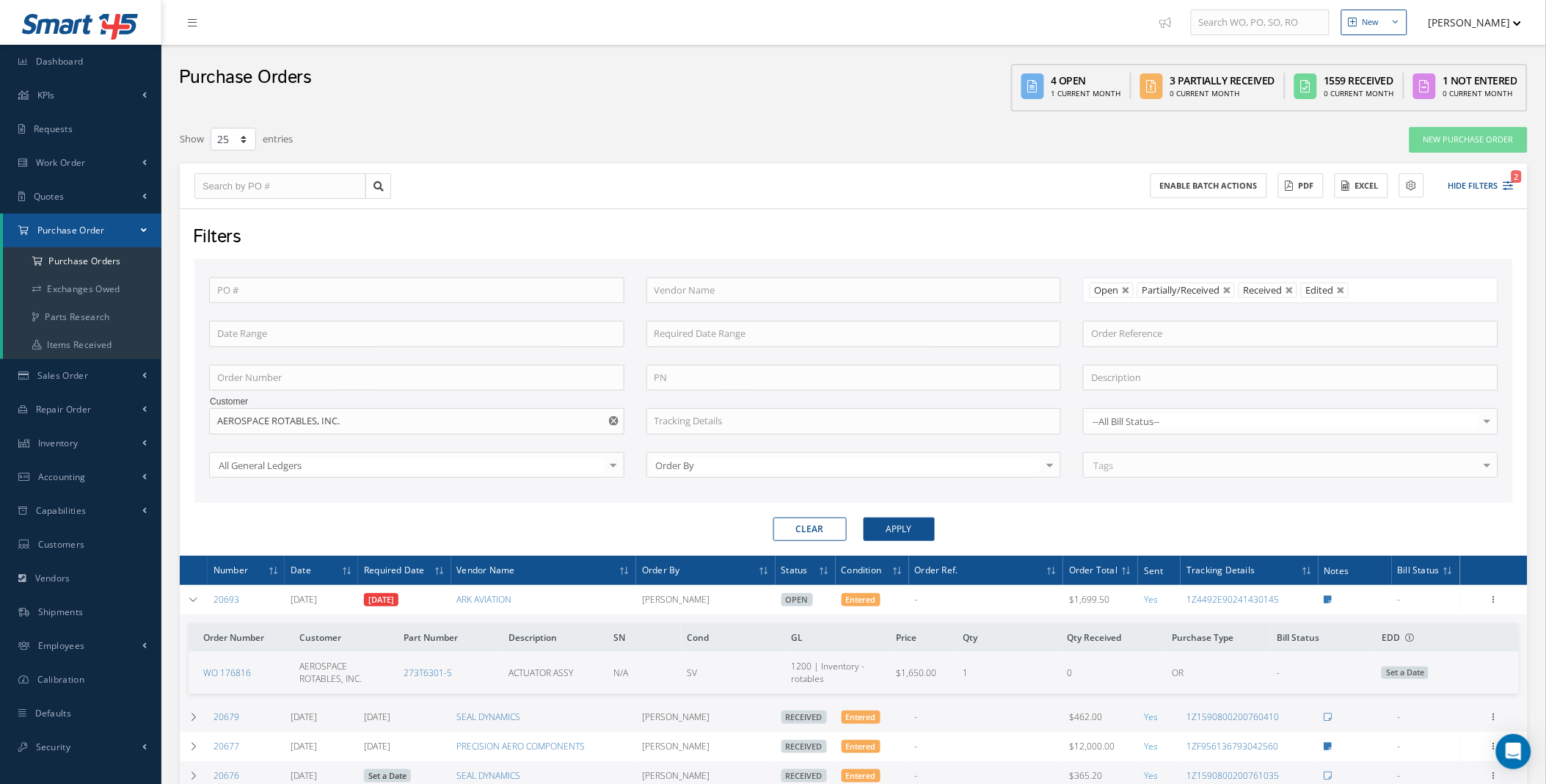
click at [614, 424] on button "button" at bounding box center [615, 421] width 18 height 26
click at [701, 294] on input "text" at bounding box center [854, 290] width 415 height 26
type input "parker"
click at [864, 518] on button "Apply" at bounding box center [899, 529] width 71 height 24
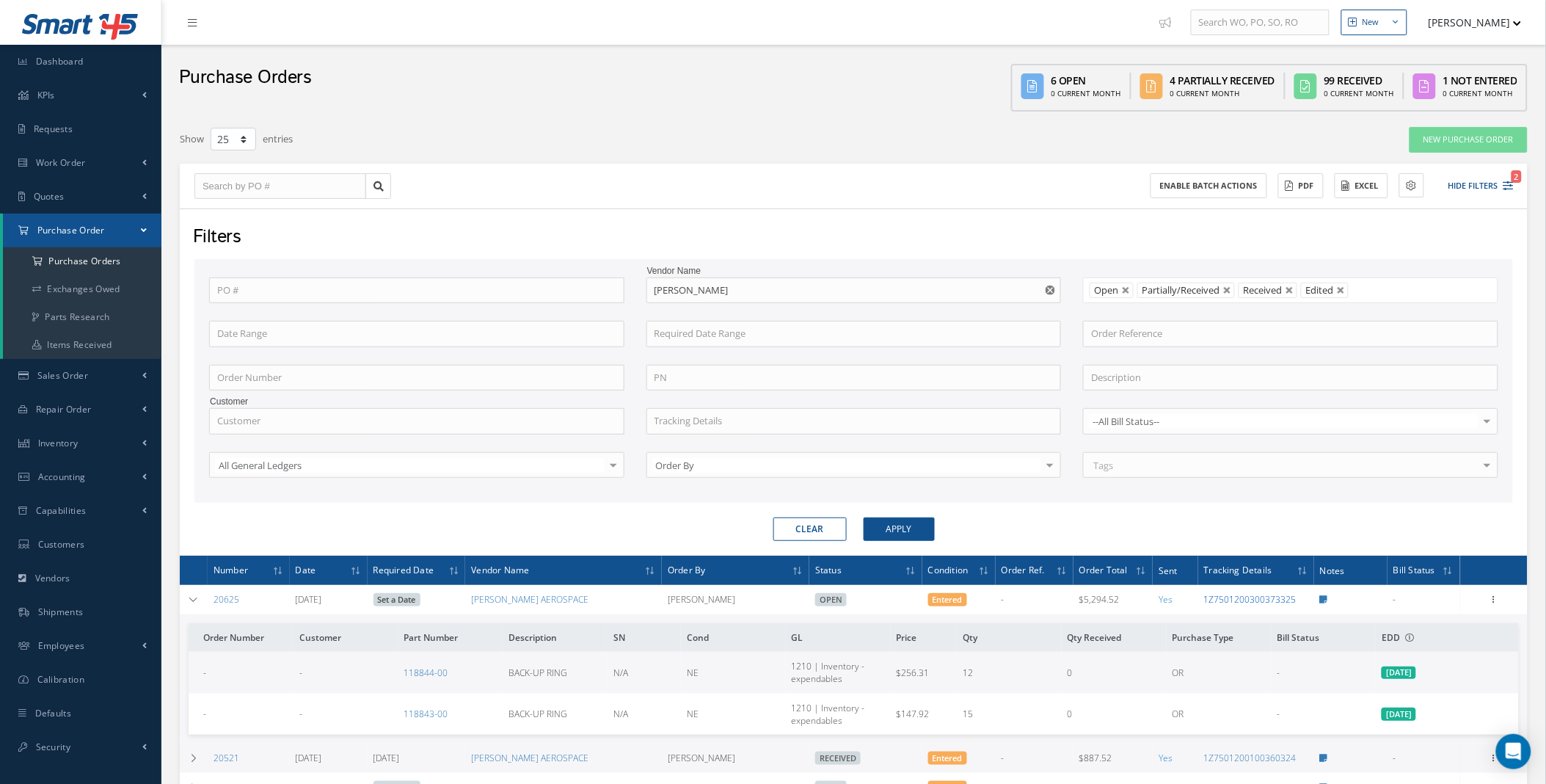
click at [1272, 602] on link "1Z7501200300373325" at bounding box center [1250, 599] width 92 height 12
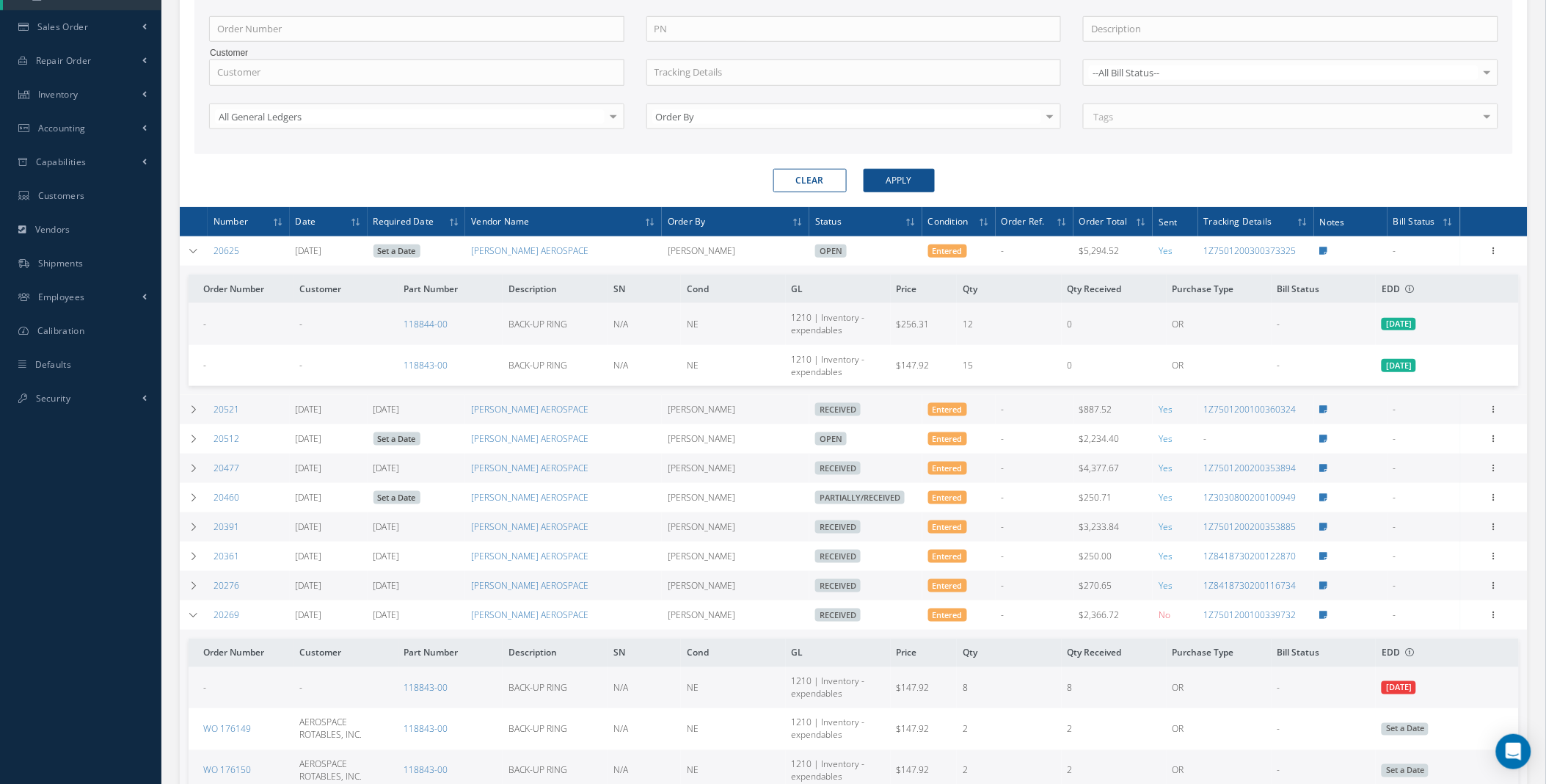
scroll to position [367, 0]
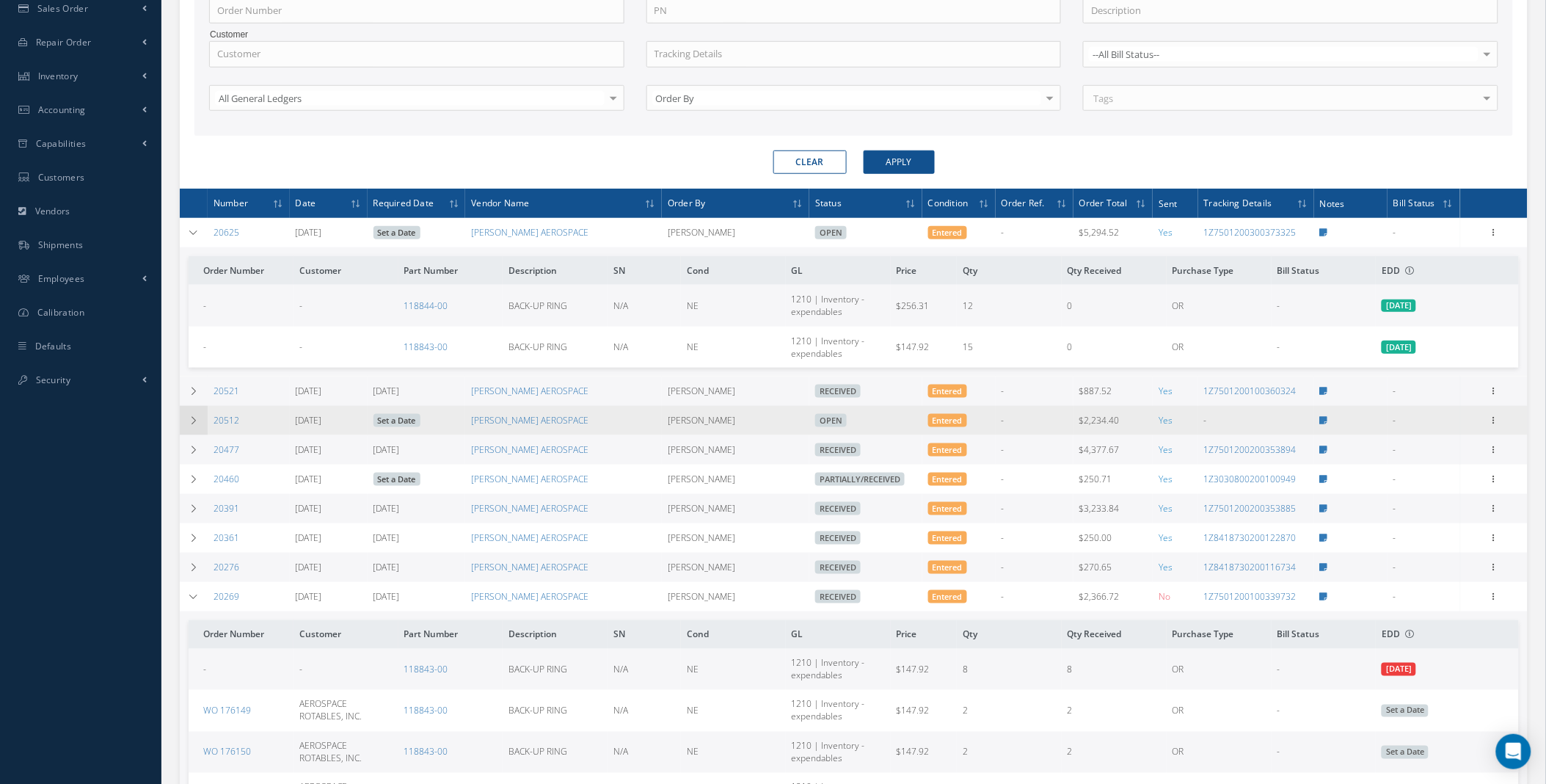
click at [202, 423] on td at bounding box center [194, 420] width 28 height 29
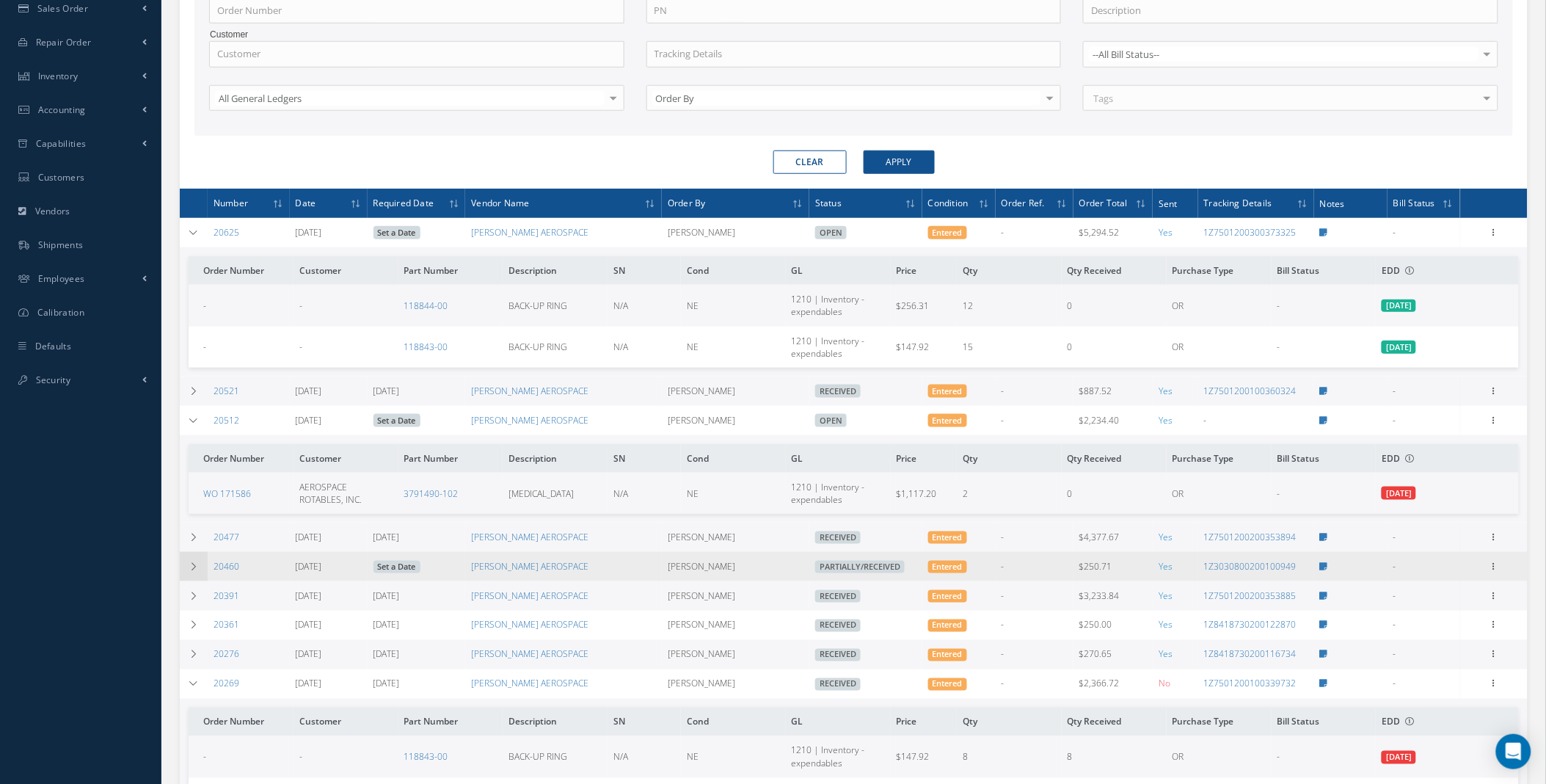
click at [199, 570] on td at bounding box center [194, 567] width 28 height 29
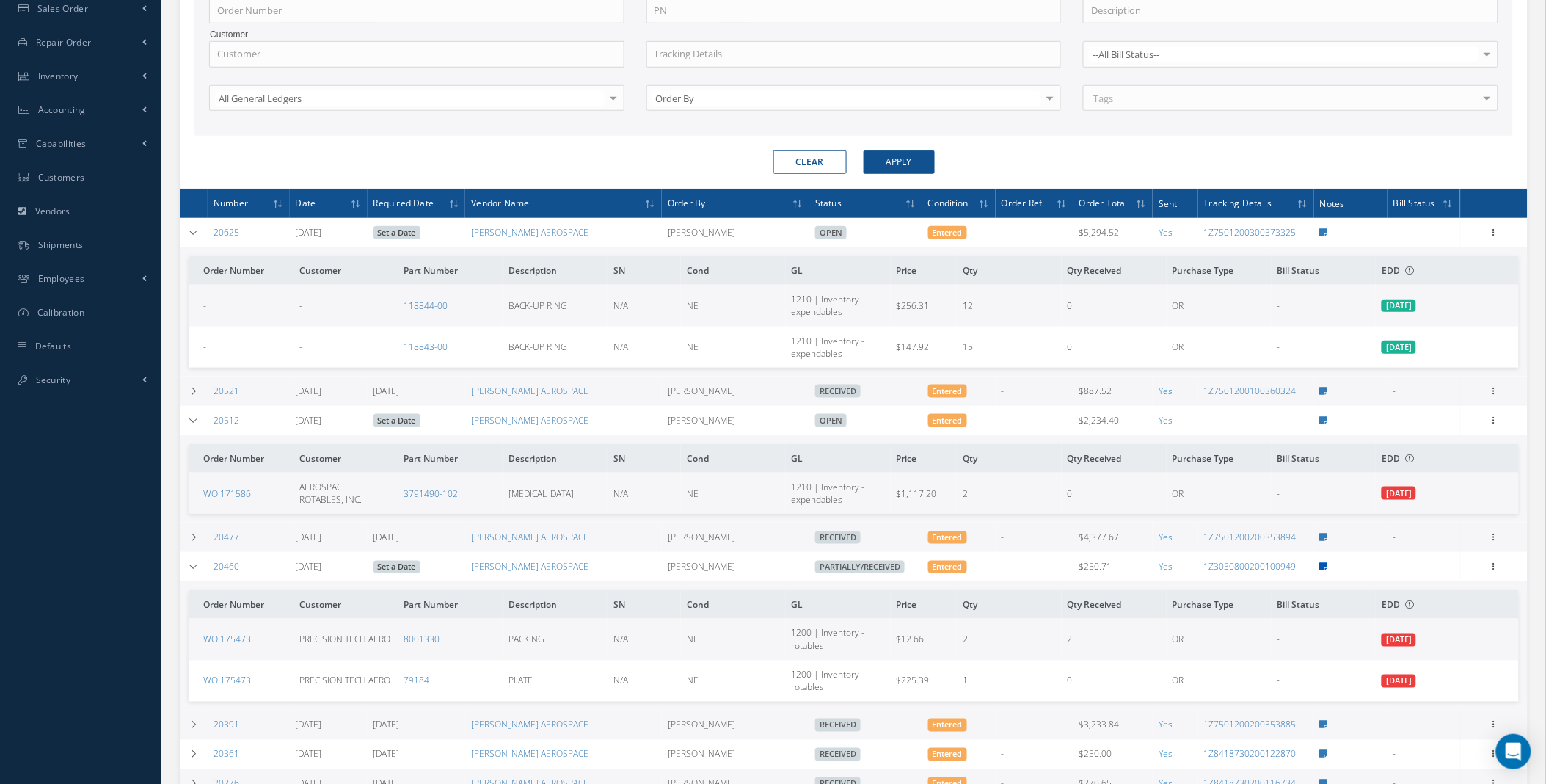
click at [1323, 570] on icon at bounding box center [1324, 566] width 8 height 8
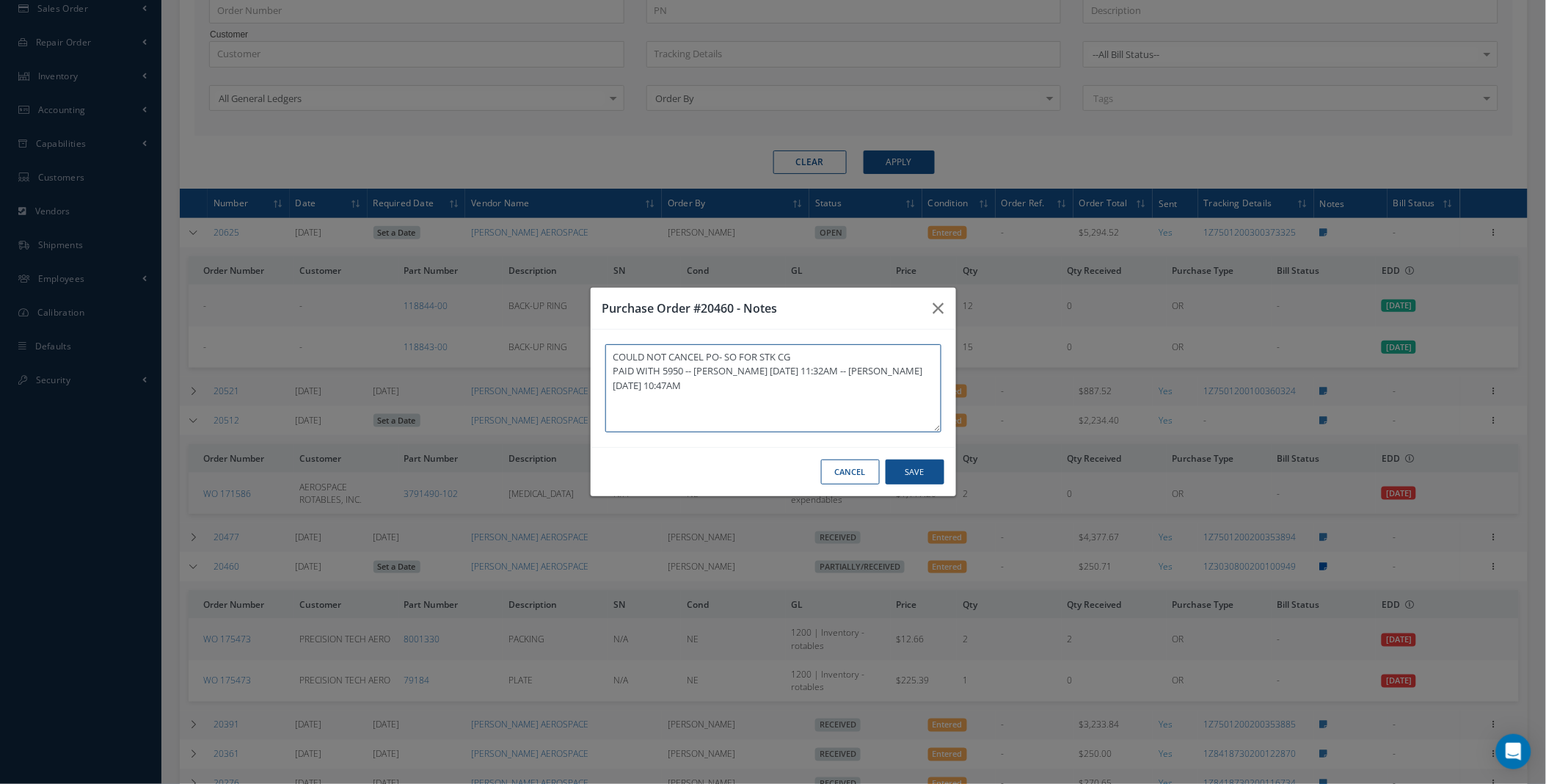
type textarea "COULD NOT CANCEL PO- SO FOR STK CG PAID WITH 5950 -- YANERI TOYENS 06/11/2025 1…"
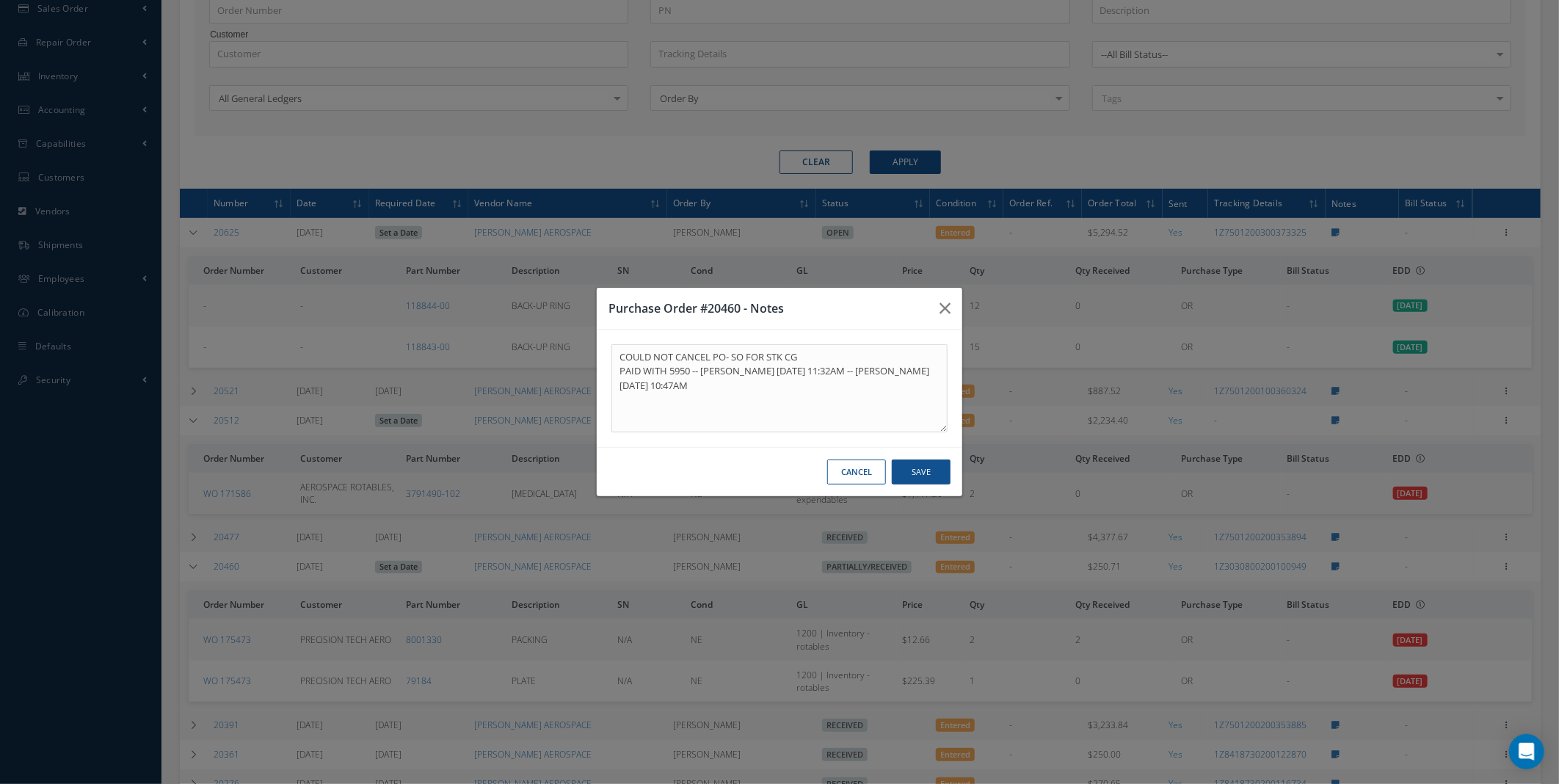
click at [844, 478] on button "Cancel" at bounding box center [856, 471] width 58 height 25
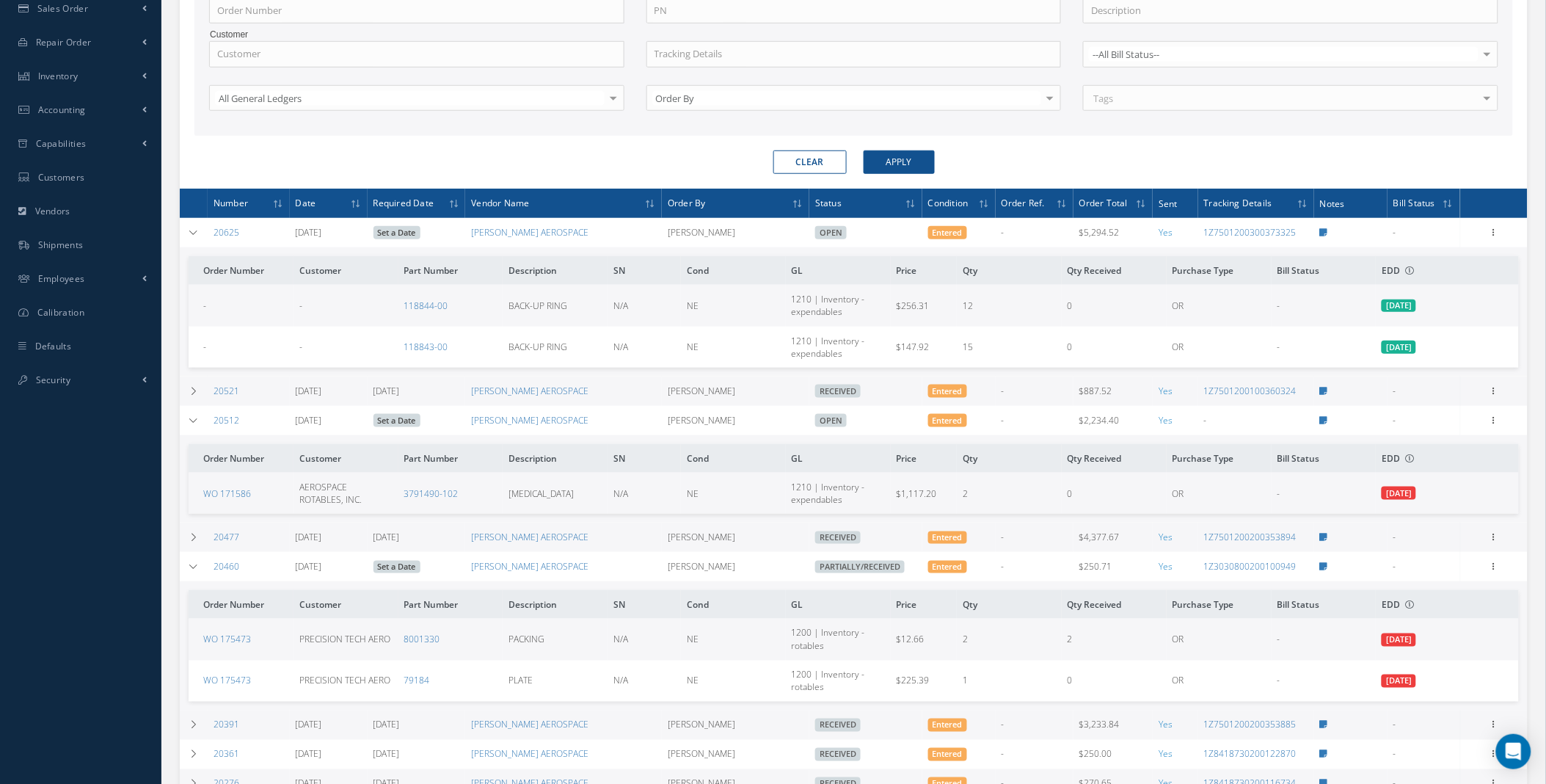
click at [1324, 422] on icon at bounding box center [1324, 420] width 8 height 8
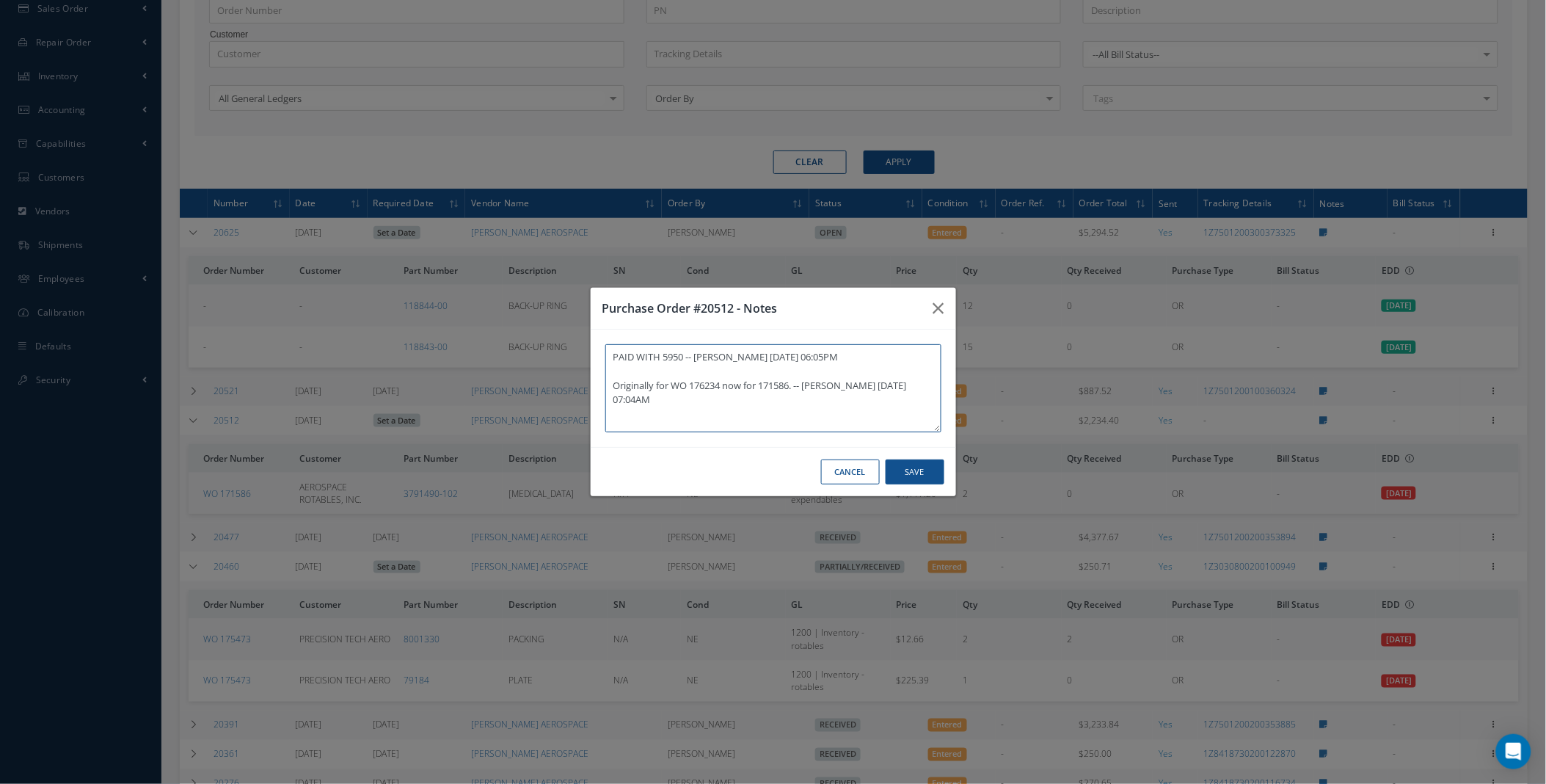
type textarea "PAID WITH 5950 -- YANERI TOYENS 07/16/2025 06:05PM Originally for WO 176234 now…"
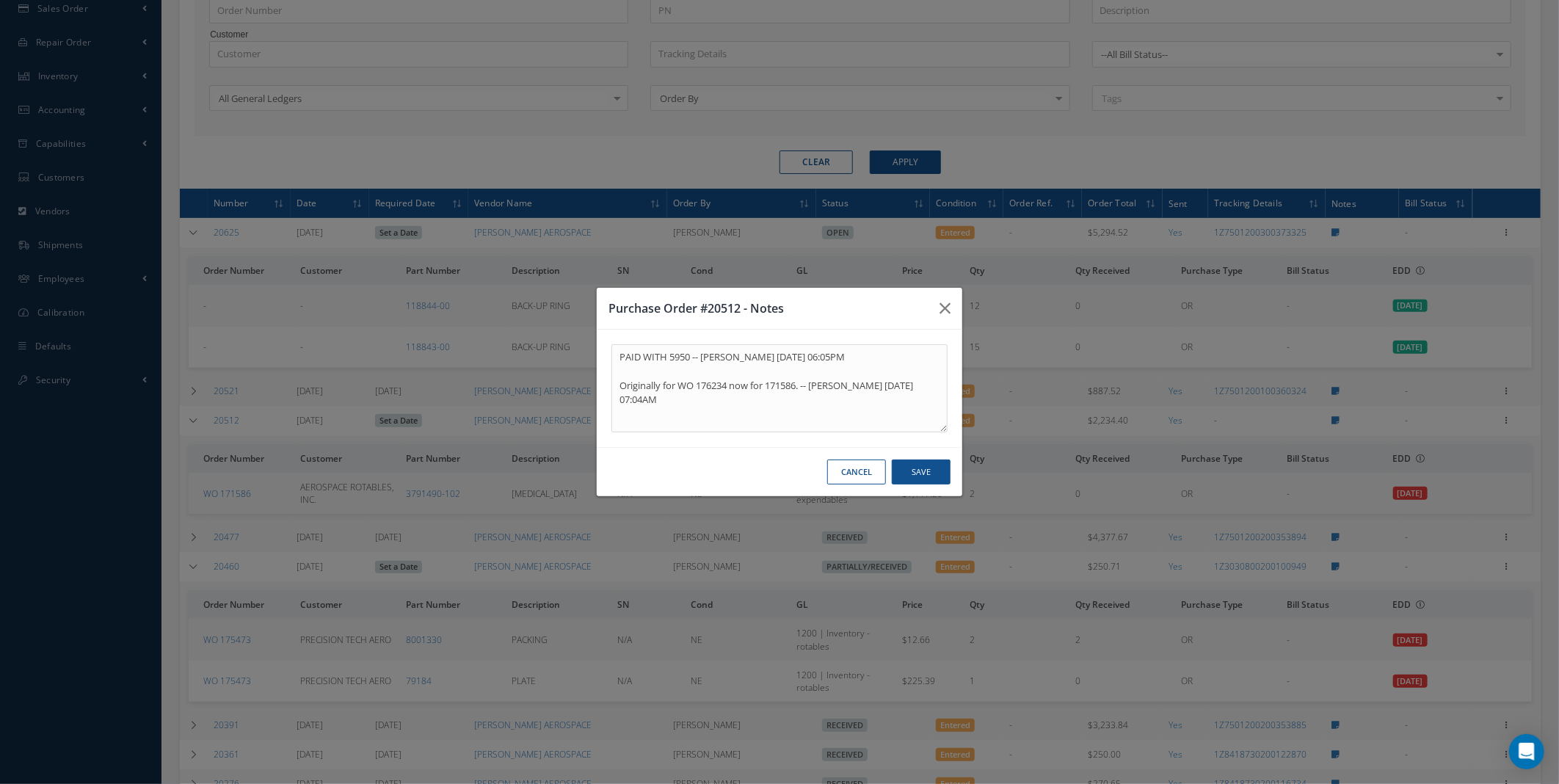
click at [852, 471] on button "Cancel" at bounding box center [856, 471] width 58 height 25
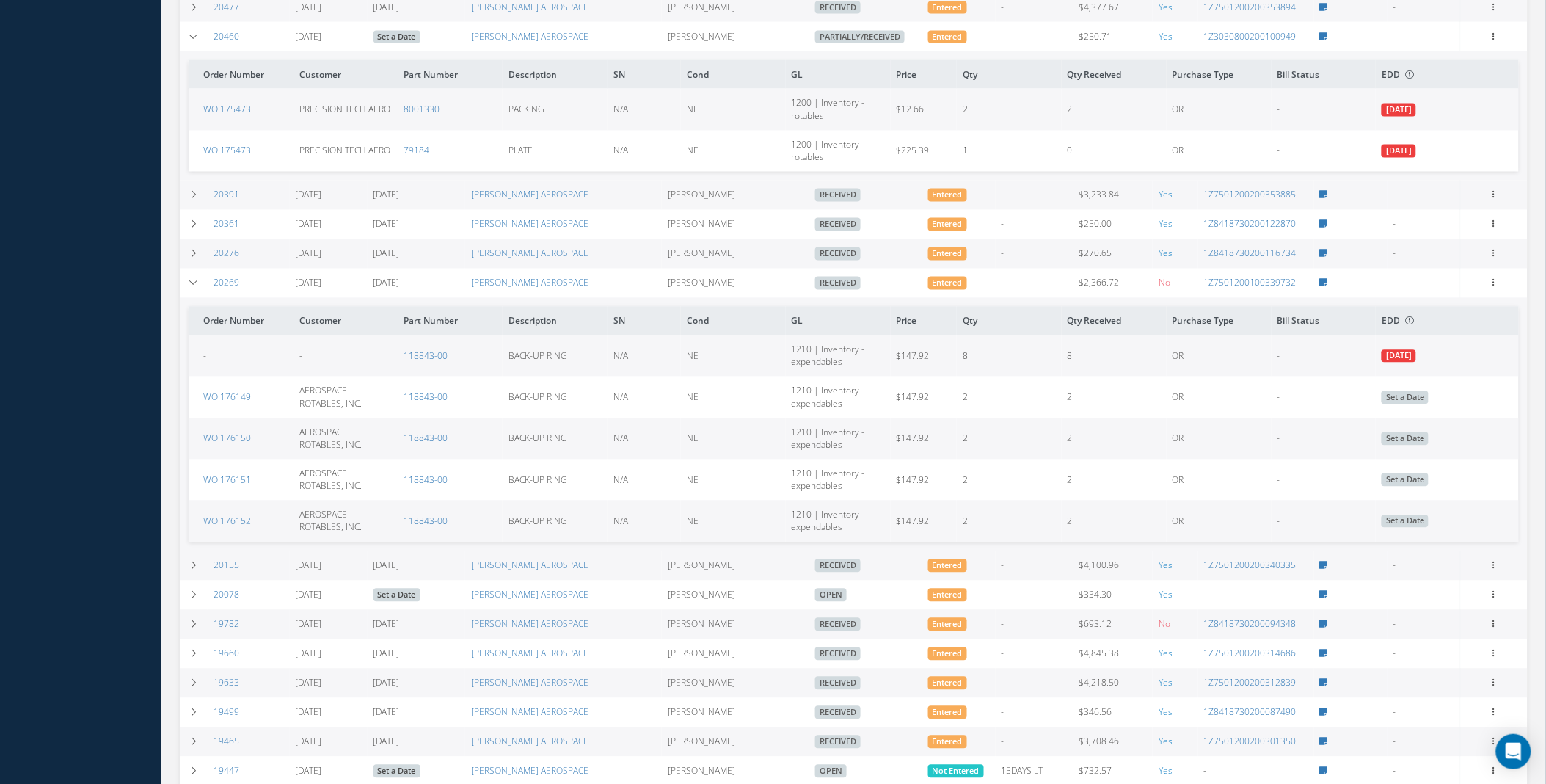
scroll to position [354, 0]
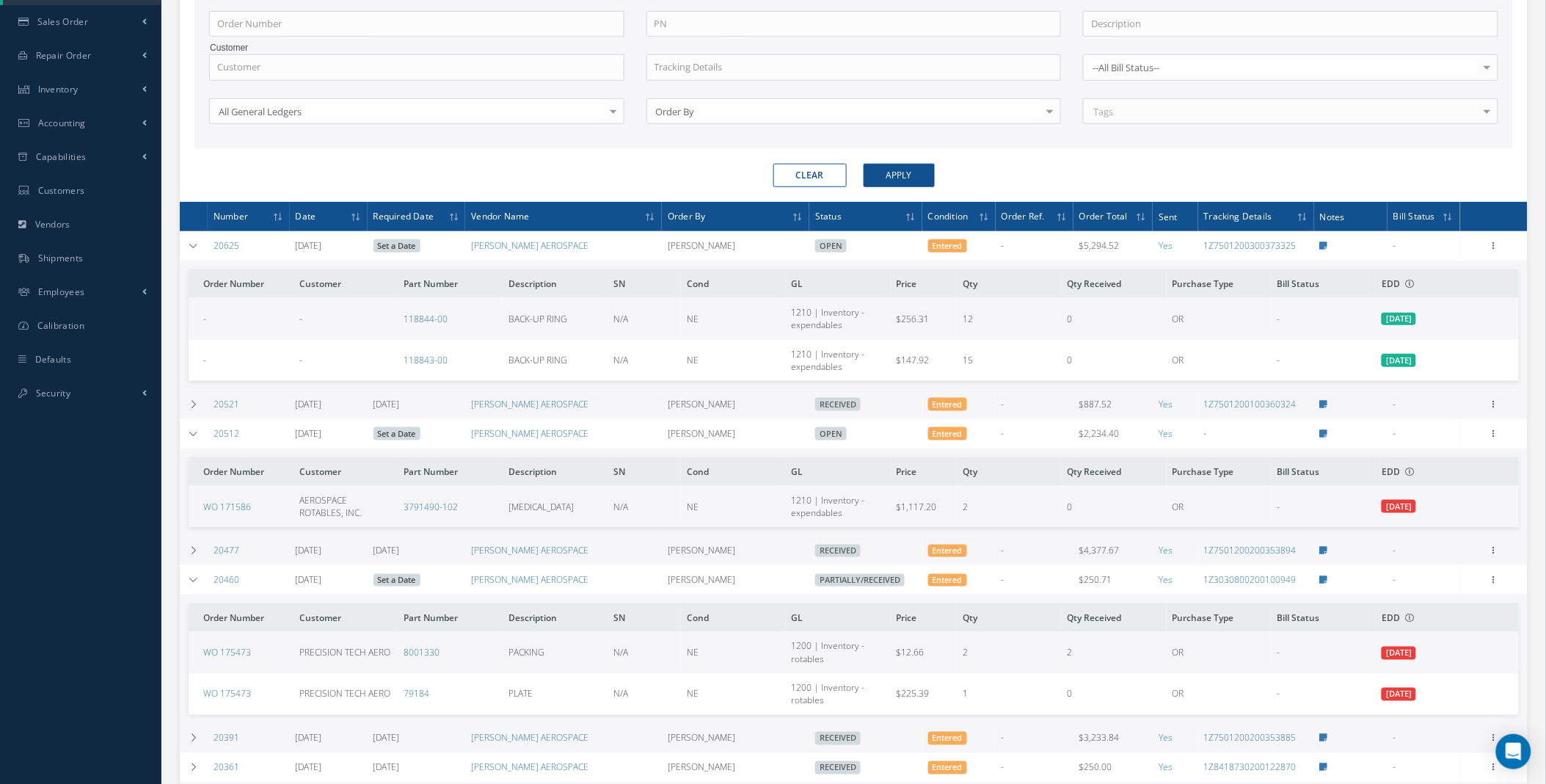
click at [121, 757] on div "Smart 145 Dashboard KPIs Work Order Accounting Requests Work Order Work Order P…" at bounding box center [773, 746] width 1546 height 2200
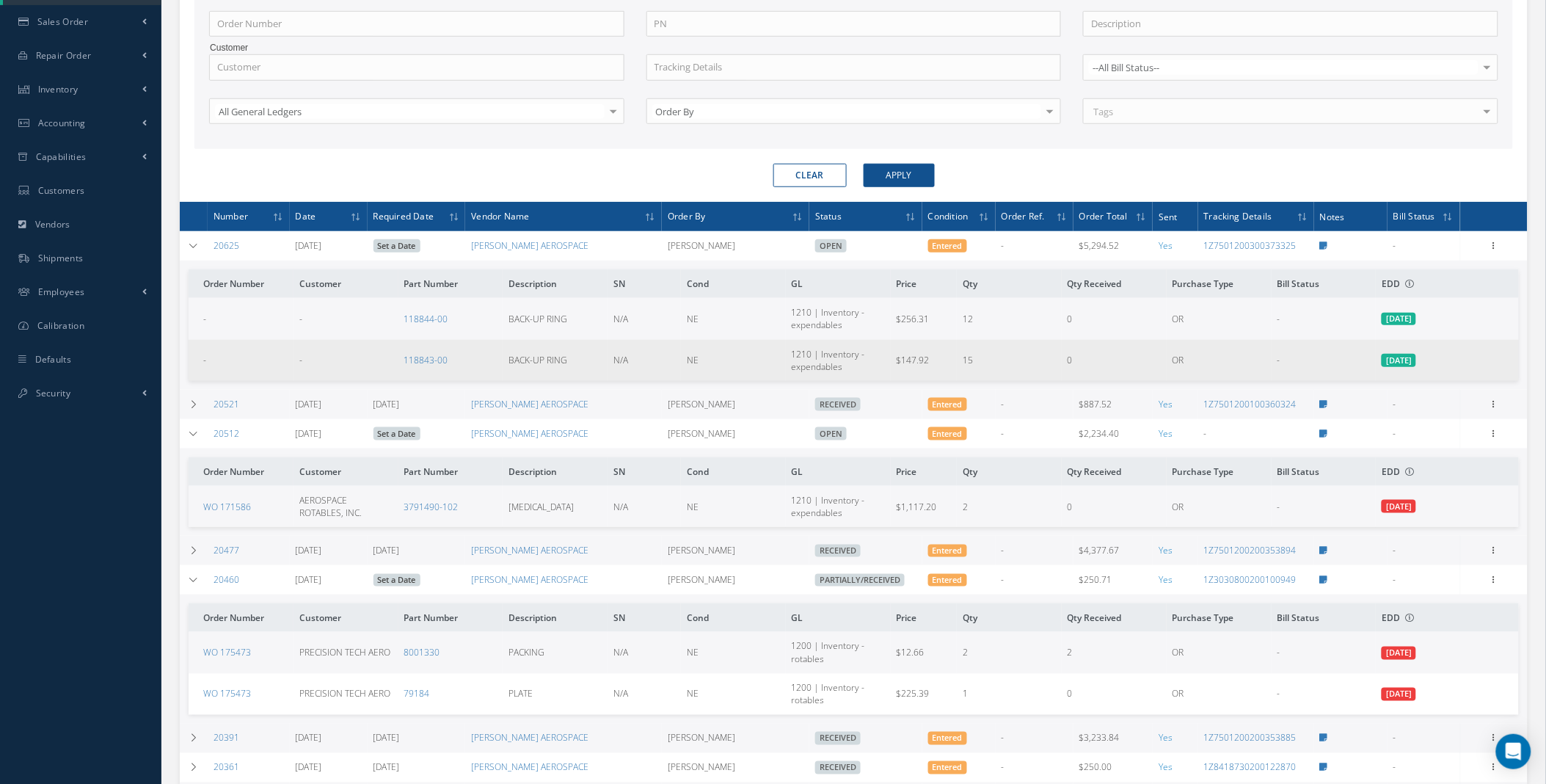
scroll to position [0, 0]
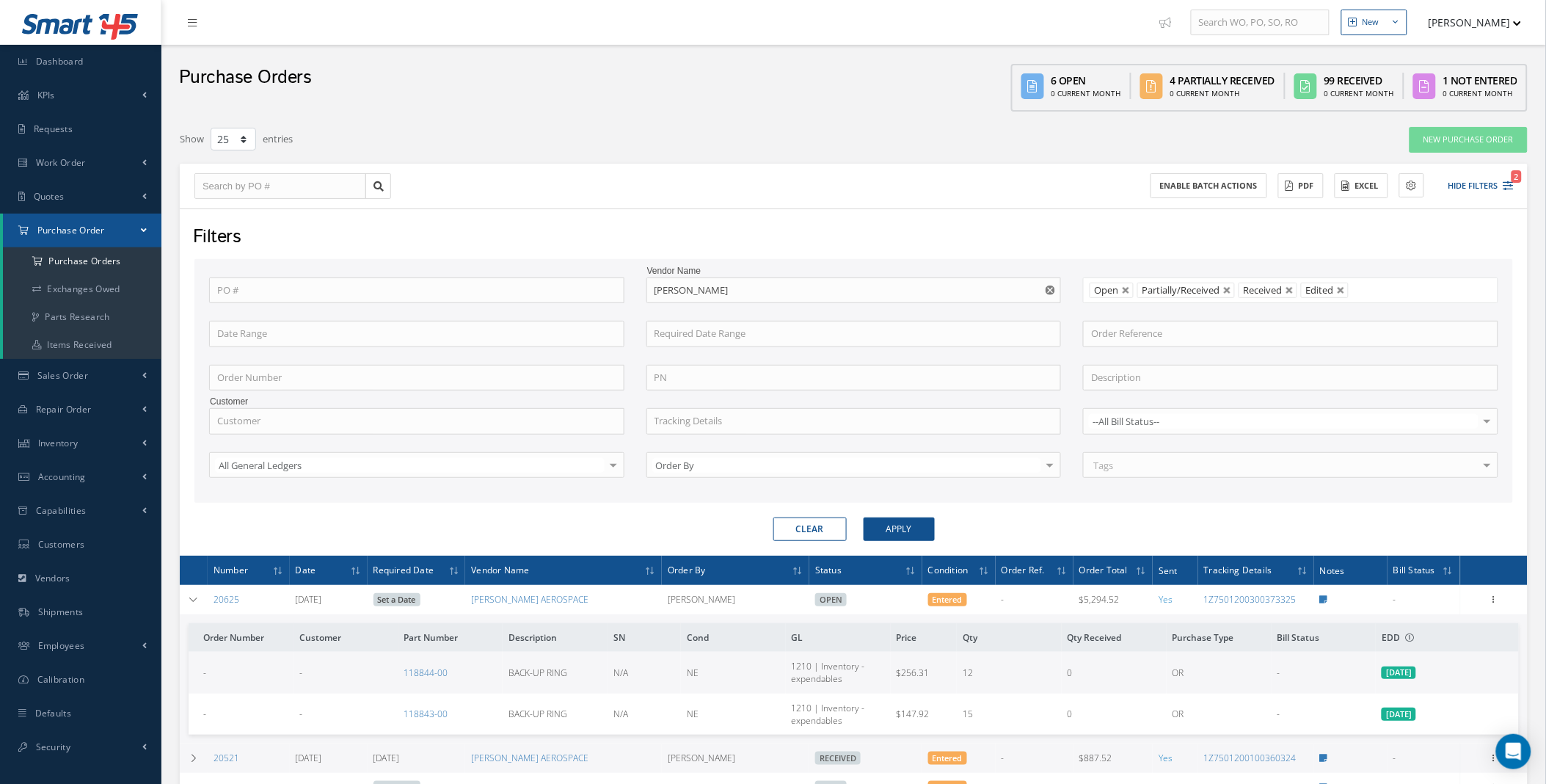
click at [1050, 289] on icon "Reset" at bounding box center [1051, 290] width 9 height 9
click at [698, 372] on input "text" at bounding box center [854, 378] width 415 height 26
paste input "AE91799J"
type input "AE91799J"
click at [864, 518] on button "Apply" at bounding box center [899, 529] width 71 height 24
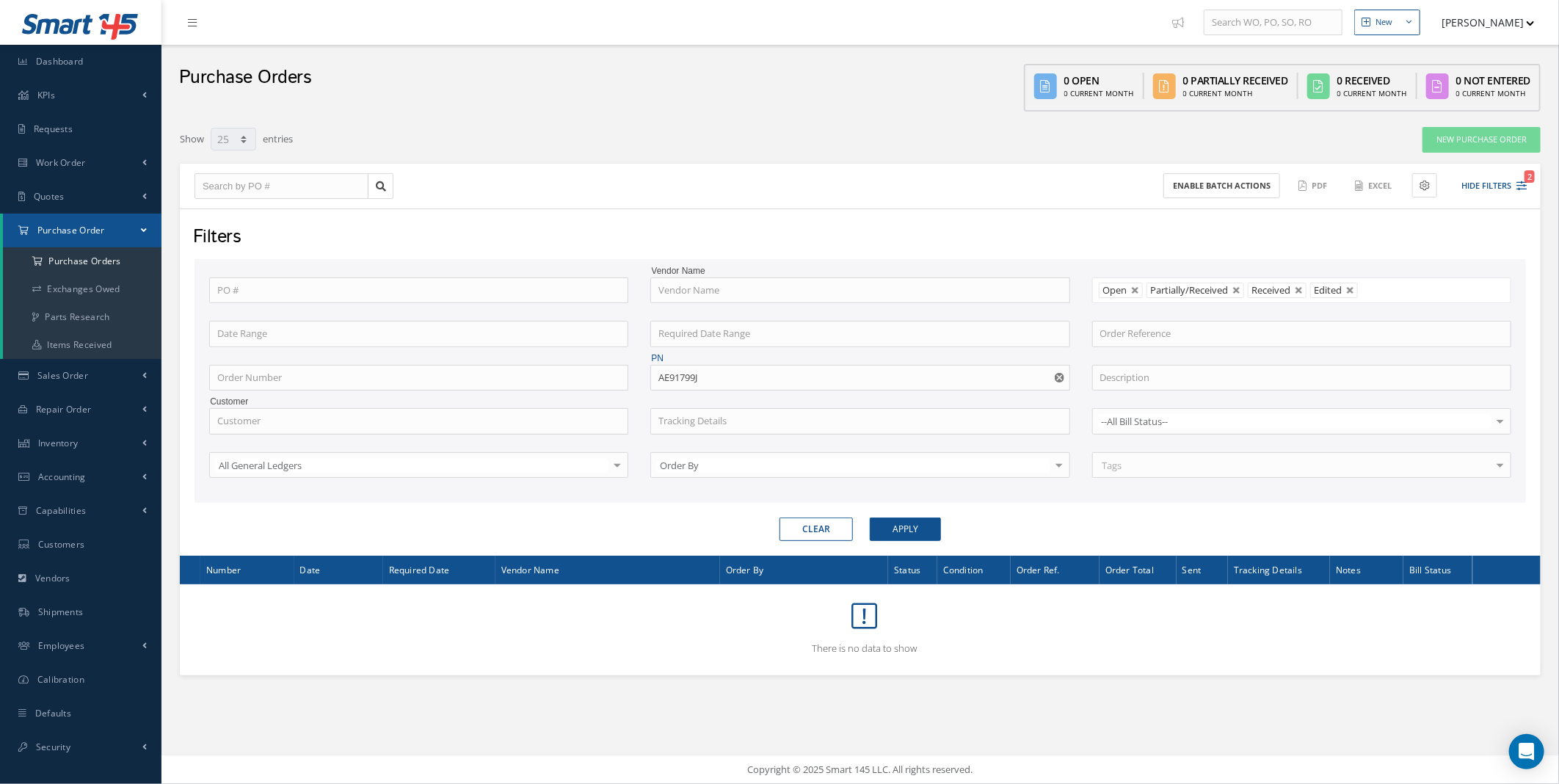
click at [816, 534] on button "Clear" at bounding box center [816, 529] width 74 height 24
type input "All Status"
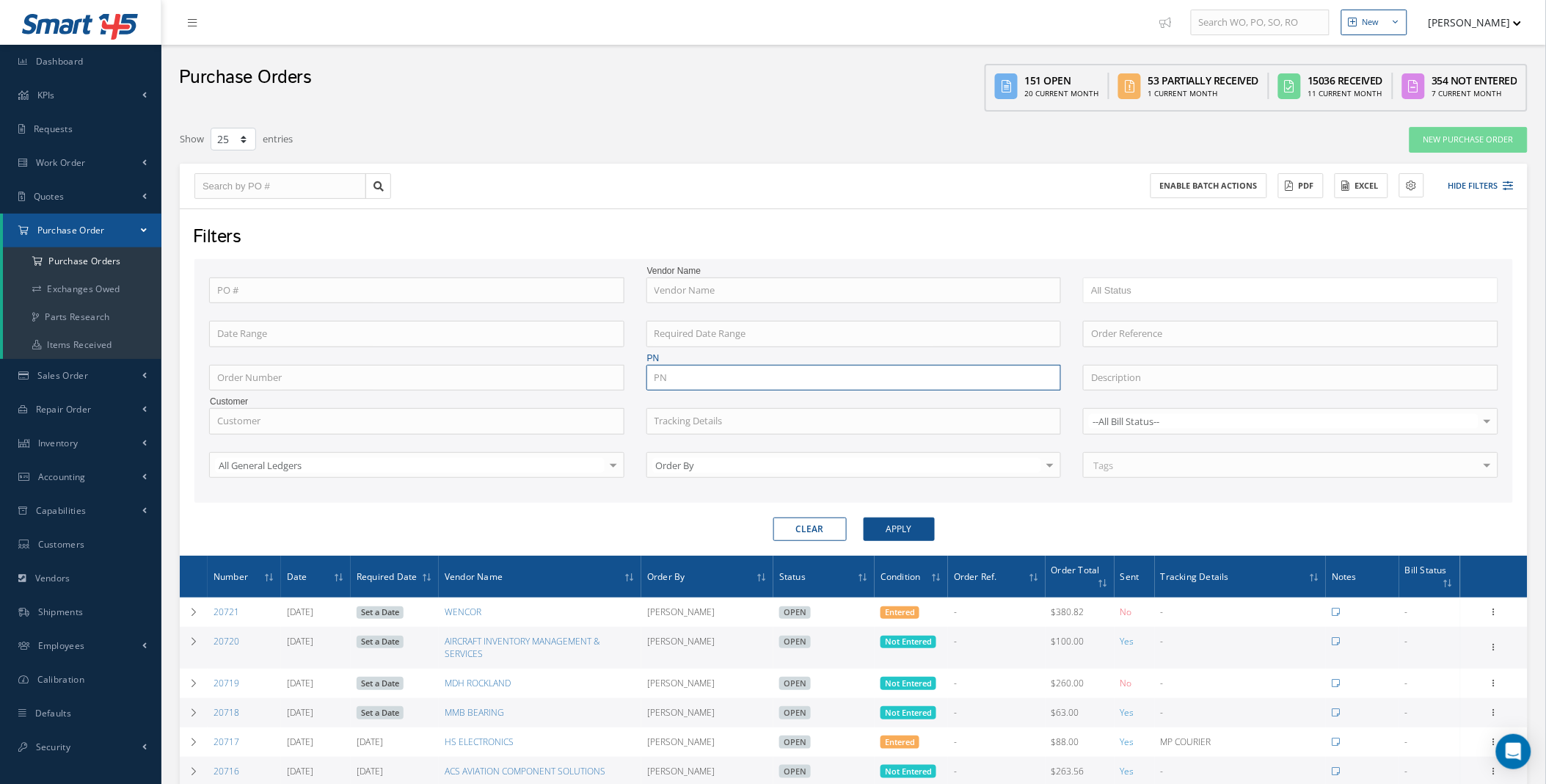
click at [683, 375] on input "text" at bounding box center [854, 378] width 415 height 26
paste input "AE91799J"
click at [864, 518] on button "Apply" at bounding box center [899, 529] width 71 height 24
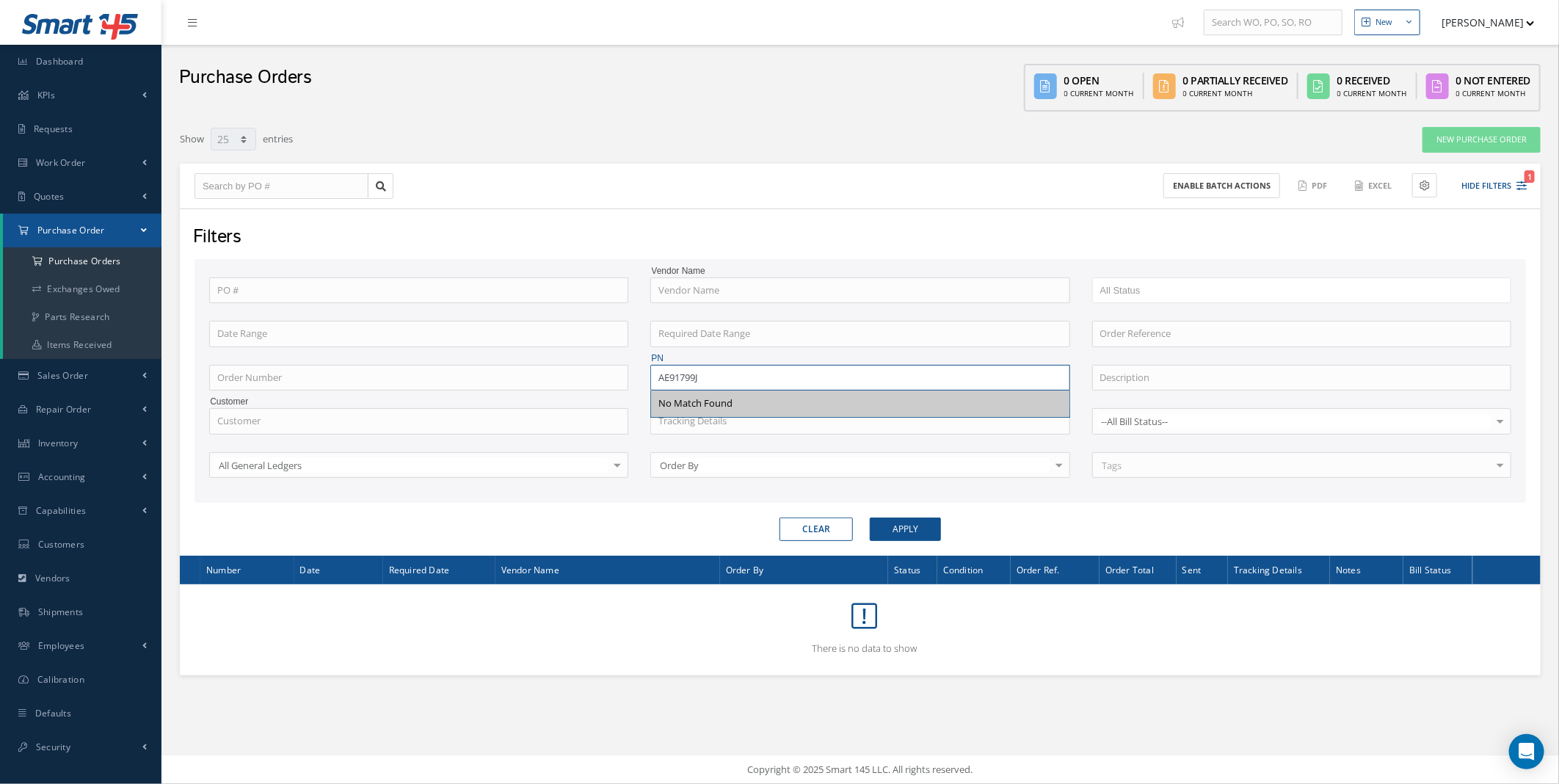
drag, startPoint x: 722, startPoint y: 378, endPoint x: 553, endPoint y: 386, distance: 169.2
click at [554, 385] on div "PO # Vendor Name Open Partially/Received Received Canceled Edited All Status Or…" at bounding box center [860, 386] width 1324 height 219
paste input "81090"
type input "AE81090J"
click at [869, 518] on button "Apply" at bounding box center [905, 529] width 71 height 24
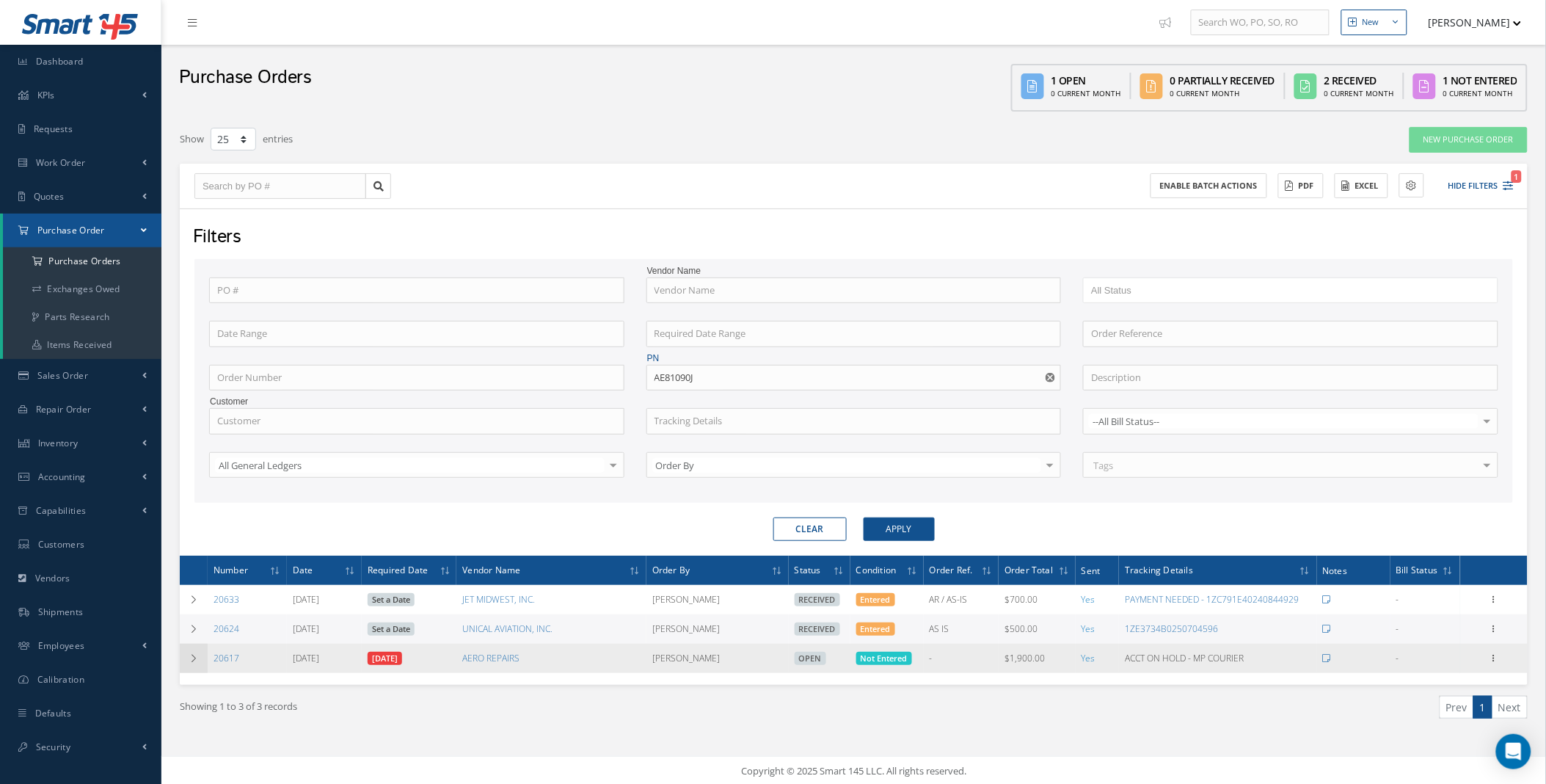
click at [197, 666] on td at bounding box center [194, 658] width 28 height 29
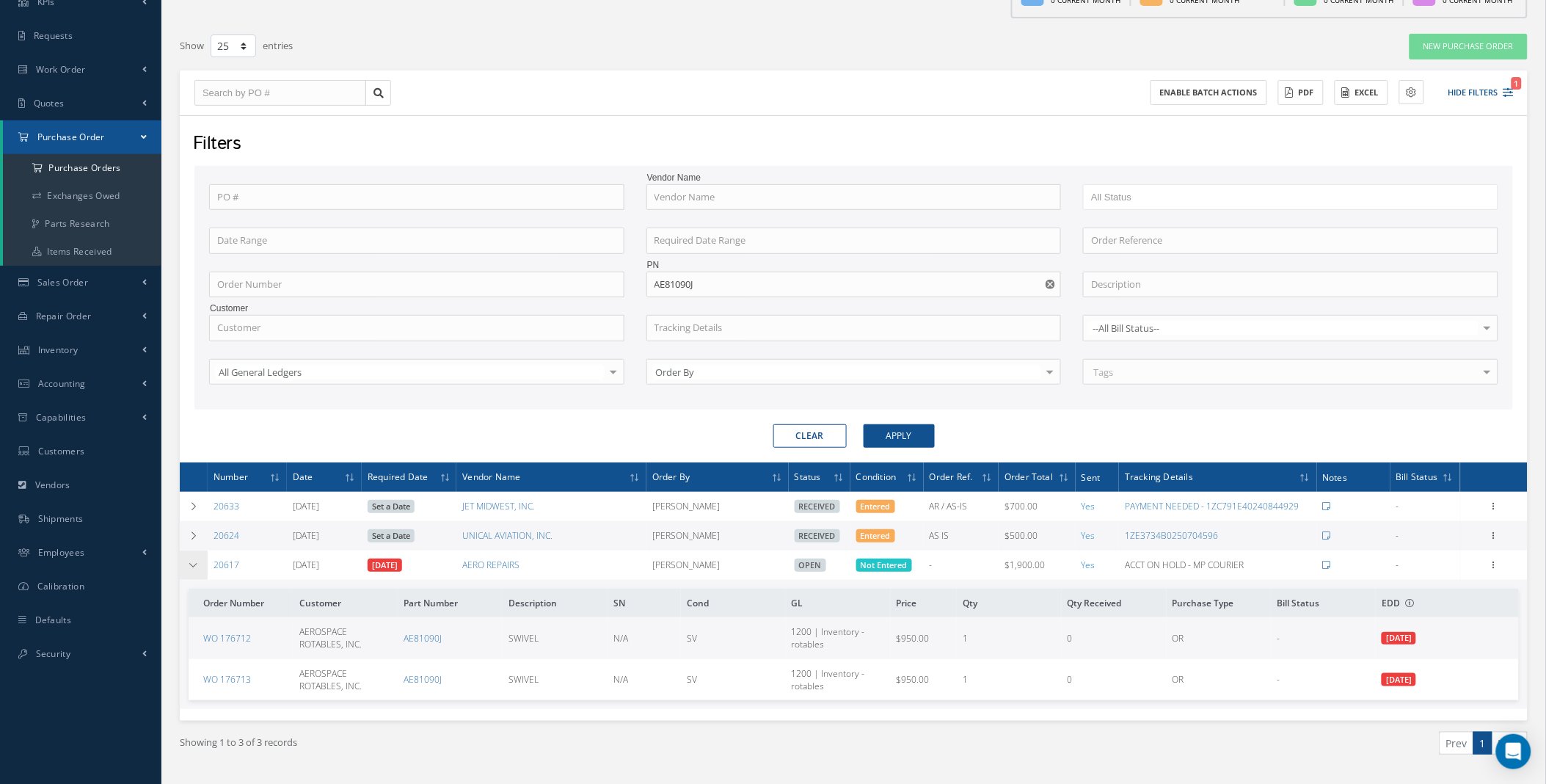
scroll to position [133, 0]
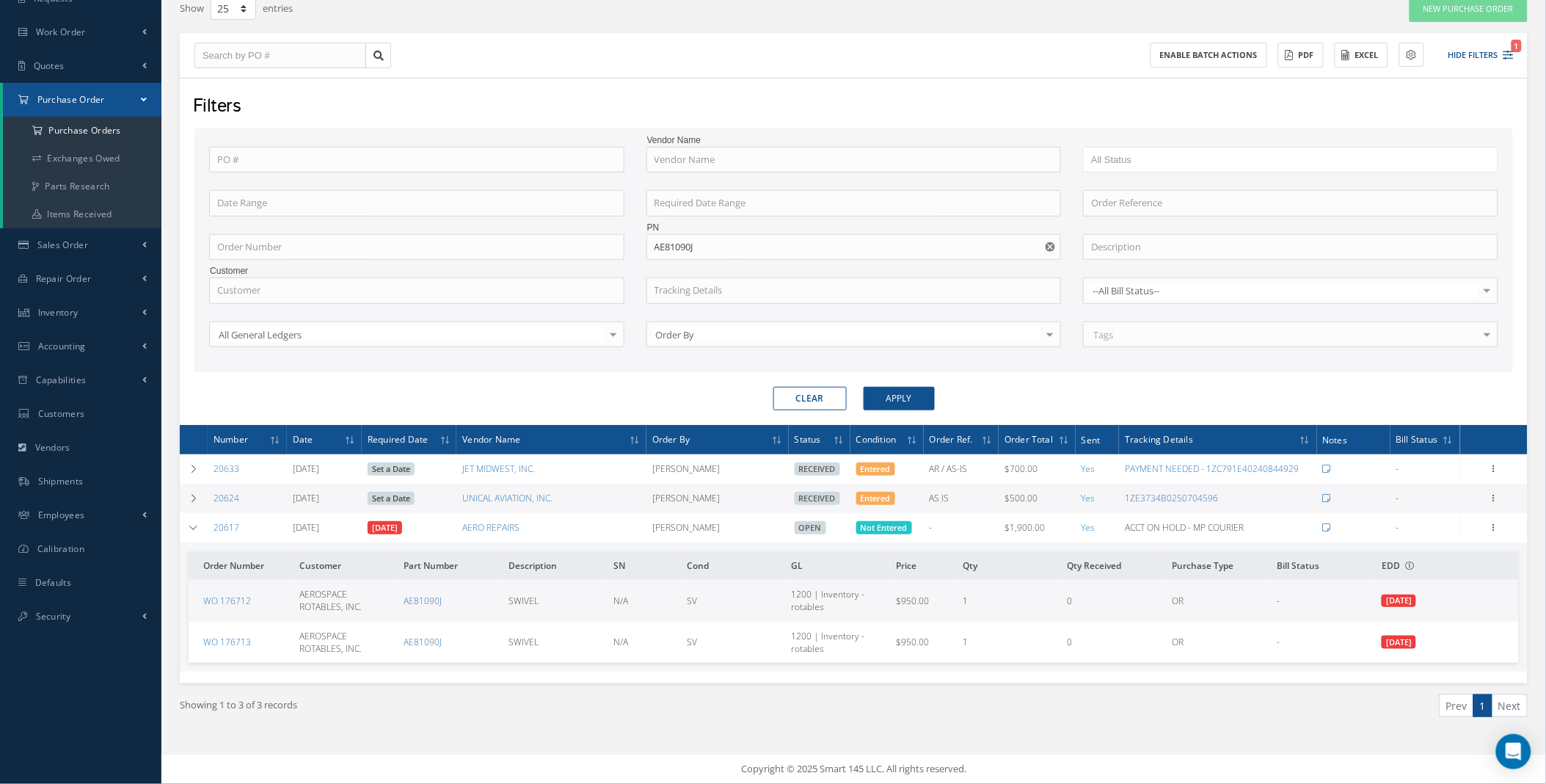
click at [1050, 246] on use "Reset" at bounding box center [1051, 246] width 9 height 9
click at [707, 240] on input "text" at bounding box center [854, 247] width 415 height 26
paste input "118842"
type input "118842"
click at [864, 387] on button "Apply" at bounding box center [899, 399] width 71 height 24
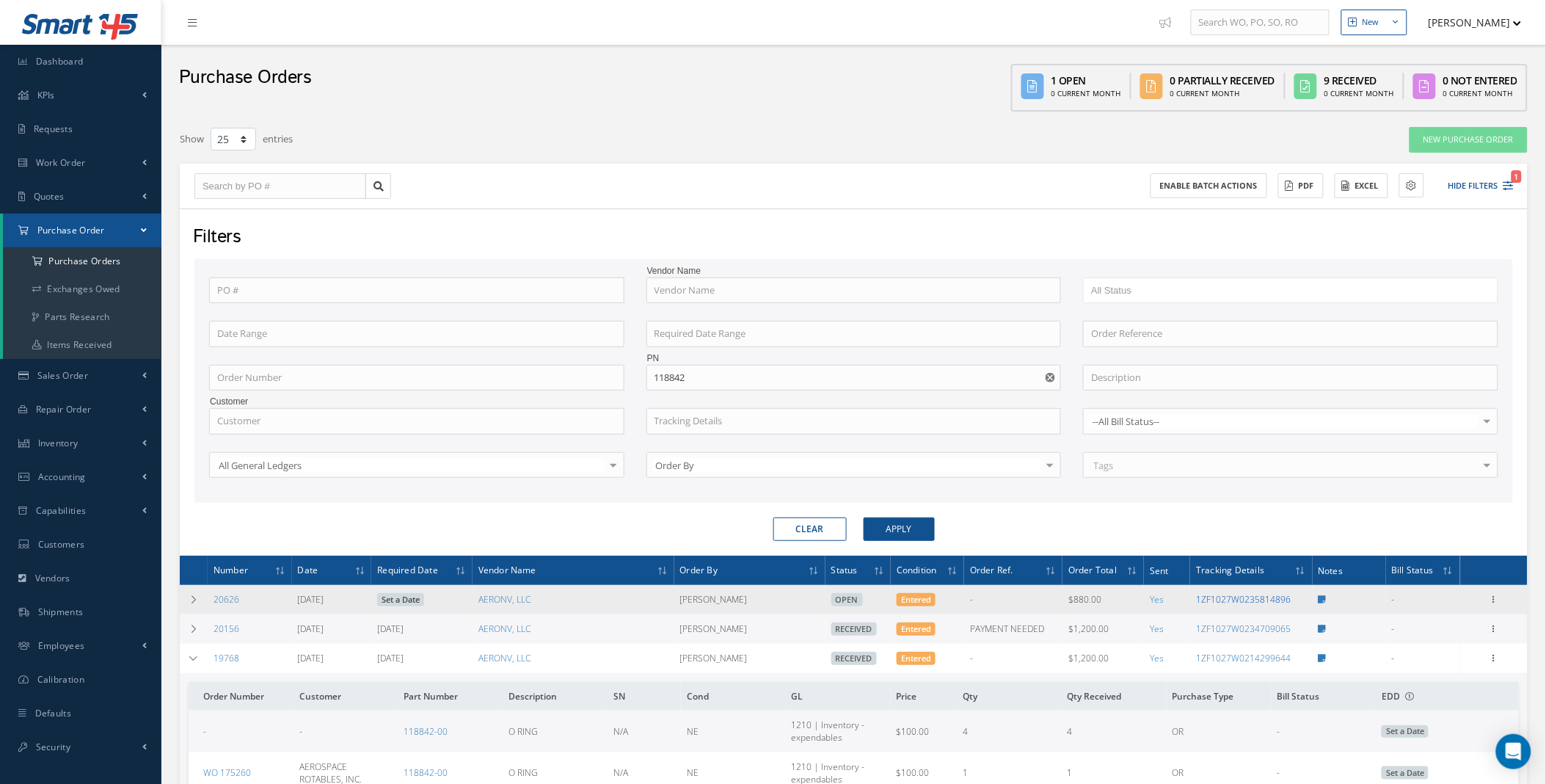
click at [1270, 602] on link "1ZF1027W0235814896" at bounding box center [1243, 599] width 94 height 12
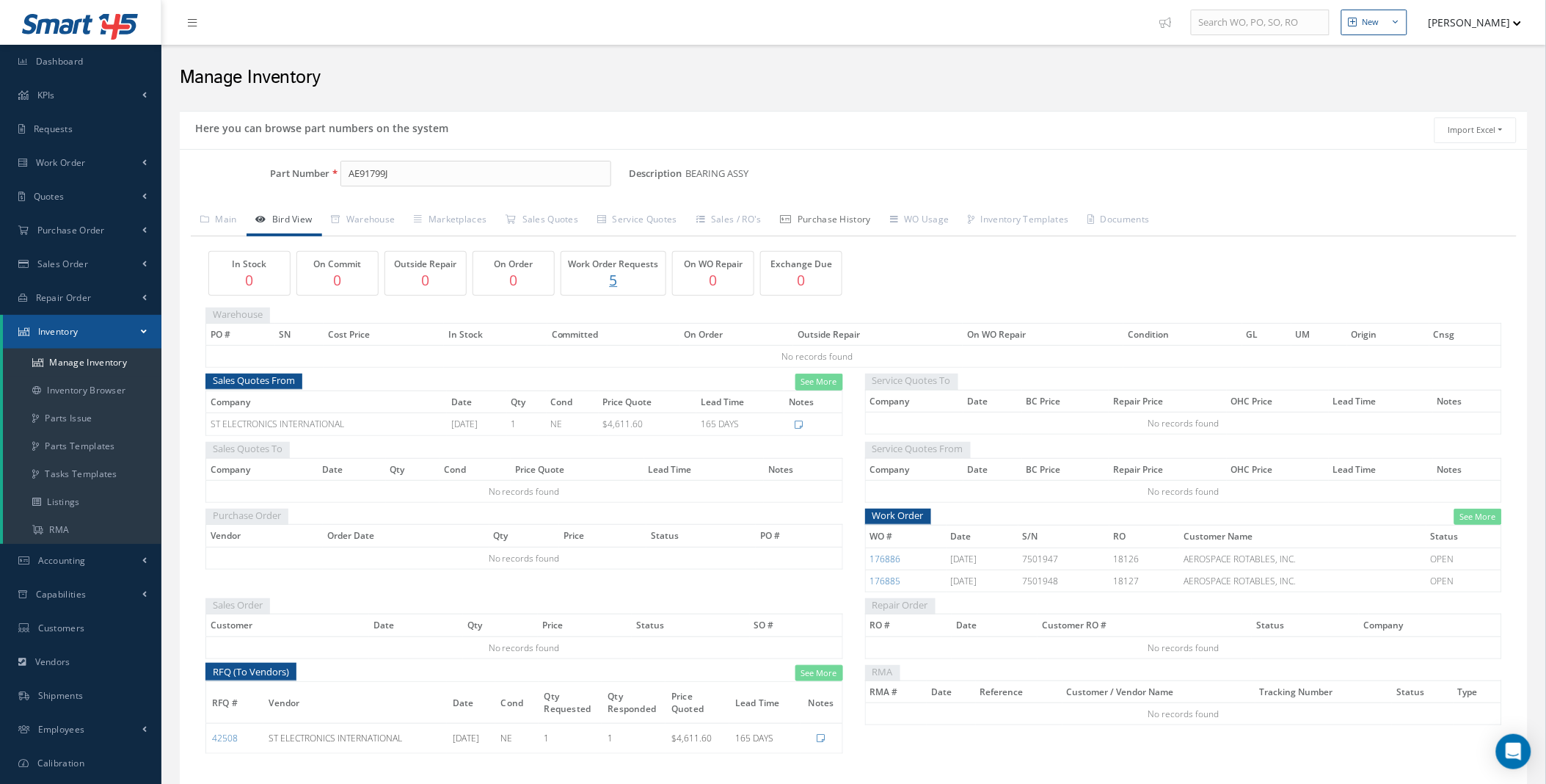
click at [869, 222] on link "Purchase History" at bounding box center [826, 221] width 109 height 31
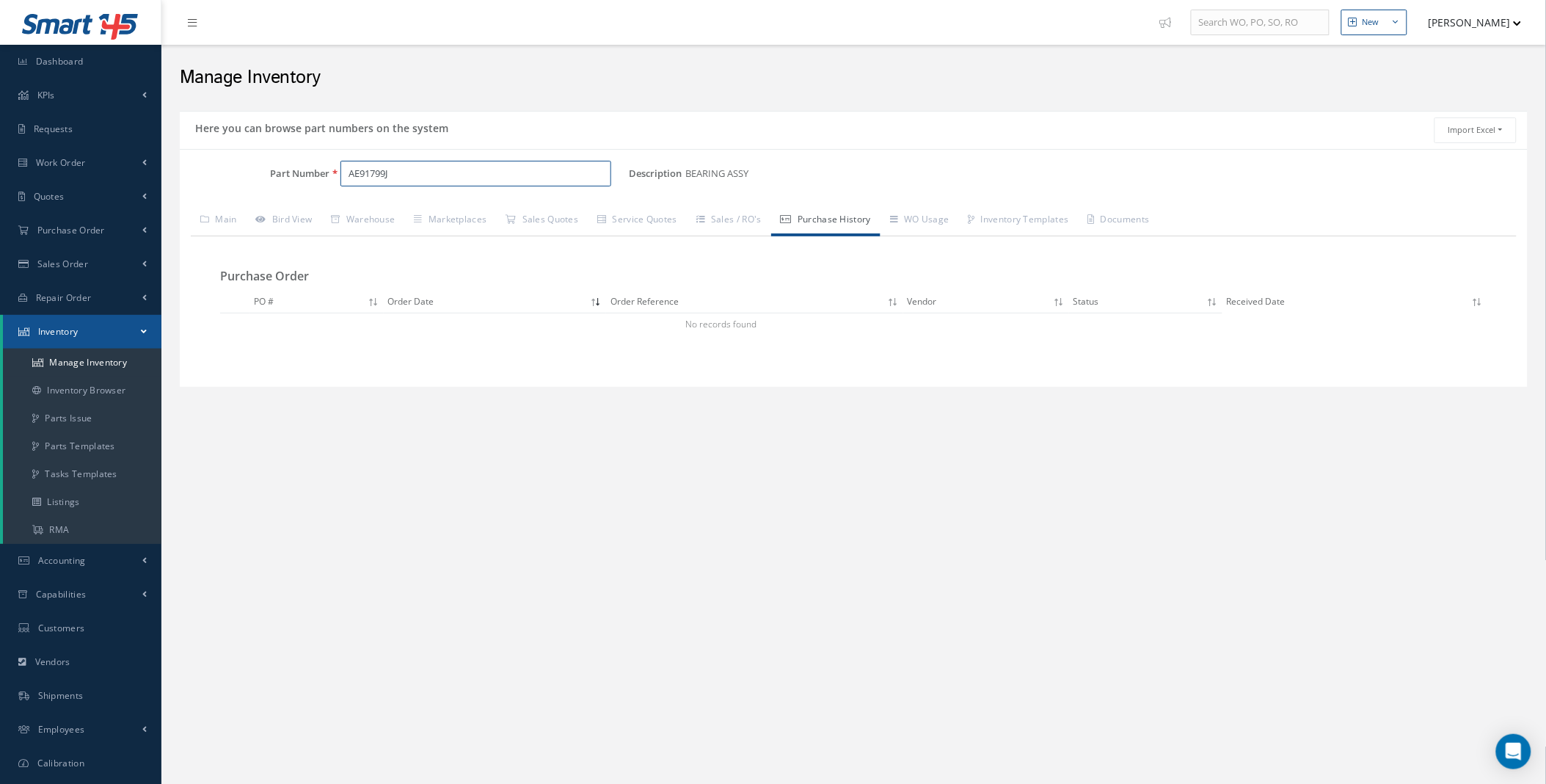
drag, startPoint x: 429, startPoint y: 177, endPoint x: 346, endPoint y: 176, distance: 83.0
click at [346, 176] on input "AE91799J" at bounding box center [475, 174] width 271 height 26
click at [917, 226] on link "WO Usage" at bounding box center [920, 221] width 78 height 31
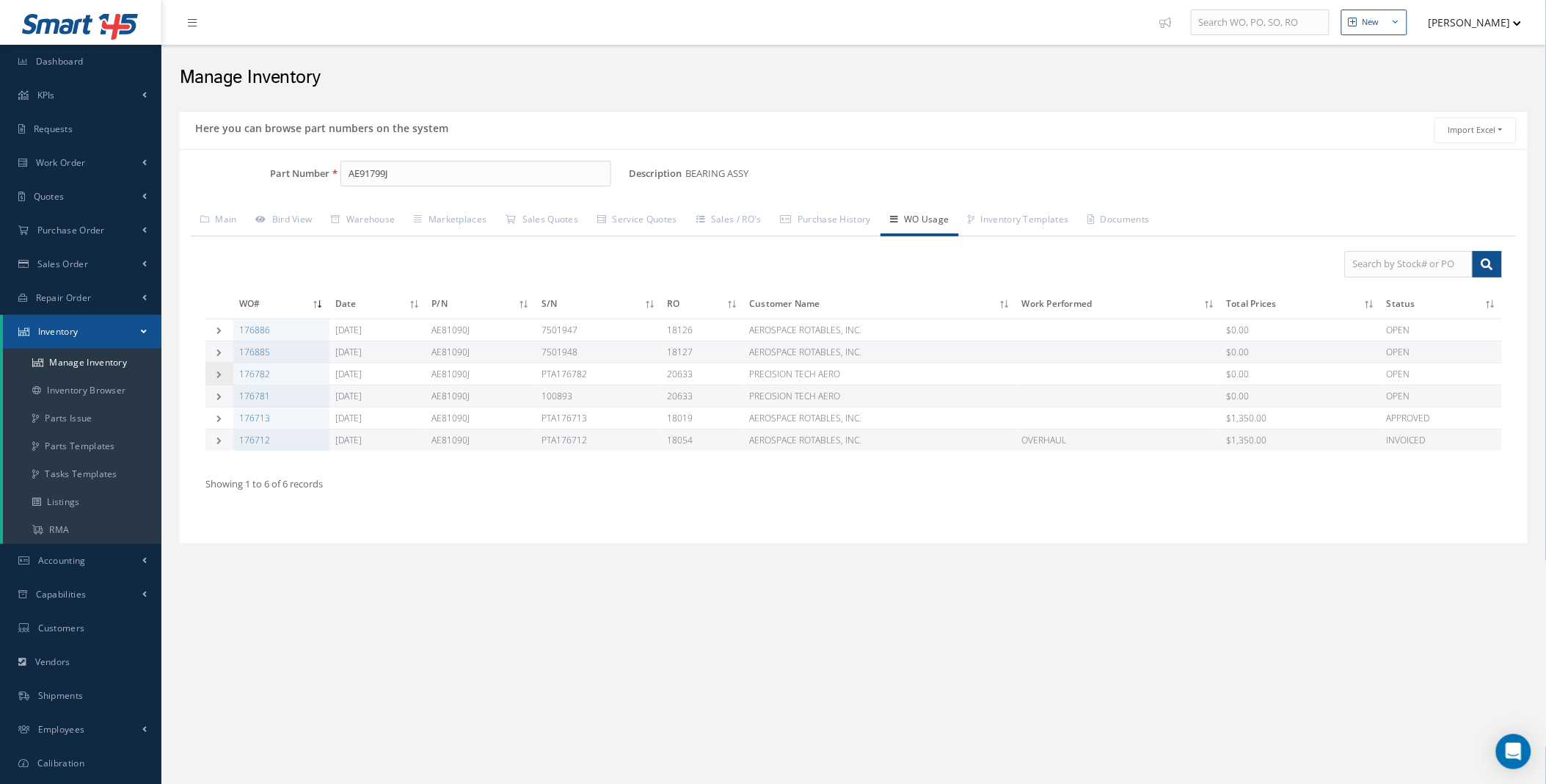
click at [217, 376] on icon at bounding box center [219, 375] width 10 height 8
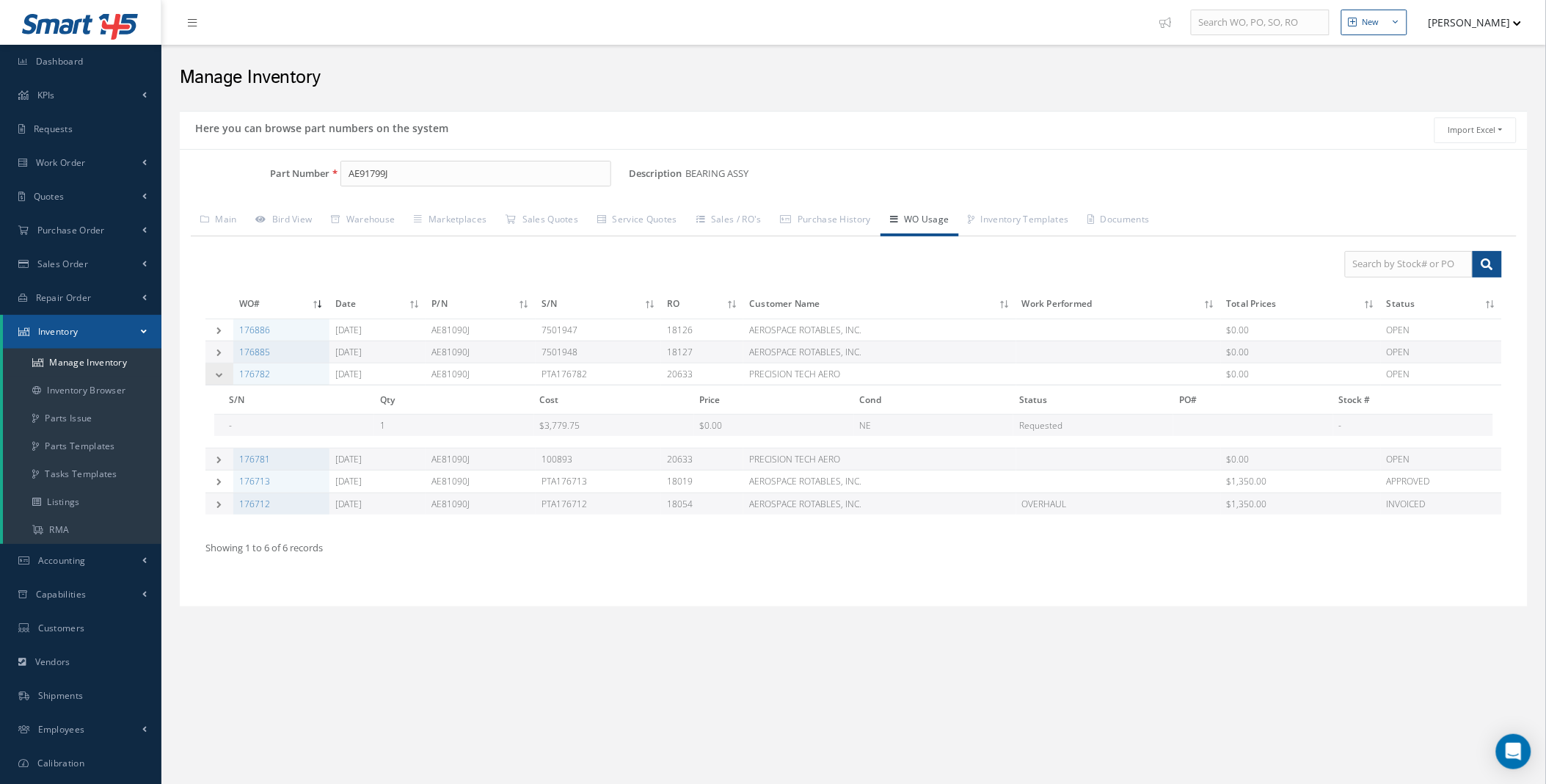
click at [217, 376] on icon at bounding box center [219, 375] width 10 height 8
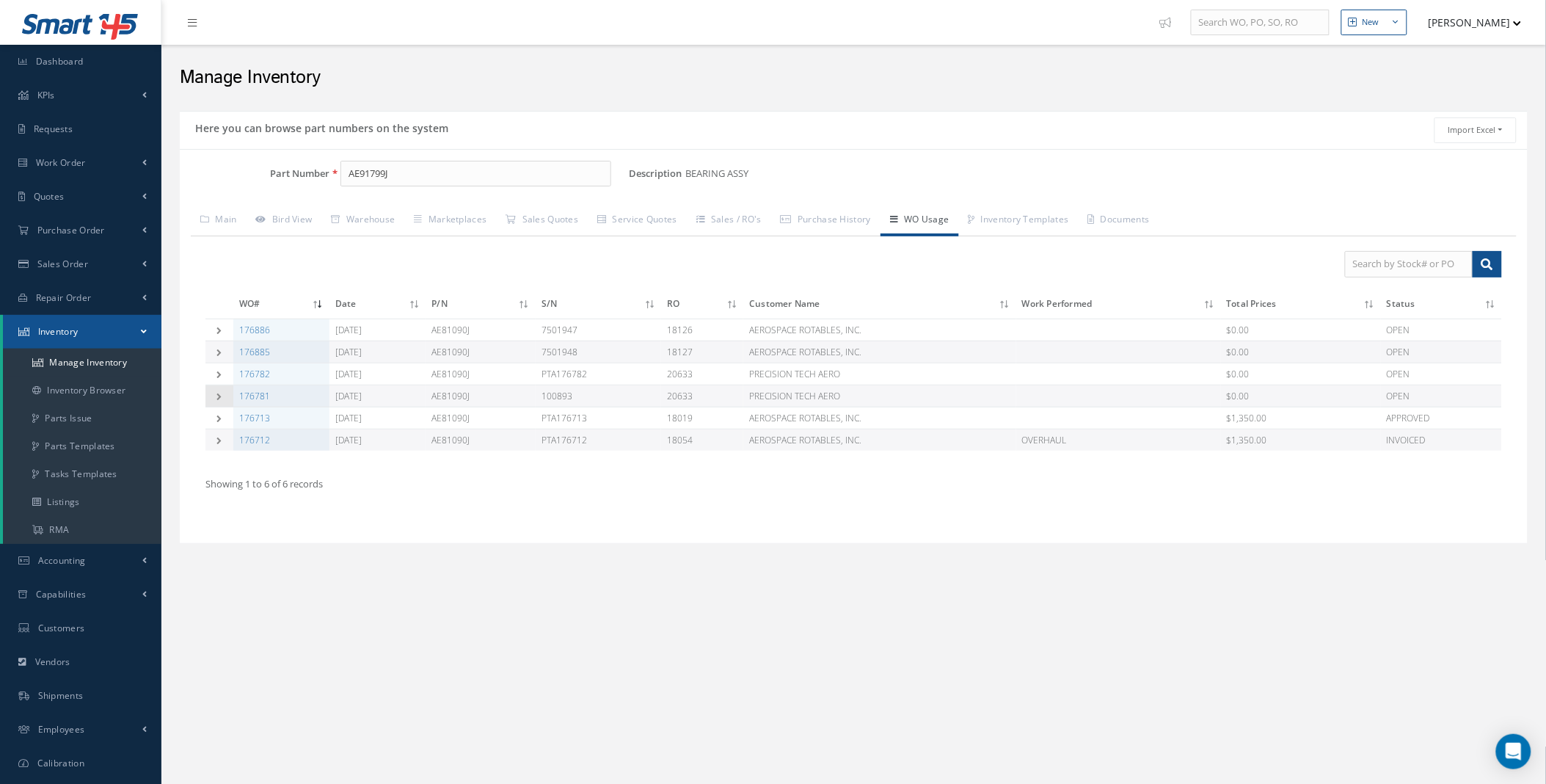
click at [207, 400] on div "WO# Date P/N S/N RO Customer Name Work Performed Total Prices Status 176886 08/…" at bounding box center [853, 384] width 1326 height 296
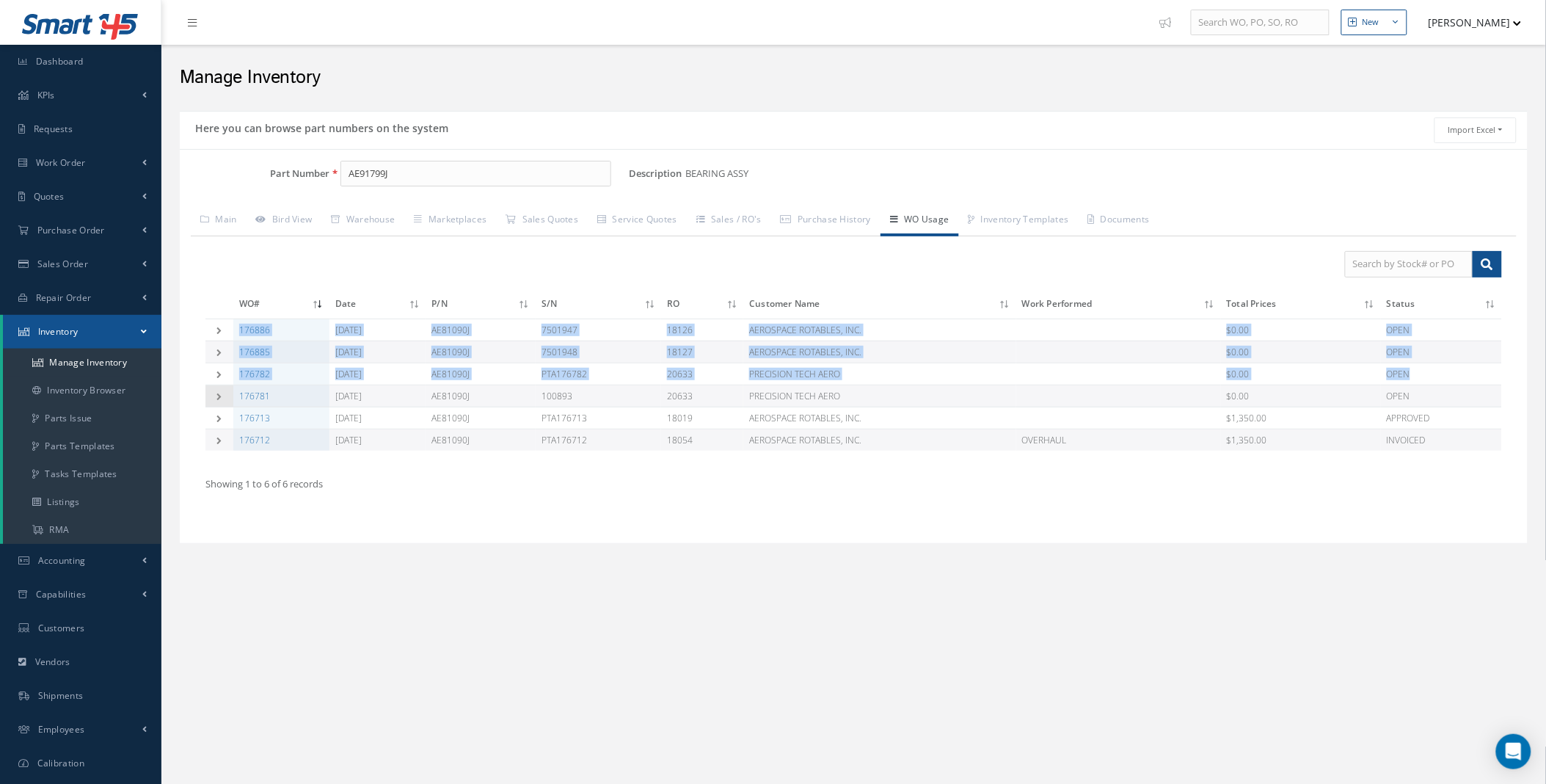
click at [214, 396] on icon at bounding box center [219, 396] width 10 height 8
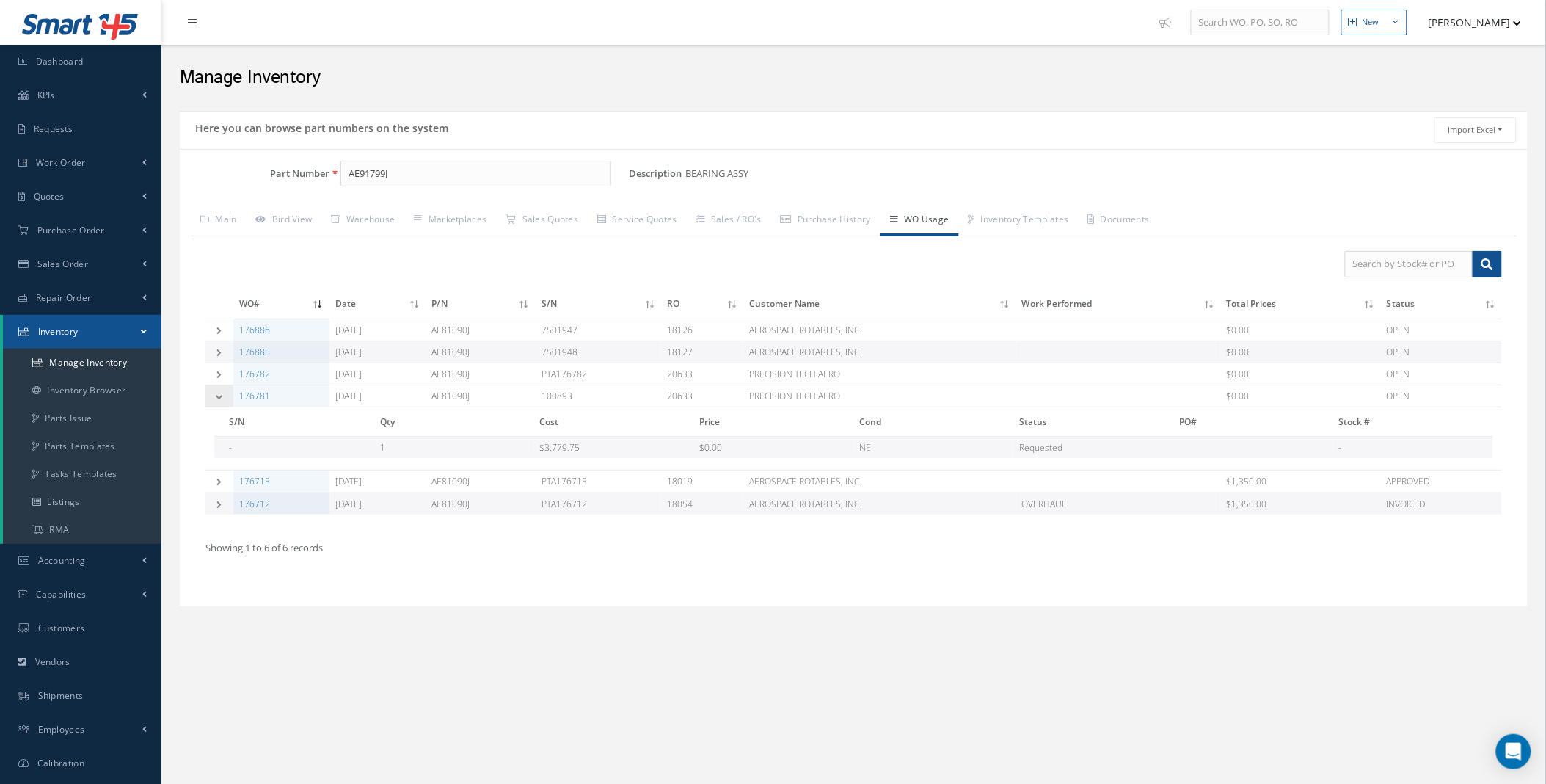
click at [219, 395] on icon at bounding box center [219, 396] width 10 height 8
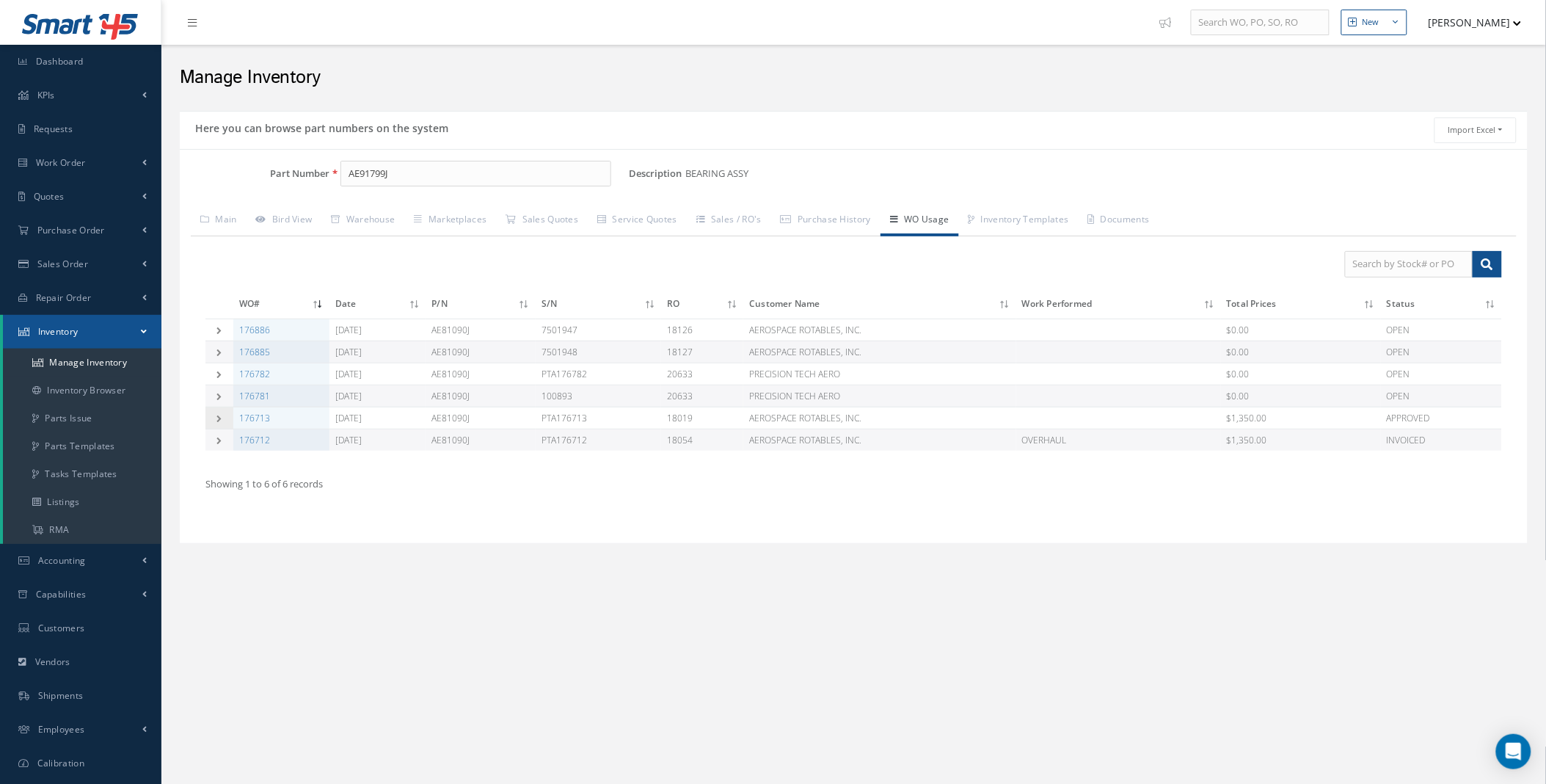
click at [218, 421] on icon at bounding box center [219, 418] width 10 height 8
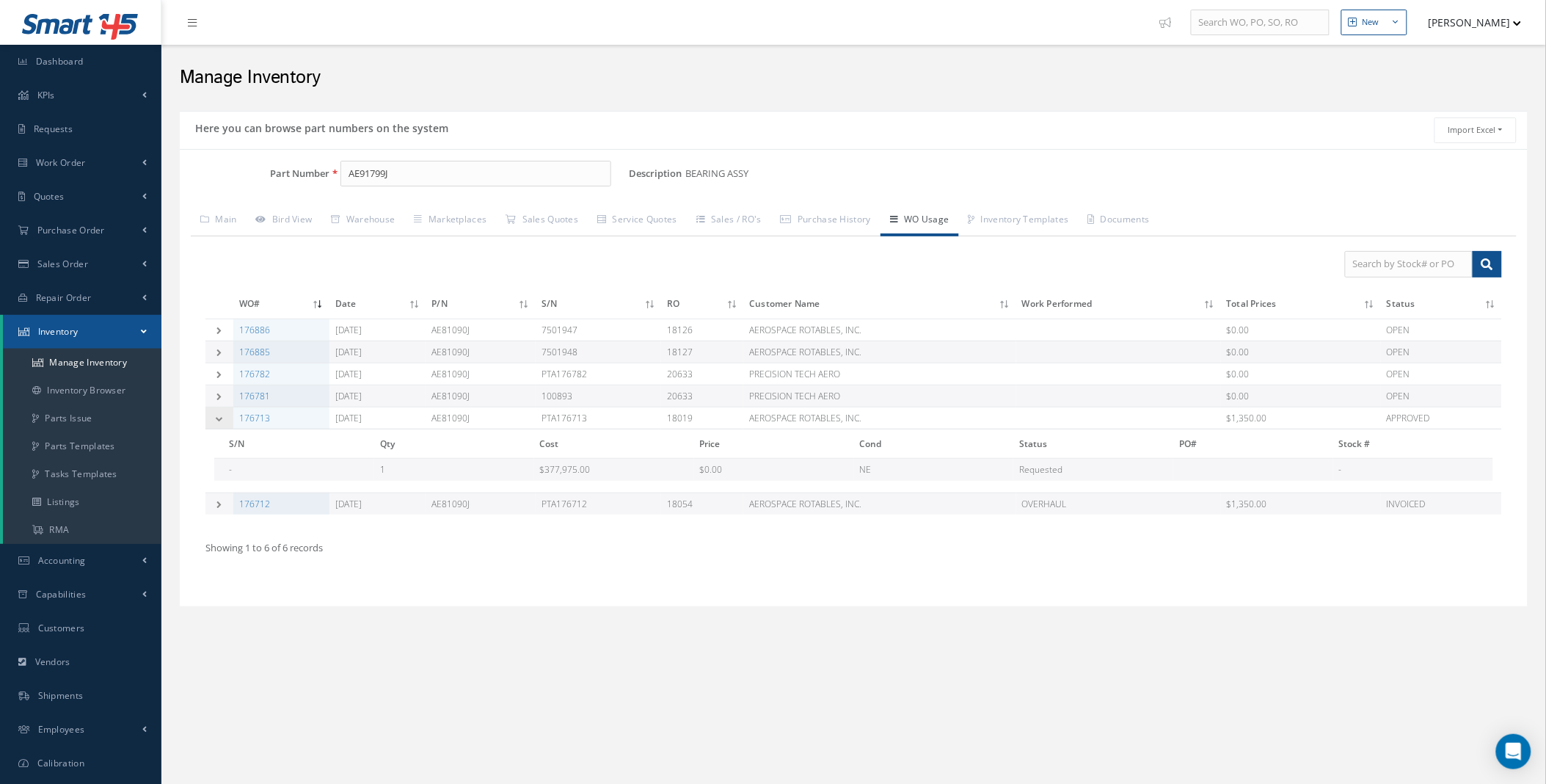
click at [218, 421] on icon at bounding box center [219, 418] width 10 height 8
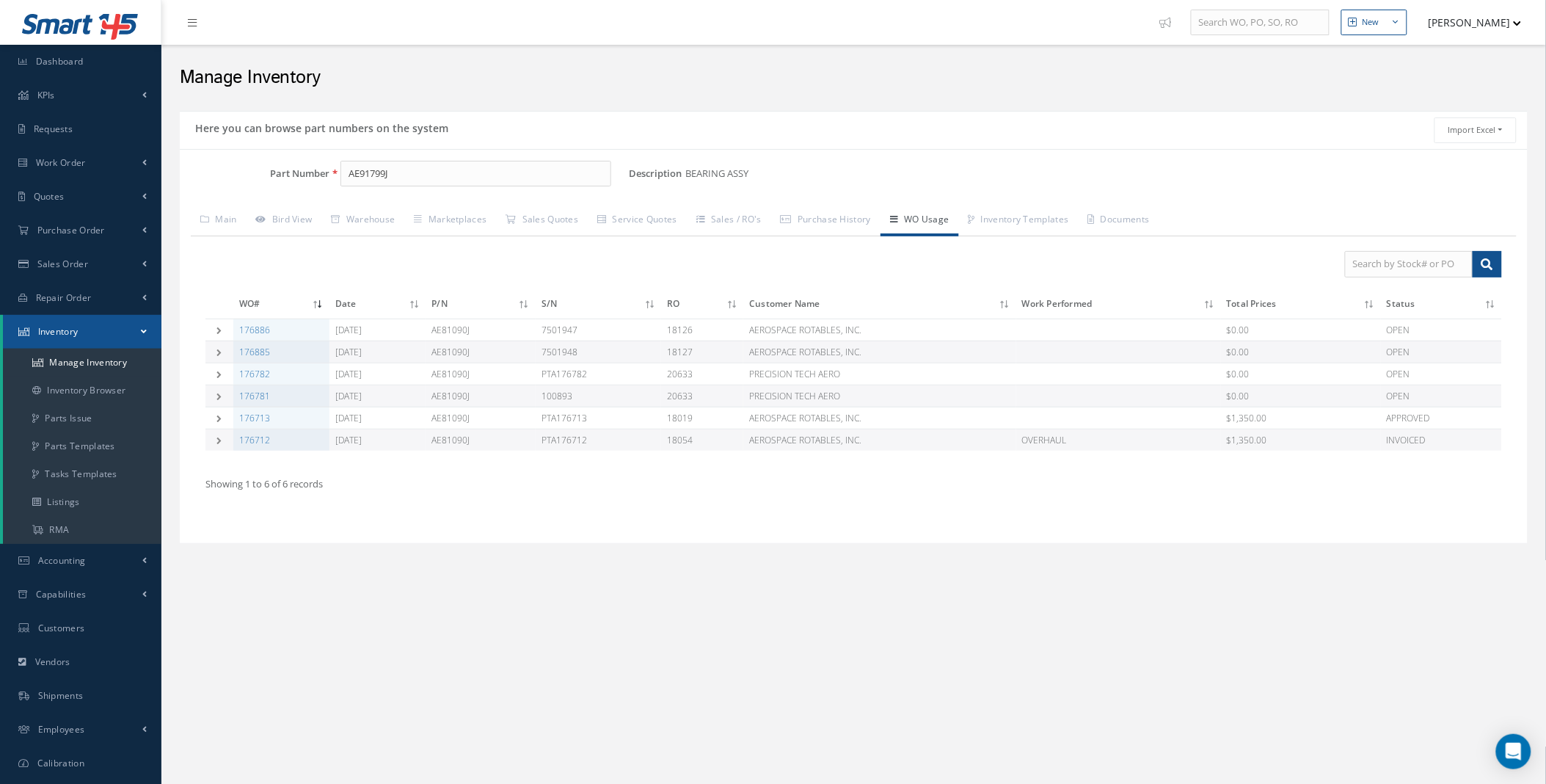
drag, startPoint x: 509, startPoint y: 328, endPoint x: 452, endPoint y: 331, distance: 57.1
click at [452, 331] on td "AE81090J" at bounding box center [480, 329] width 109 height 22
drag, startPoint x: 452, startPoint y: 331, endPoint x: 480, endPoint y: 330, distance: 28.0
copy td "AE81090J"
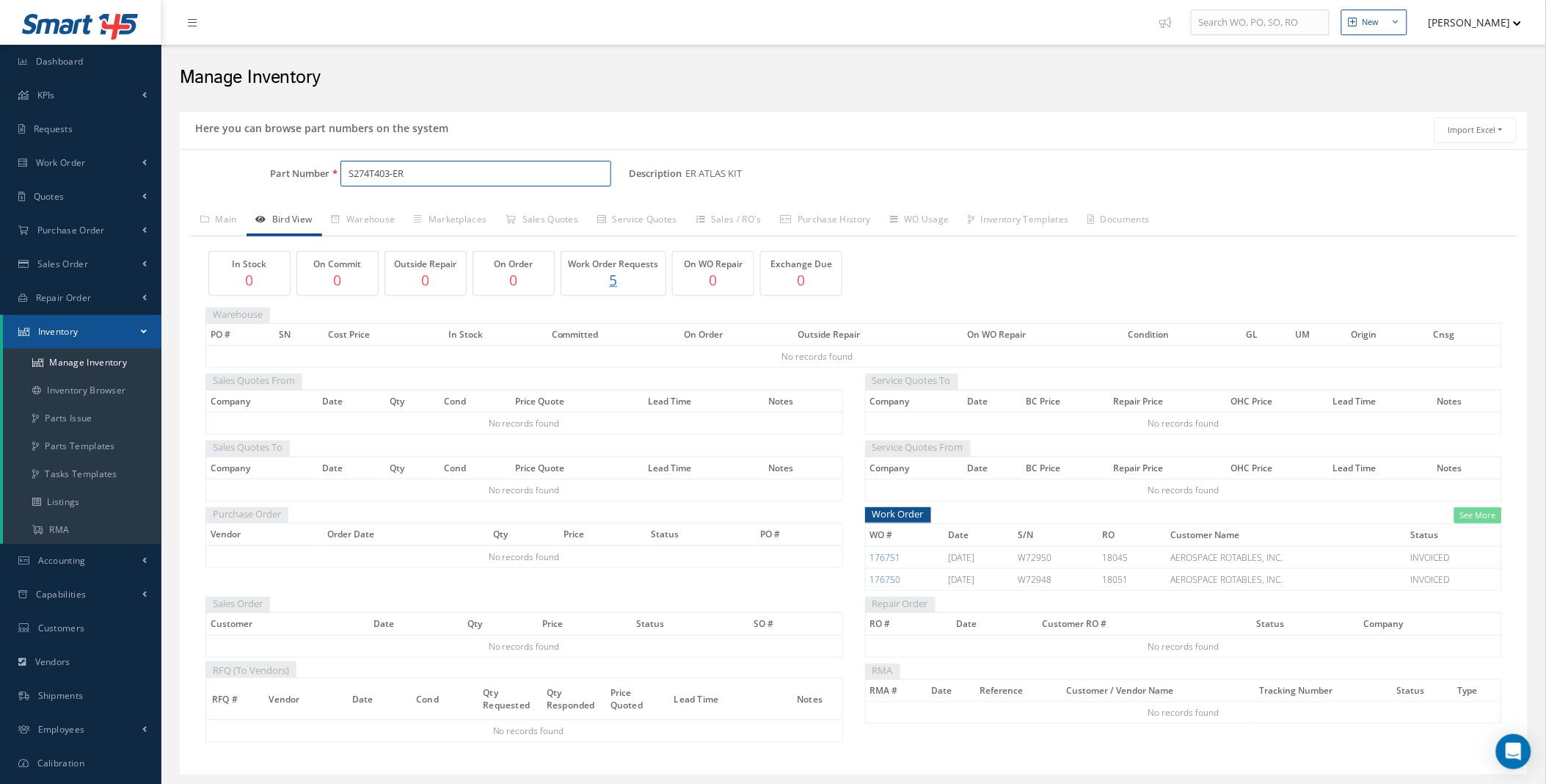
drag, startPoint x: 362, startPoint y: 172, endPoint x: 207, endPoint y: 172, distance: 155.0
click at [229, 172] on div "Part Number S274T403-ER" at bounding box center [404, 174] width 449 height 26
click at [58, 446] on link "Parts Templates" at bounding box center [82, 446] width 158 height 28
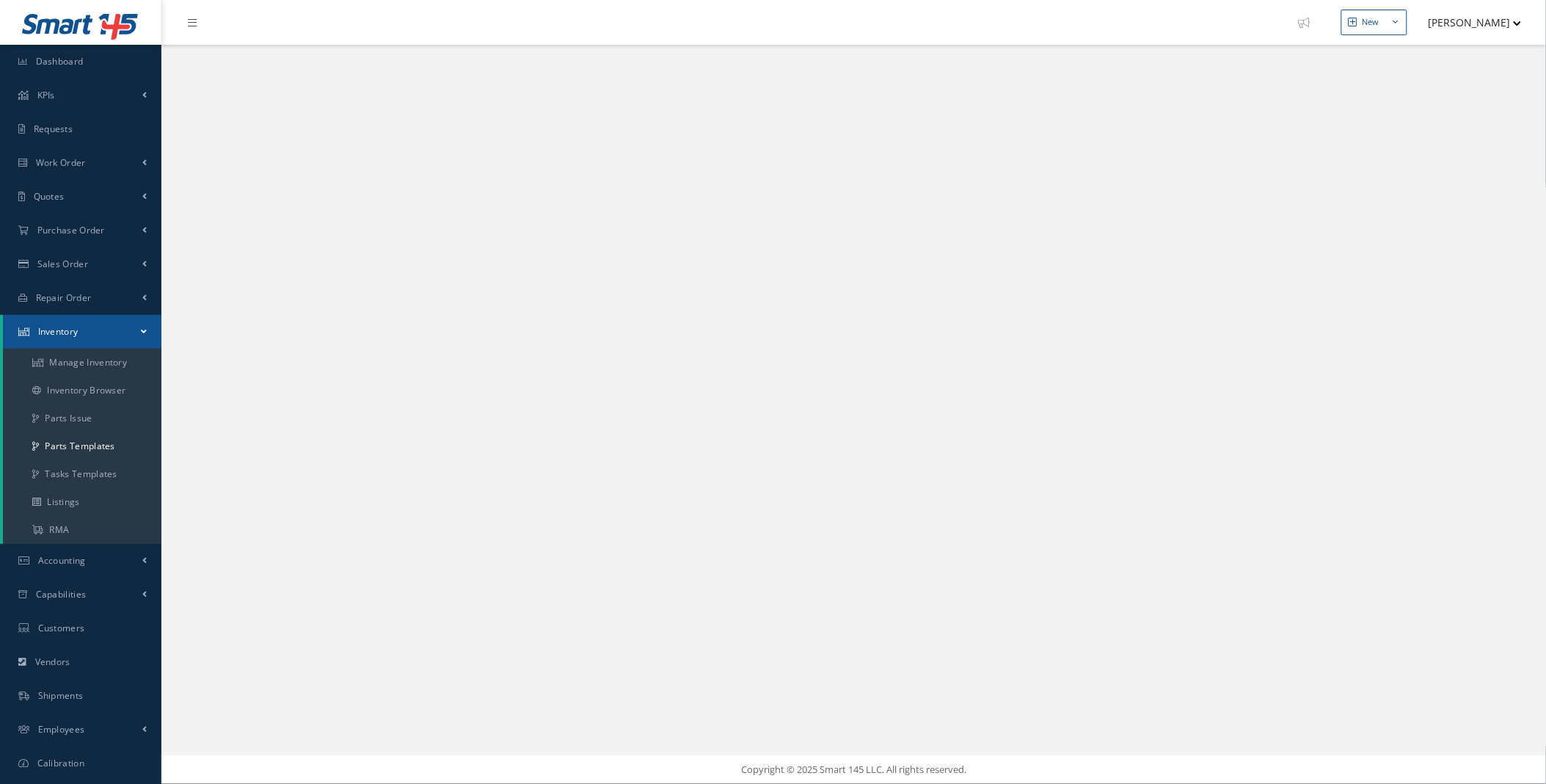
select select "25"
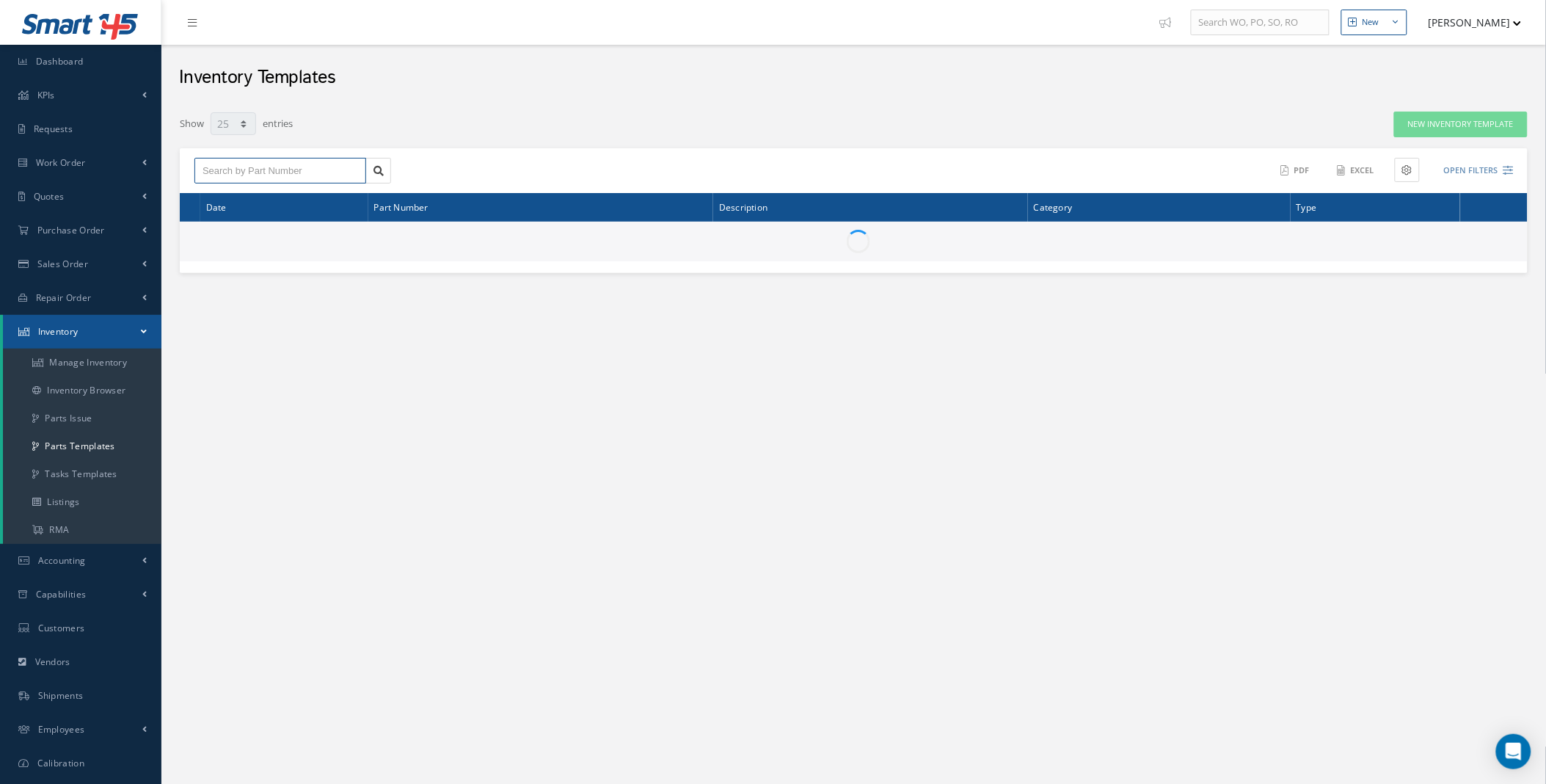
click at [257, 174] on input "text" at bounding box center [280, 170] width 172 height 26
paste input "S274T403-ER"
type input "S274T403-ER"
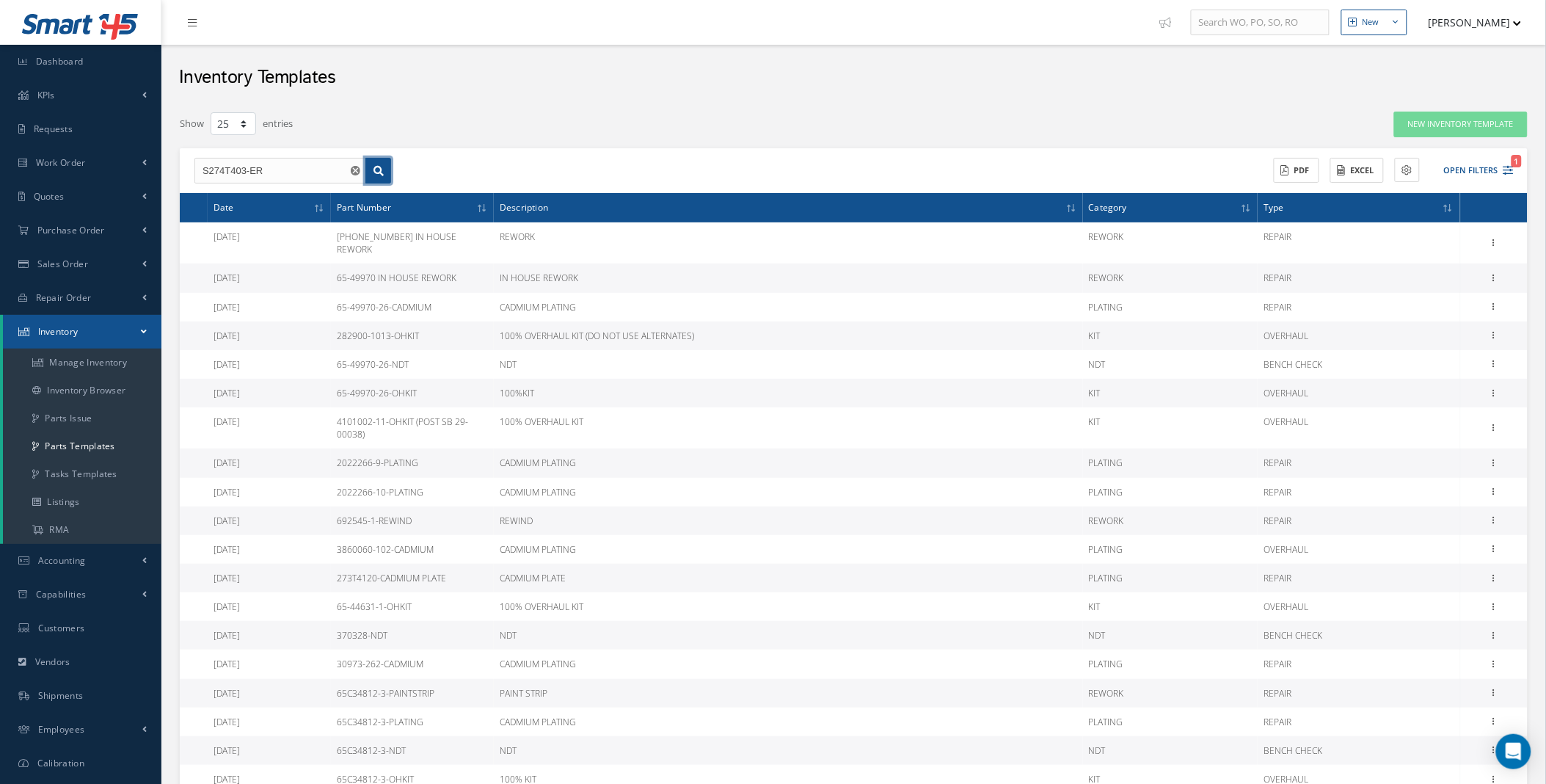
click at [379, 167] on icon at bounding box center [378, 170] width 10 height 10
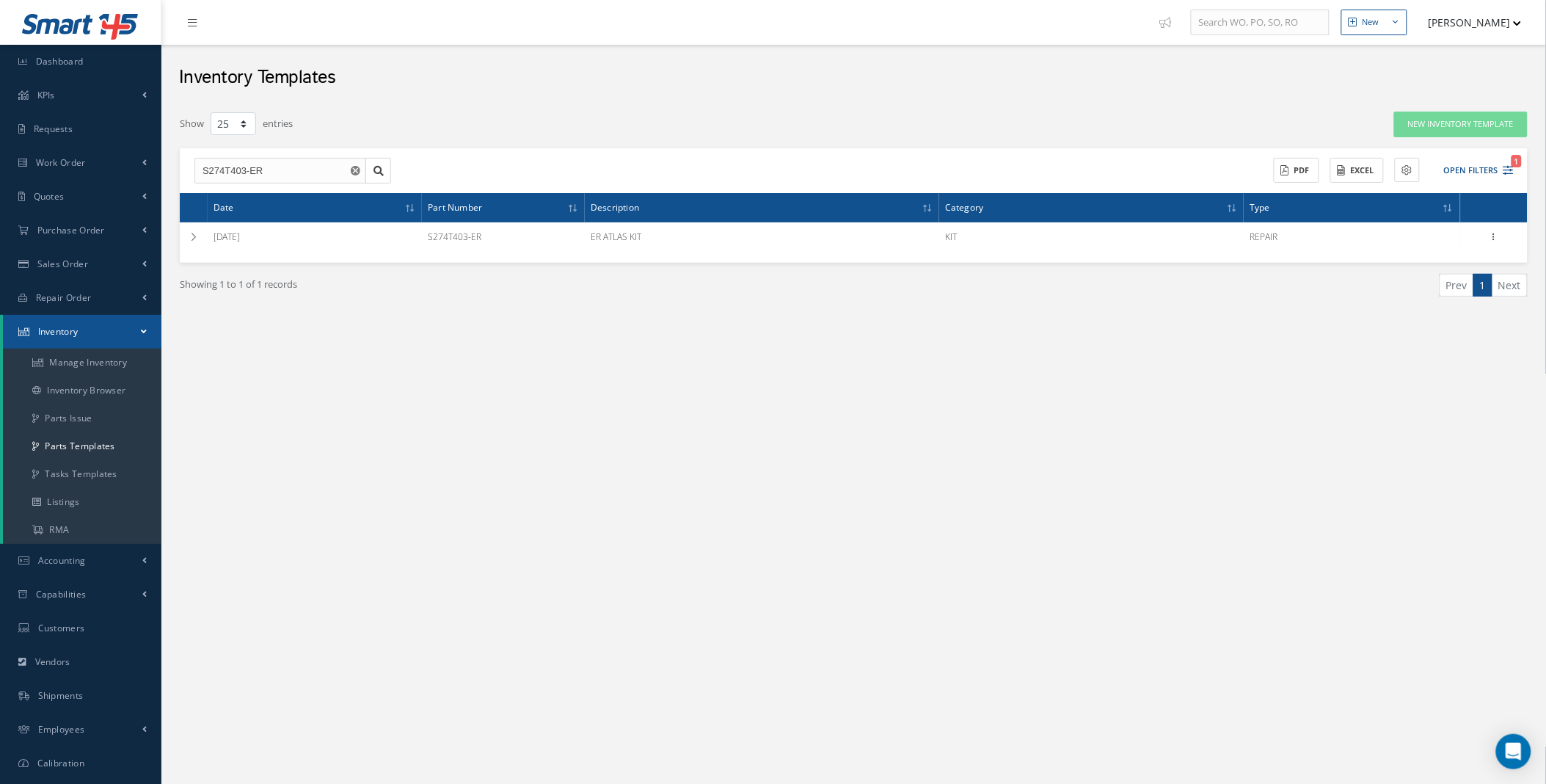
click at [174, 232] on div "Show 10 25 50 100 entries New Inventory Template S274T403-ER S274T403-ER ACTION…" at bounding box center [854, 222] width 1370 height 223
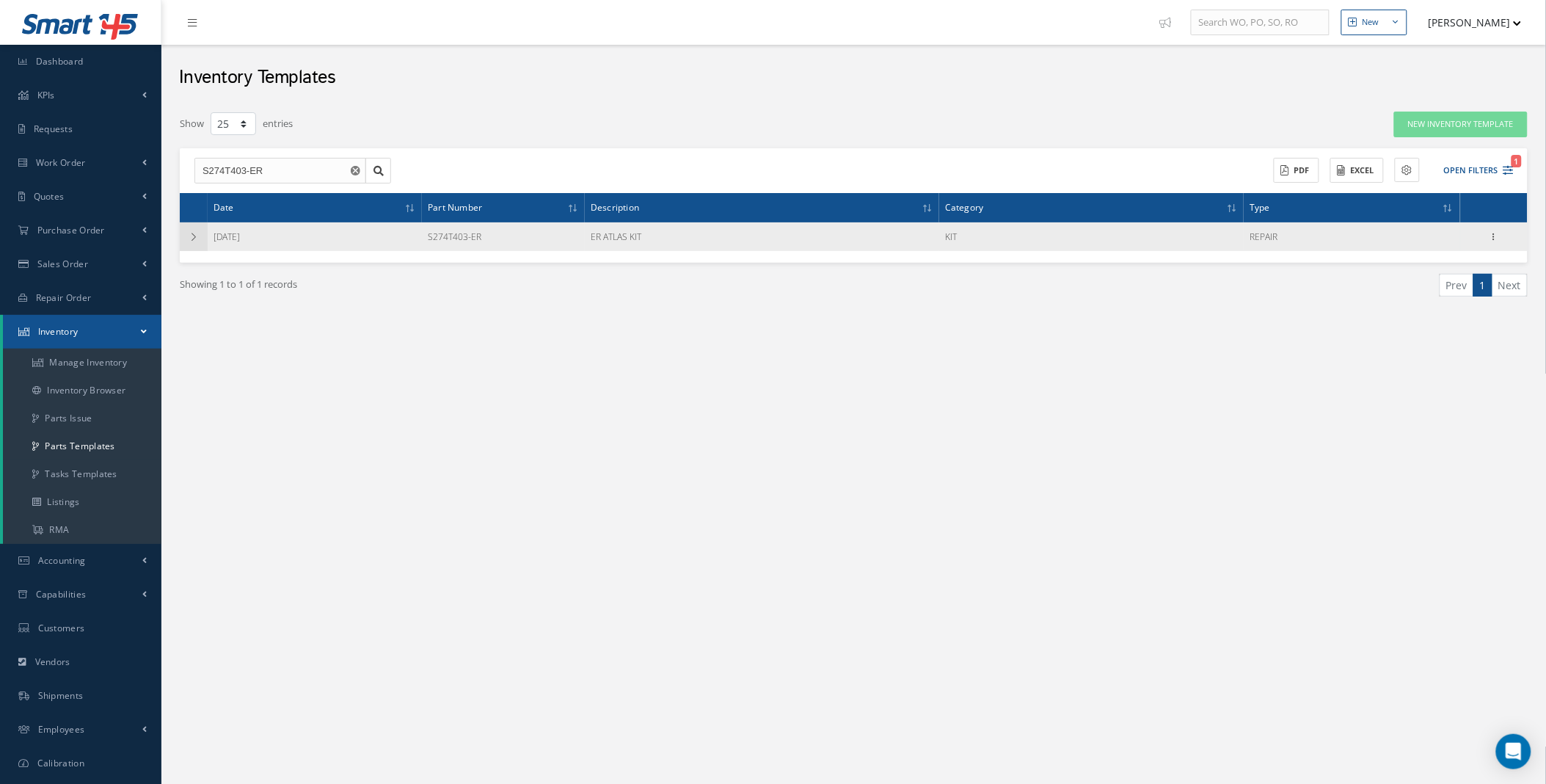
click at [196, 235] on icon at bounding box center [194, 237] width 10 height 8
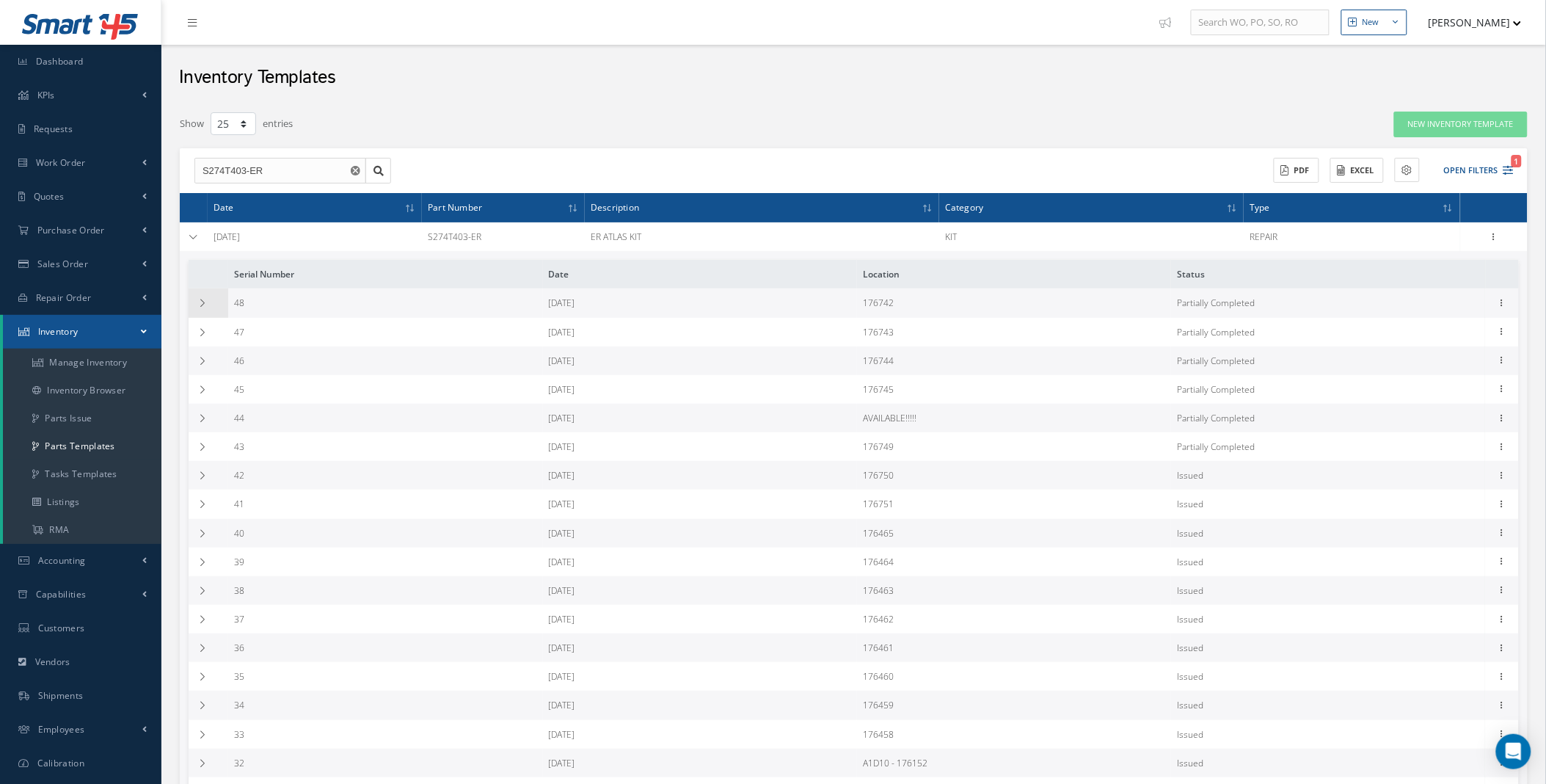
click at [204, 299] on icon at bounding box center [202, 303] width 10 height 8
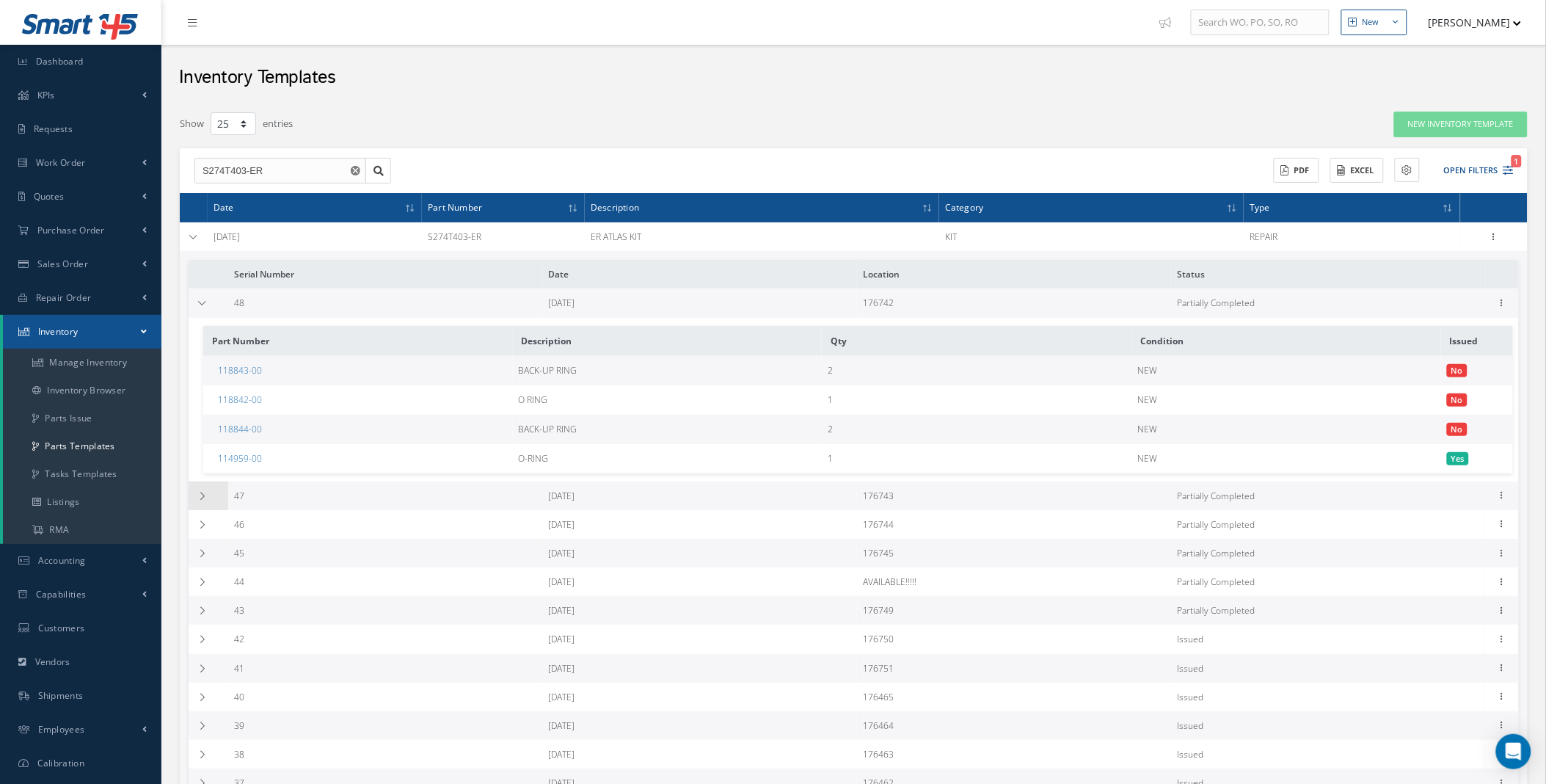
click at [204, 493] on td at bounding box center [209, 495] width 40 height 28
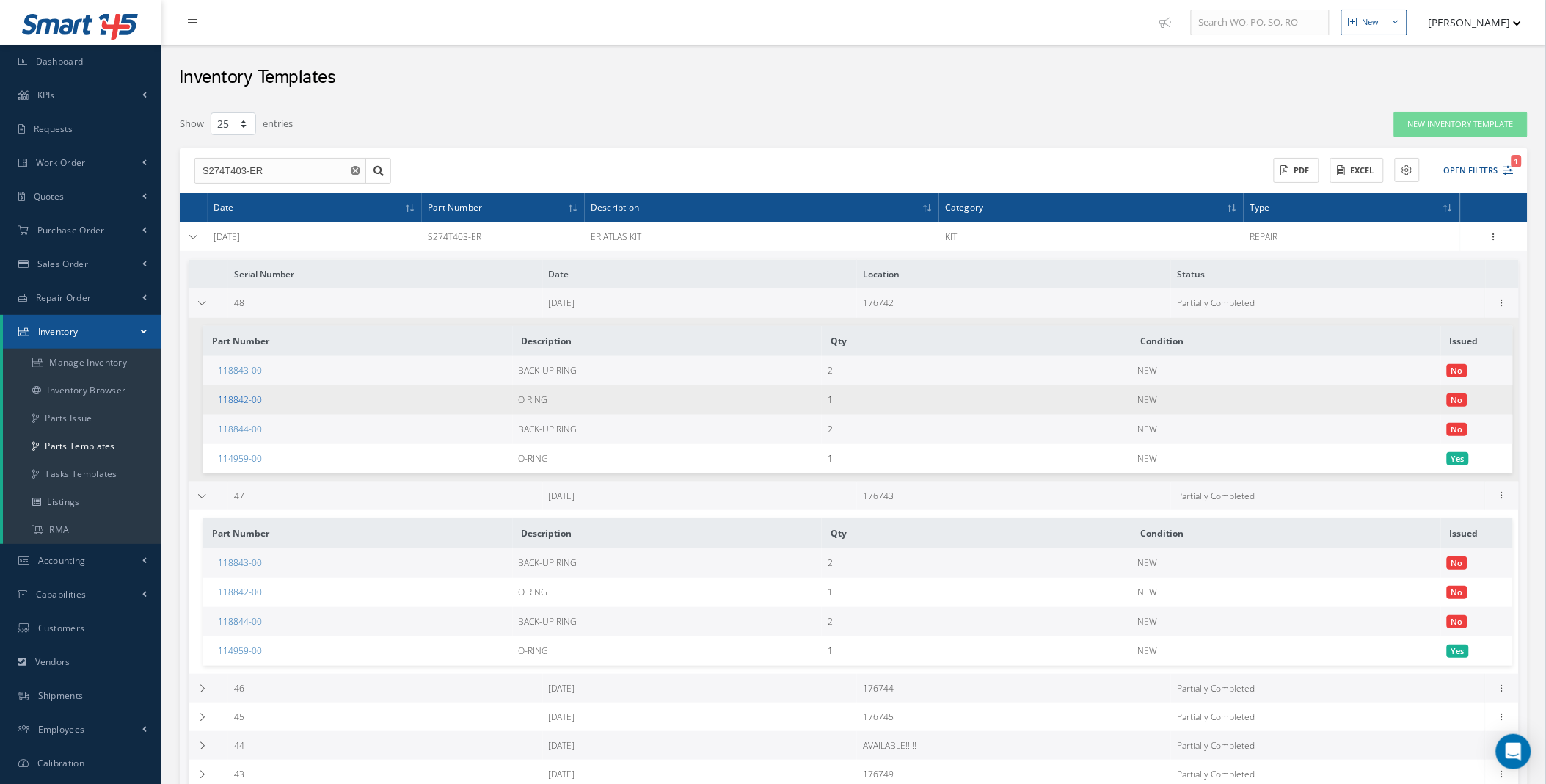
click at [243, 402] on link "118842-00" at bounding box center [240, 399] width 44 height 12
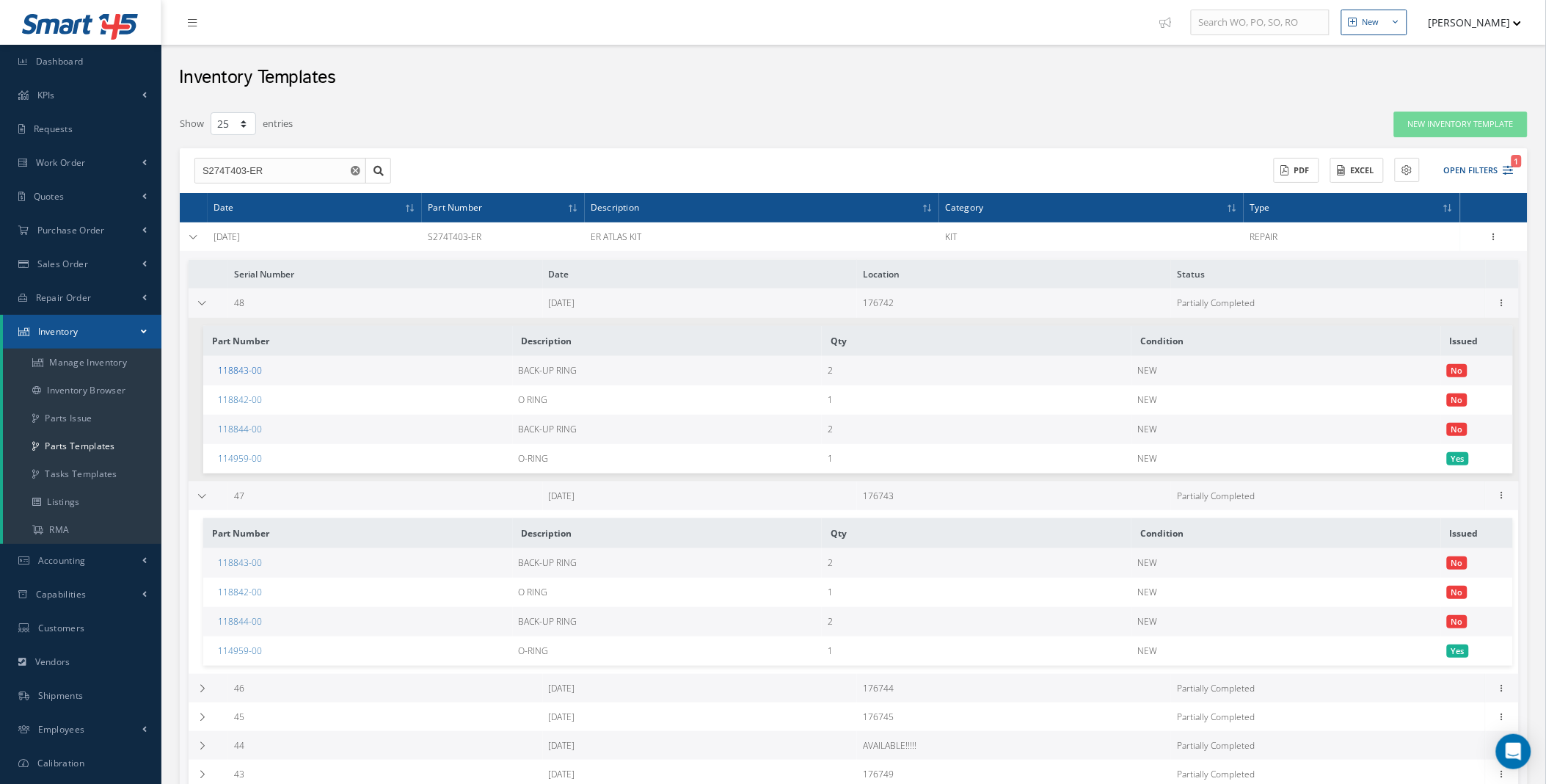
click at [247, 371] on link "118843-00" at bounding box center [240, 370] width 44 height 12
click at [248, 428] on link "118844-00" at bounding box center [240, 428] width 44 height 12
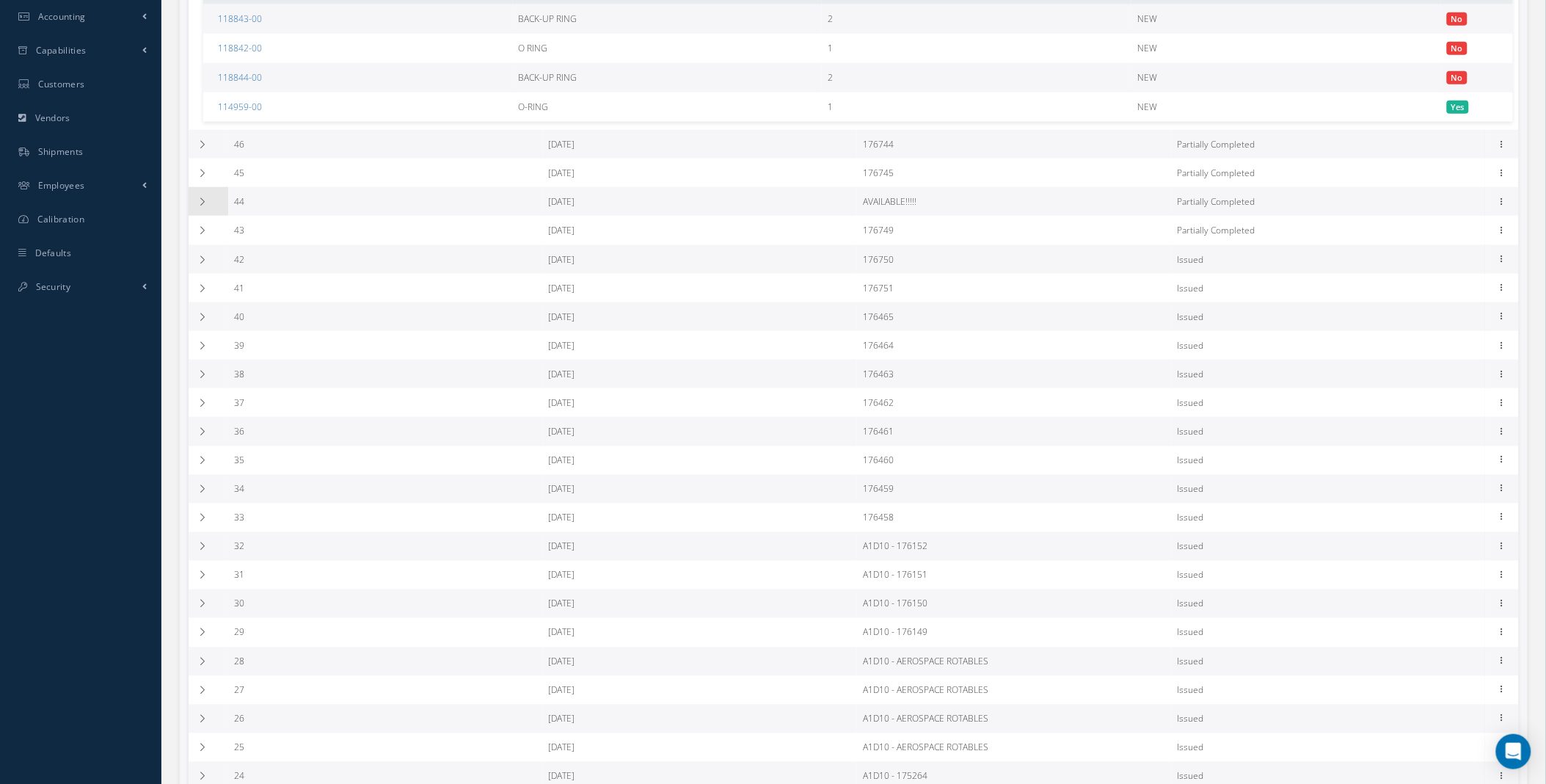
click at [208, 215] on td at bounding box center [209, 201] width 40 height 28
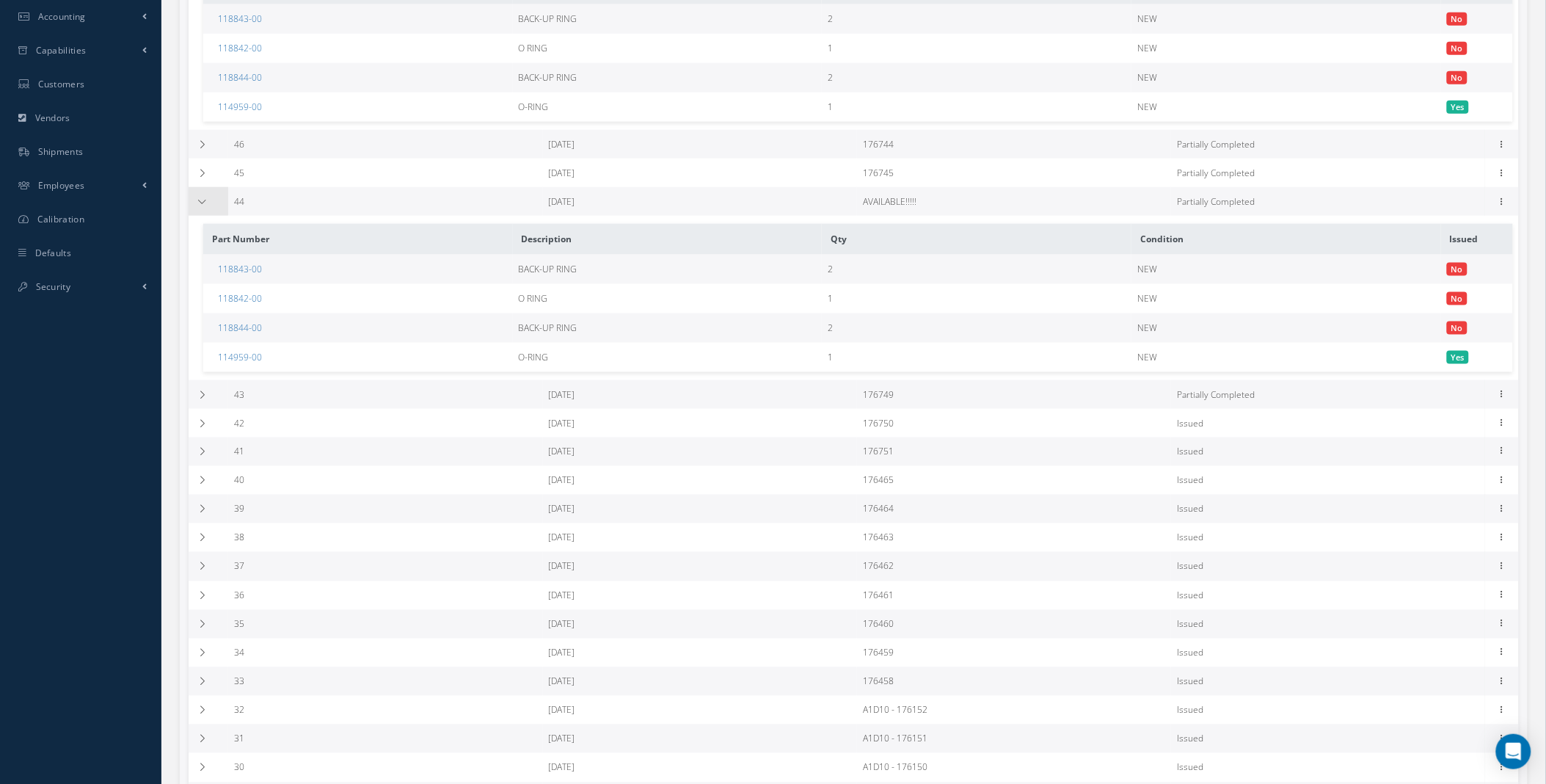
click at [208, 215] on td at bounding box center [209, 201] width 40 height 28
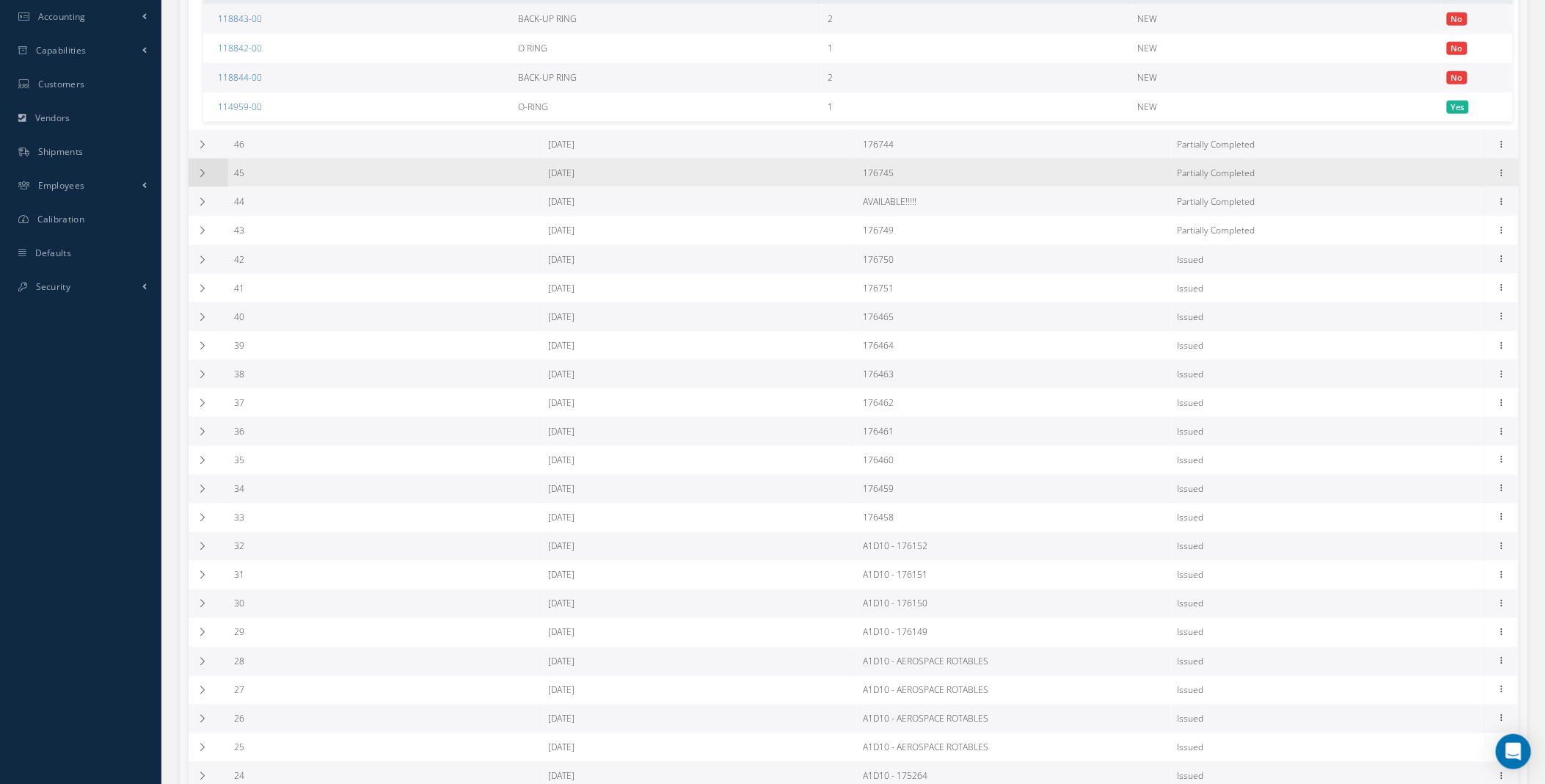
click at [204, 177] on icon at bounding box center [202, 173] width 10 height 8
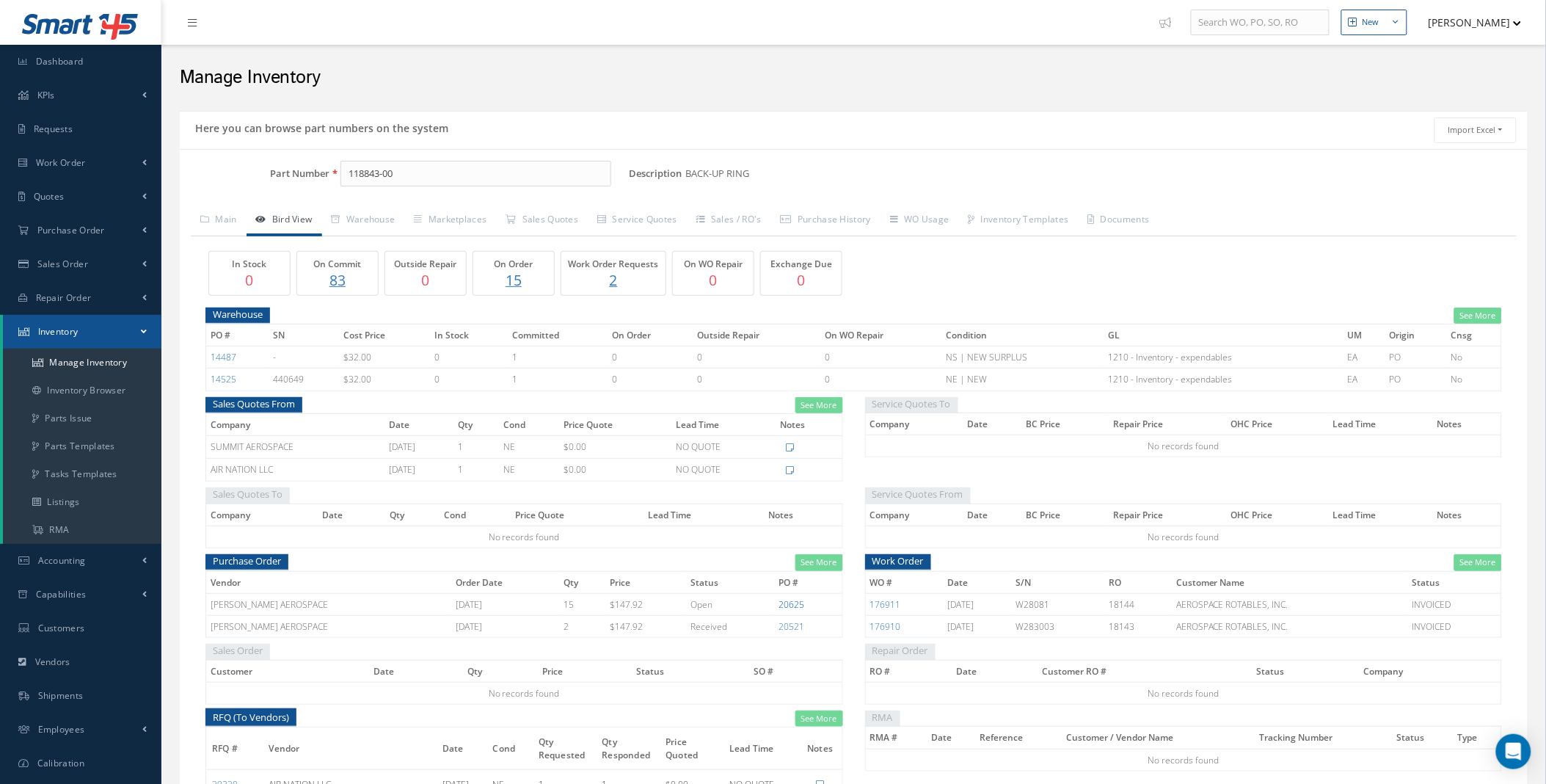
click at [790, 607] on link "20625" at bounding box center [792, 604] width 25 height 12
click at [825, 562] on link "See More" at bounding box center [819, 562] width 48 height 17
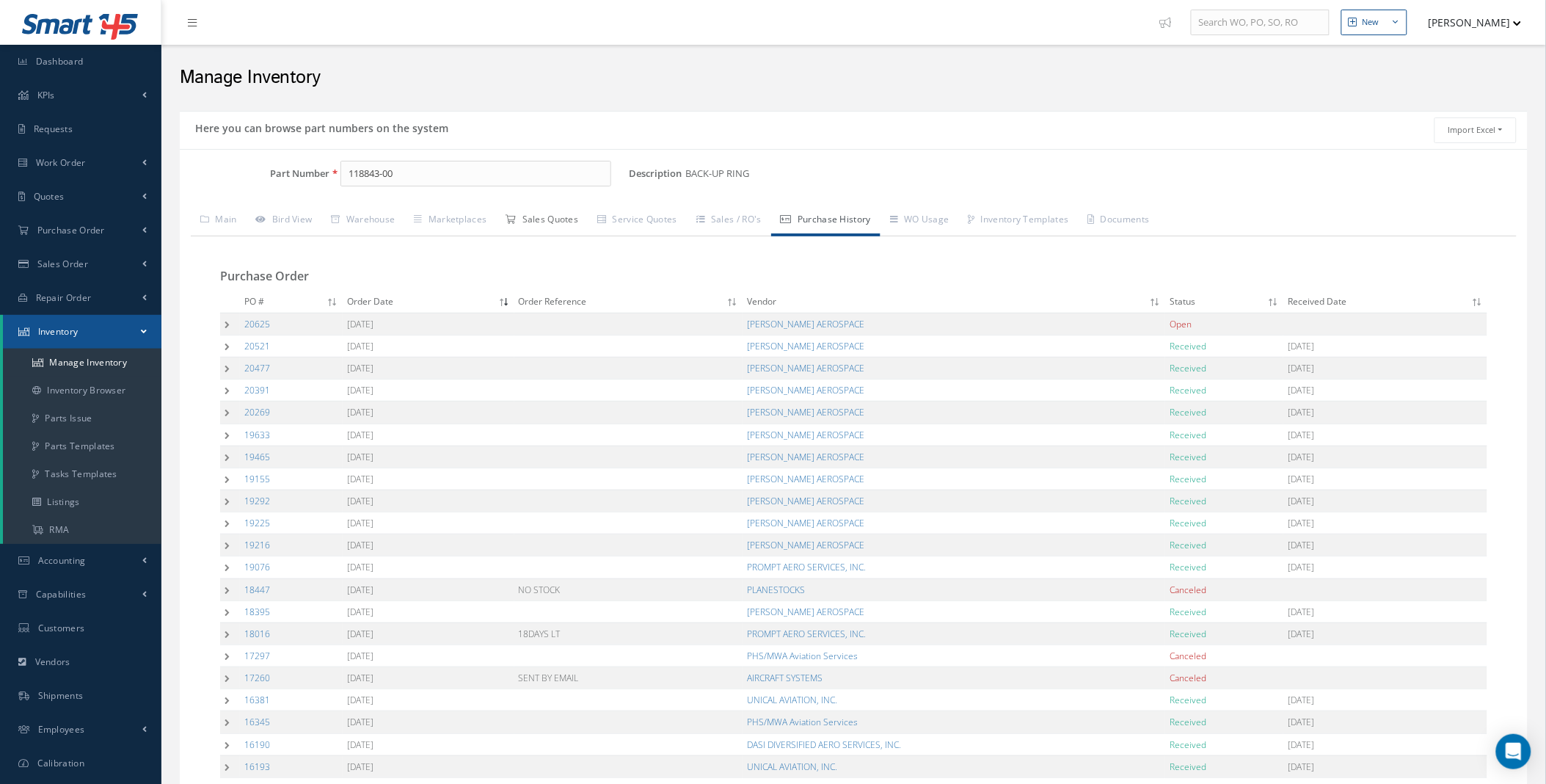
click at [556, 222] on link "Sales Quotes" at bounding box center [541, 221] width 91 height 31
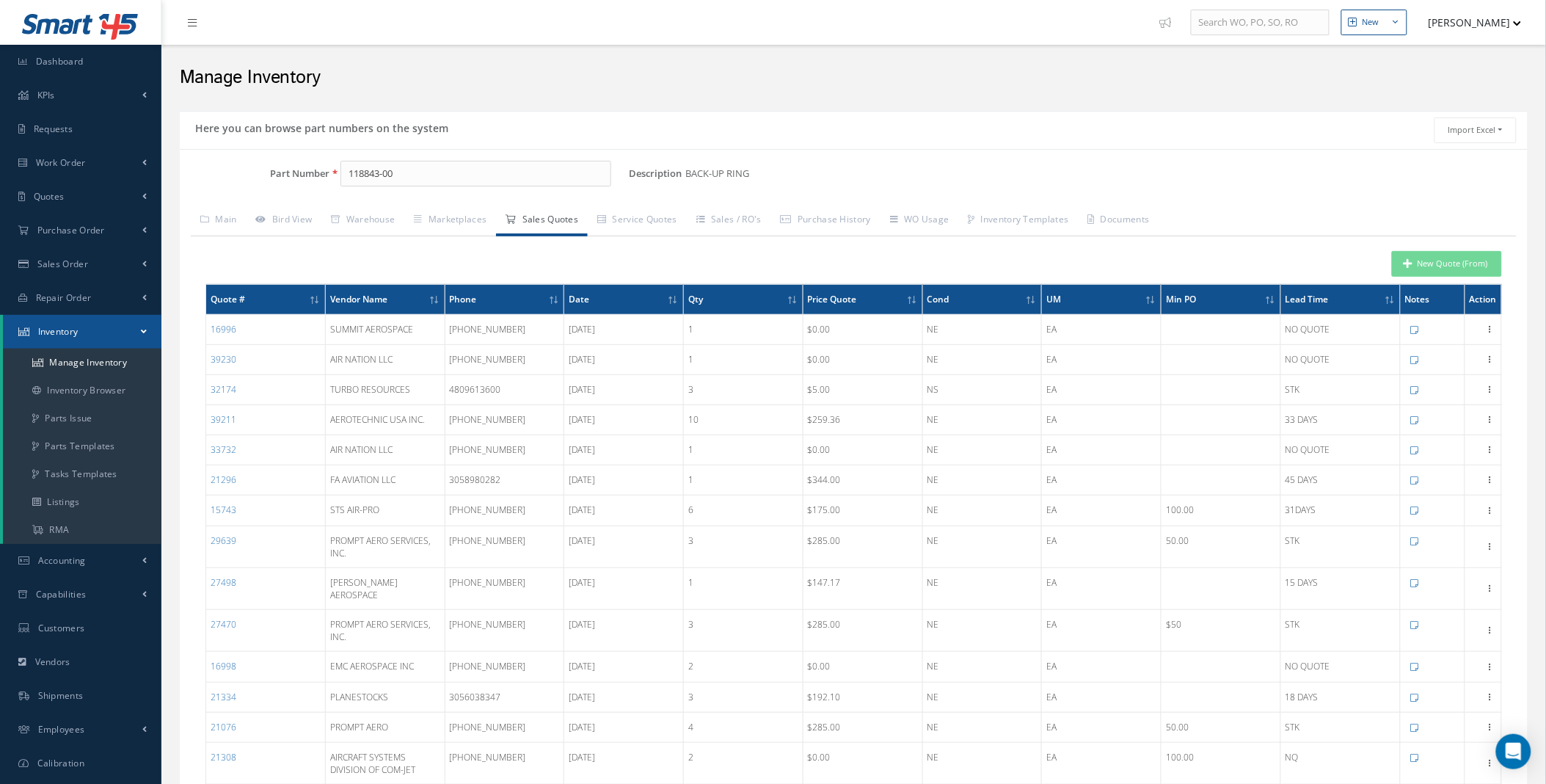
drag, startPoint x: 717, startPoint y: 499, endPoint x: 607, endPoint y: 266, distance: 257.7
click at [607, 266] on div "New Quote (From)" at bounding box center [853, 263] width 1319 height 25
drag, startPoint x: 1308, startPoint y: 547, endPoint x: 966, endPoint y: 130, distance: 539.3
click at [966, 130] on div "Import Excel to undefined Column headers must have the following requirements R…" at bounding box center [1191, 130] width 674 height 25
drag, startPoint x: 409, startPoint y: 174, endPoint x: 164, endPoint y: 177, distance: 245.0
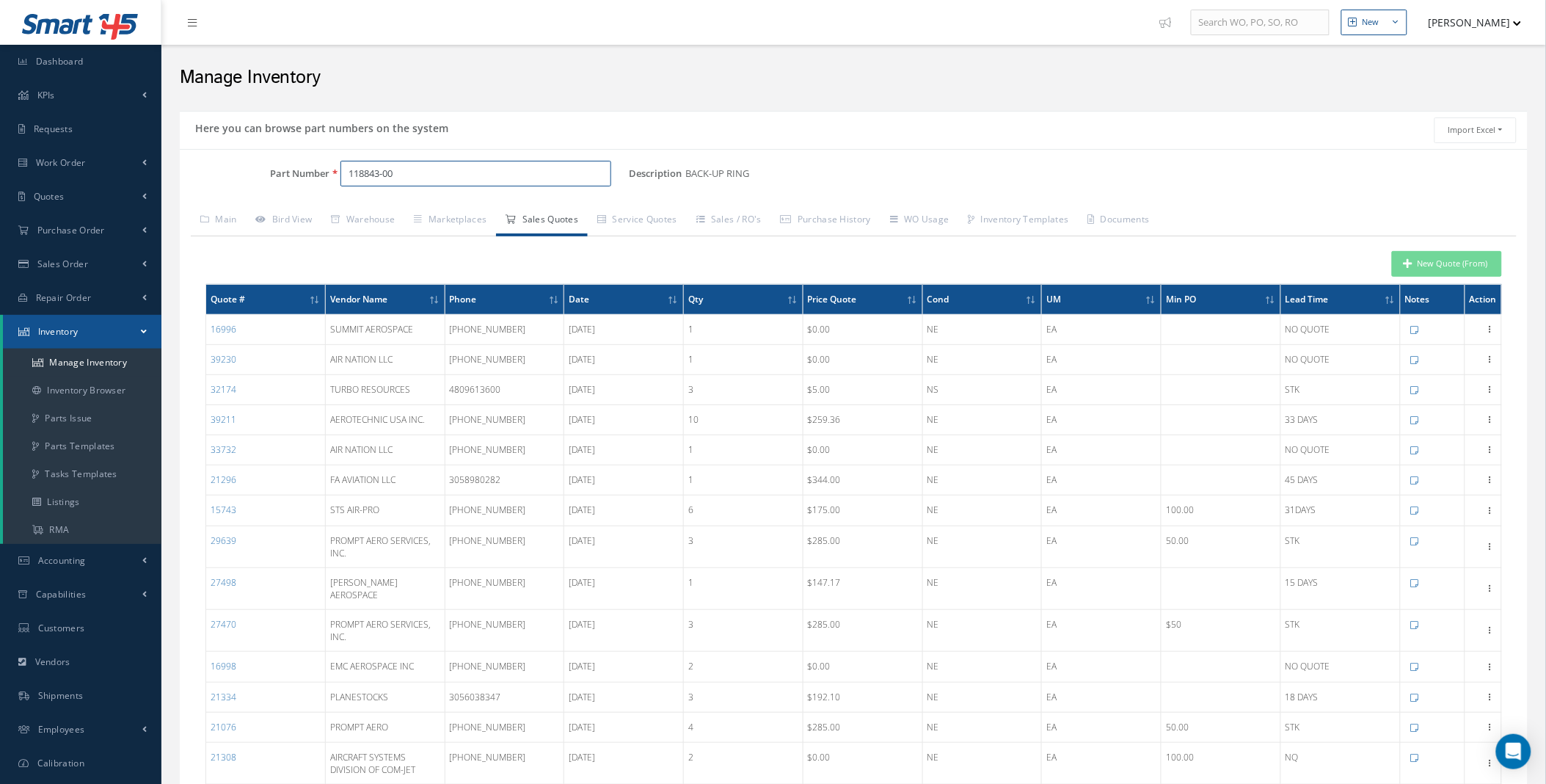
click at [199, 173] on div "Part Number 118843-00" at bounding box center [404, 174] width 449 height 26
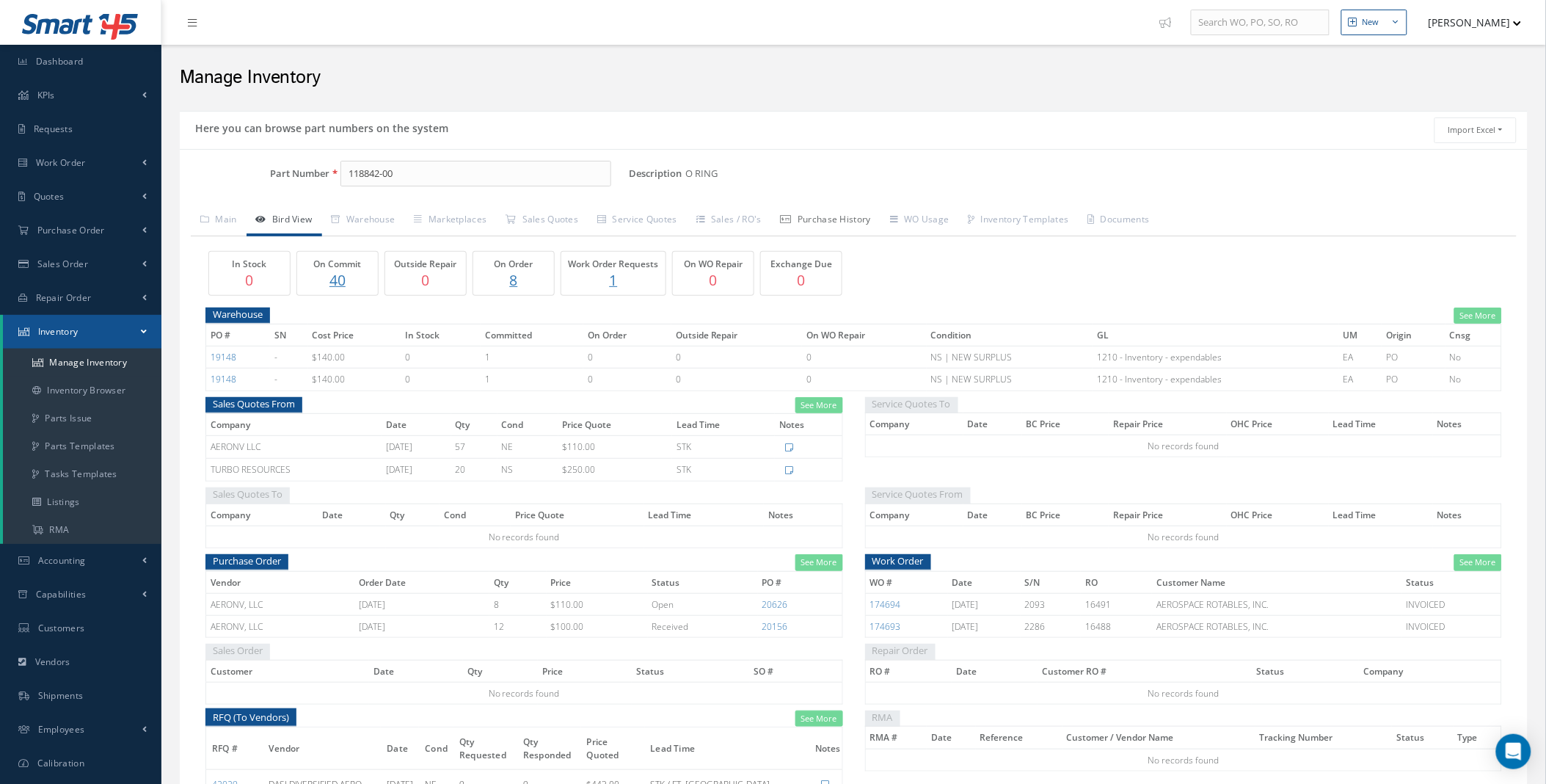
click at [862, 224] on link "Purchase History" at bounding box center [826, 221] width 109 height 31
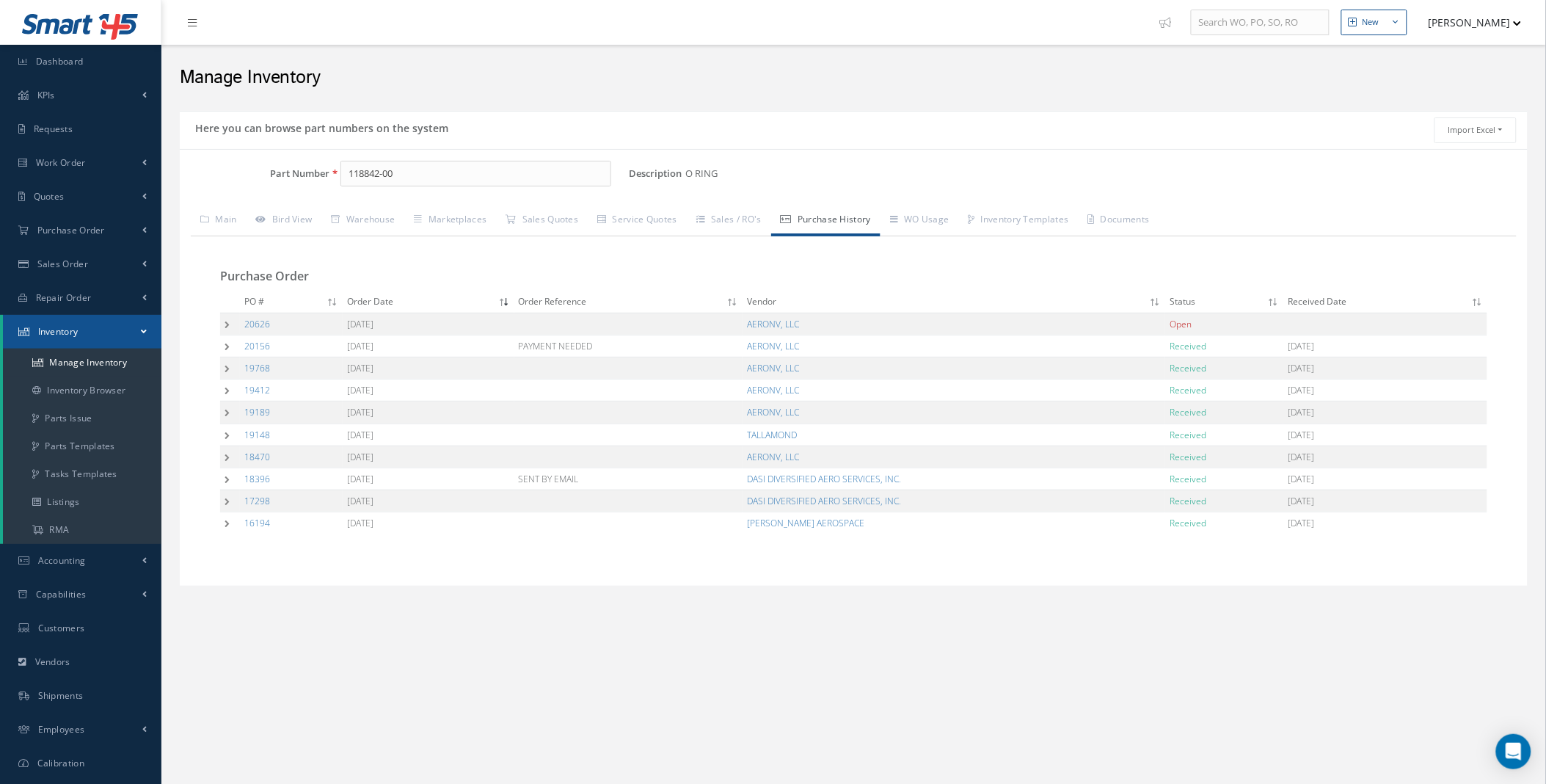
click at [226, 323] on td at bounding box center [230, 323] width 20 height 22
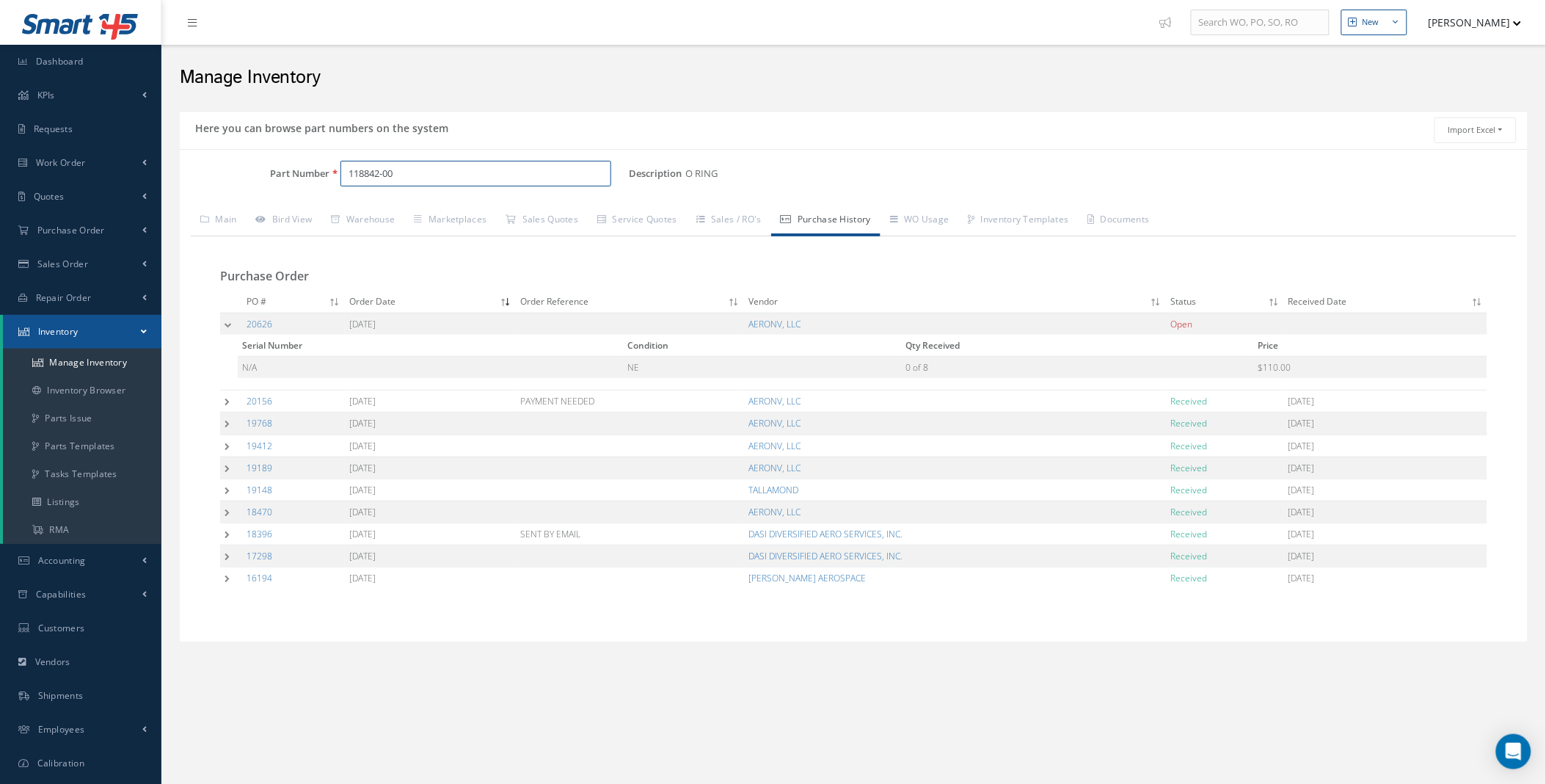
click at [362, 173] on input "118842-00" at bounding box center [475, 174] width 271 height 26
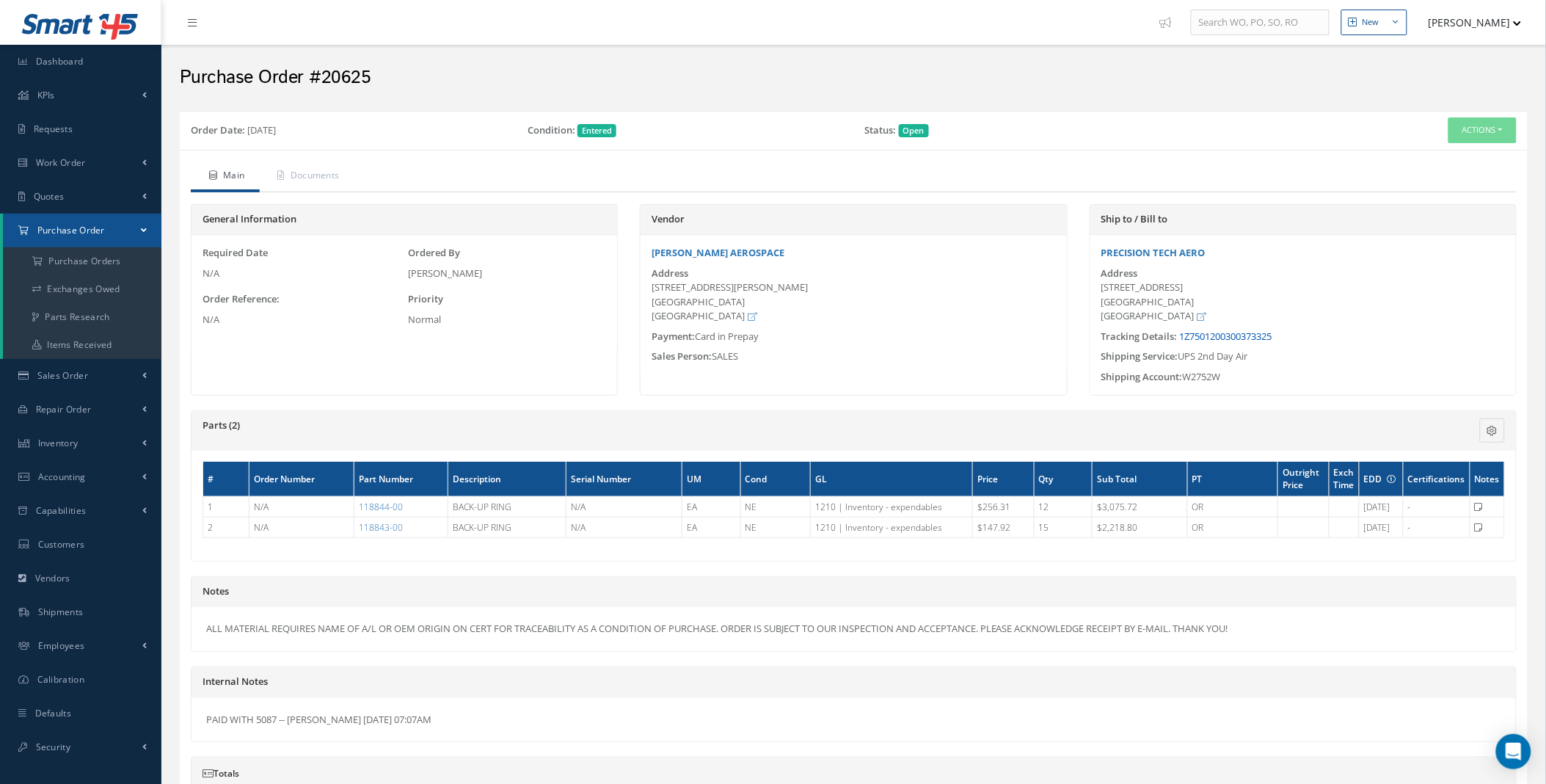
click at [1236, 339] on link "1Z7501200300373325" at bounding box center [1227, 336] width 92 height 13
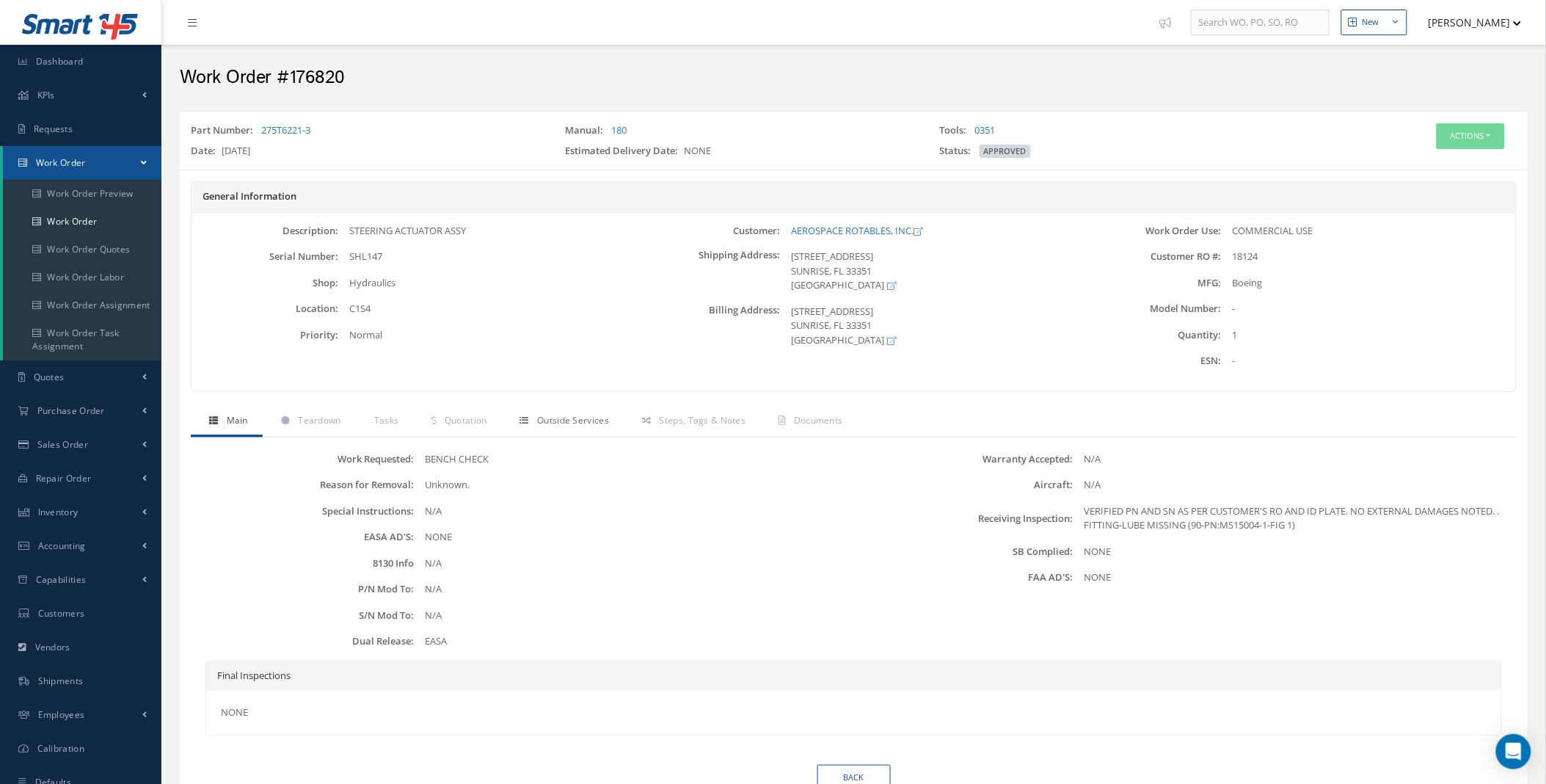
click at [586, 419] on span "Outside Services" at bounding box center [573, 420] width 72 height 12
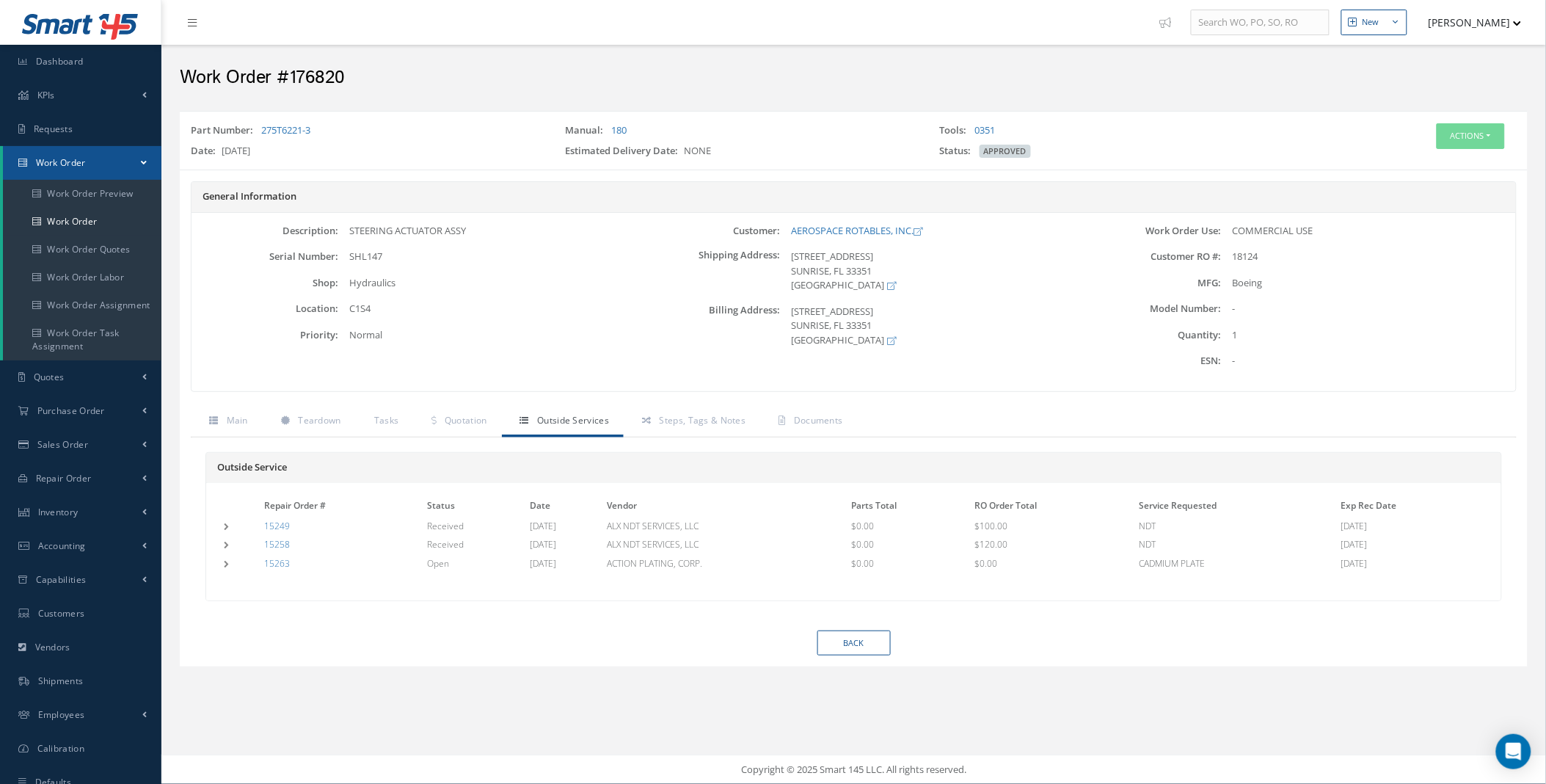
click at [223, 559] on td at bounding box center [241, 563] width 41 height 15
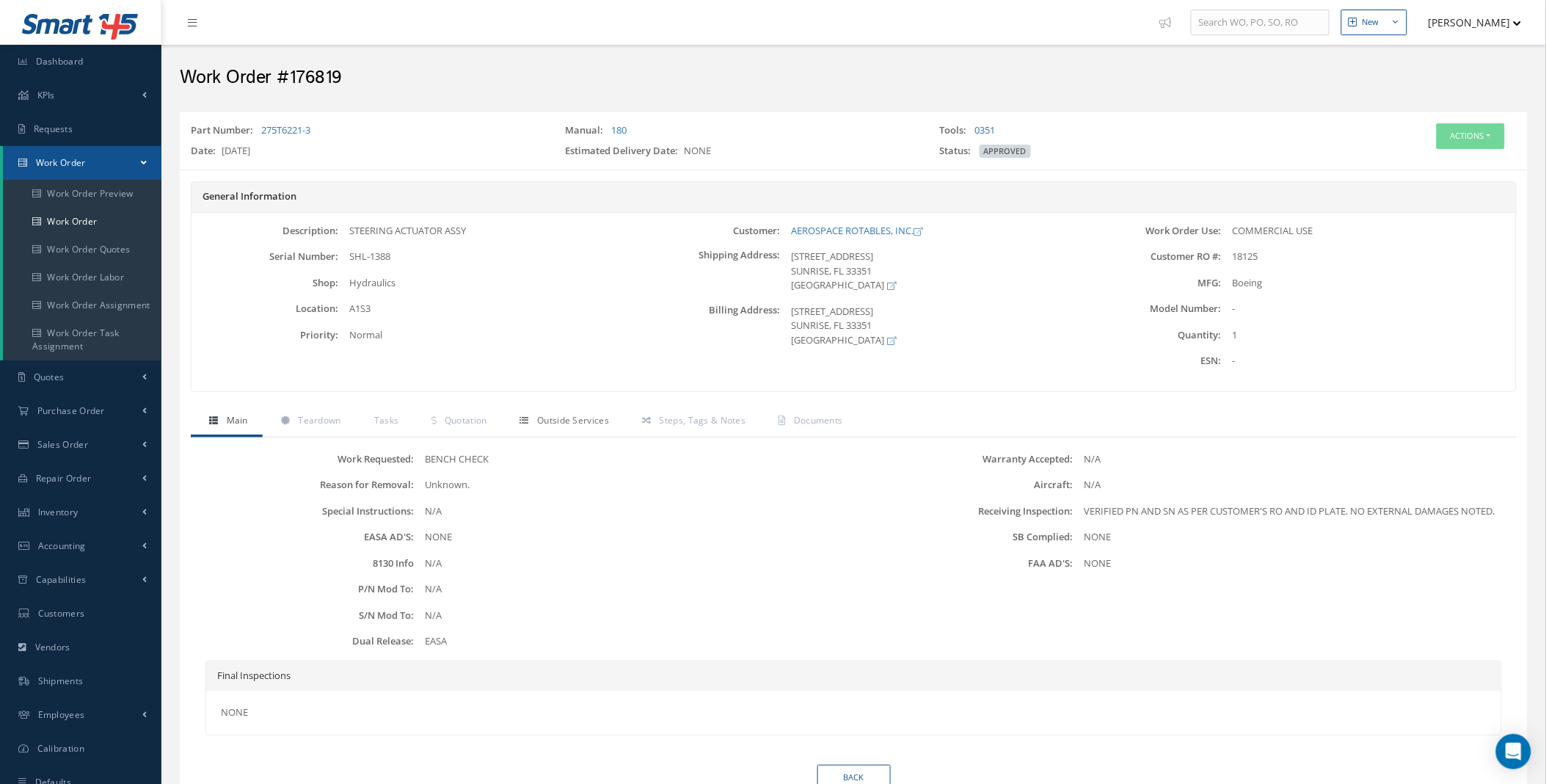
click at [545, 427] on link "Outside Services" at bounding box center [563, 422] width 122 height 31
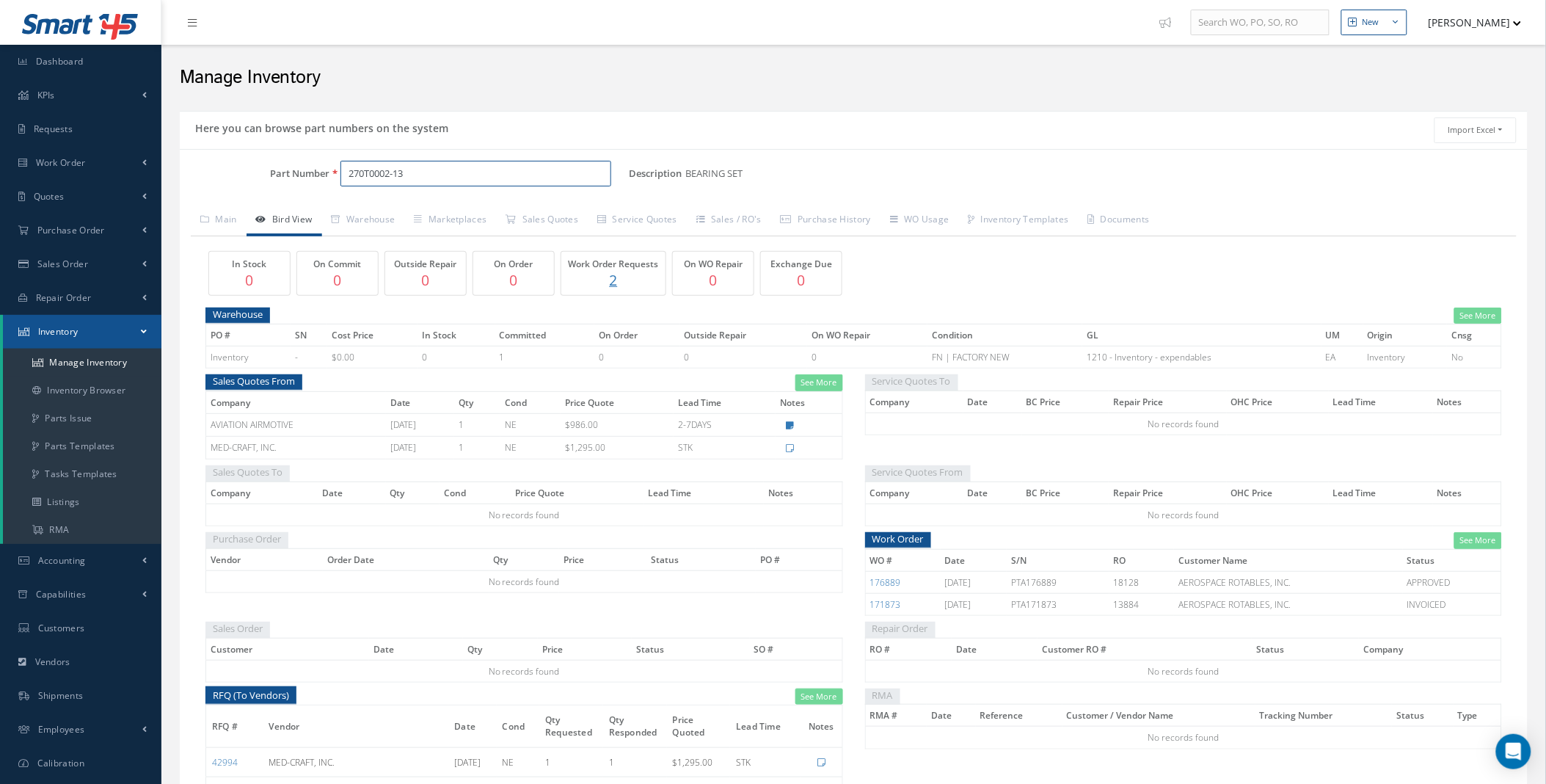
drag, startPoint x: 339, startPoint y: 180, endPoint x: 262, endPoint y: 176, distance: 77.1
click at [262, 176] on div "Part Number 270T0002-13" at bounding box center [404, 174] width 449 height 26
click at [570, 207] on link "Sales Quotes" at bounding box center [541, 221] width 91 height 31
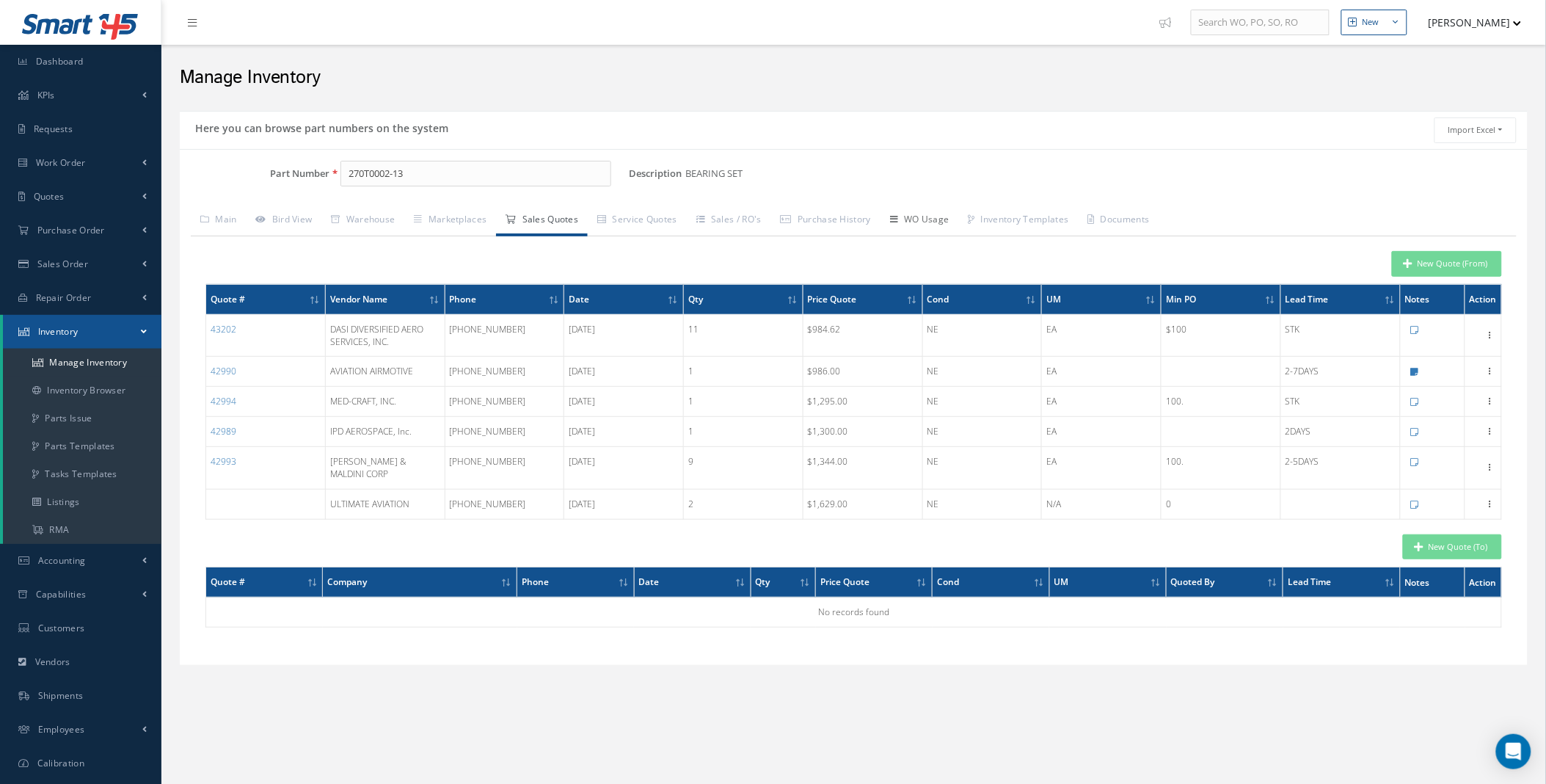
click at [959, 219] on link "WO Usage" at bounding box center [920, 221] width 78 height 31
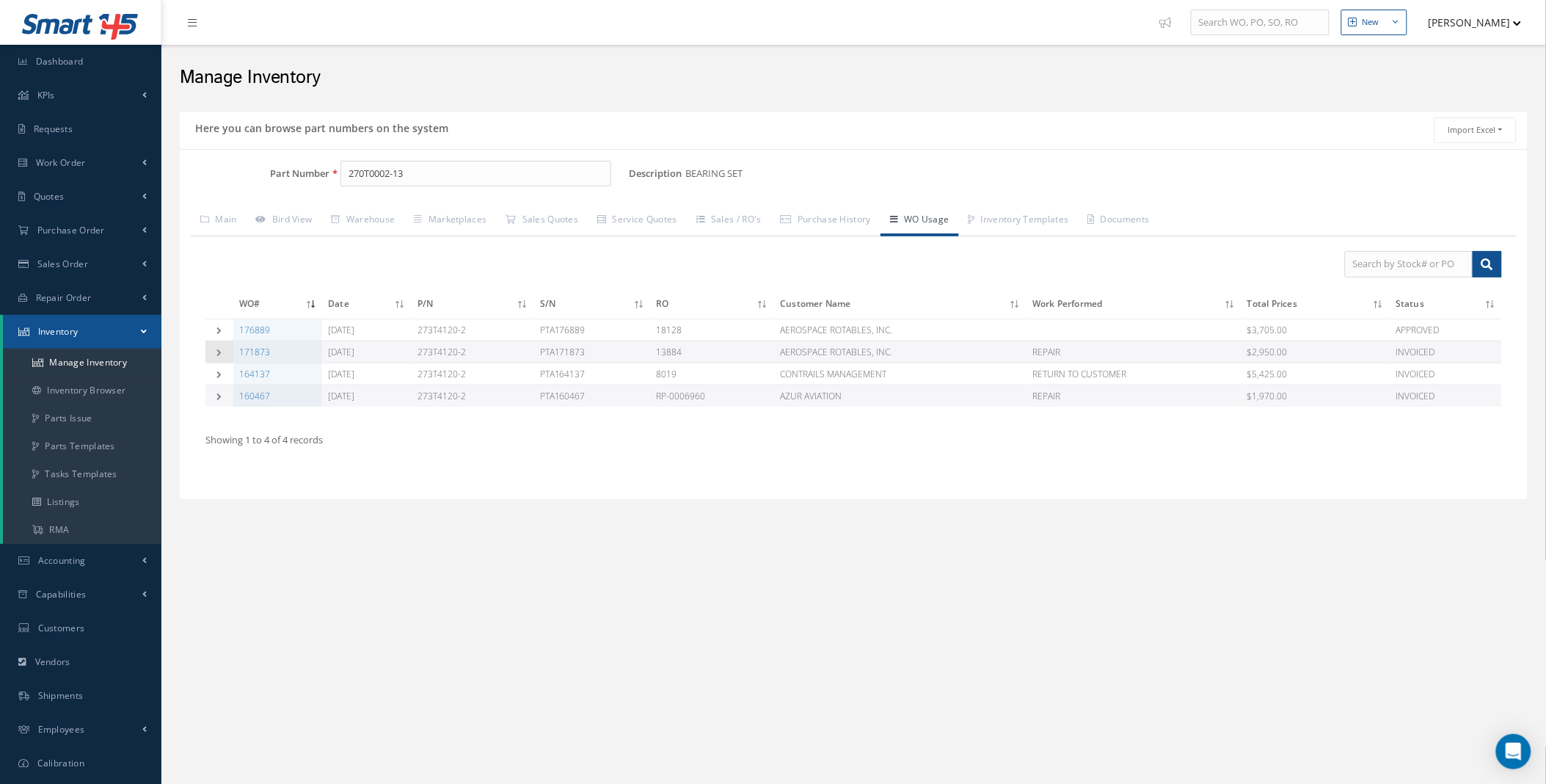
click at [218, 355] on icon at bounding box center [219, 352] width 10 height 8
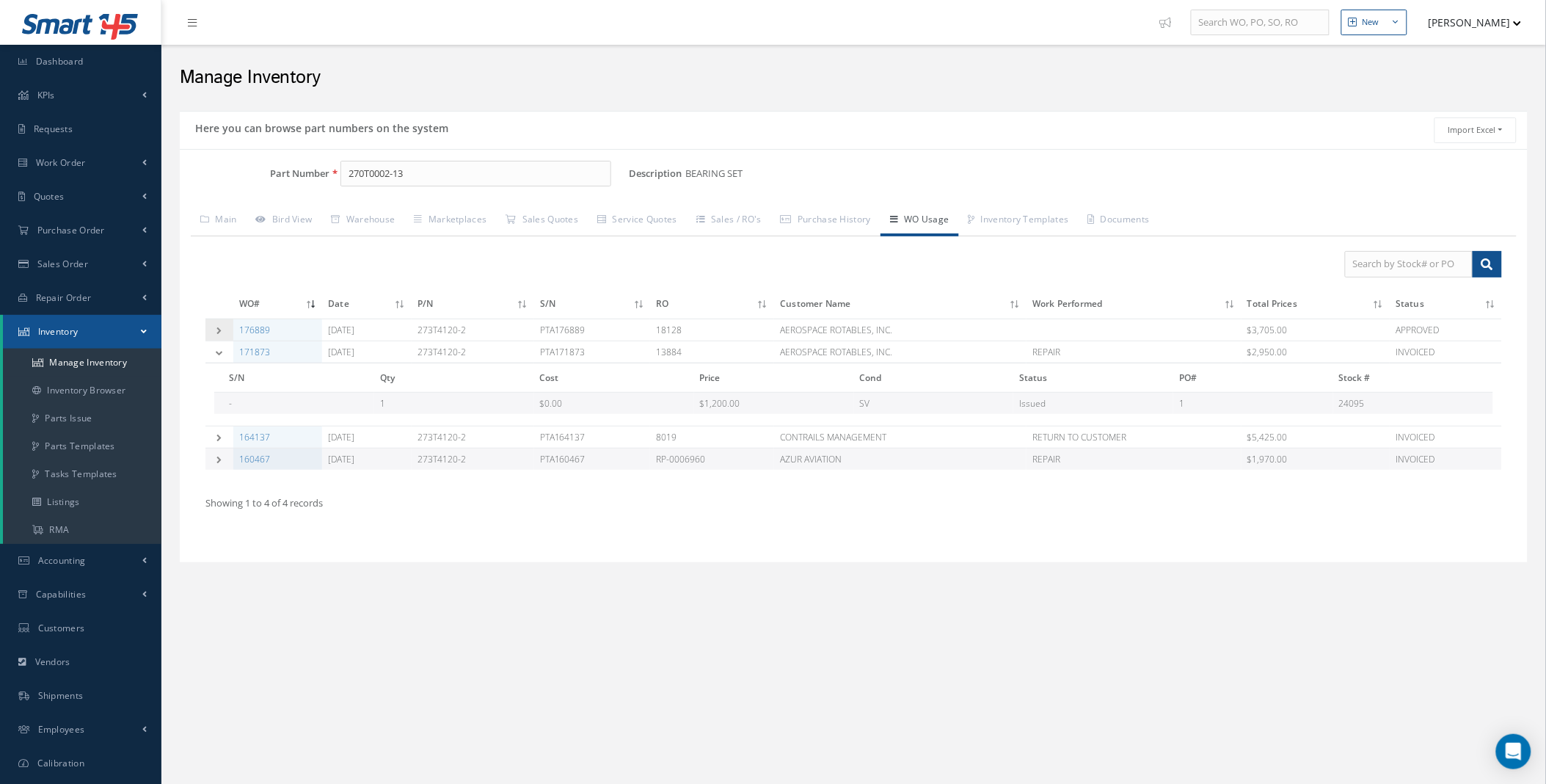
click at [218, 329] on icon at bounding box center [219, 330] width 10 height 8
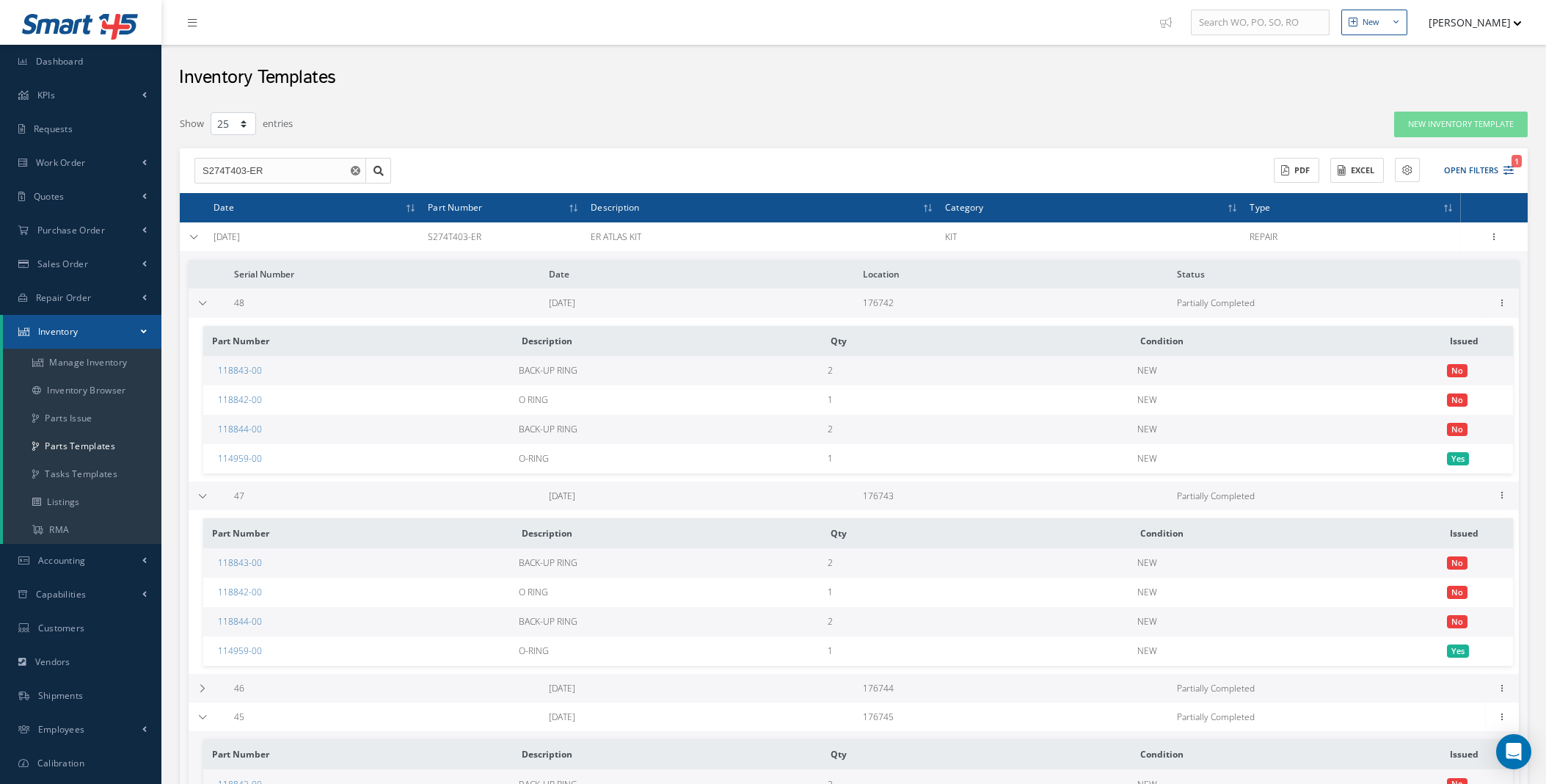
select select "25"
click at [195, 244] on td at bounding box center [194, 237] width 28 height 28
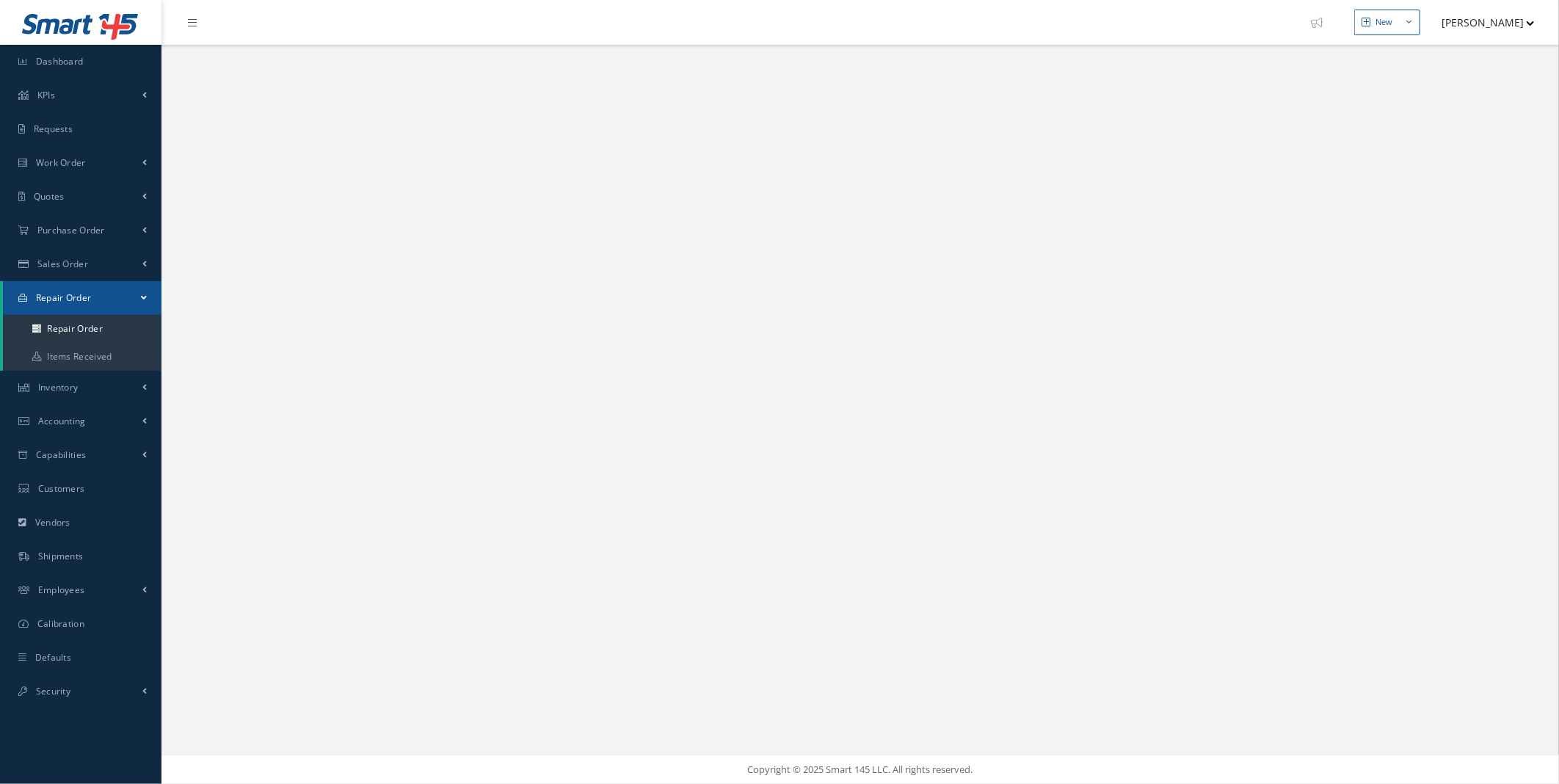
select select "25"
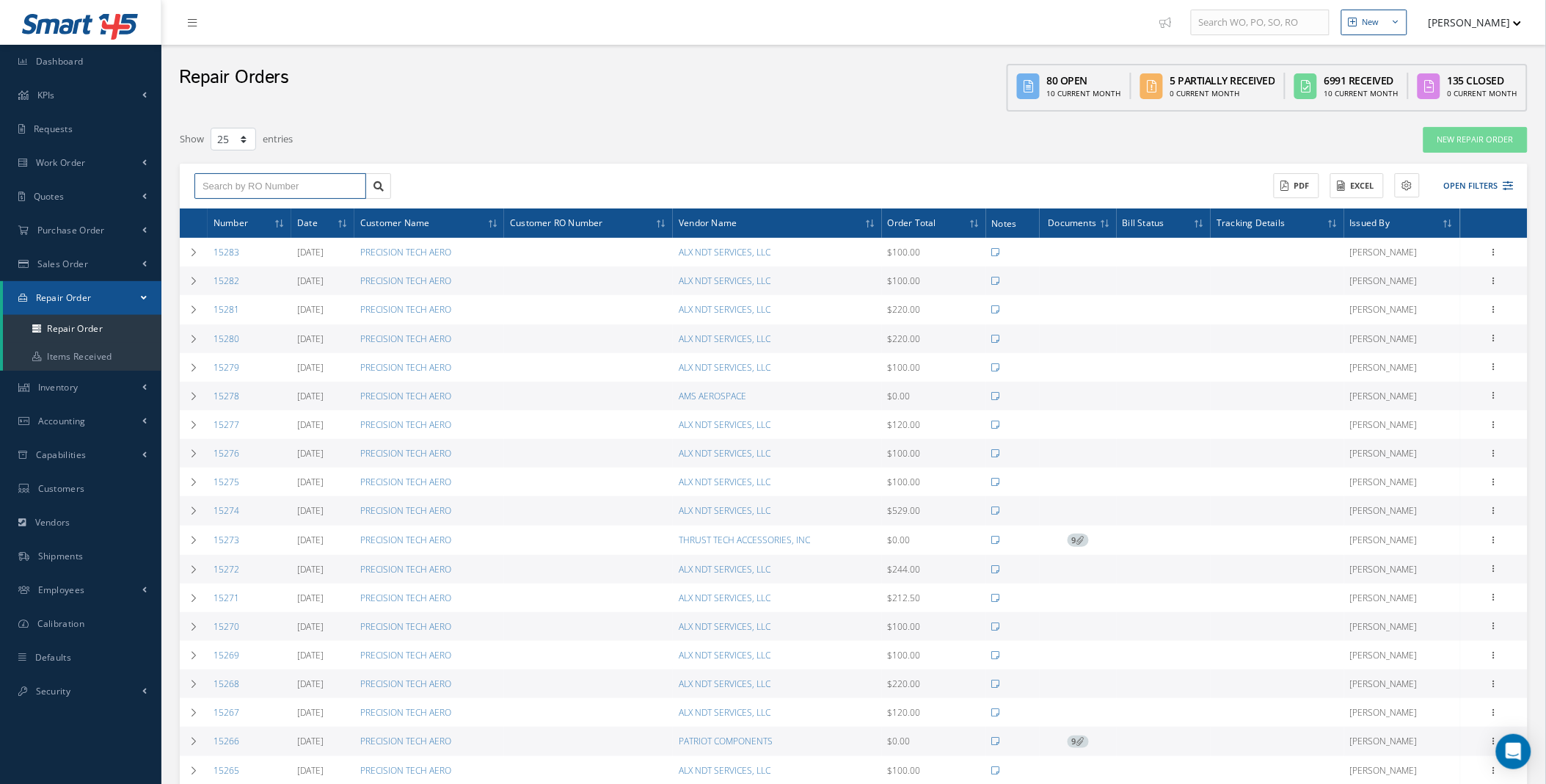
click at [273, 191] on input "text" at bounding box center [280, 187] width 172 height 26
click at [1508, 176] on button "Open Filters" at bounding box center [1472, 186] width 83 height 25
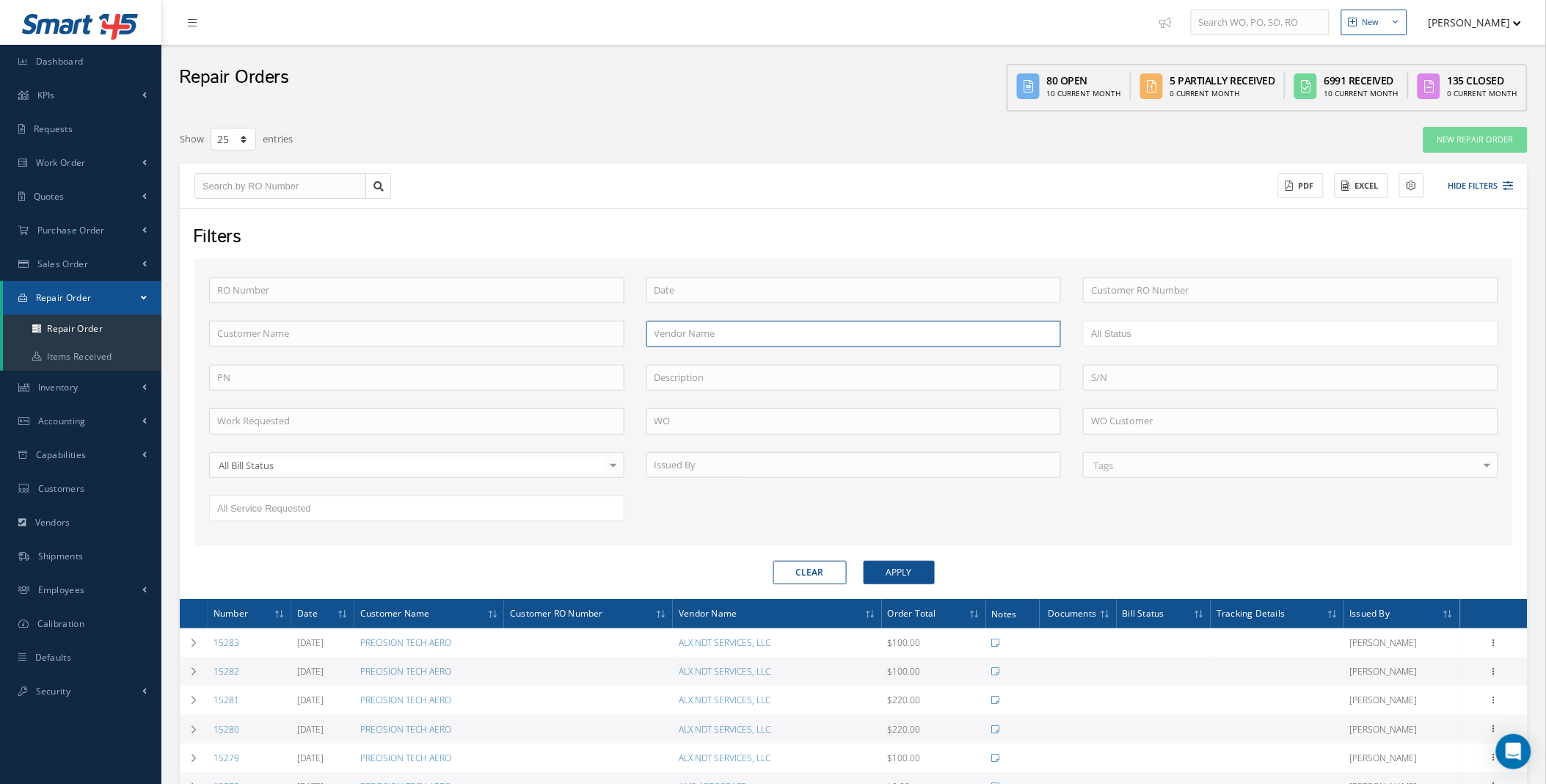
click at [700, 339] on input "text" at bounding box center [854, 334] width 415 height 26
type input "action"
click at [864, 561] on button "Apply" at bounding box center [899, 572] width 71 height 24
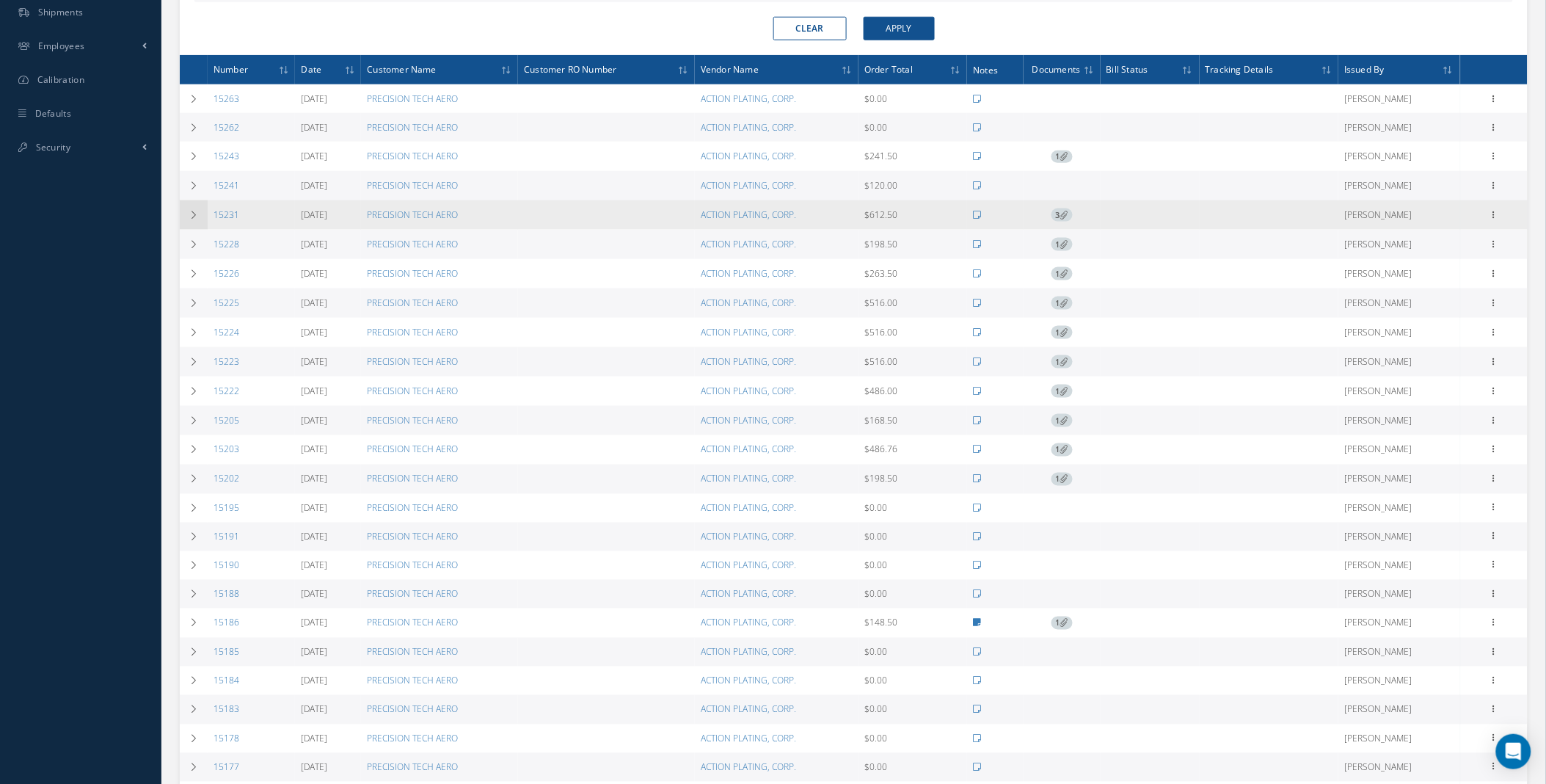
click at [193, 219] on icon at bounding box center [194, 214] width 10 height 8
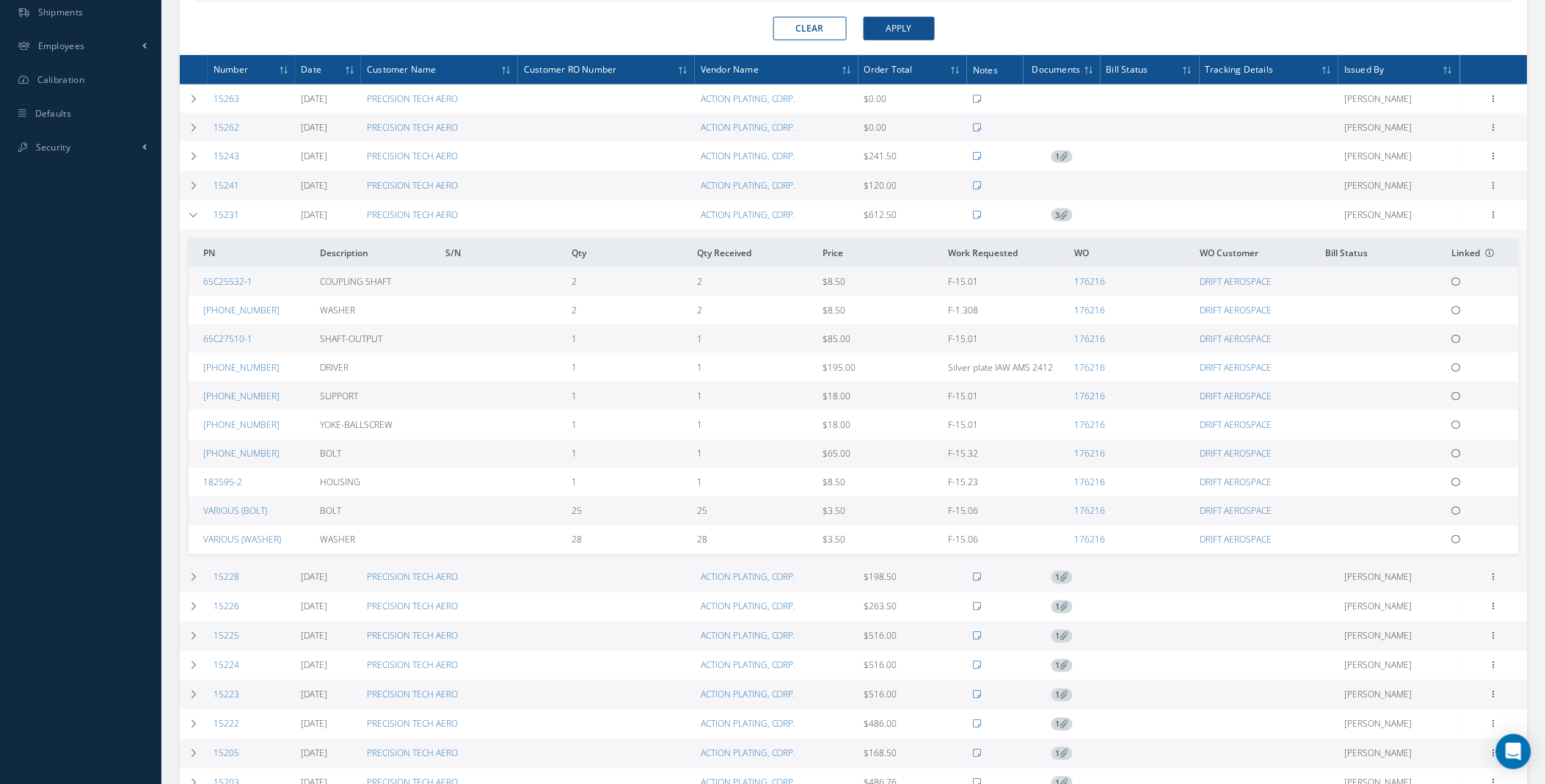
click at [68, 401] on div "Smart 145 Dashboard KPIs Work Order Accounting Requests Work Order Work Order P…" at bounding box center [773, 356] width 1546 height 1800
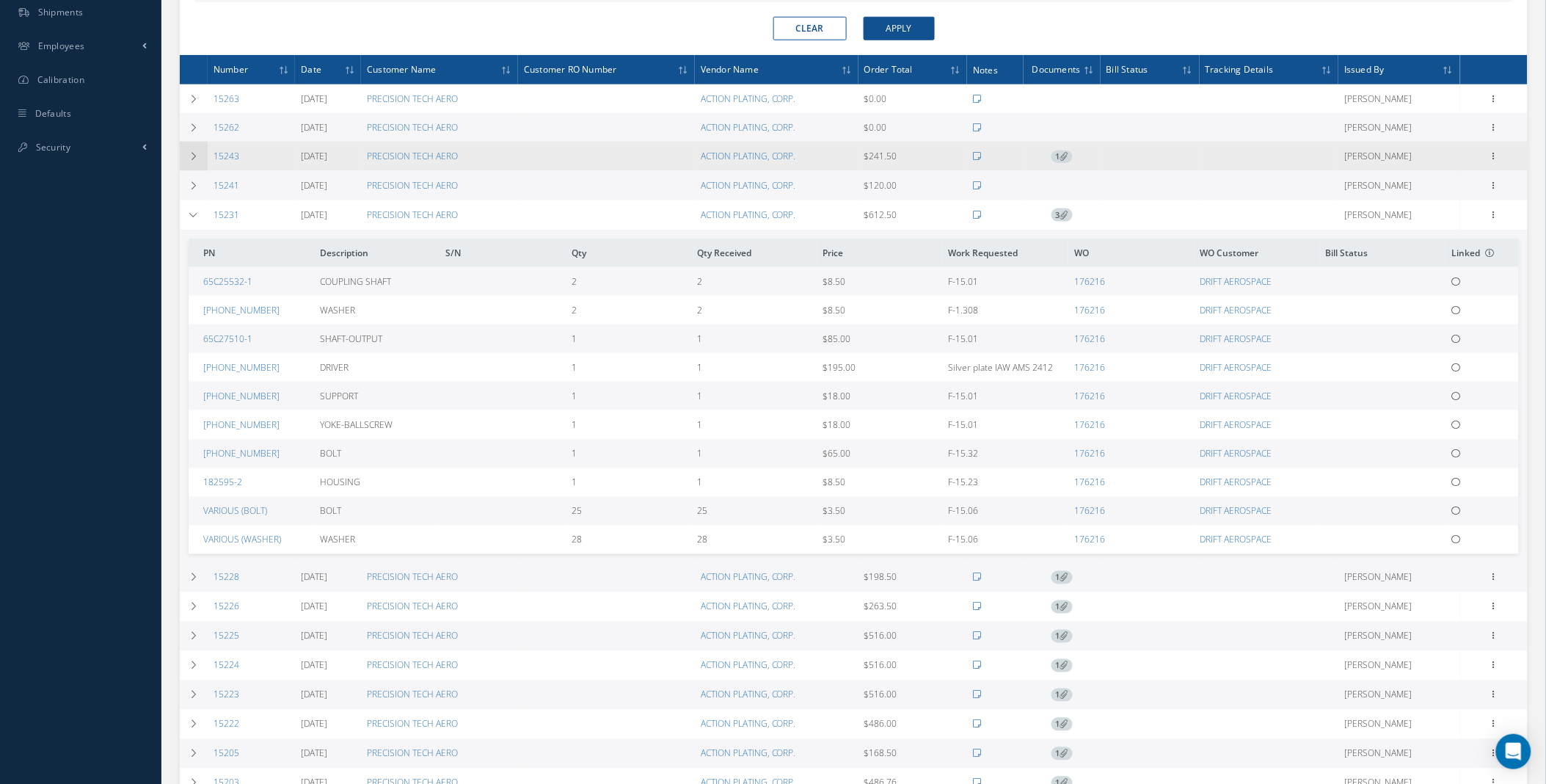
click at [191, 150] on td at bounding box center [194, 156] width 28 height 29
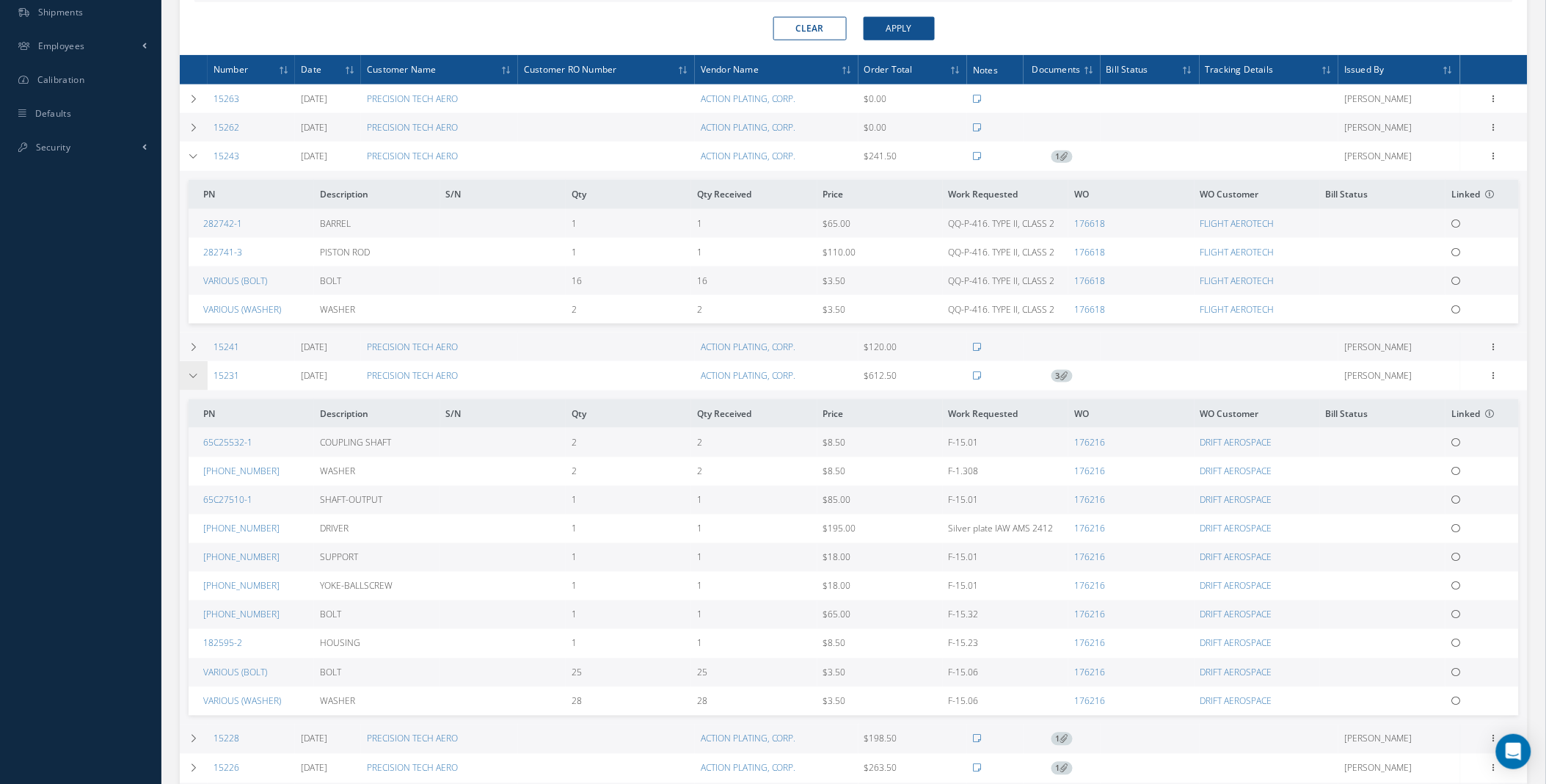
click at [196, 375] on icon at bounding box center [194, 375] width 10 height 8
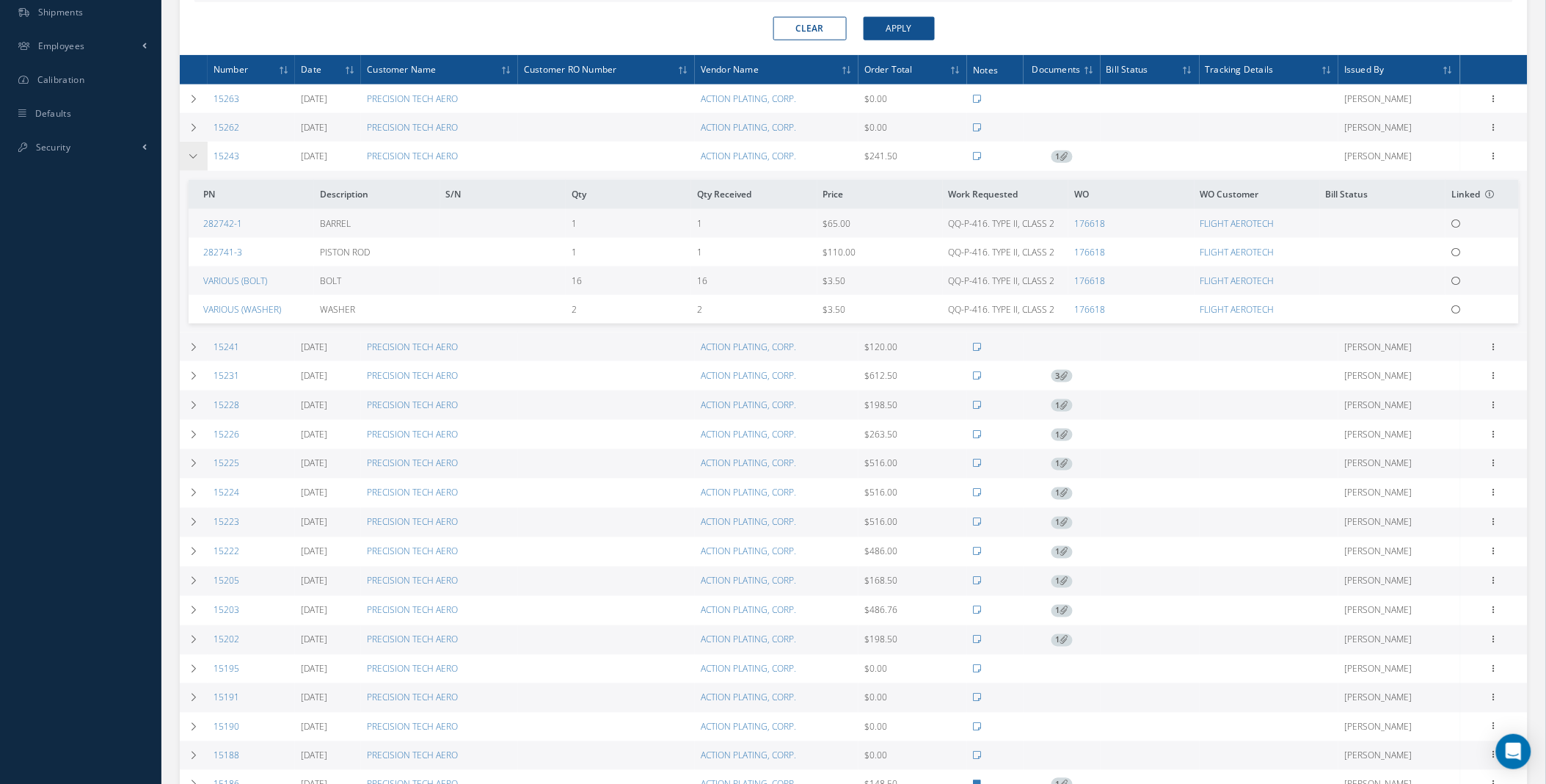
click at [200, 161] on td at bounding box center [194, 156] width 28 height 29
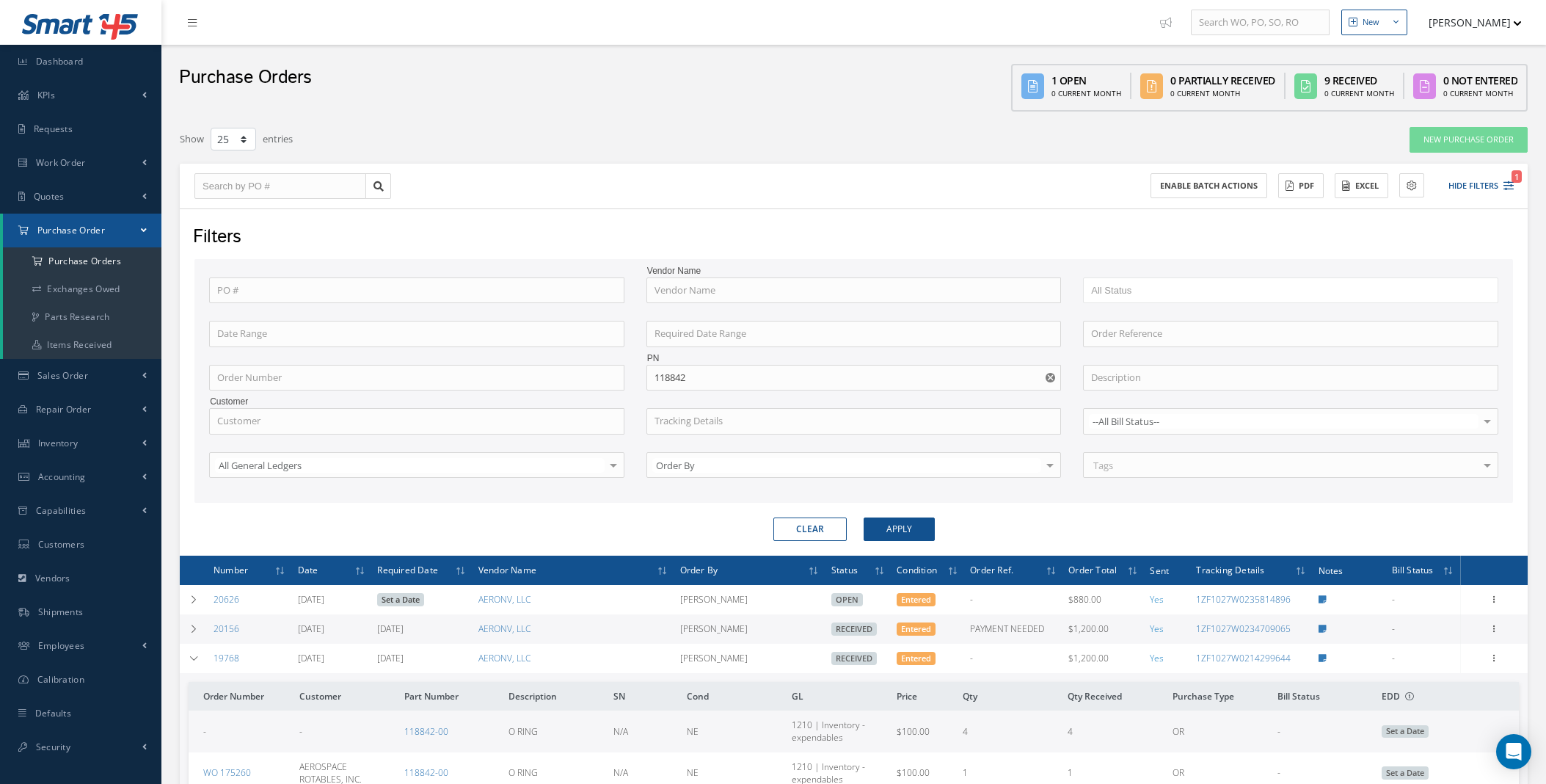
select select "25"
click at [694, 379] on input "118842" at bounding box center [854, 378] width 415 height 26
type input "118843"
click at [864, 518] on button "Apply" at bounding box center [899, 529] width 71 height 24
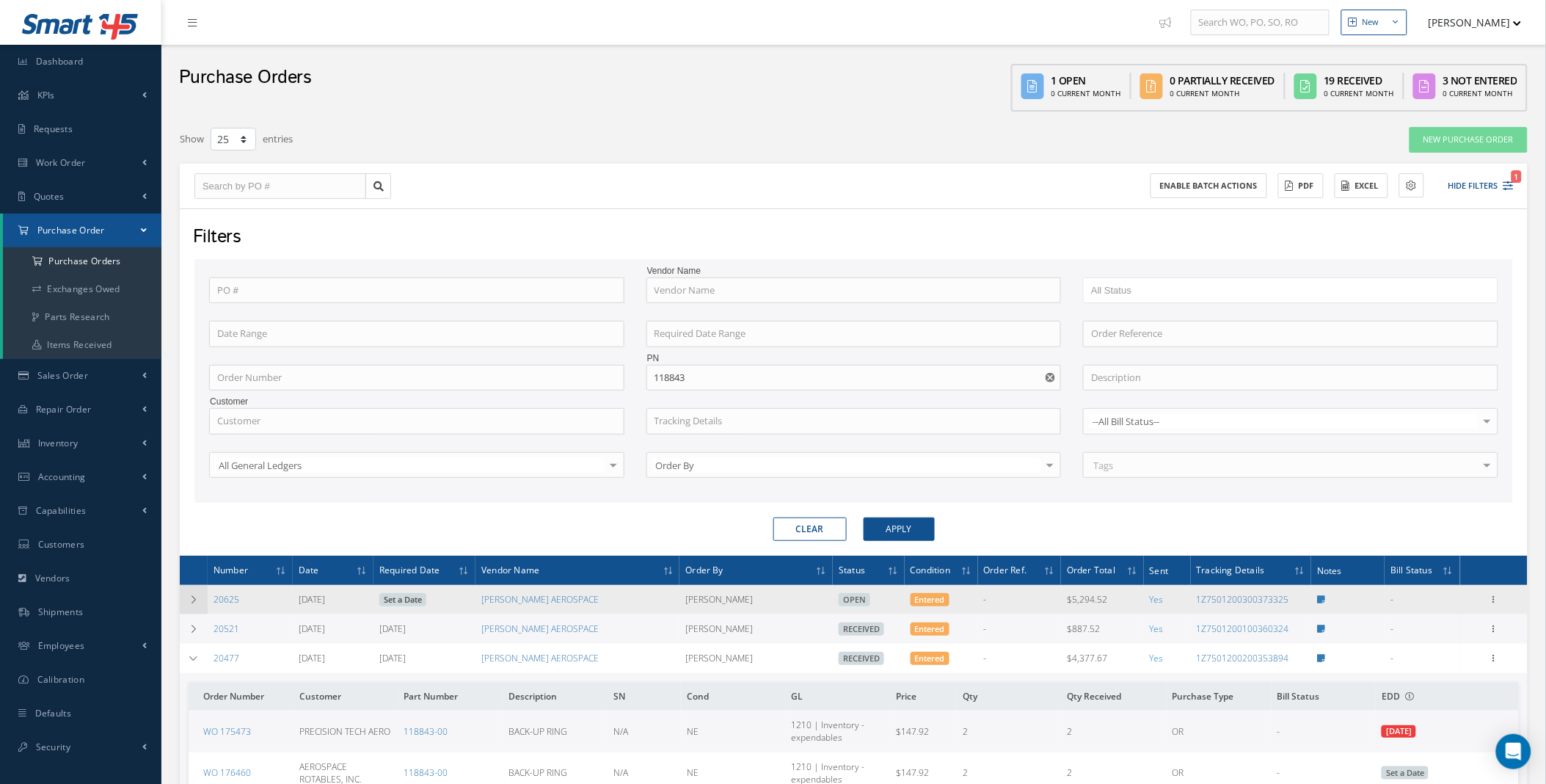
click at [189, 599] on icon at bounding box center [194, 599] width 10 height 8
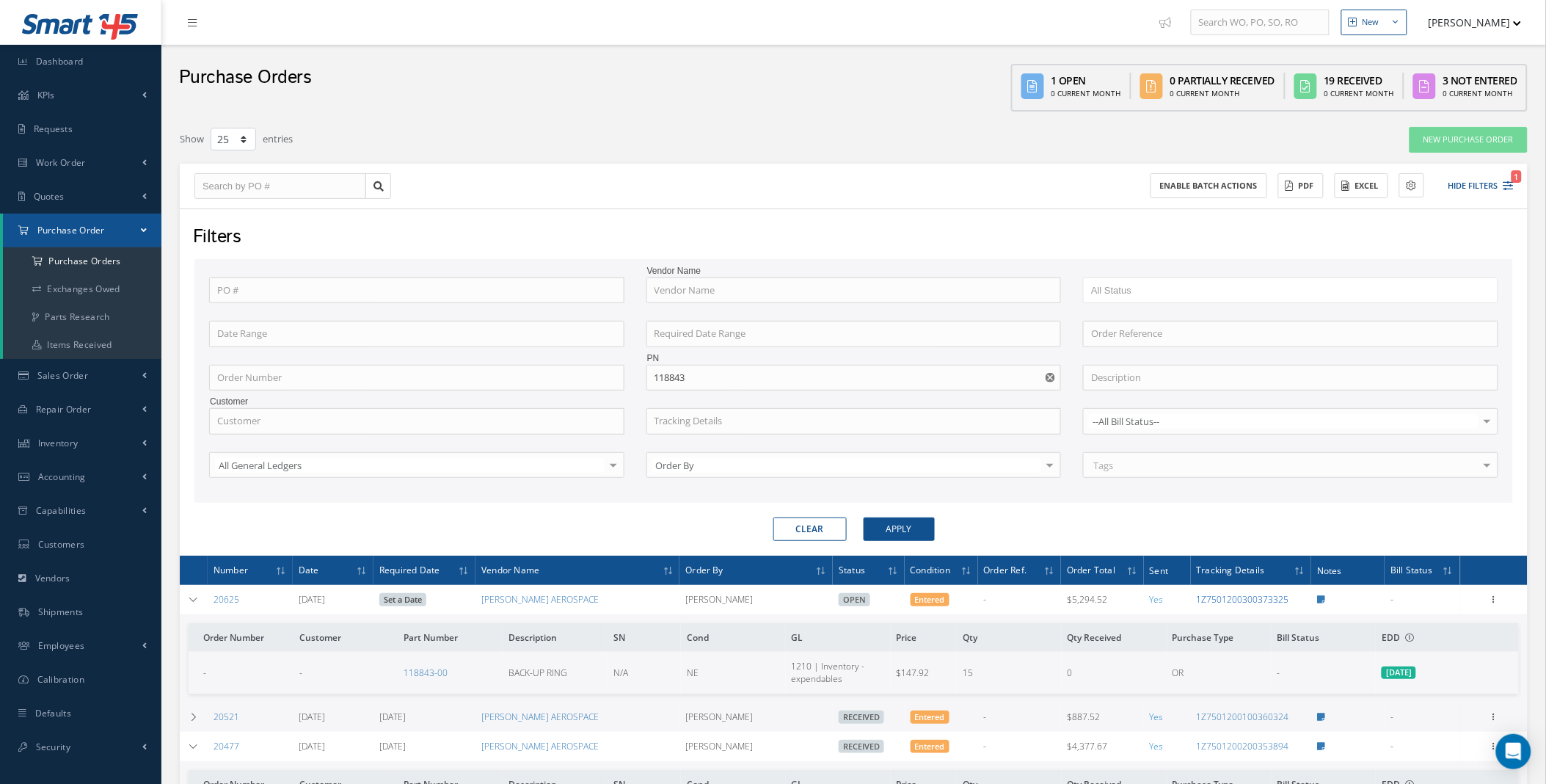
click at [1273, 600] on link "1Z7501200300373325" at bounding box center [1243, 599] width 92 height 12
click at [1055, 376] on button "button" at bounding box center [1052, 378] width 18 height 26
click at [804, 283] on input "text" at bounding box center [854, 290] width 415 height 26
type input "satair"
click at [864, 518] on button "Apply" at bounding box center [899, 529] width 71 height 24
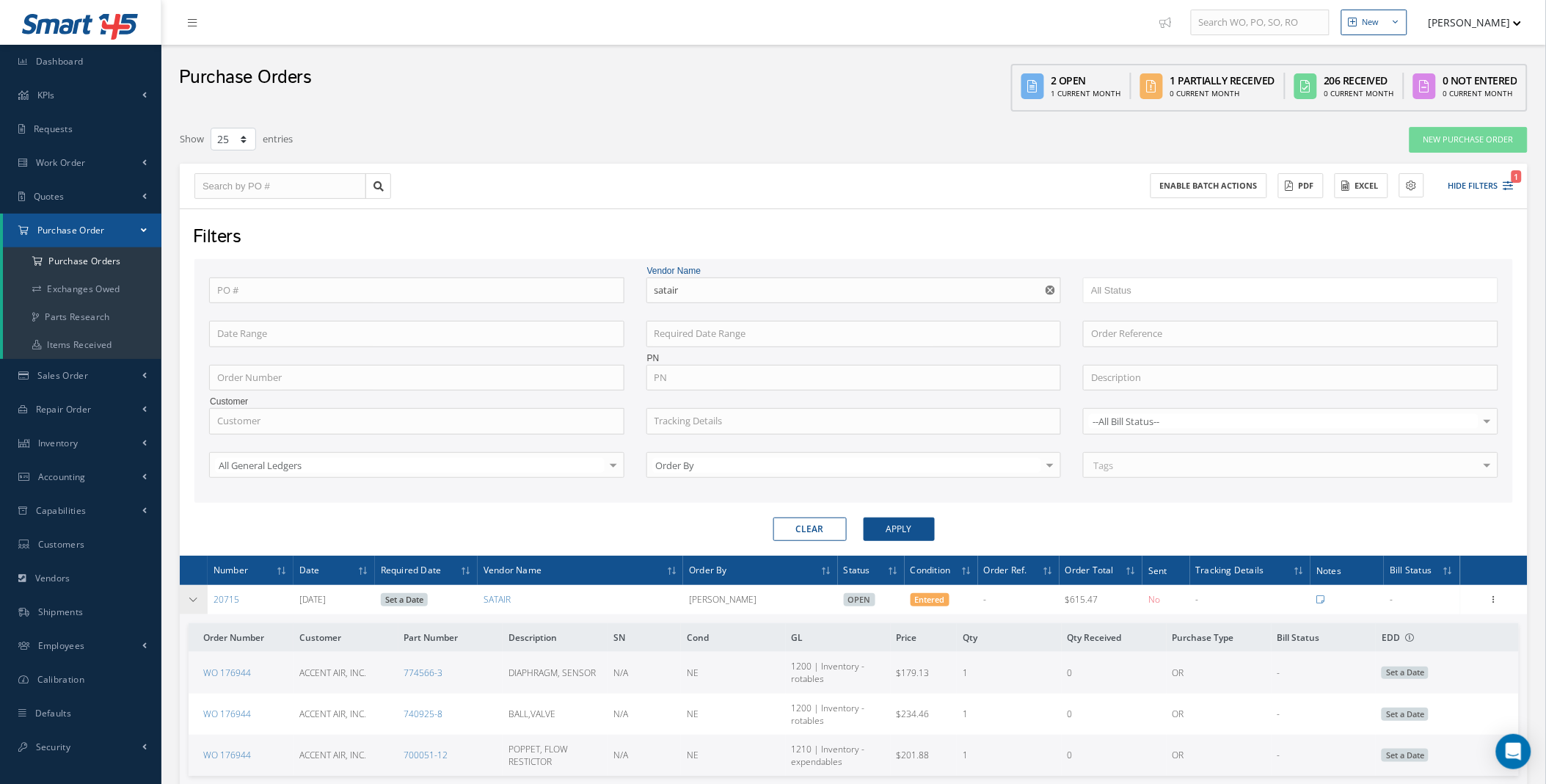
click at [192, 600] on icon at bounding box center [194, 599] width 10 height 8
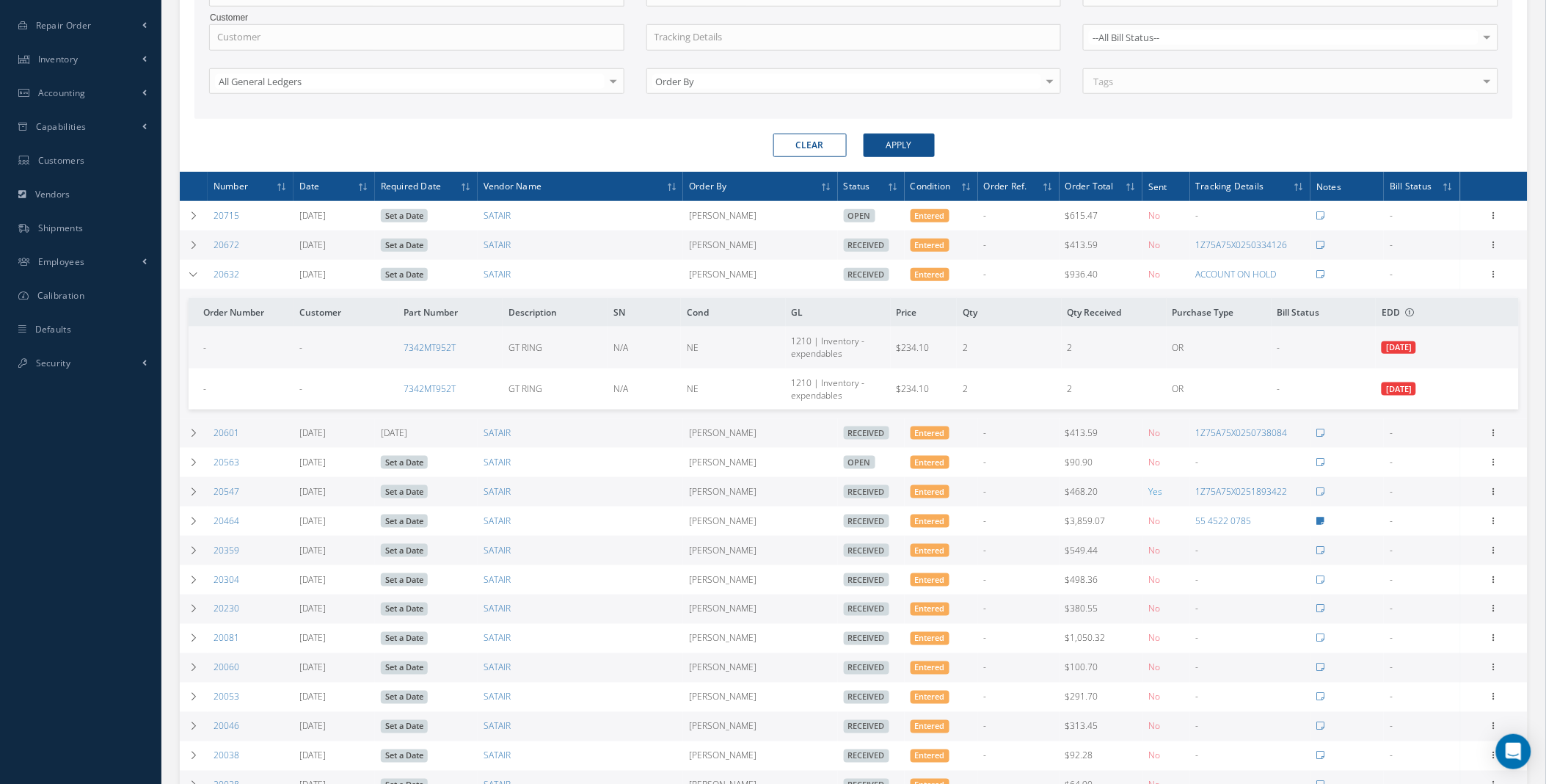
scroll to position [406, 0]
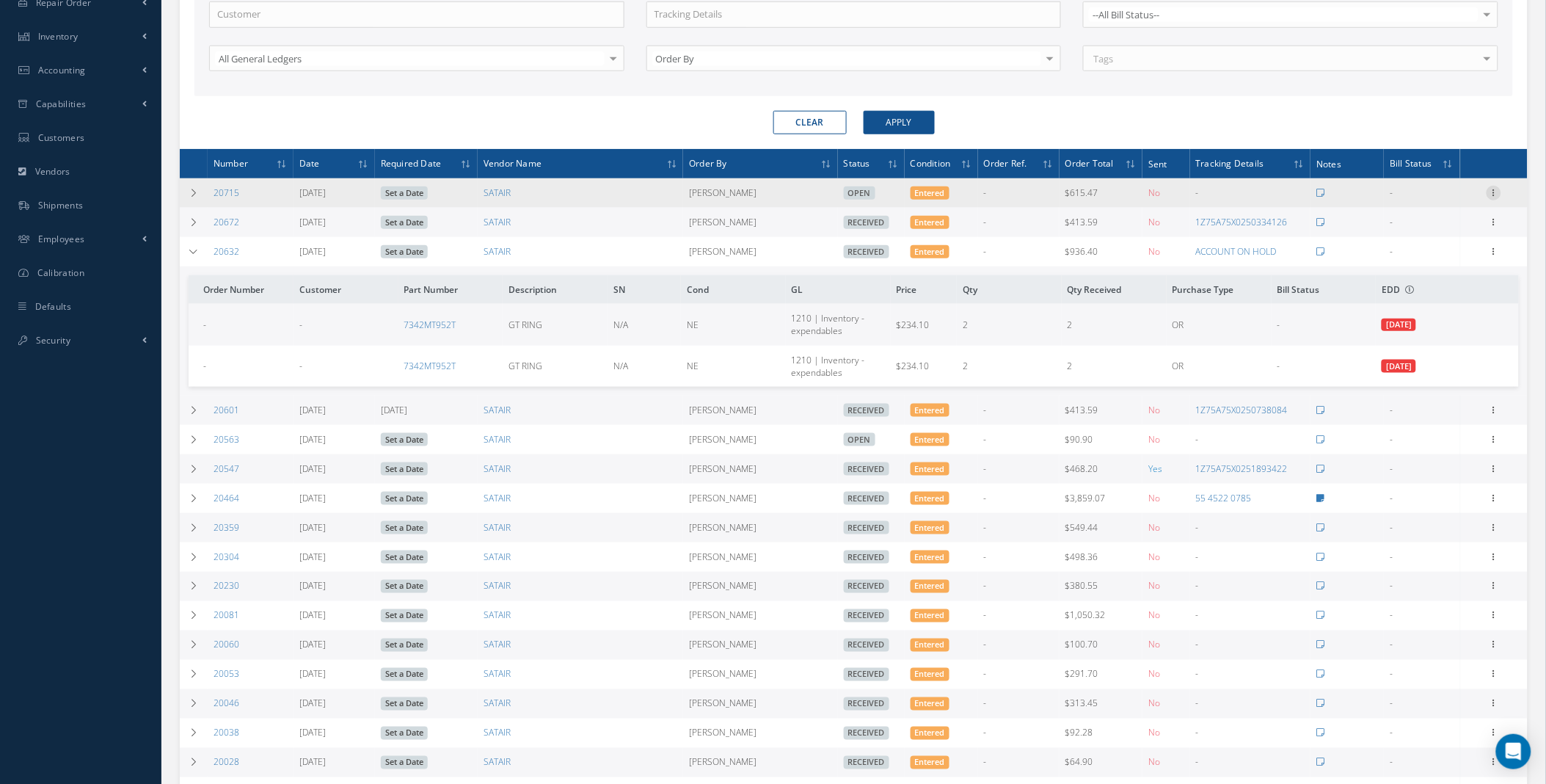
click at [1495, 194] on icon at bounding box center [1494, 191] width 15 height 12
click at [1415, 238] on link "Edit" at bounding box center [1426, 240] width 116 height 19
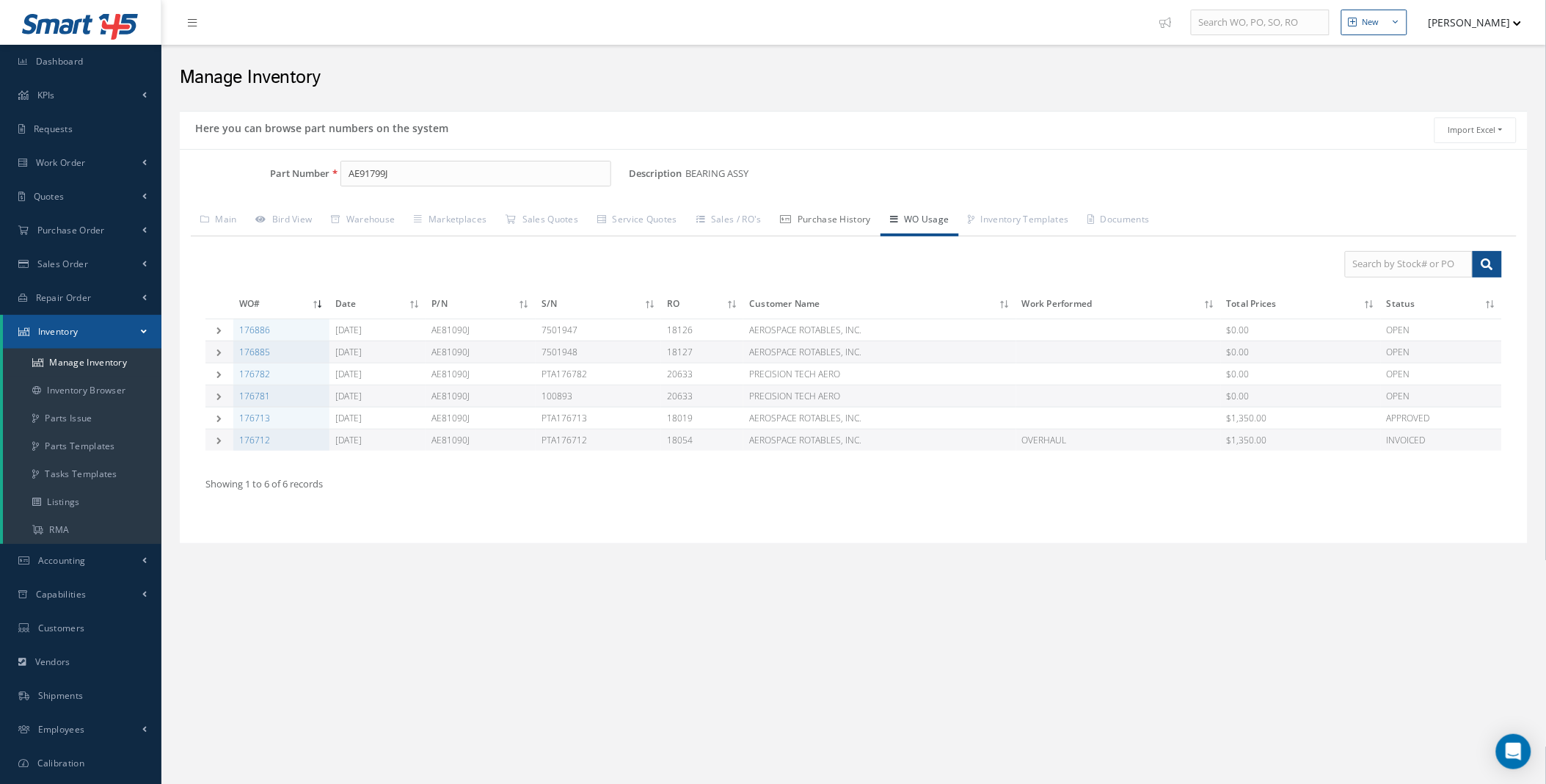
click at [860, 222] on link "Purchase History" at bounding box center [826, 221] width 109 height 31
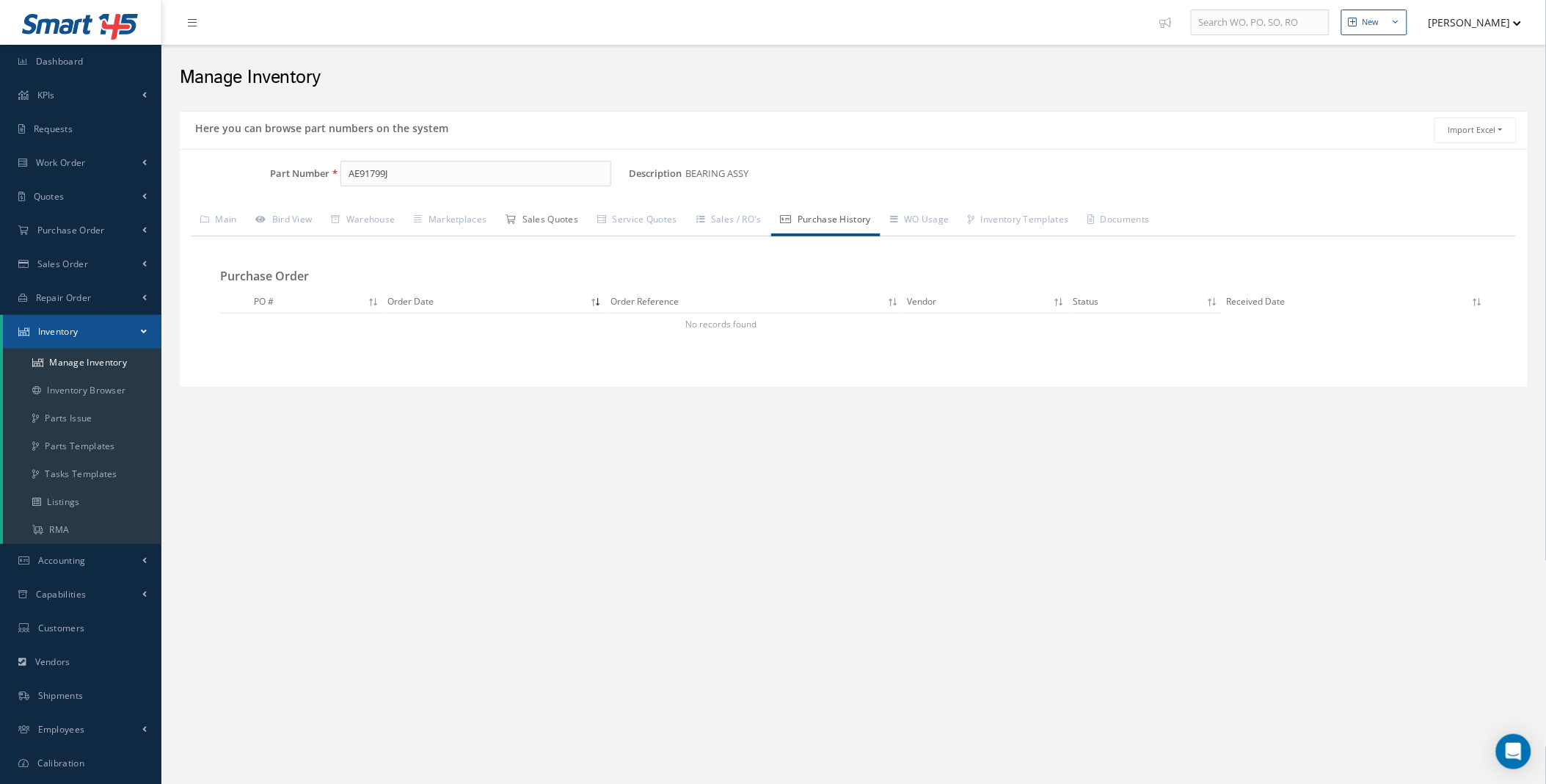
click at [535, 227] on link "Sales Quotes" at bounding box center [541, 221] width 91 height 31
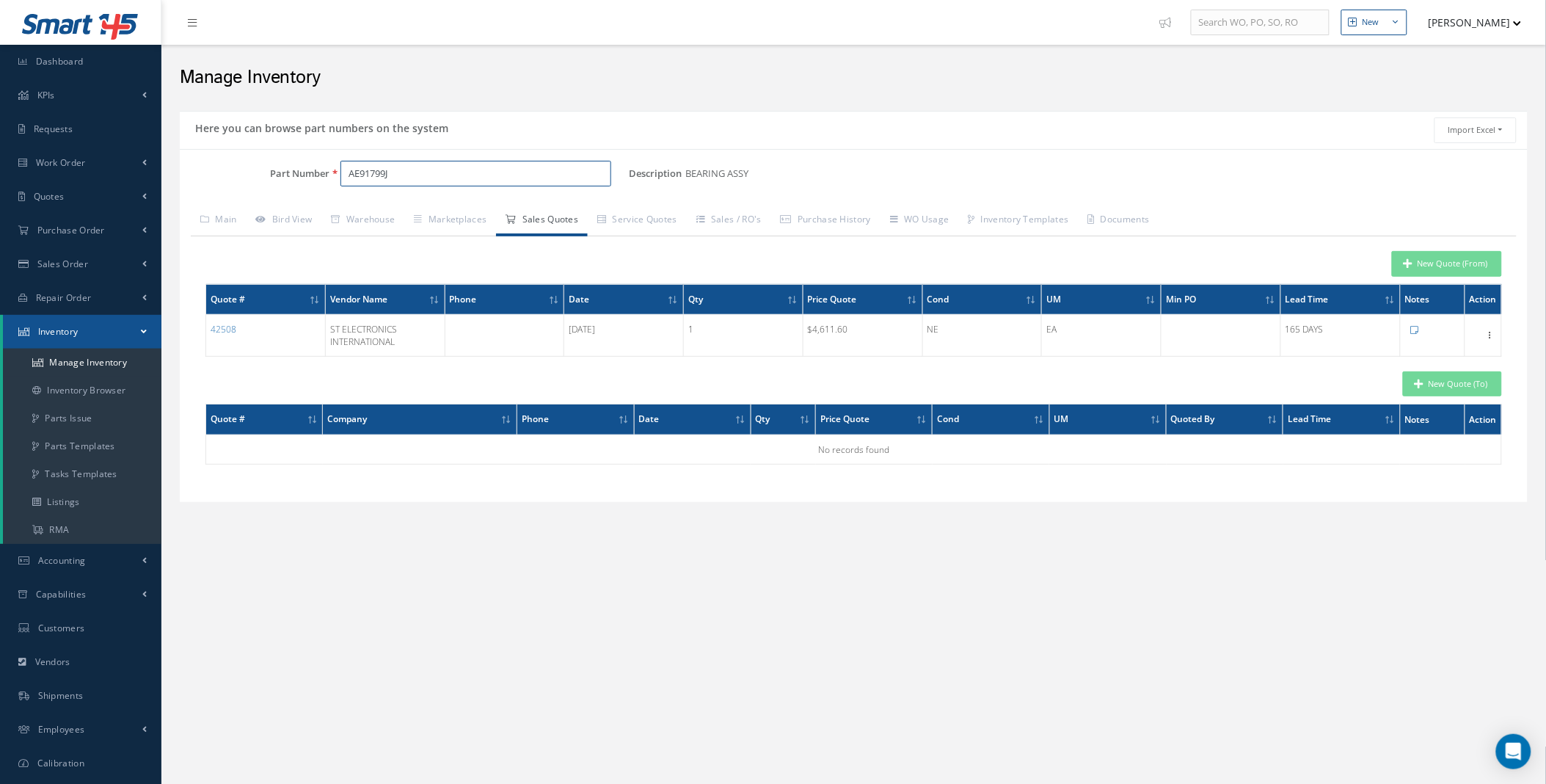
drag, startPoint x: 388, startPoint y: 179, endPoint x: 198, endPoint y: 185, distance: 190.1
click at [208, 184] on div "Part Number AE91799J" at bounding box center [404, 174] width 449 height 26
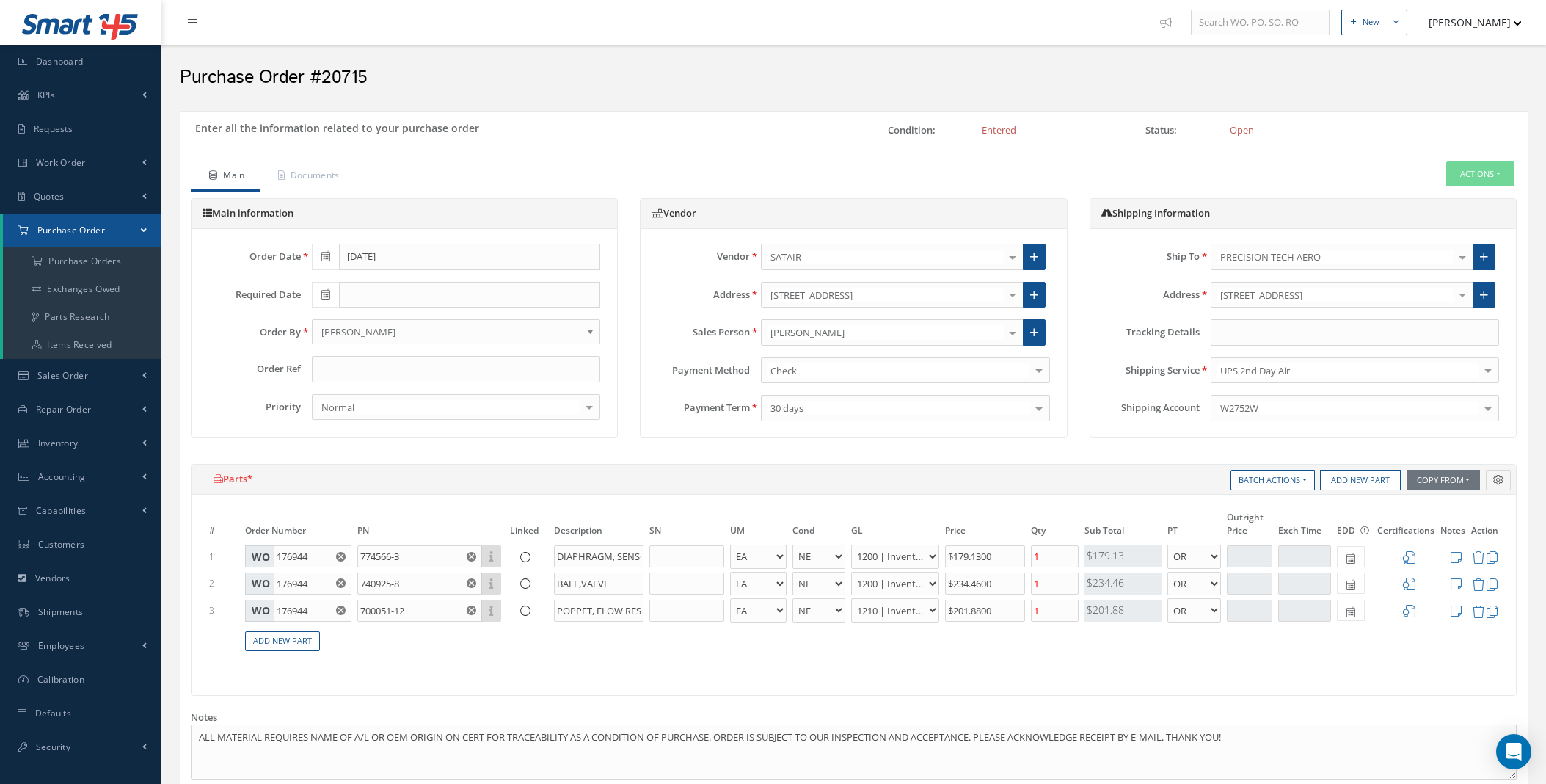
select select "5"
select select "6"
select select "1"
select select "5"
select select "6"
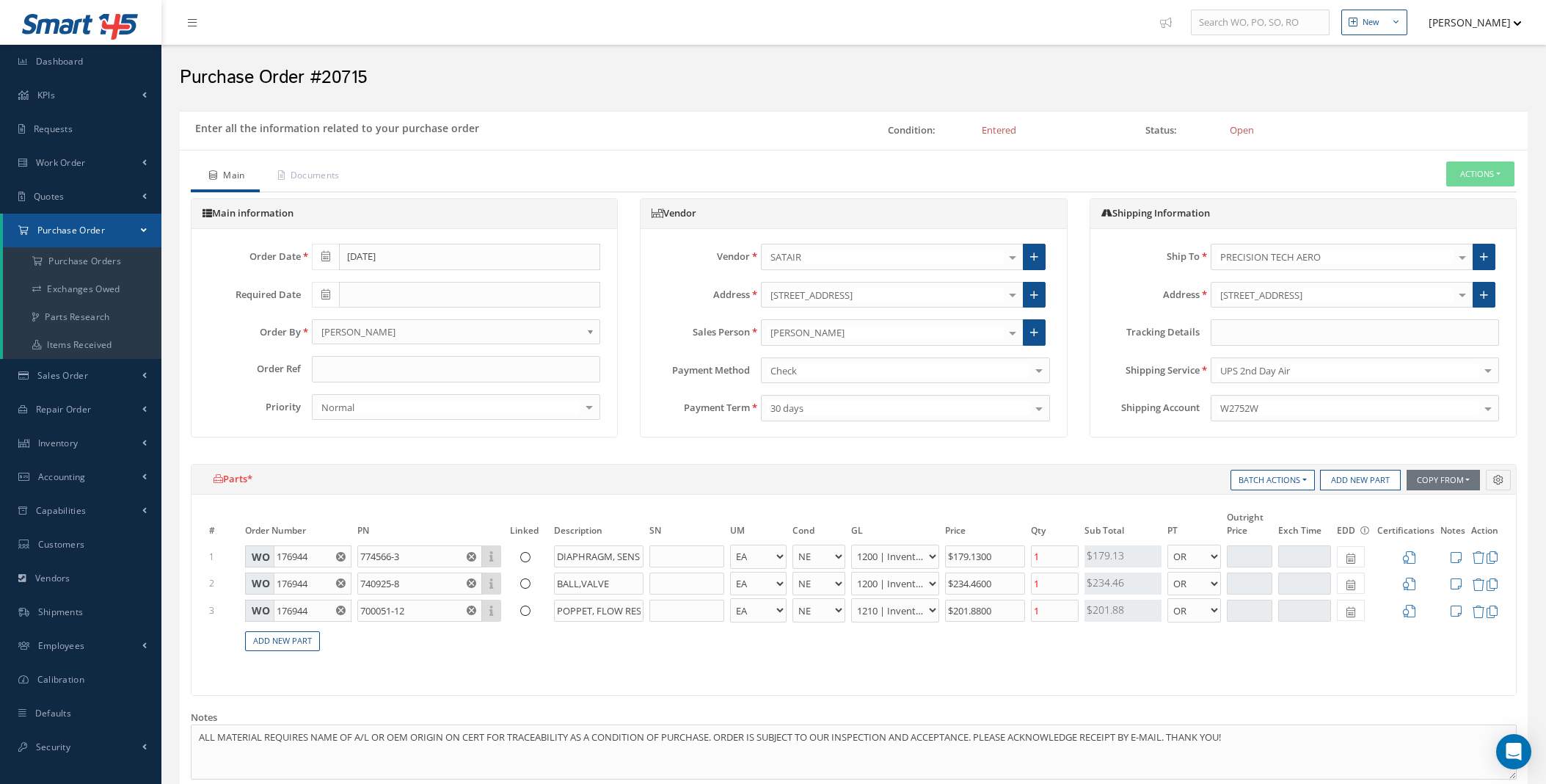
select select "1"
select select "5"
select select "7"
select select "1"
type input "1Z75A75X0250251877"
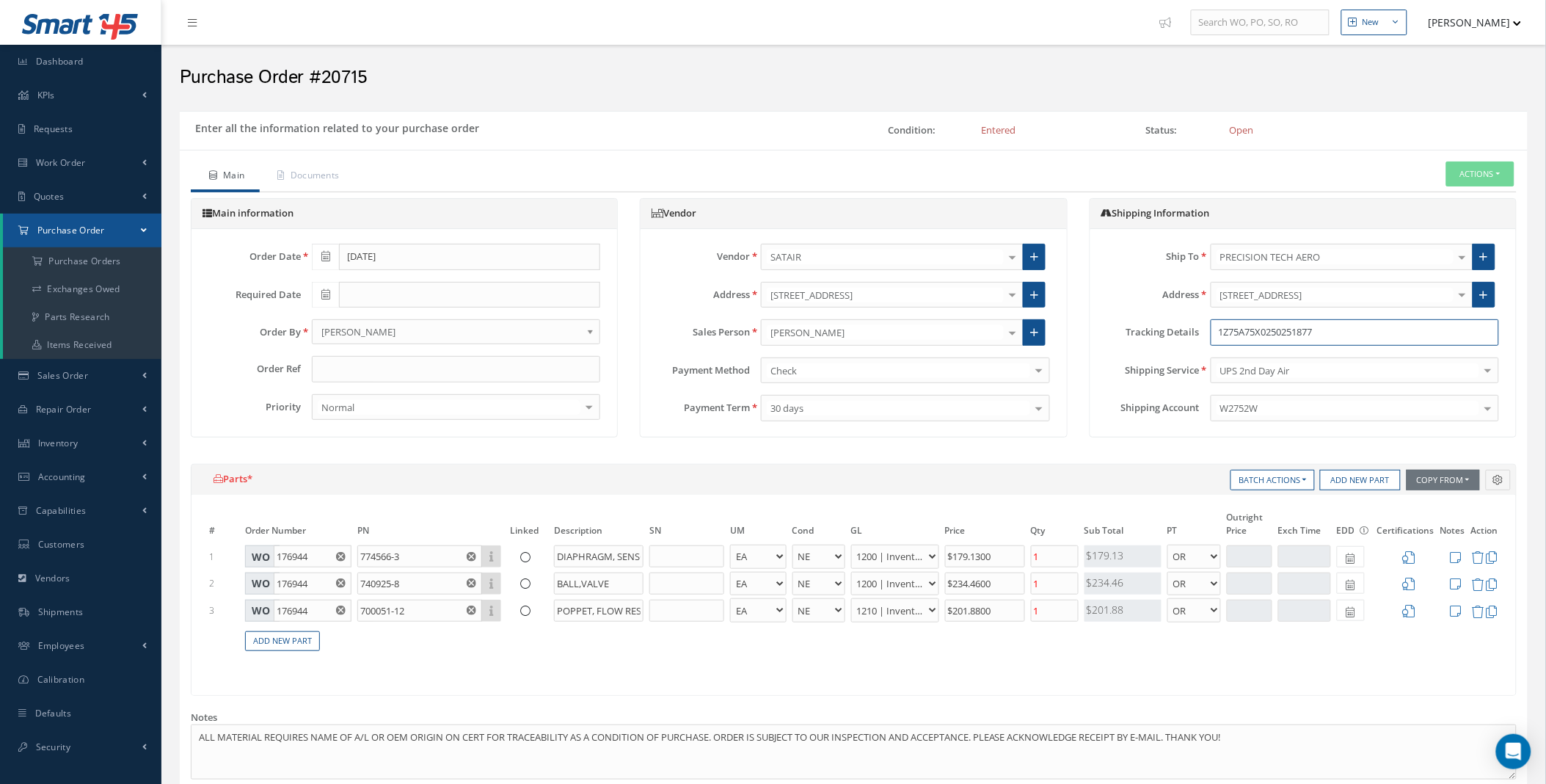
scroll to position [392, 0]
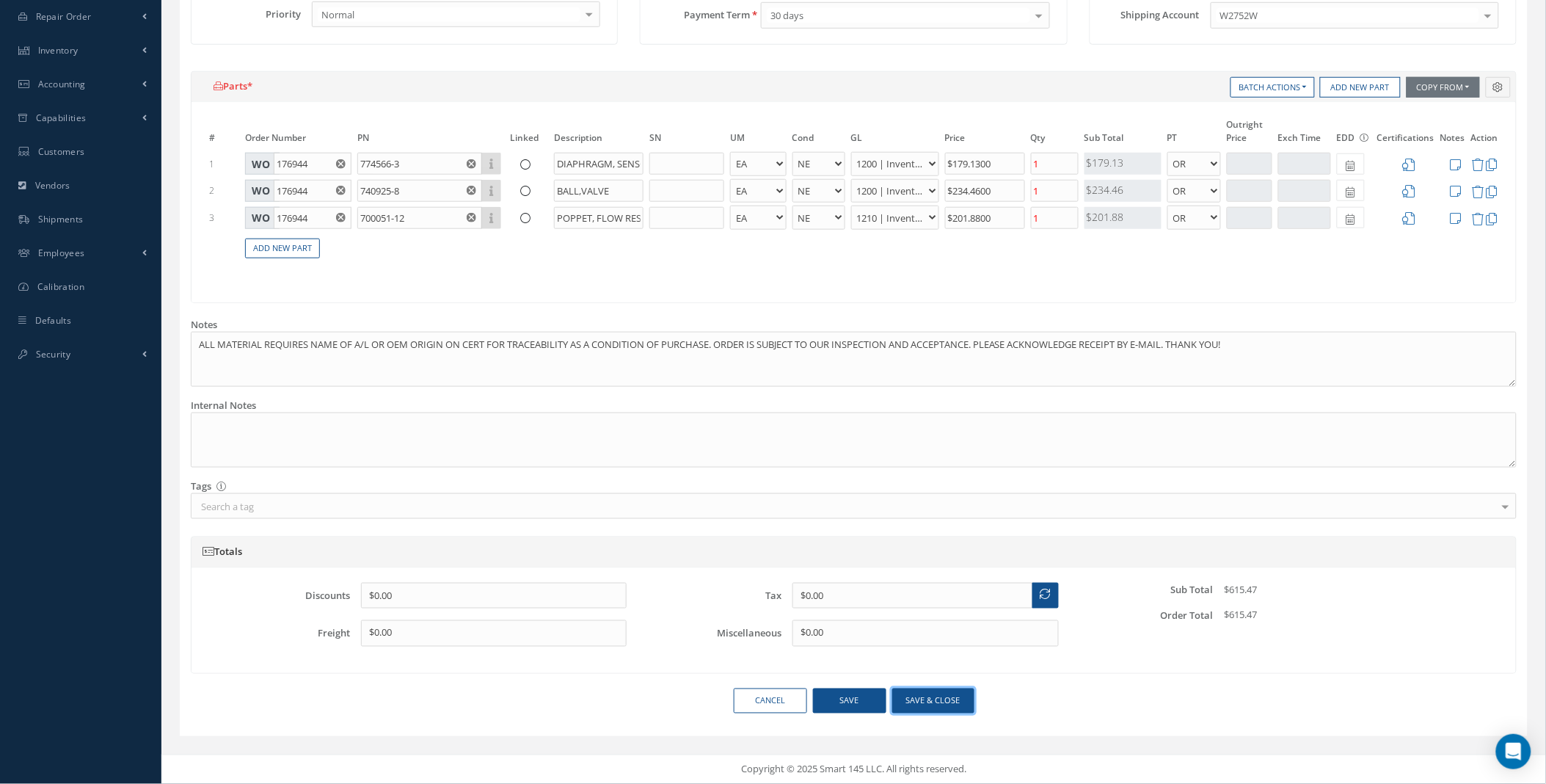
click at [925, 709] on button "Save & close" at bounding box center [933, 700] width 82 height 25
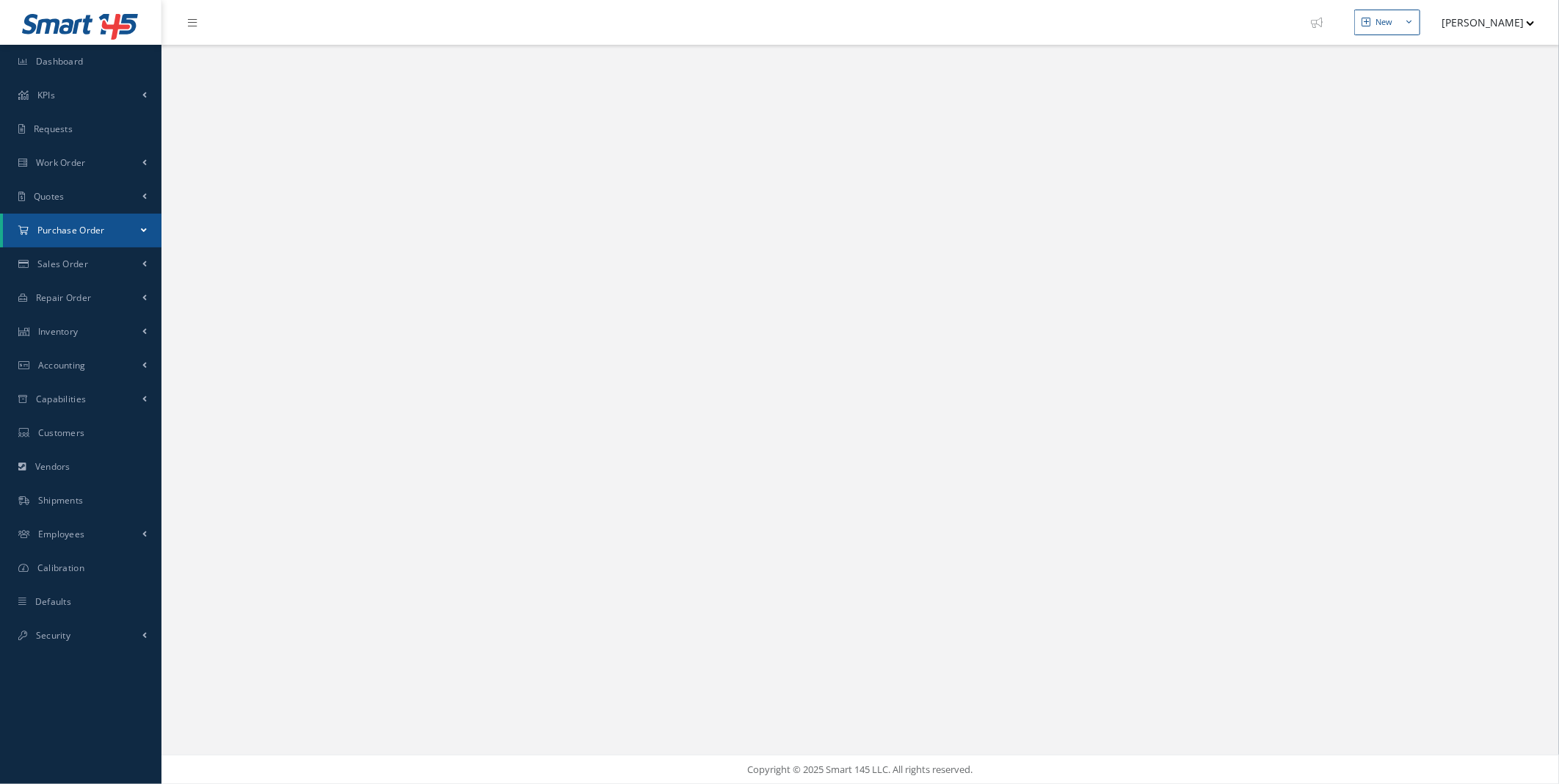
select select "25"
